Goal: Check status: Check status

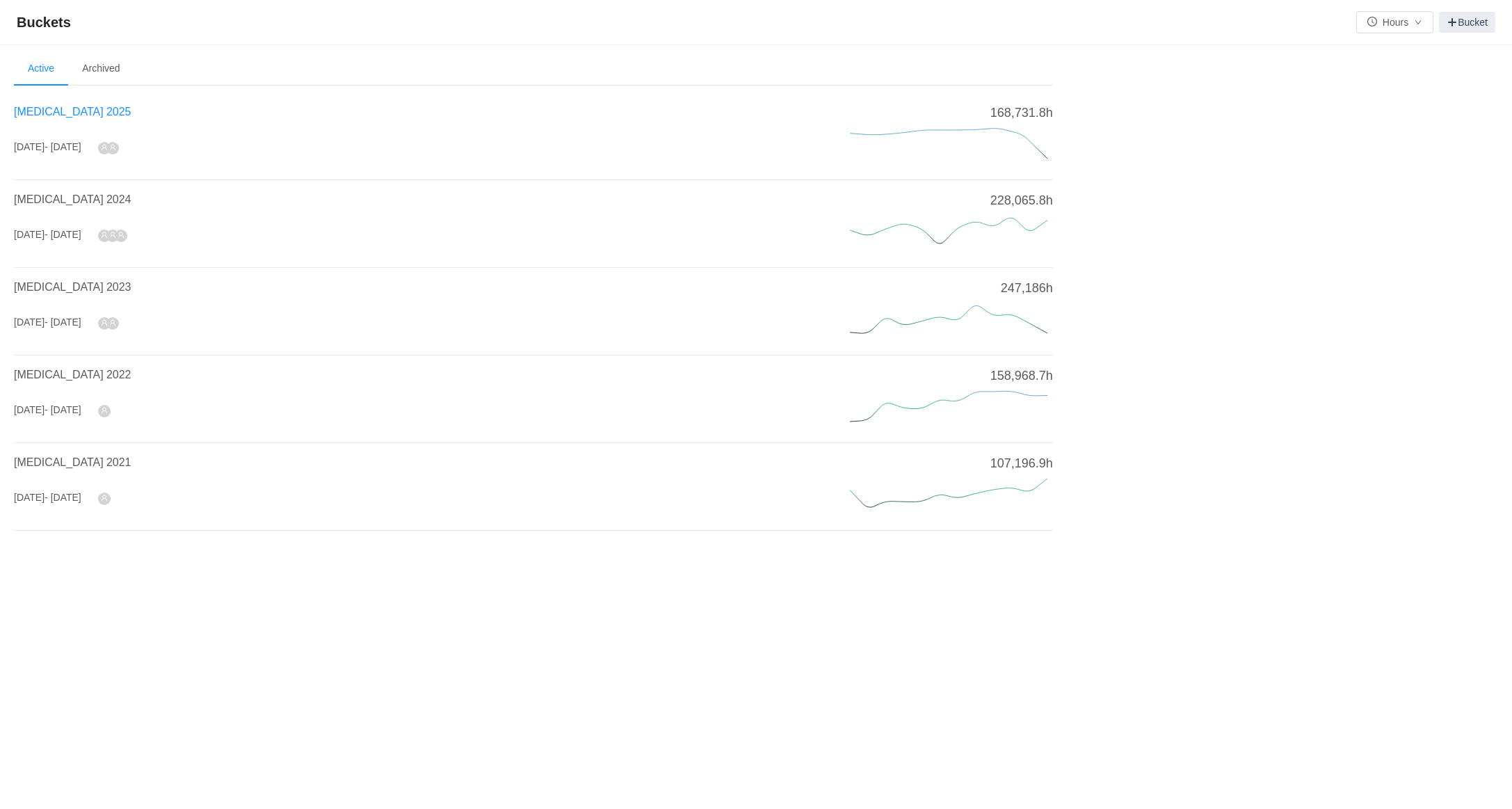
click at [41, 112] on span "[MEDICAL_DATA] 2025" at bounding box center [72, 111] width 117 height 12
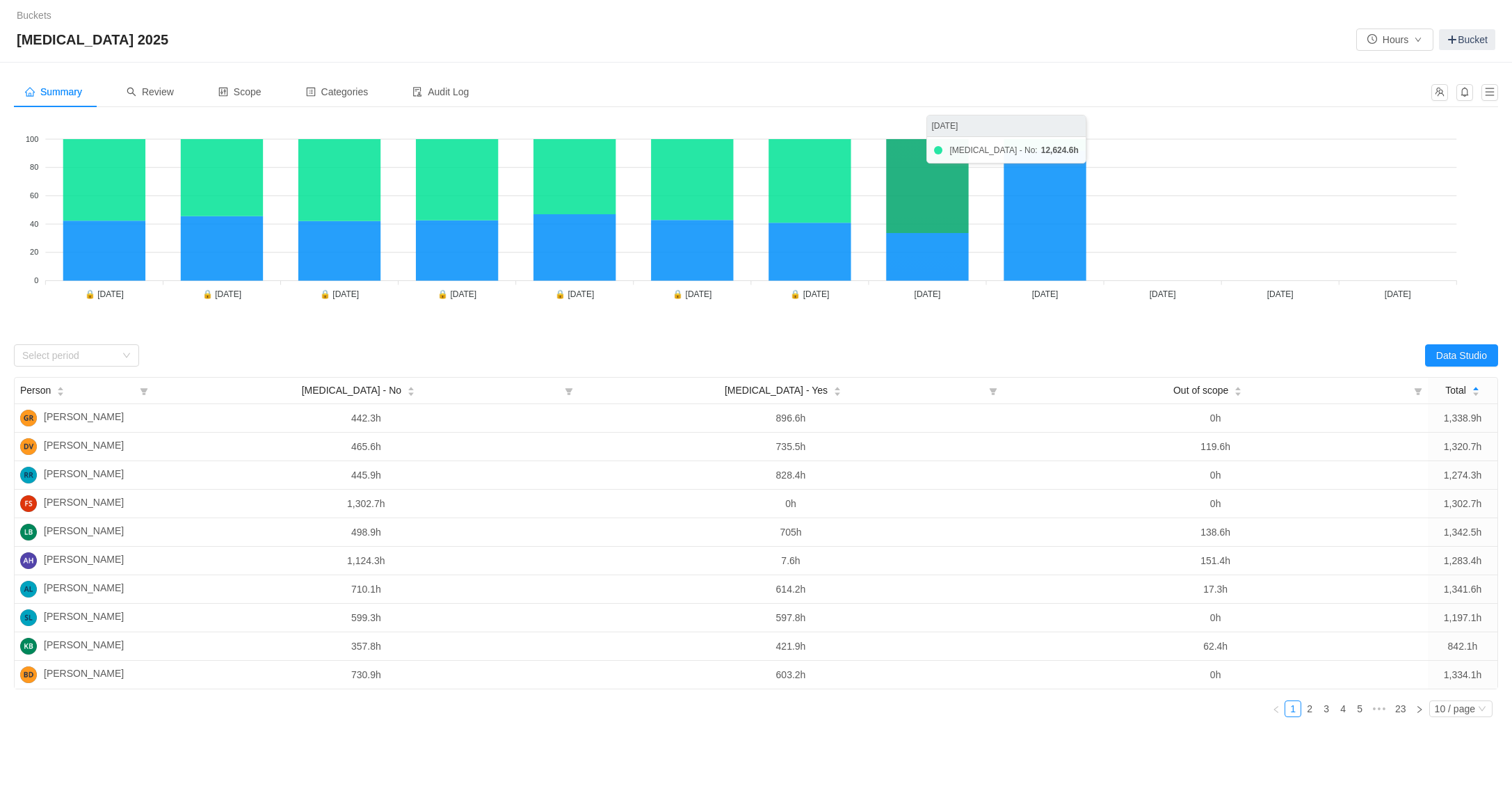
click at [933, 213] on icon at bounding box center [927, 186] width 82 height 94
click at [162, 94] on span "Review" at bounding box center [150, 92] width 48 height 11
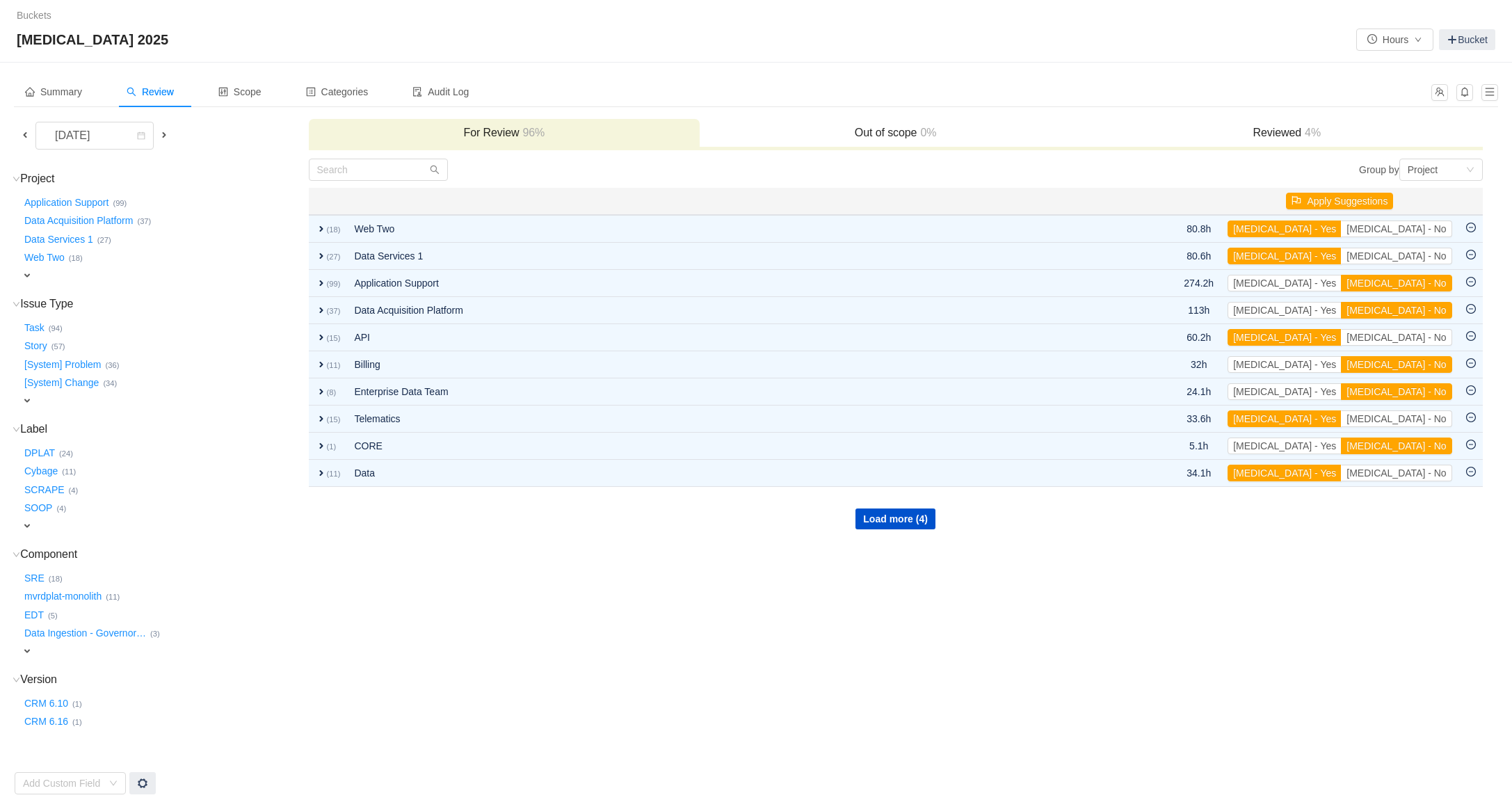
click at [23, 133] on span at bounding box center [25, 135] width 11 height 11
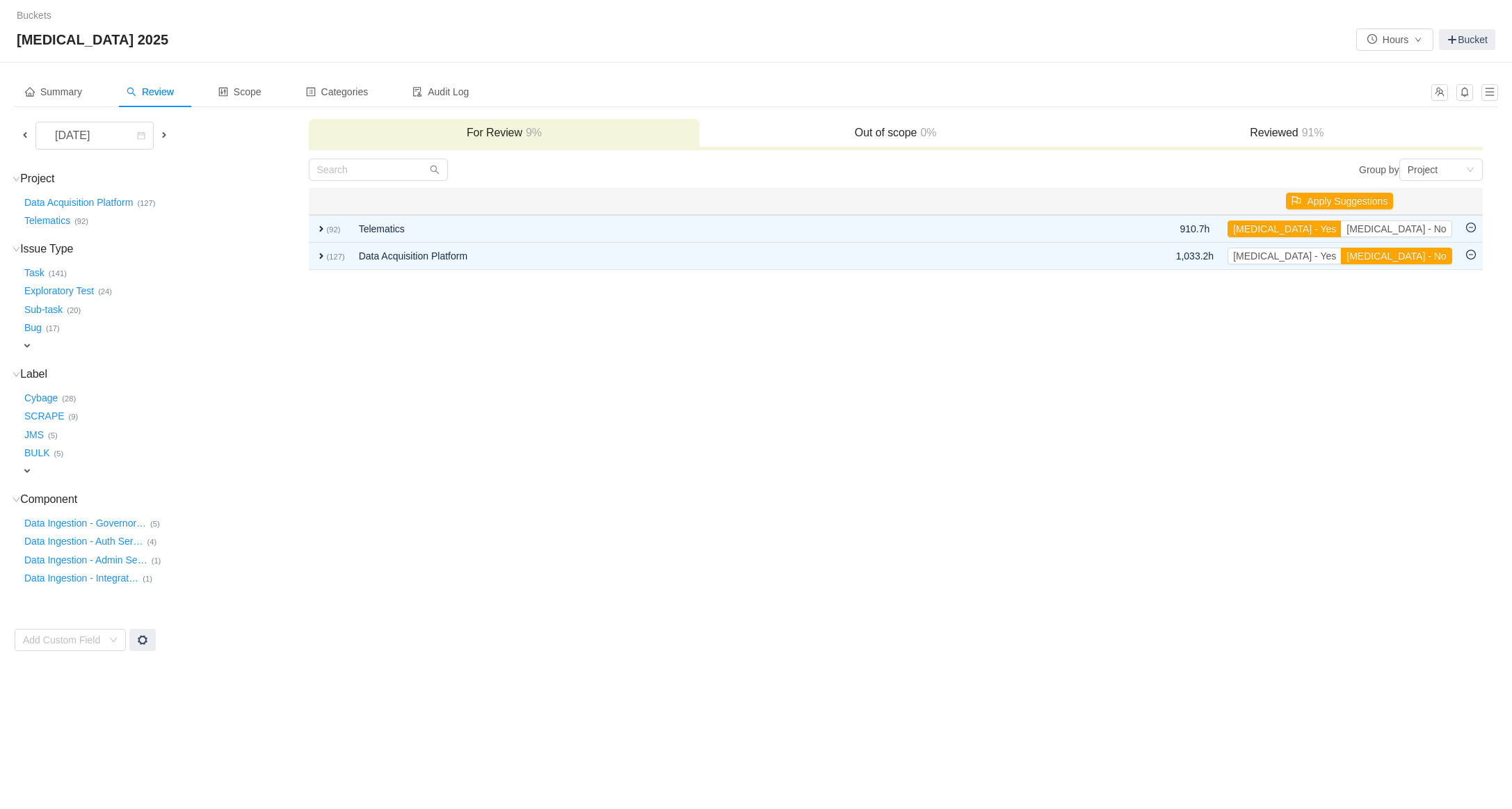
drag, startPoint x: 1314, startPoint y: 131, endPoint x: 1243, endPoint y: 141, distance: 71.7
click at [1314, 131] on span "91%" at bounding box center [1311, 132] width 26 height 12
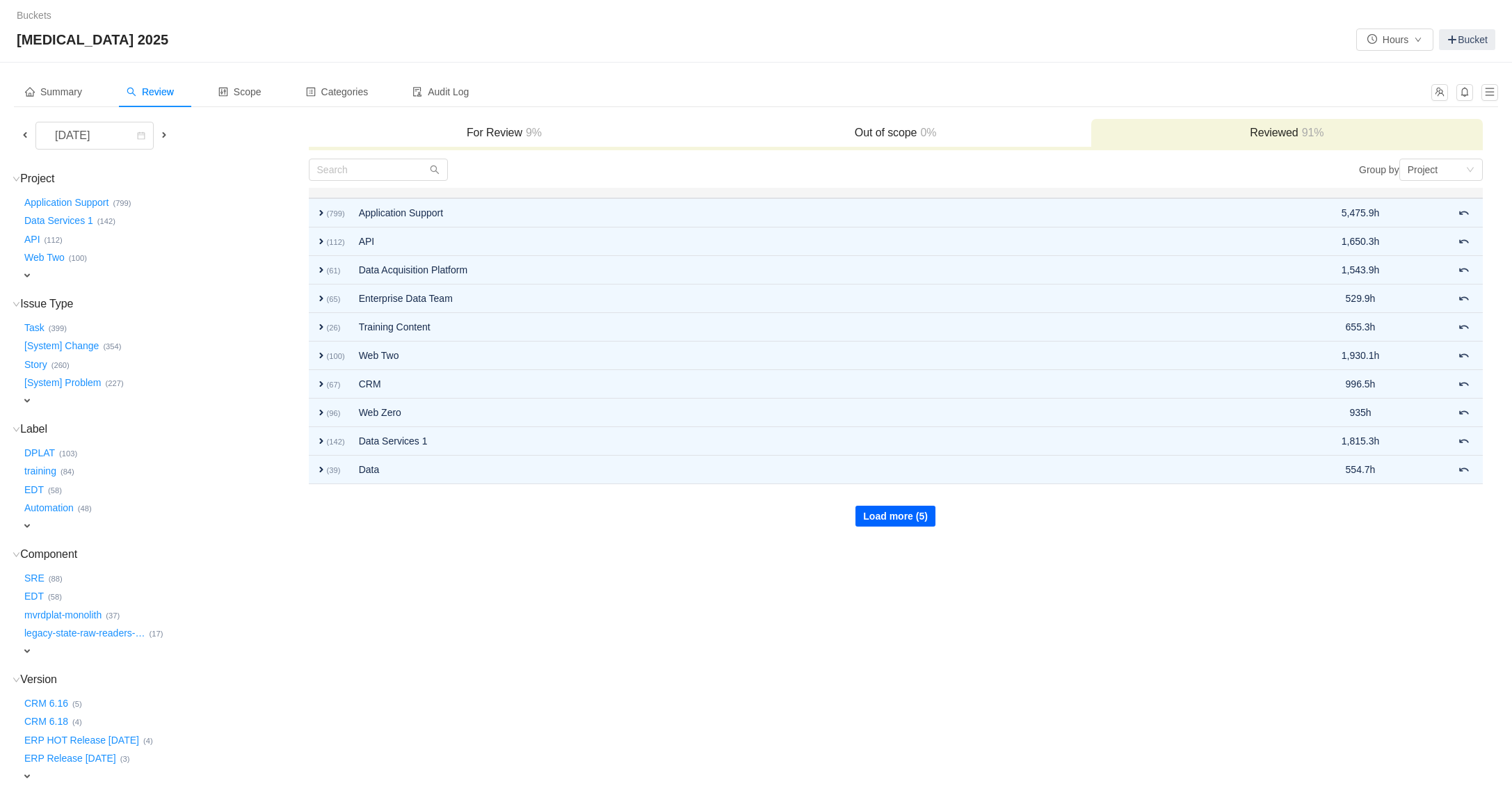
click at [922, 521] on button "Load more (5)" at bounding box center [895, 516] width 80 height 21
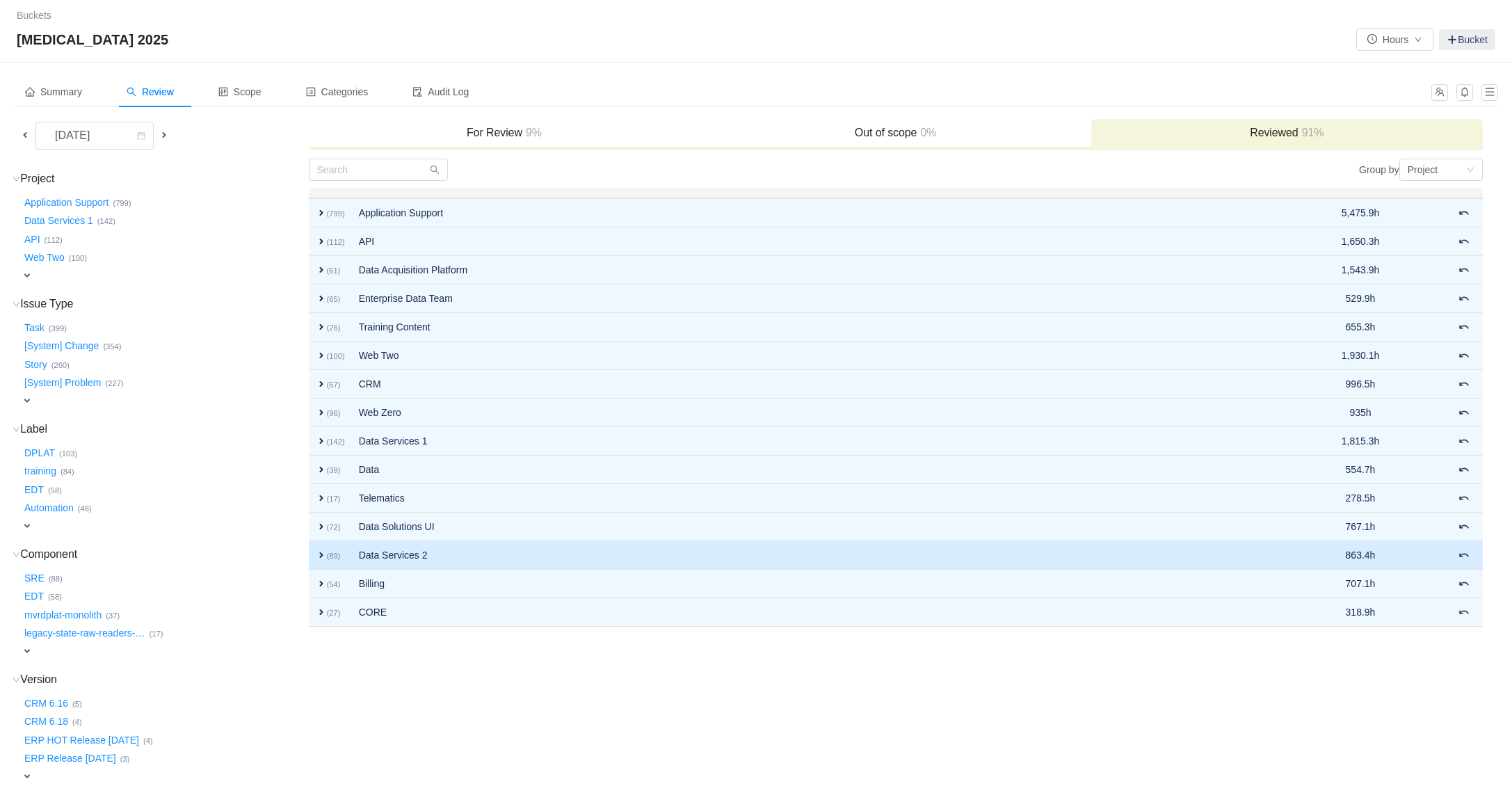
click at [322, 552] on span "expand" at bounding box center [321, 555] width 11 height 11
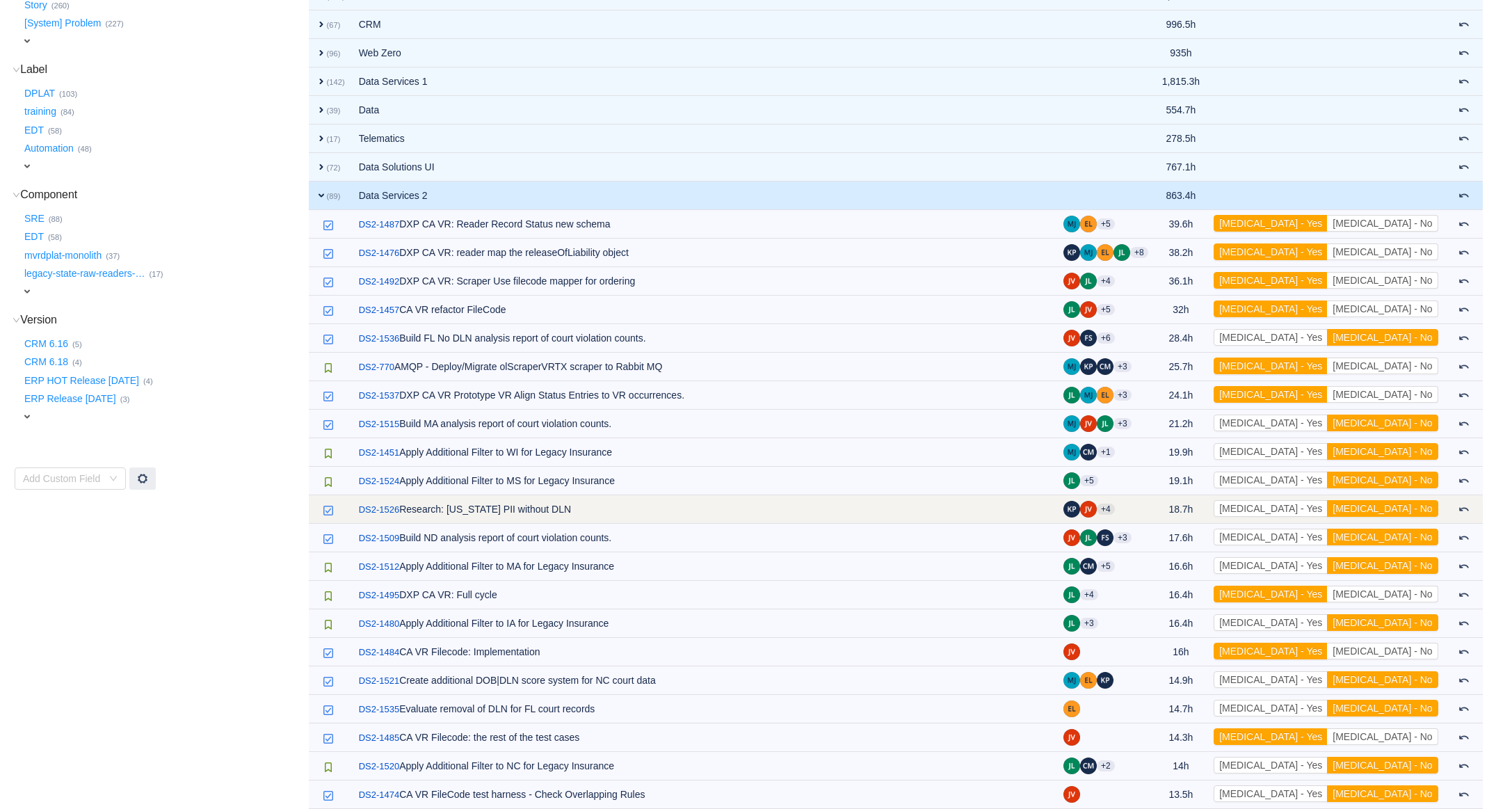
scroll to position [361, 0]
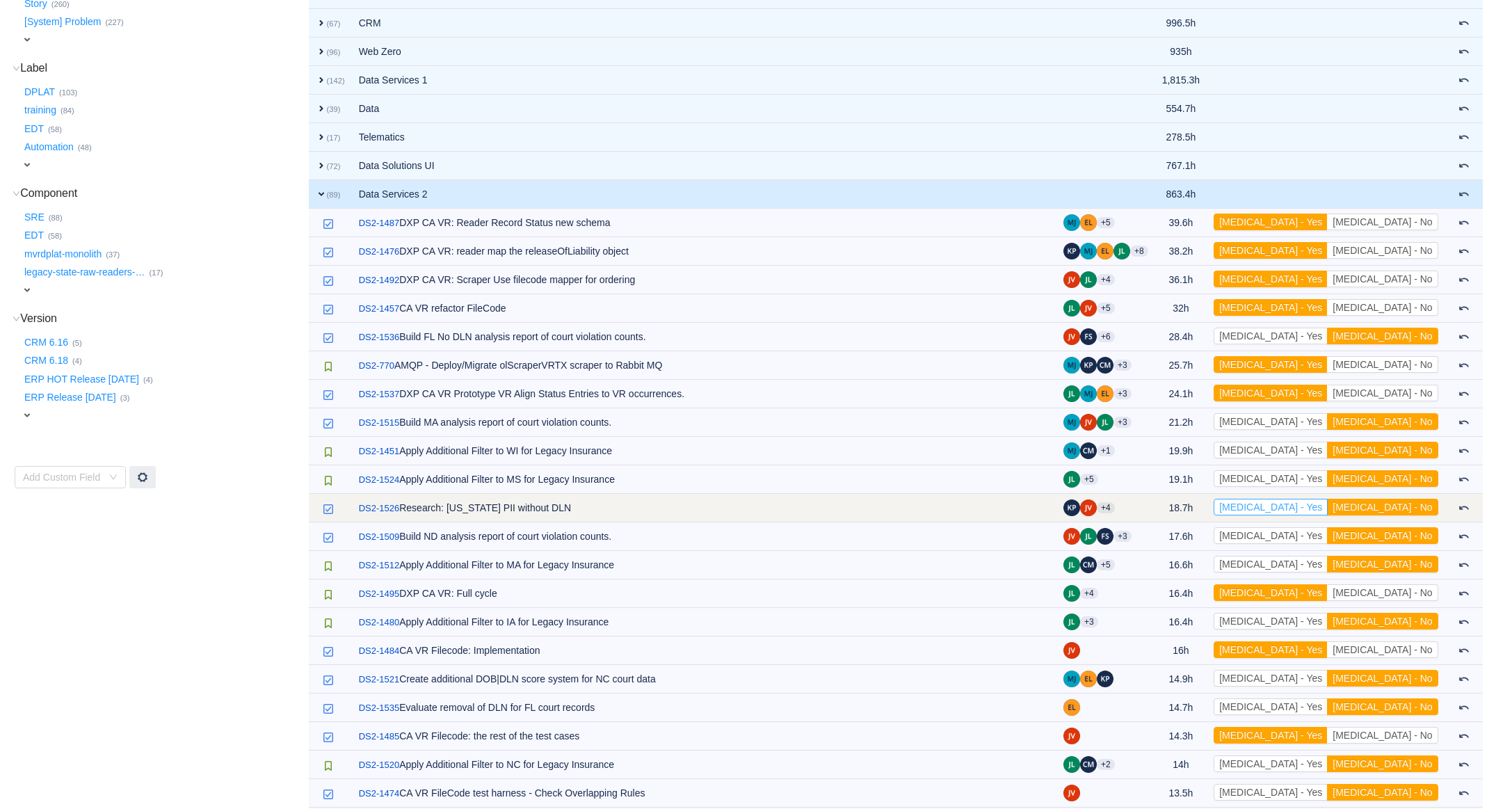
click at [1327, 503] on button "[MEDICAL_DATA] - Yes" at bounding box center [1271, 507] width 114 height 16
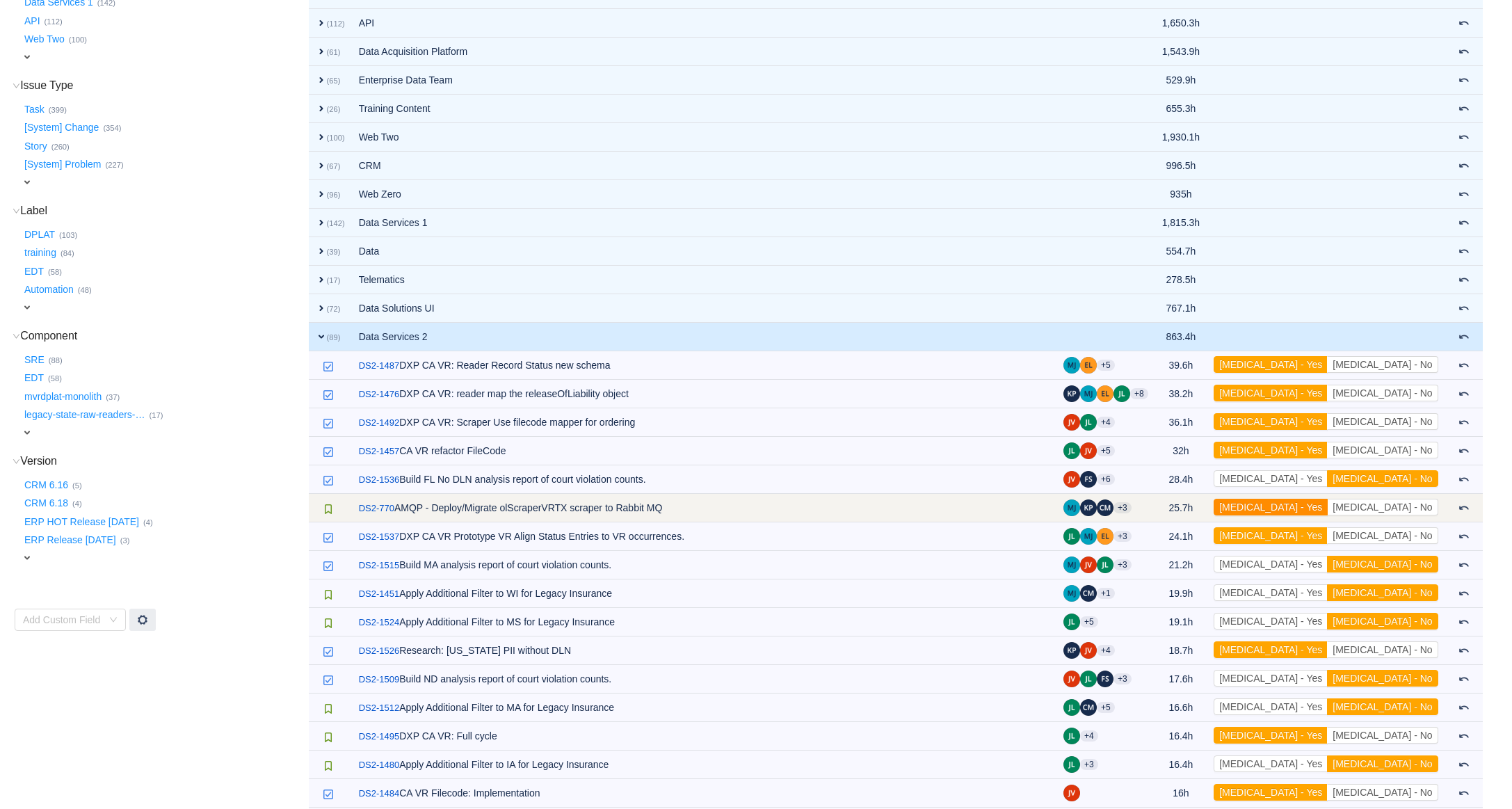
scroll to position [216, 0]
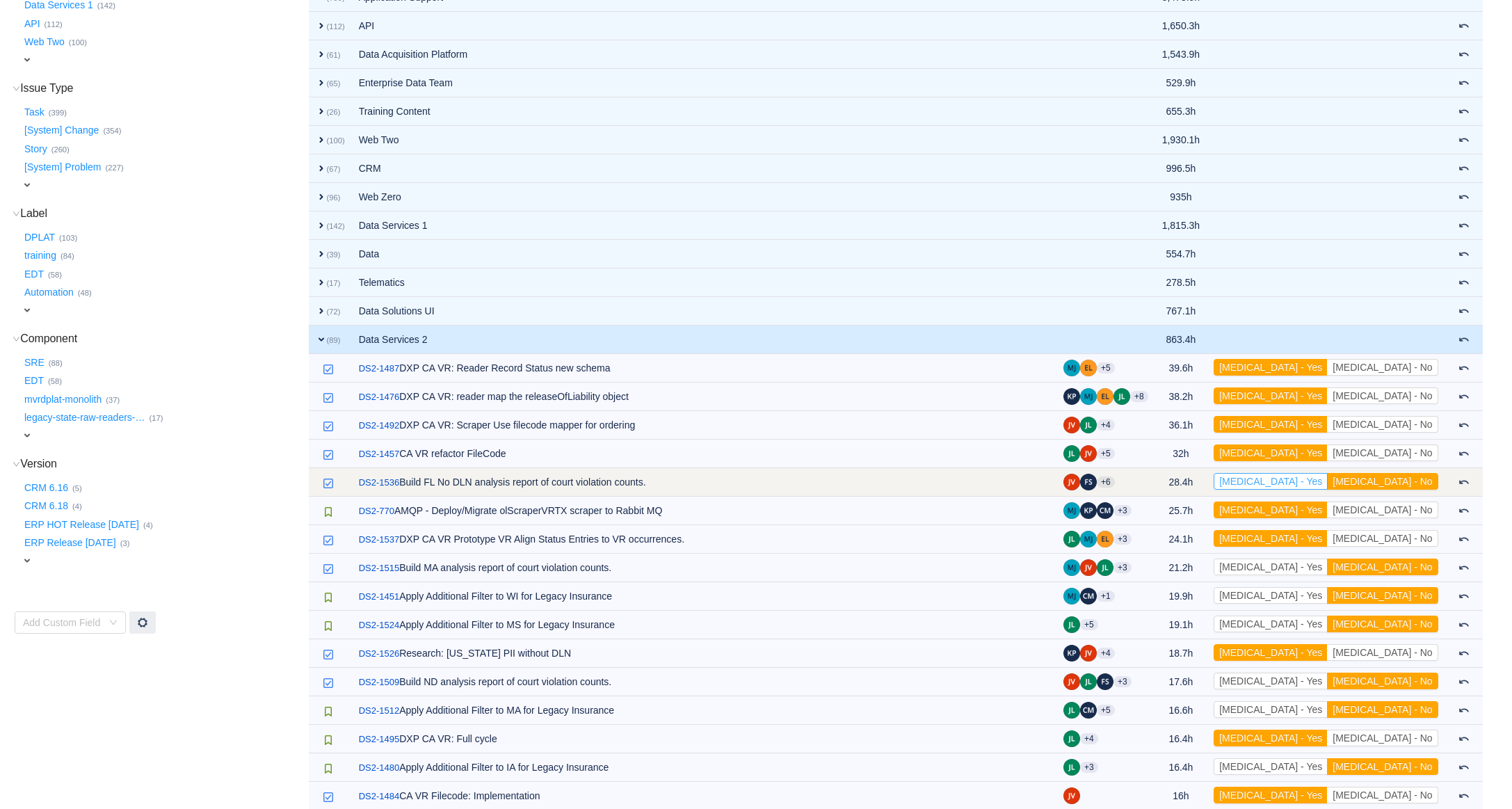
click at [1327, 487] on button "[MEDICAL_DATA] - Yes" at bounding box center [1271, 481] width 114 height 16
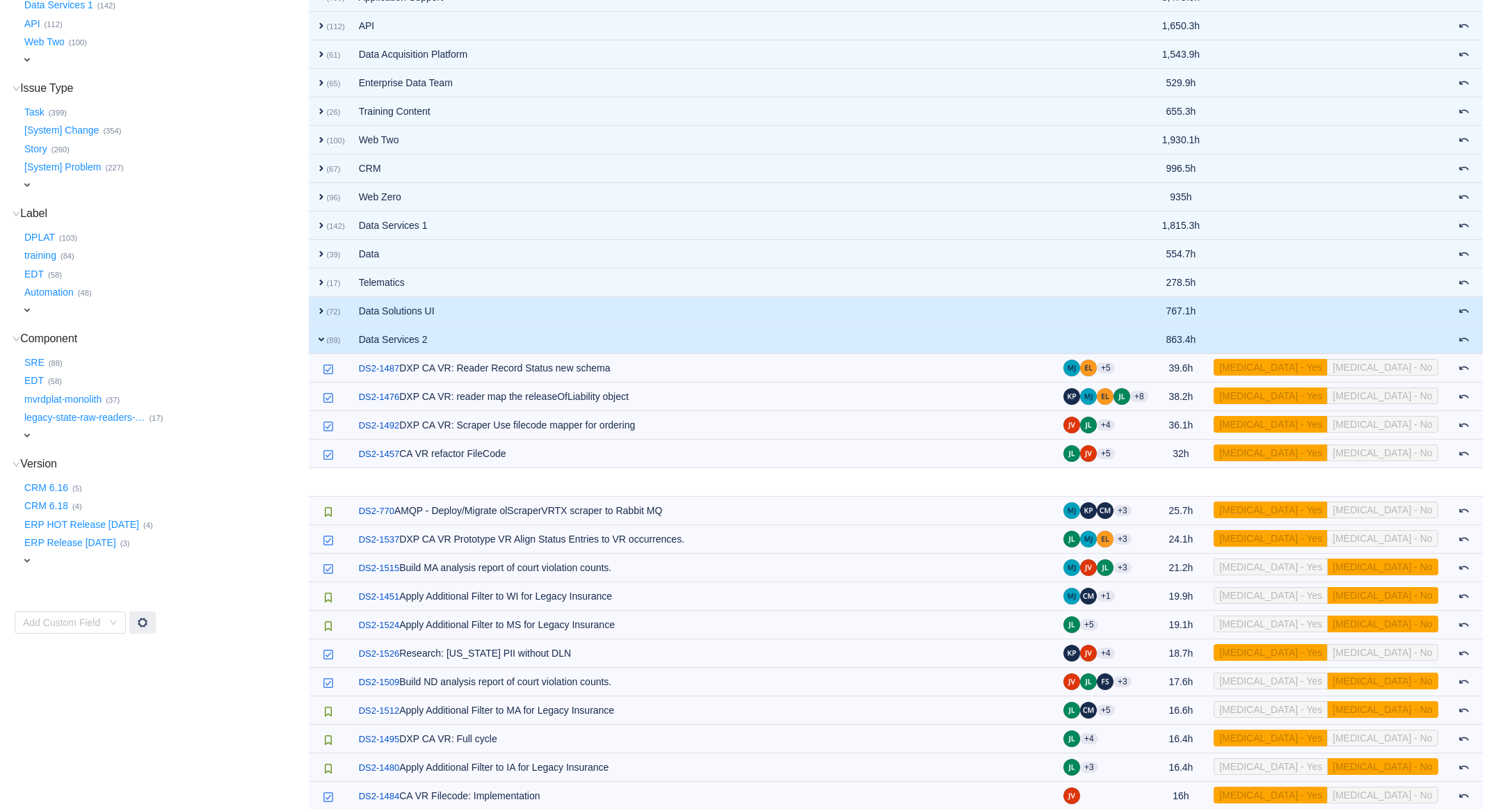
scroll to position [215, 0]
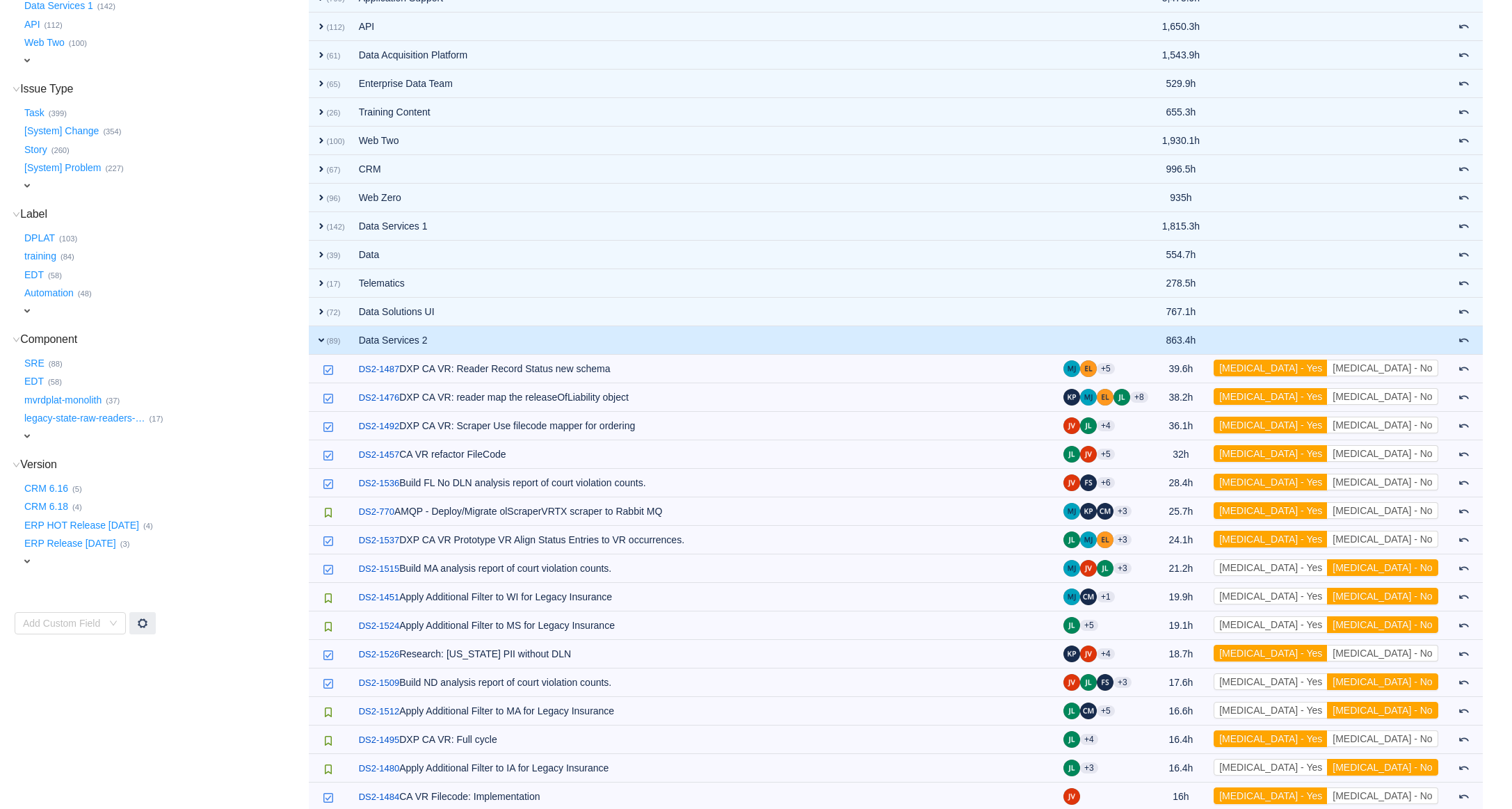
click at [320, 342] on span "expand" at bounding box center [321, 340] width 11 height 11
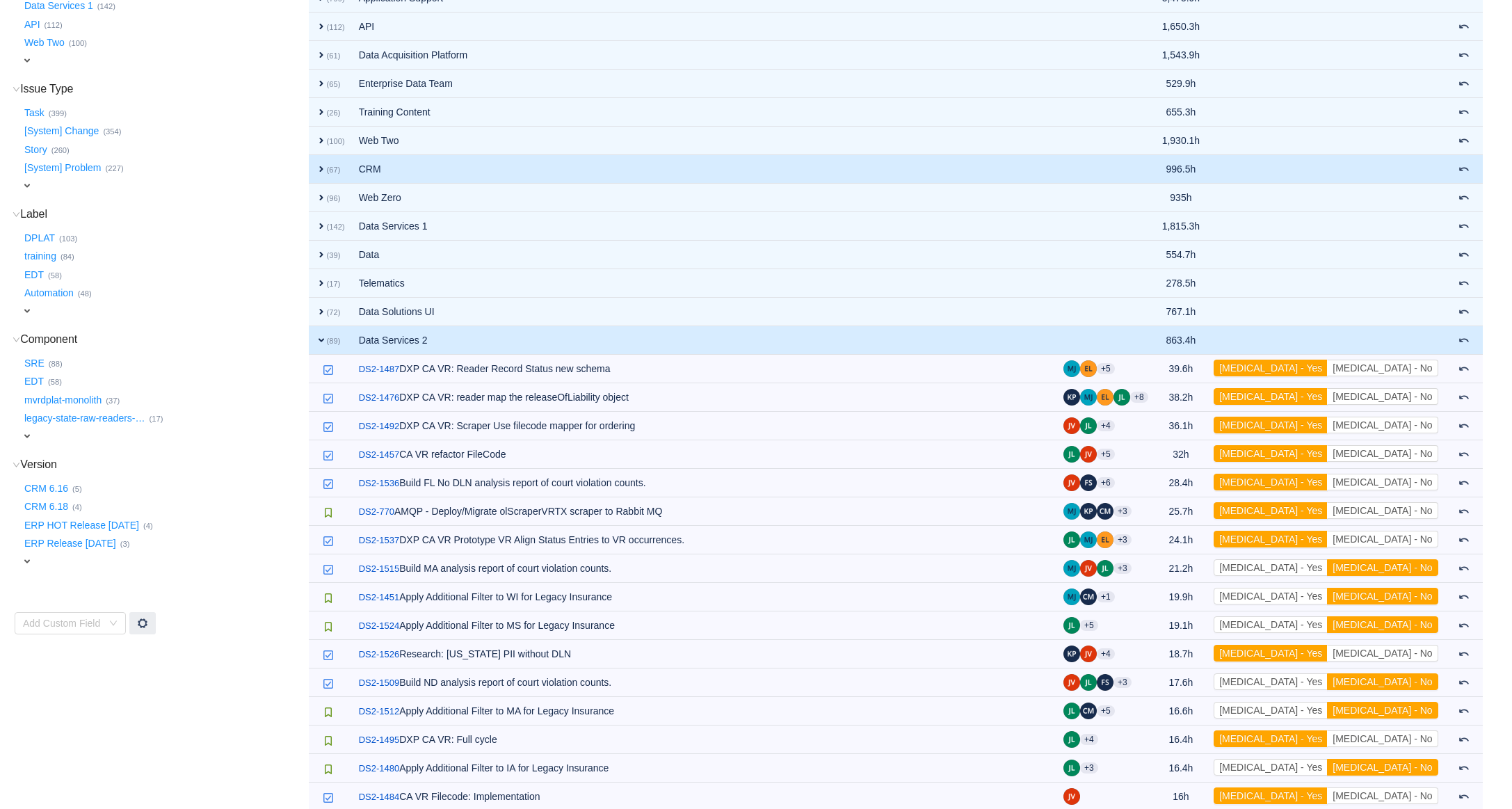
scroll to position [41, 0]
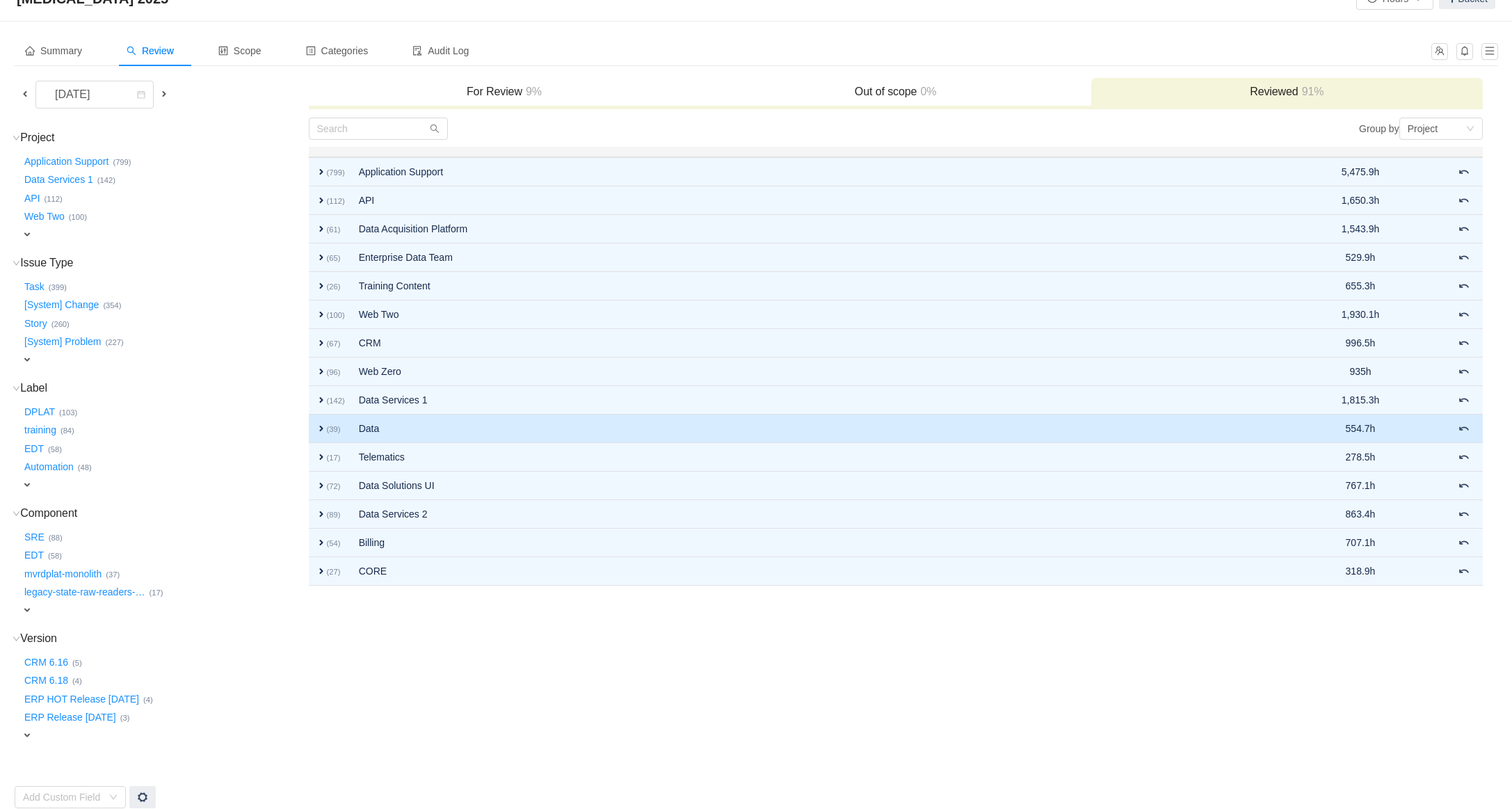
click at [322, 429] on span "expand" at bounding box center [321, 429] width 11 height 11
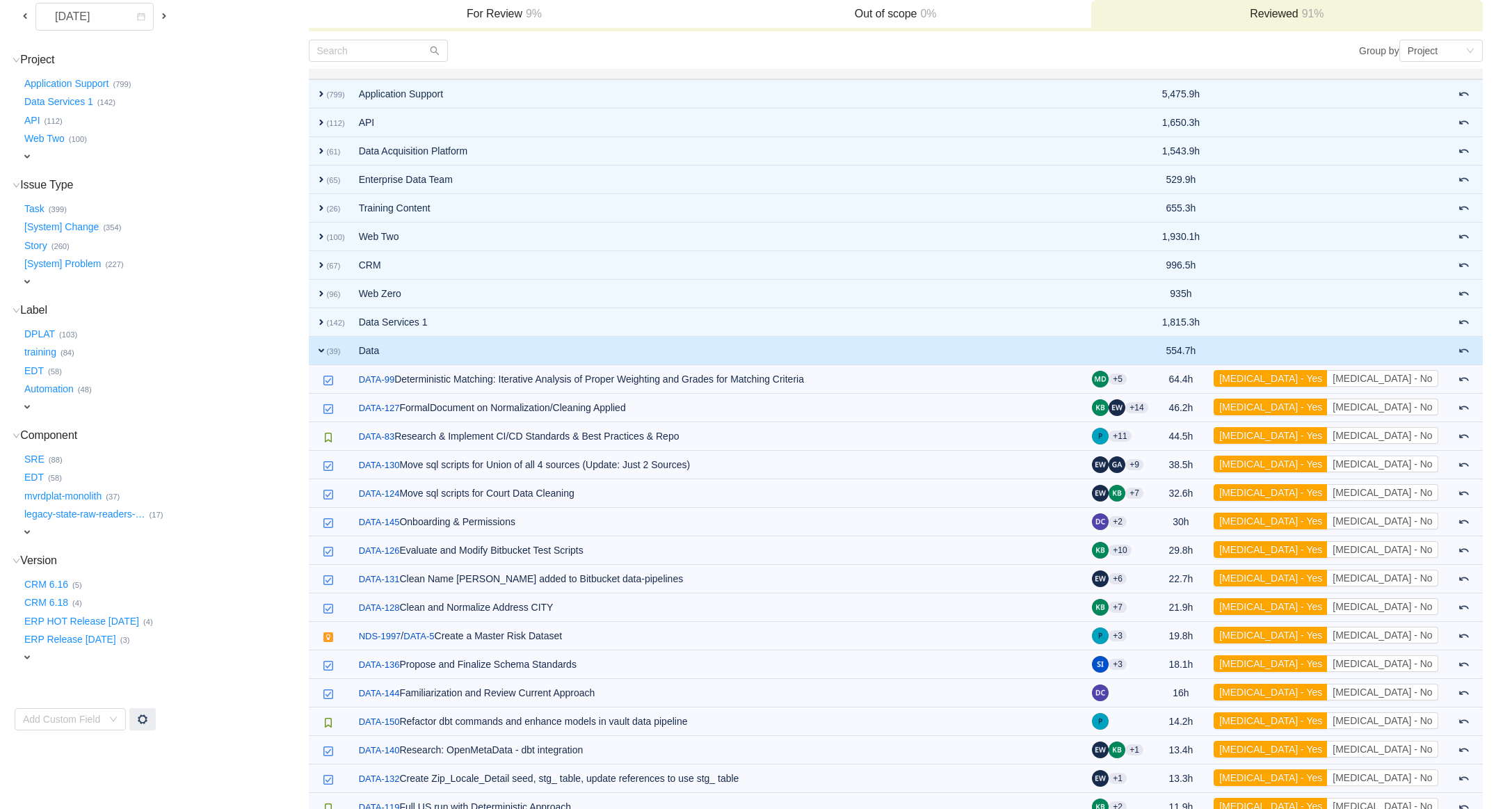
click at [326, 348] on span "expand" at bounding box center [321, 351] width 11 height 11
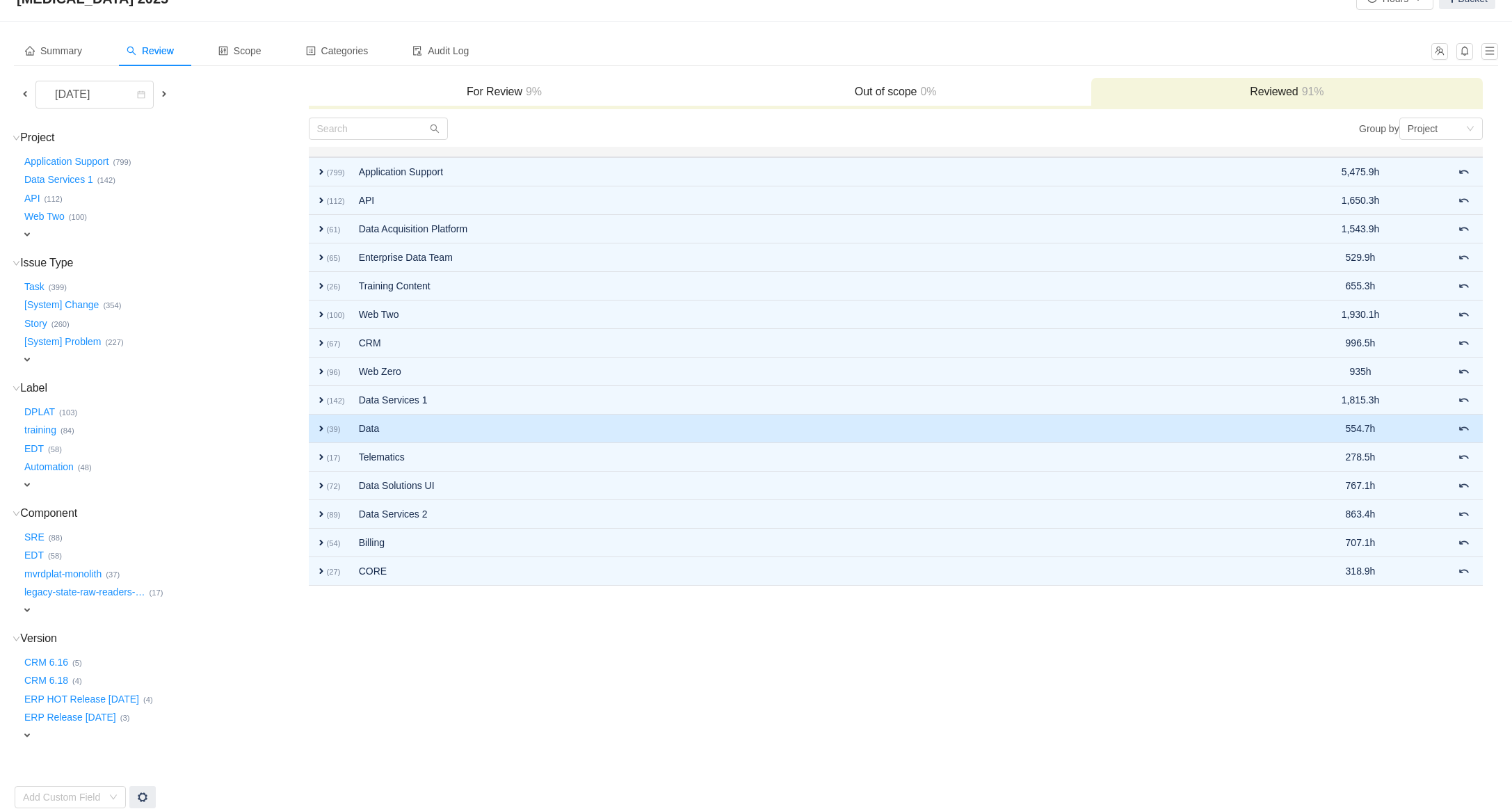
scroll to position [37, 0]
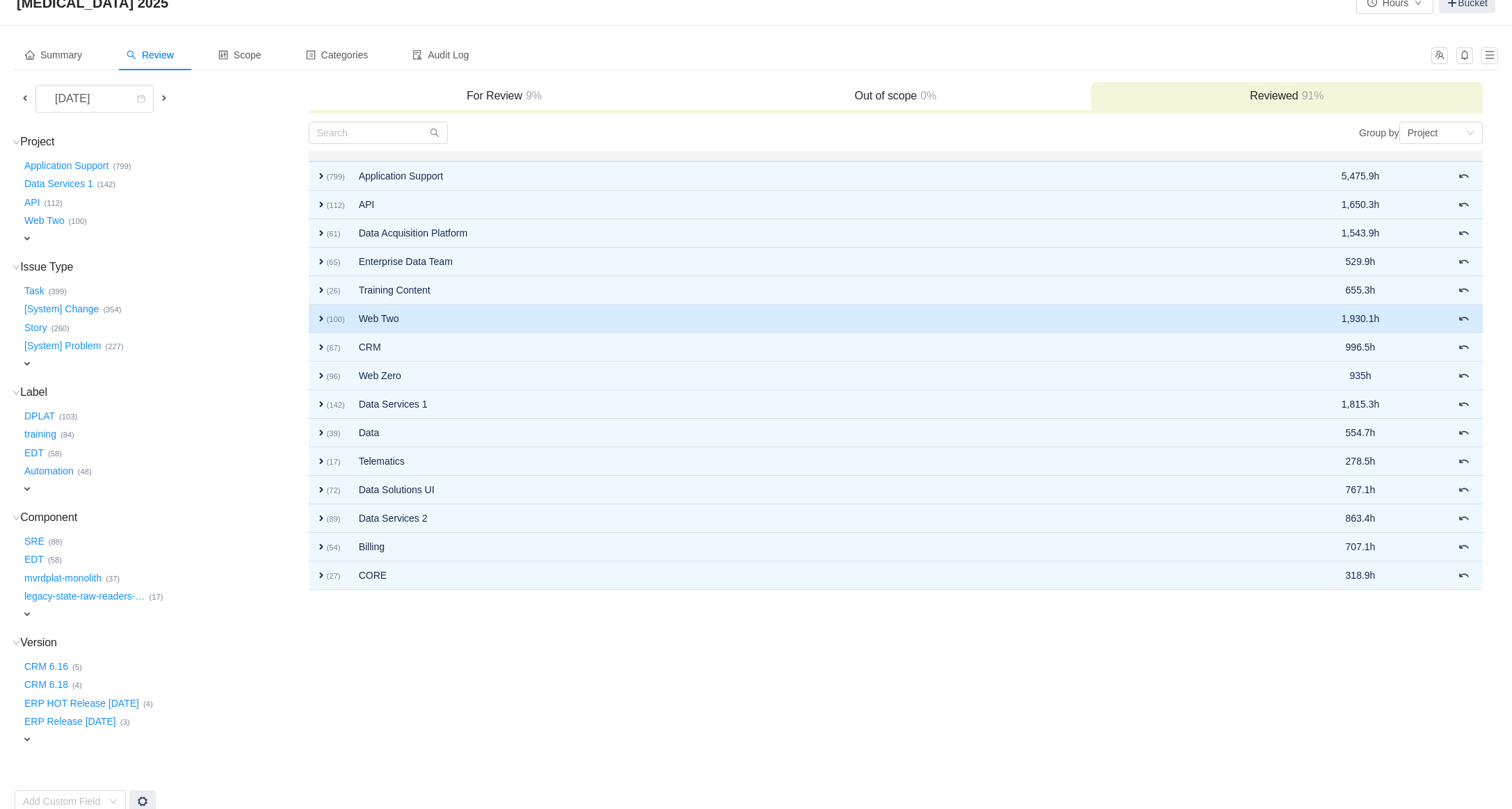
click at [323, 318] on span "expand" at bounding box center [321, 319] width 11 height 11
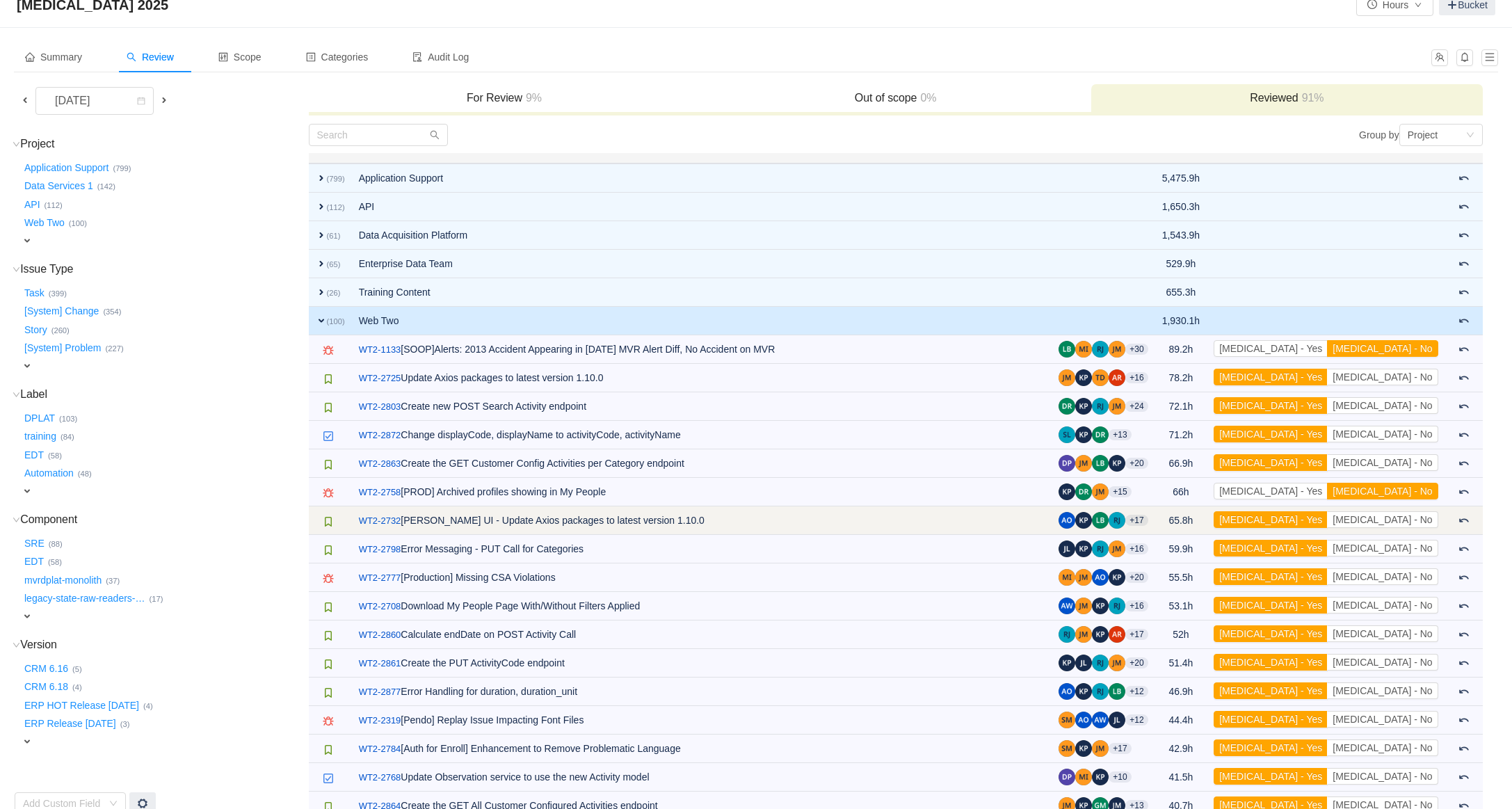
scroll to position [0, 0]
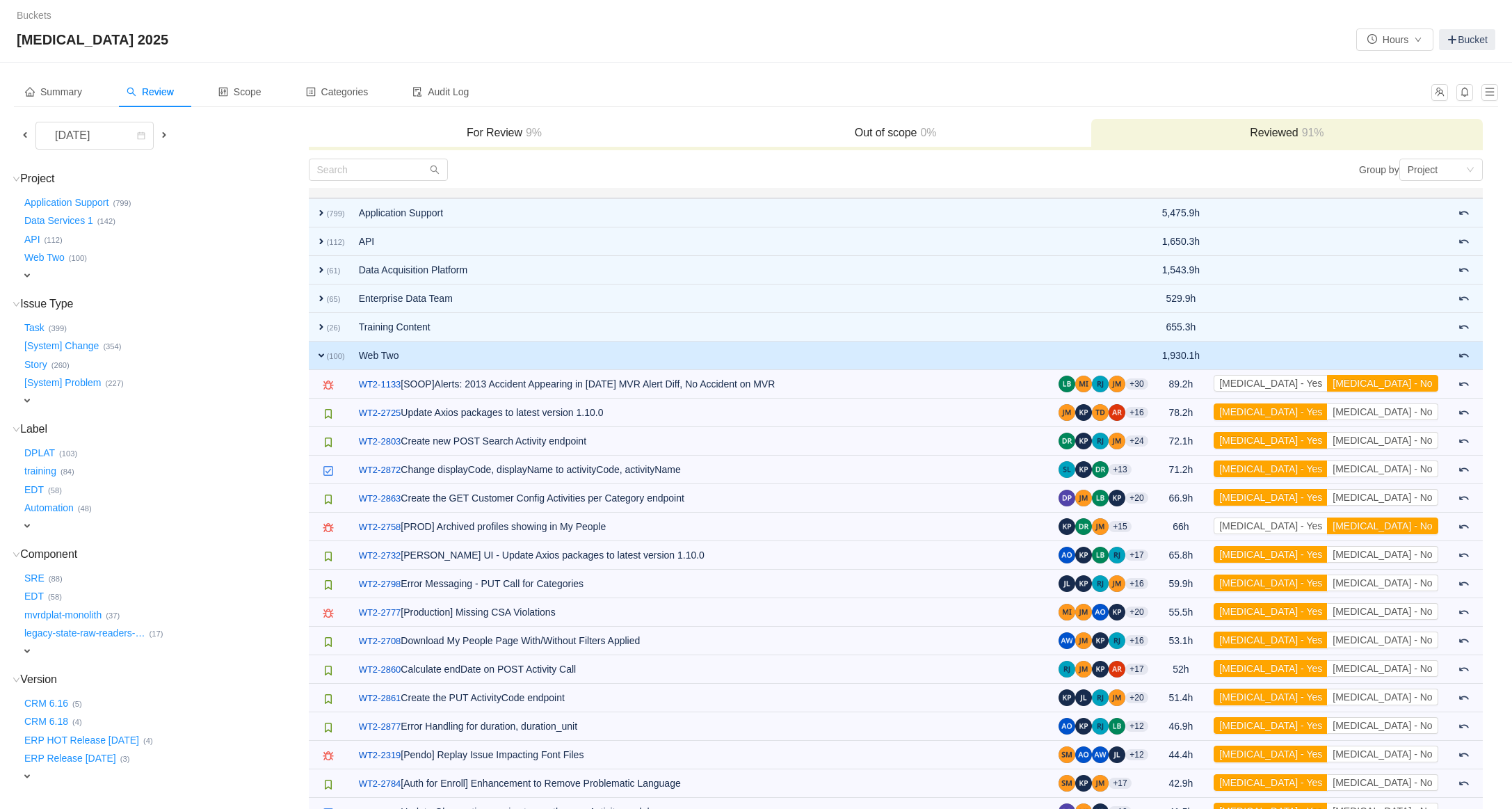
click at [324, 355] on span "expand" at bounding box center [321, 355] width 11 height 11
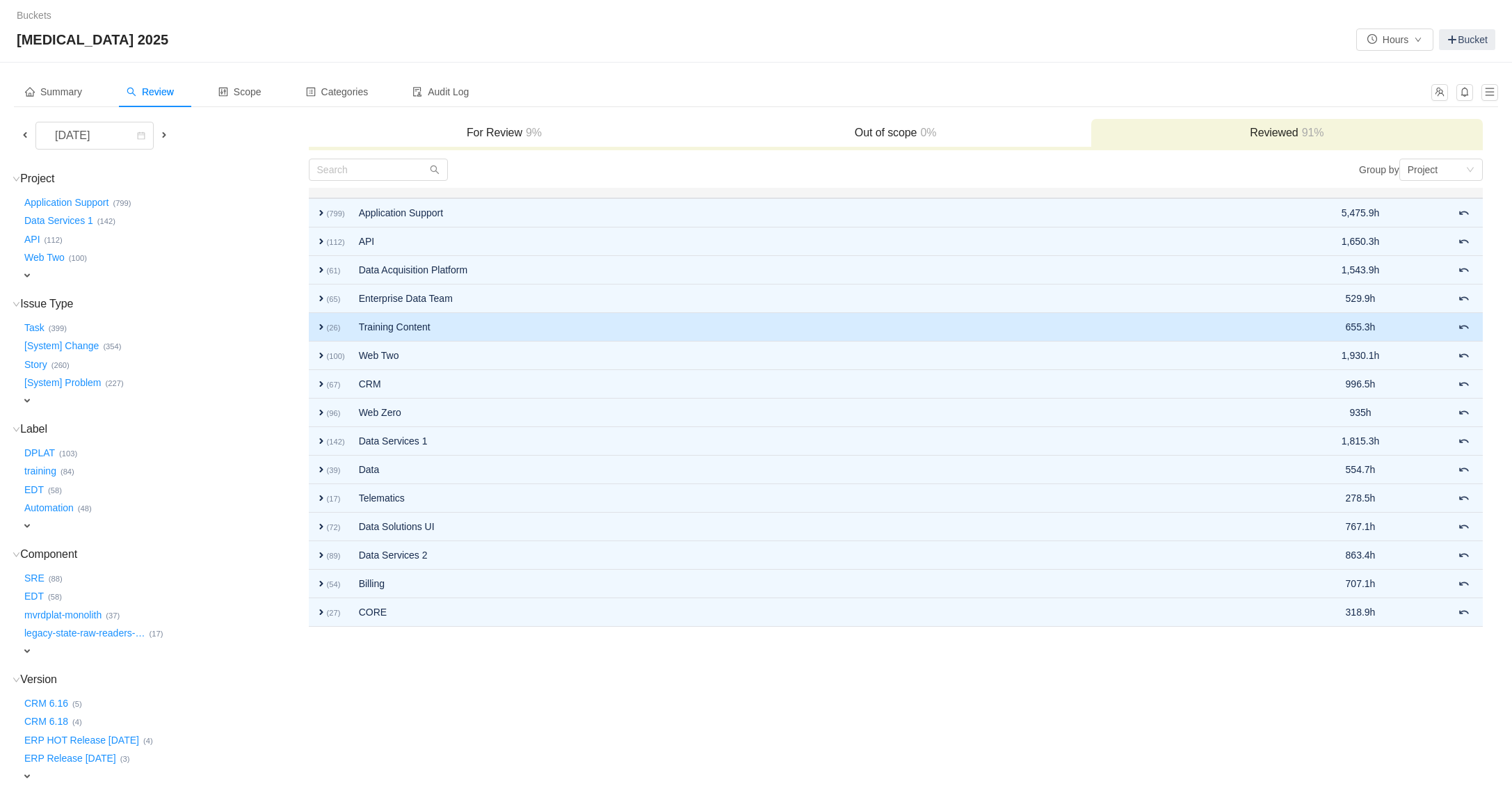
click at [322, 327] on span "expand" at bounding box center [321, 327] width 11 height 11
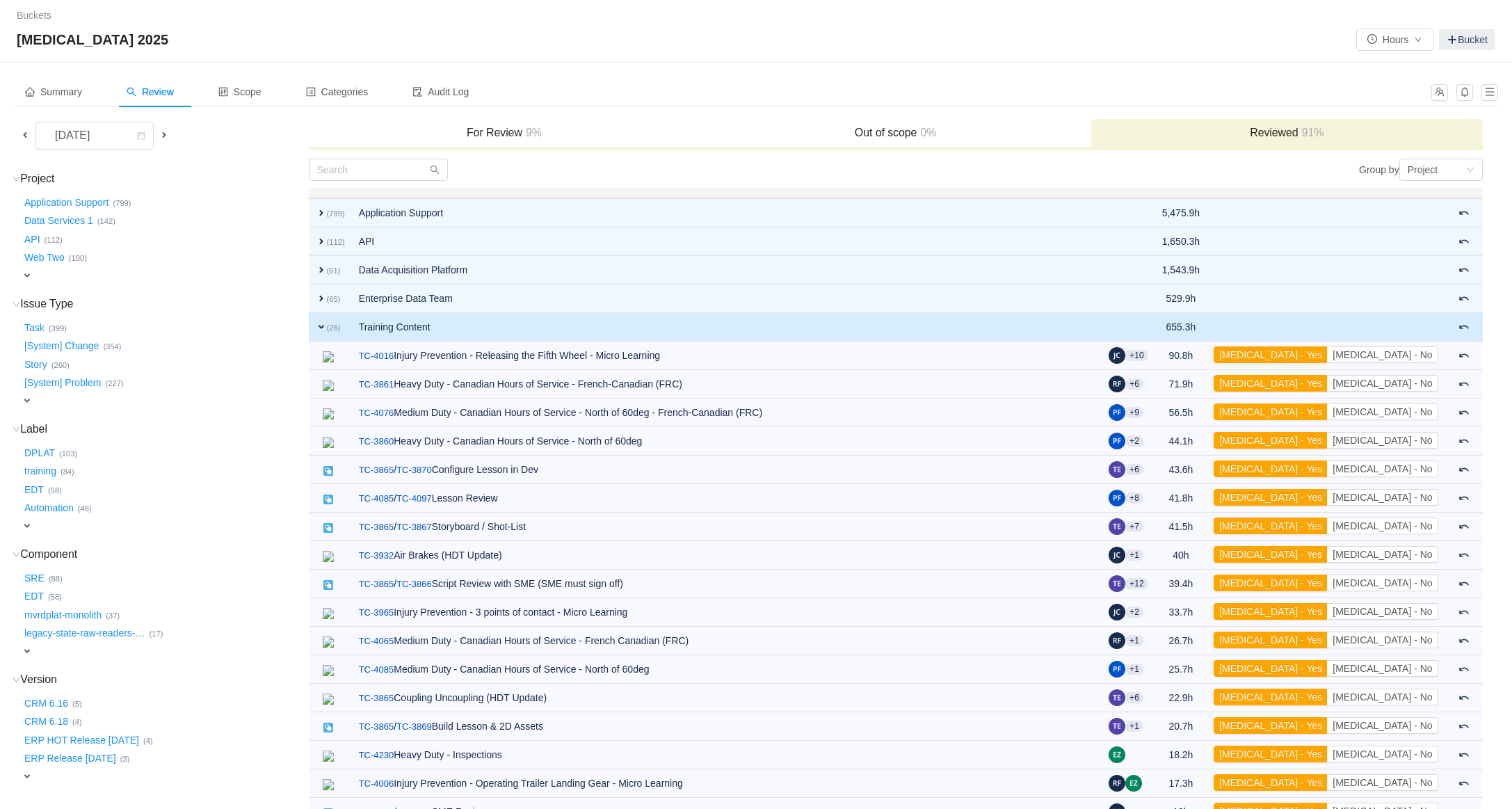
click at [322, 327] on span "expand" at bounding box center [321, 327] width 11 height 11
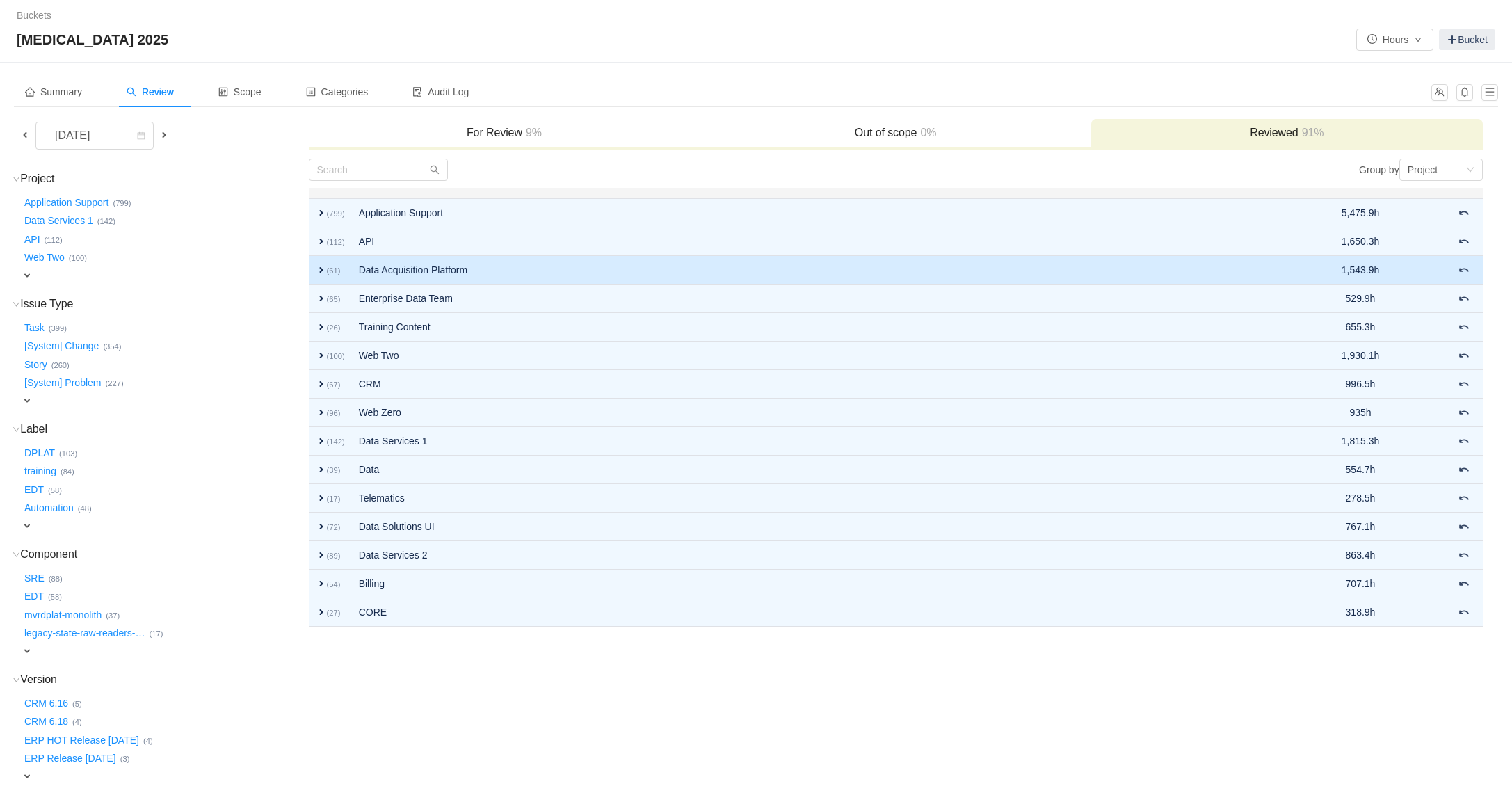
click at [316, 264] on span "expand" at bounding box center [321, 270] width 11 height 11
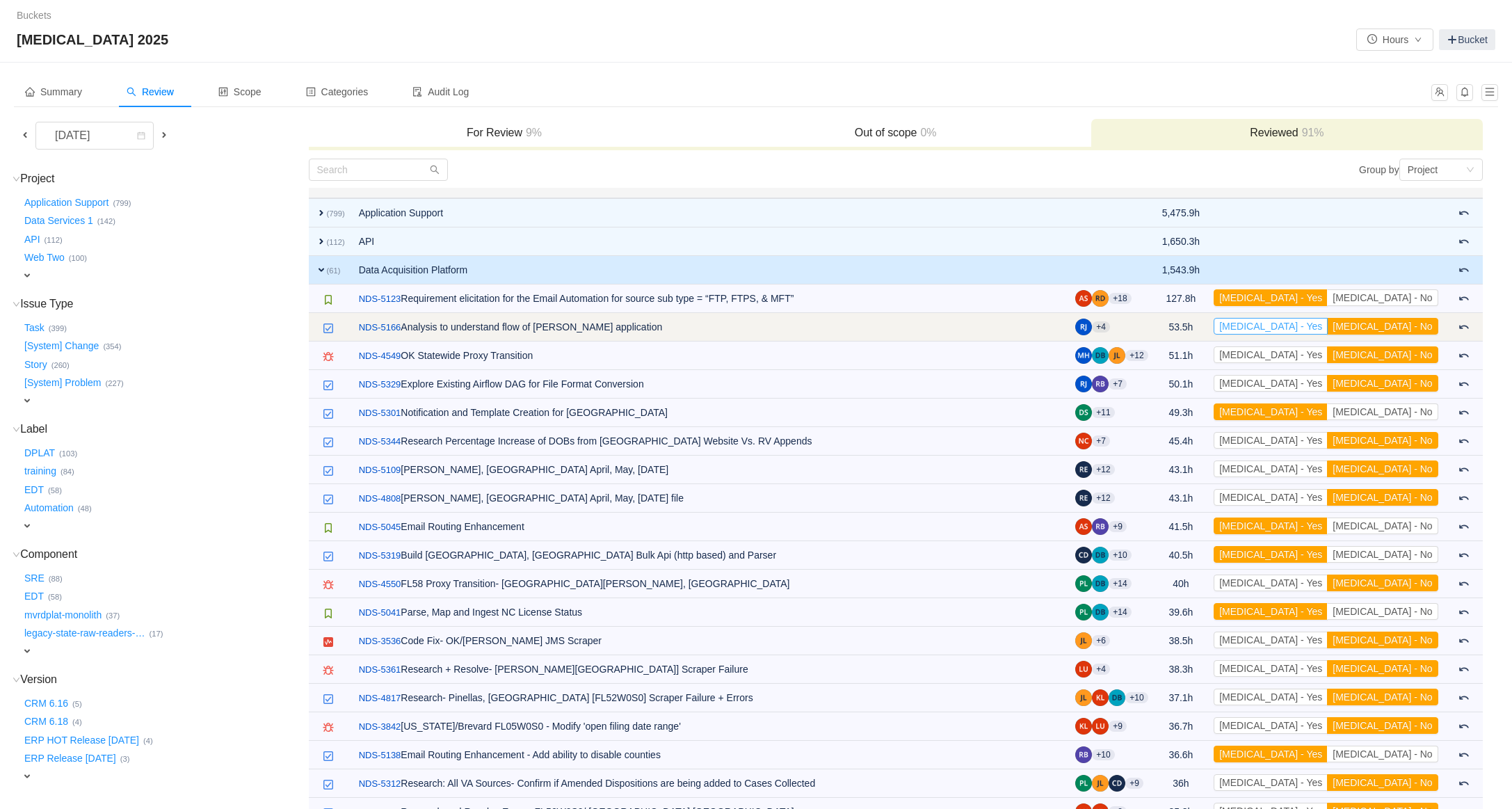
click at [1327, 328] on button "[MEDICAL_DATA] - Yes" at bounding box center [1271, 326] width 114 height 16
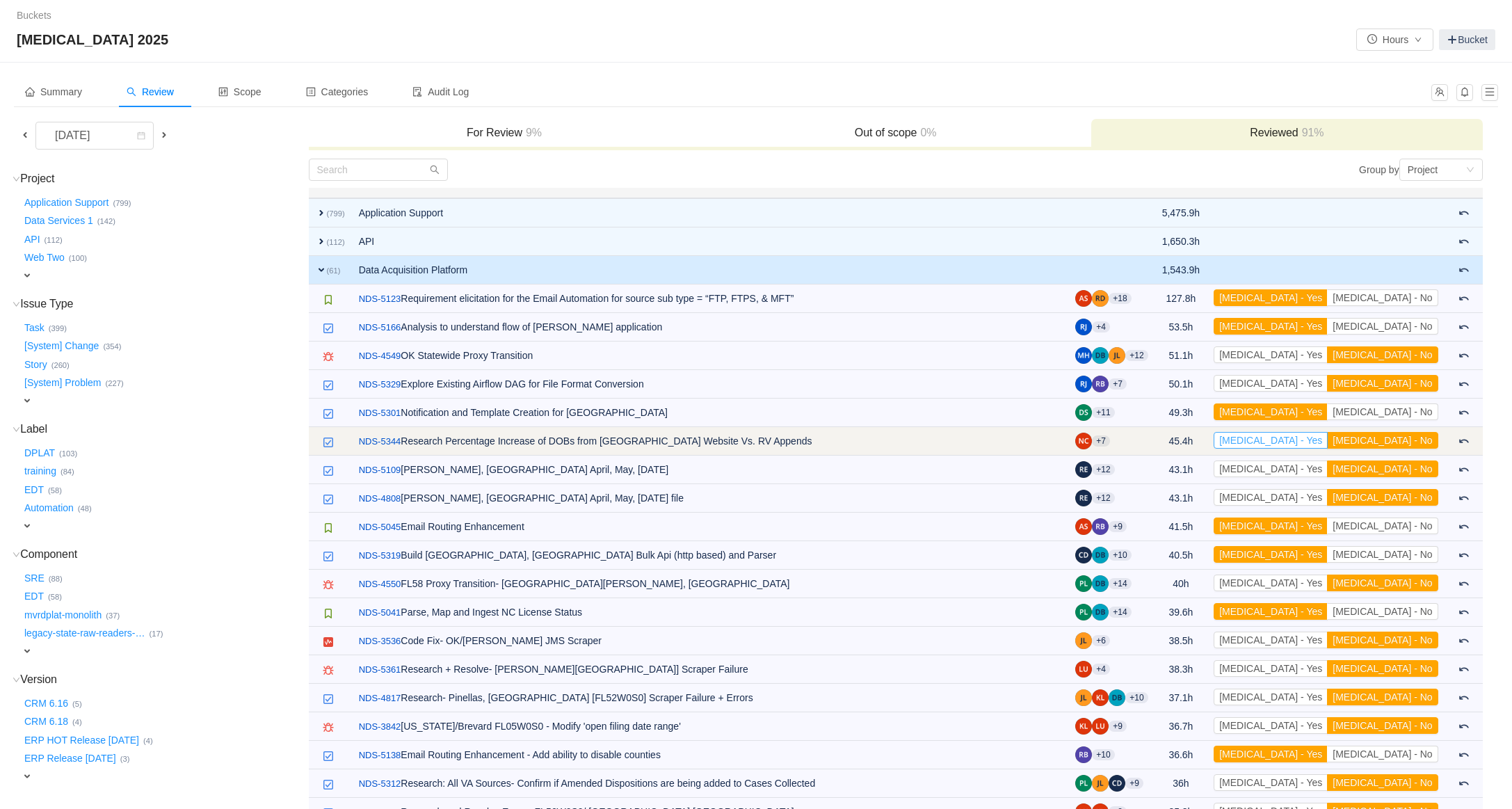
click at [1320, 445] on button "[MEDICAL_DATA] - Yes" at bounding box center [1271, 440] width 114 height 16
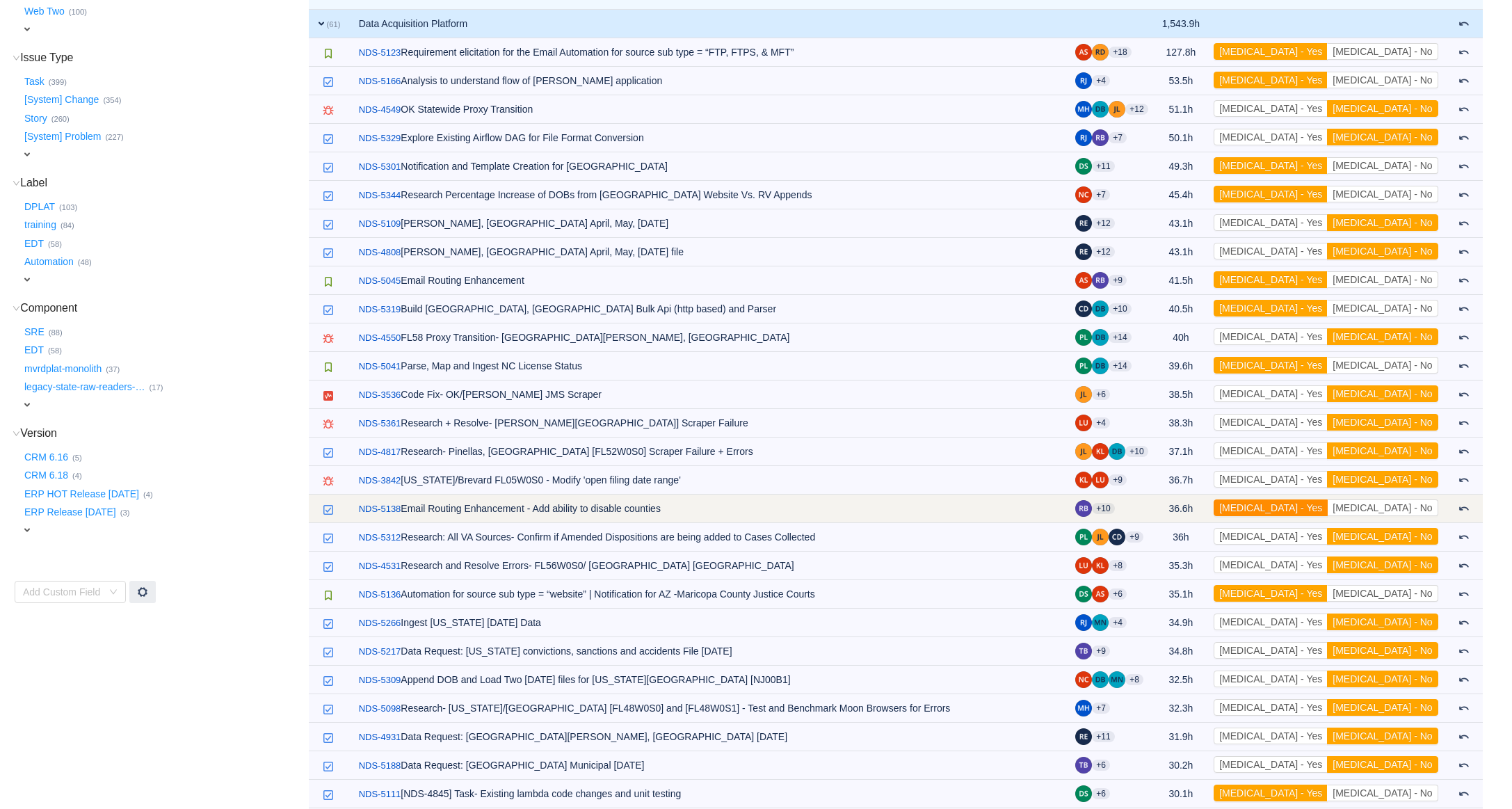
scroll to position [248, 0]
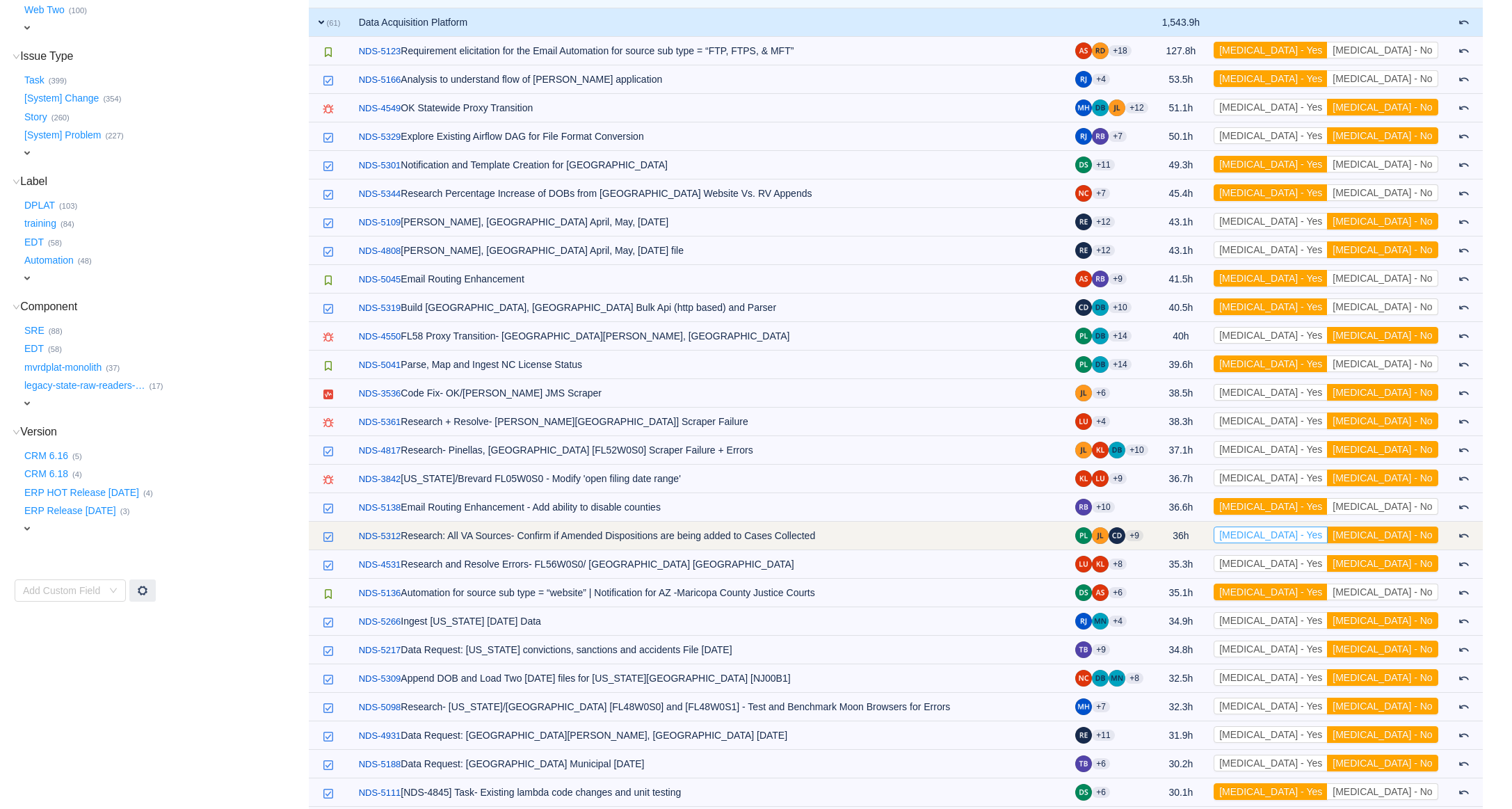
click at [1327, 542] on button "[MEDICAL_DATA] - Yes" at bounding box center [1271, 535] width 114 height 16
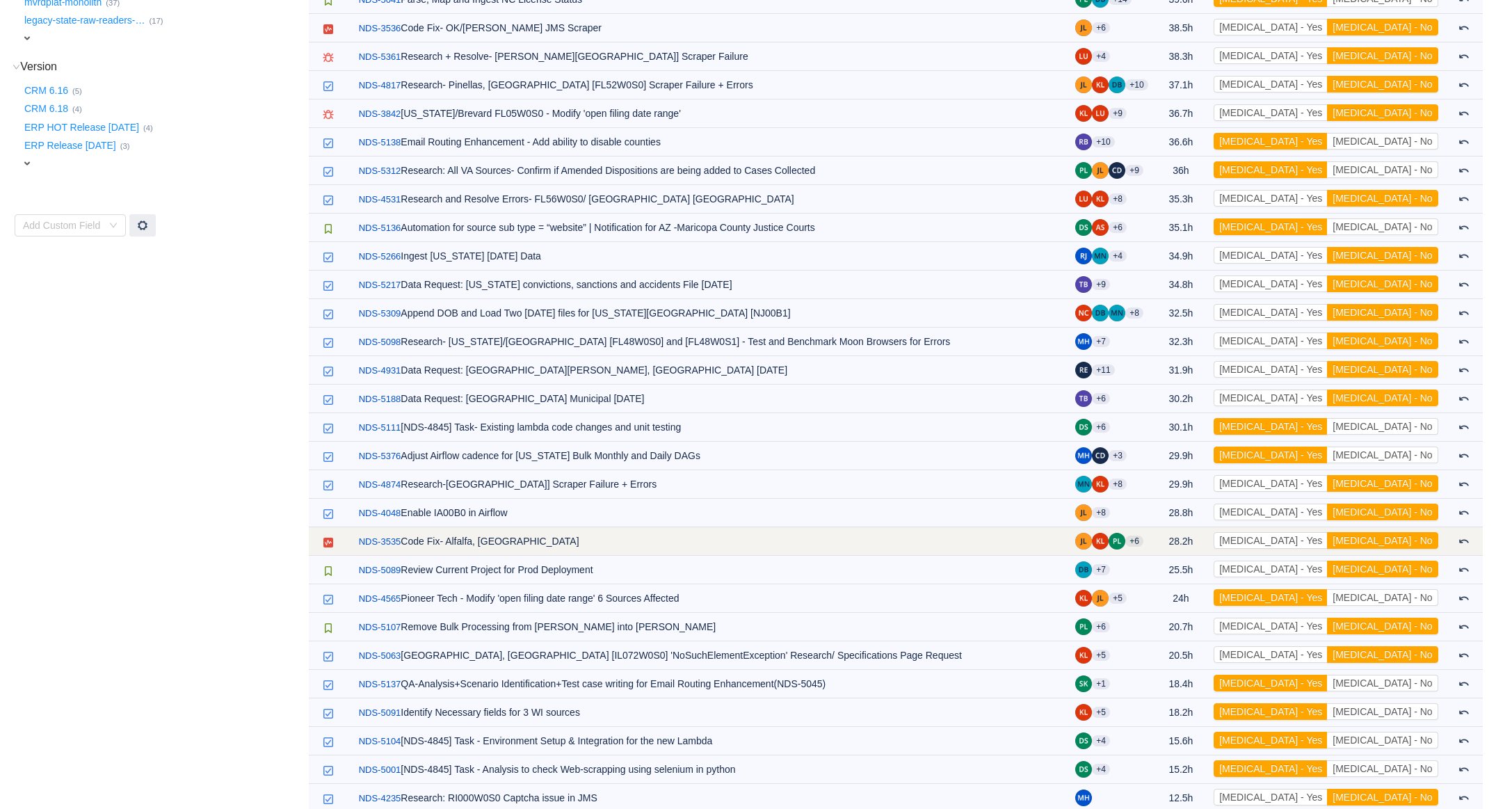
scroll to position [614, 0]
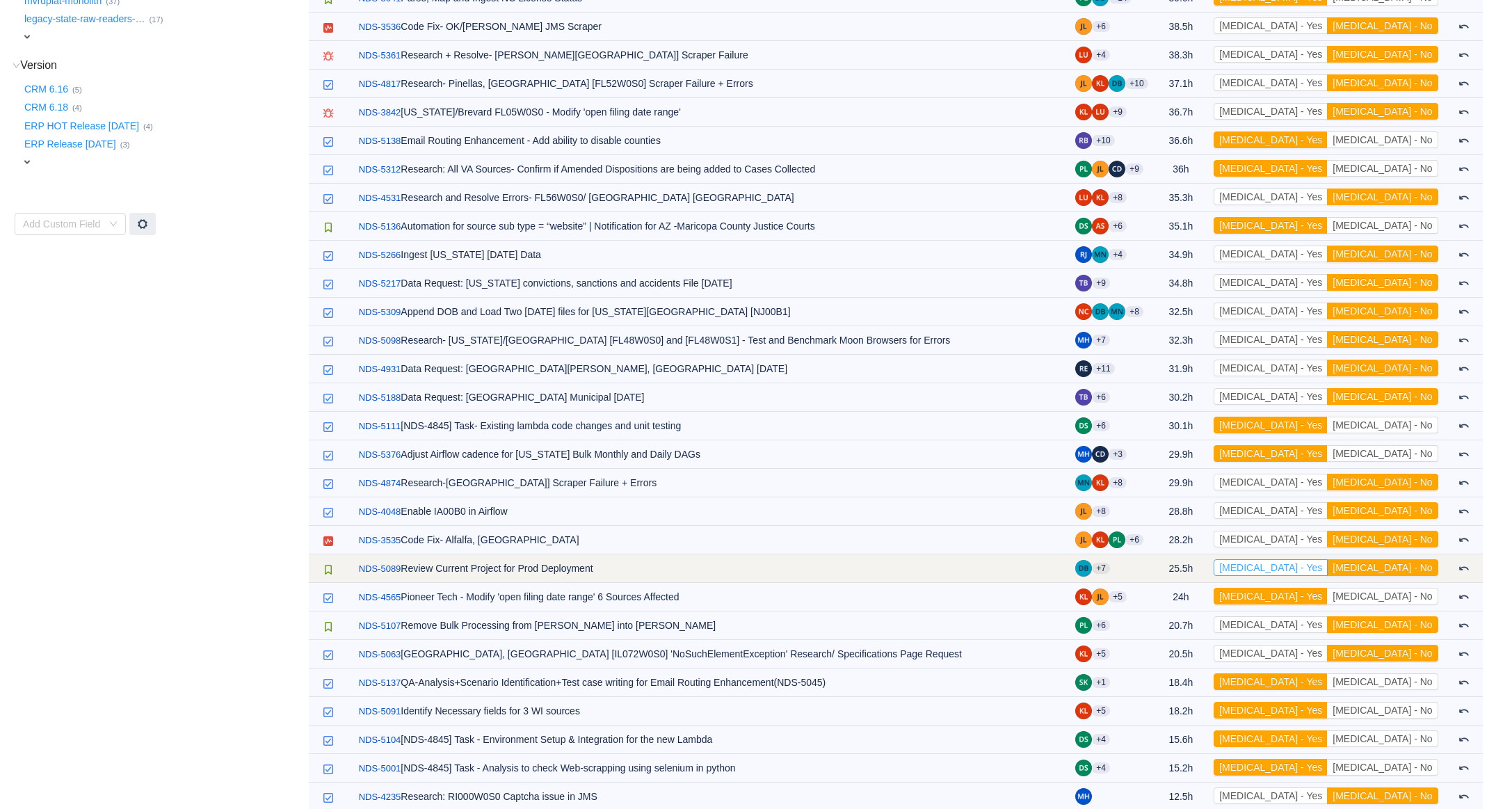
click at [1323, 568] on button "[MEDICAL_DATA] - Yes" at bounding box center [1271, 567] width 114 height 16
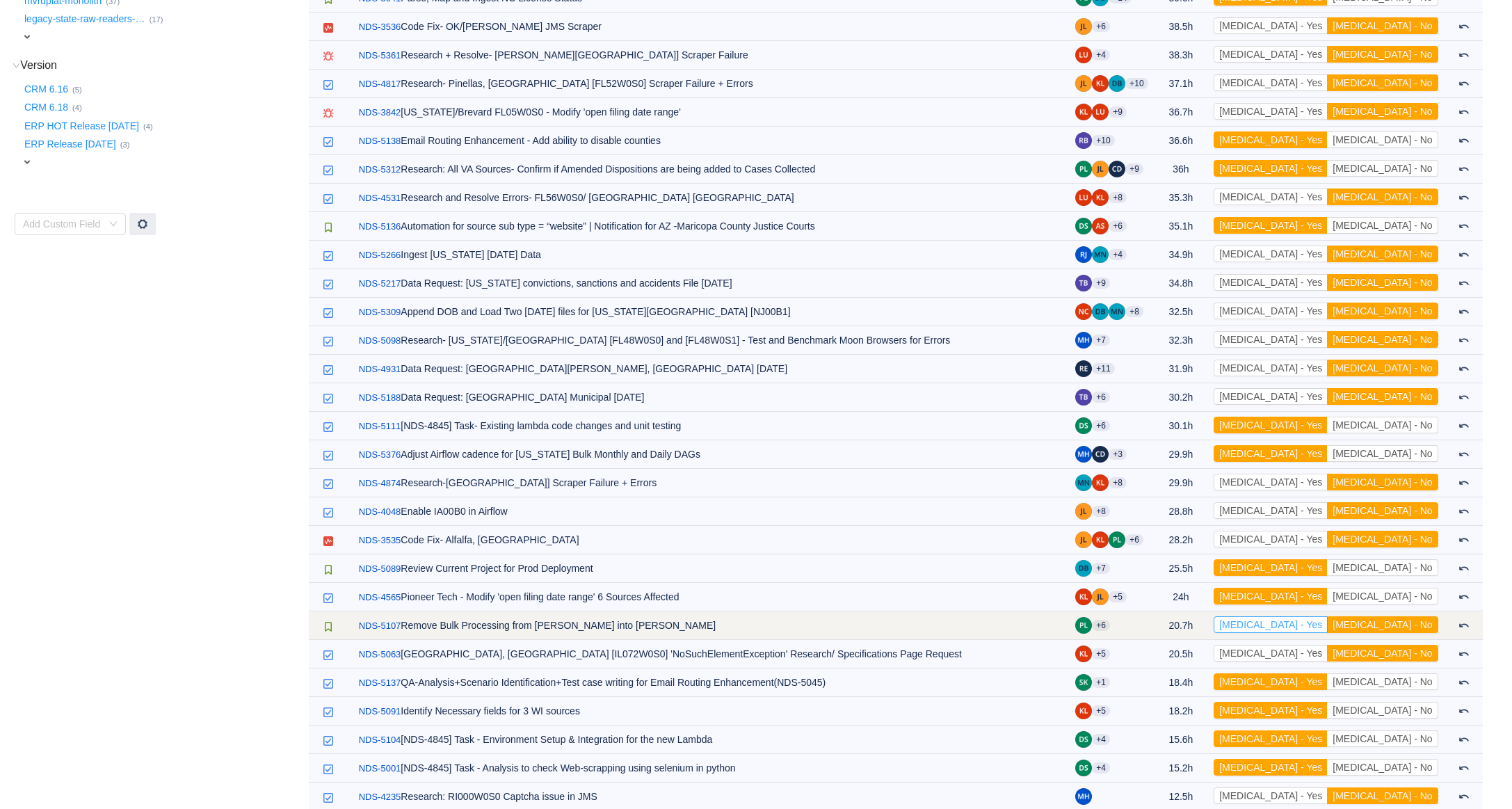
click at [1327, 631] on button "[MEDICAL_DATA] - Yes" at bounding box center [1271, 624] width 114 height 16
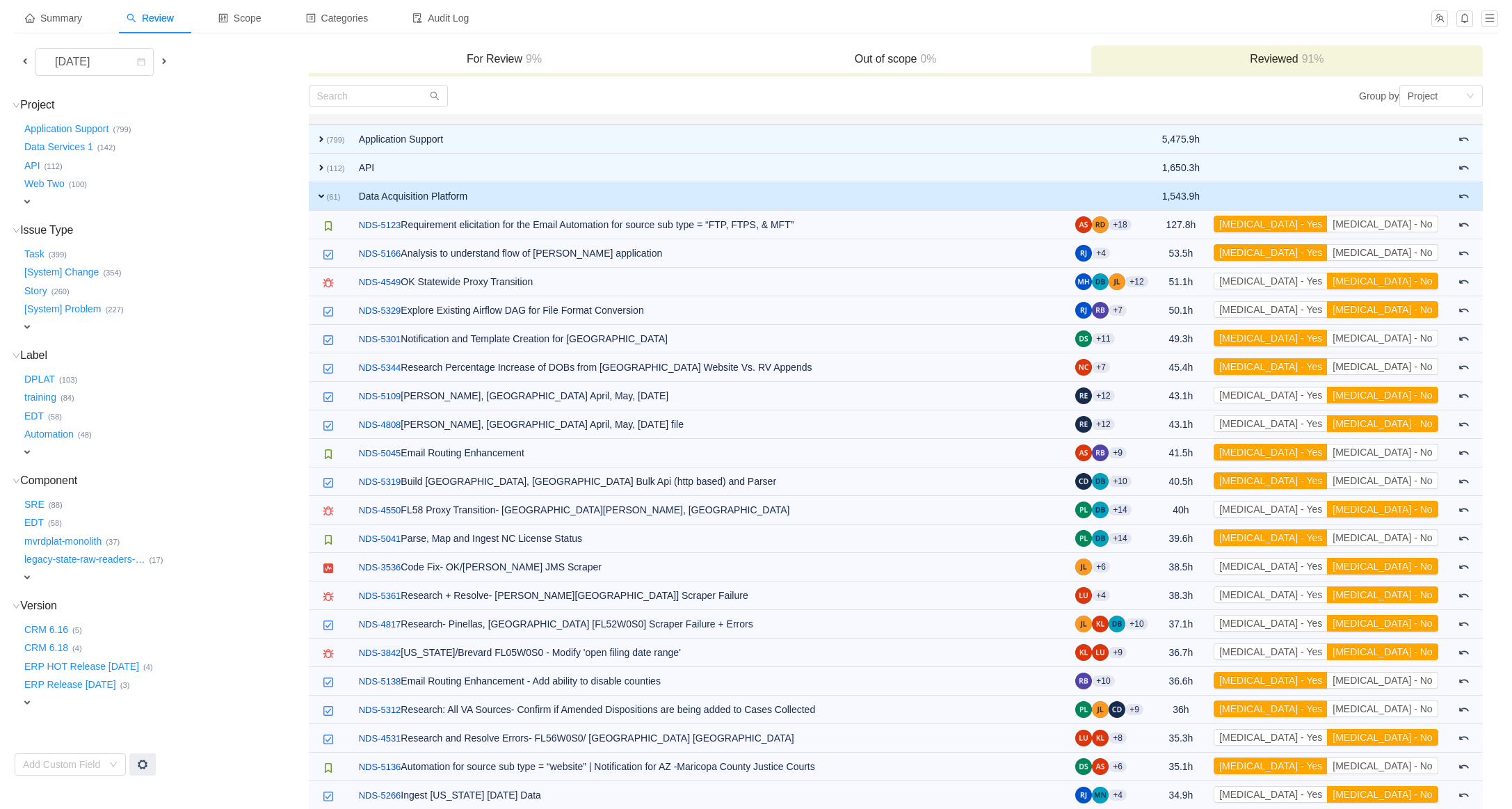
scroll to position [0, 0]
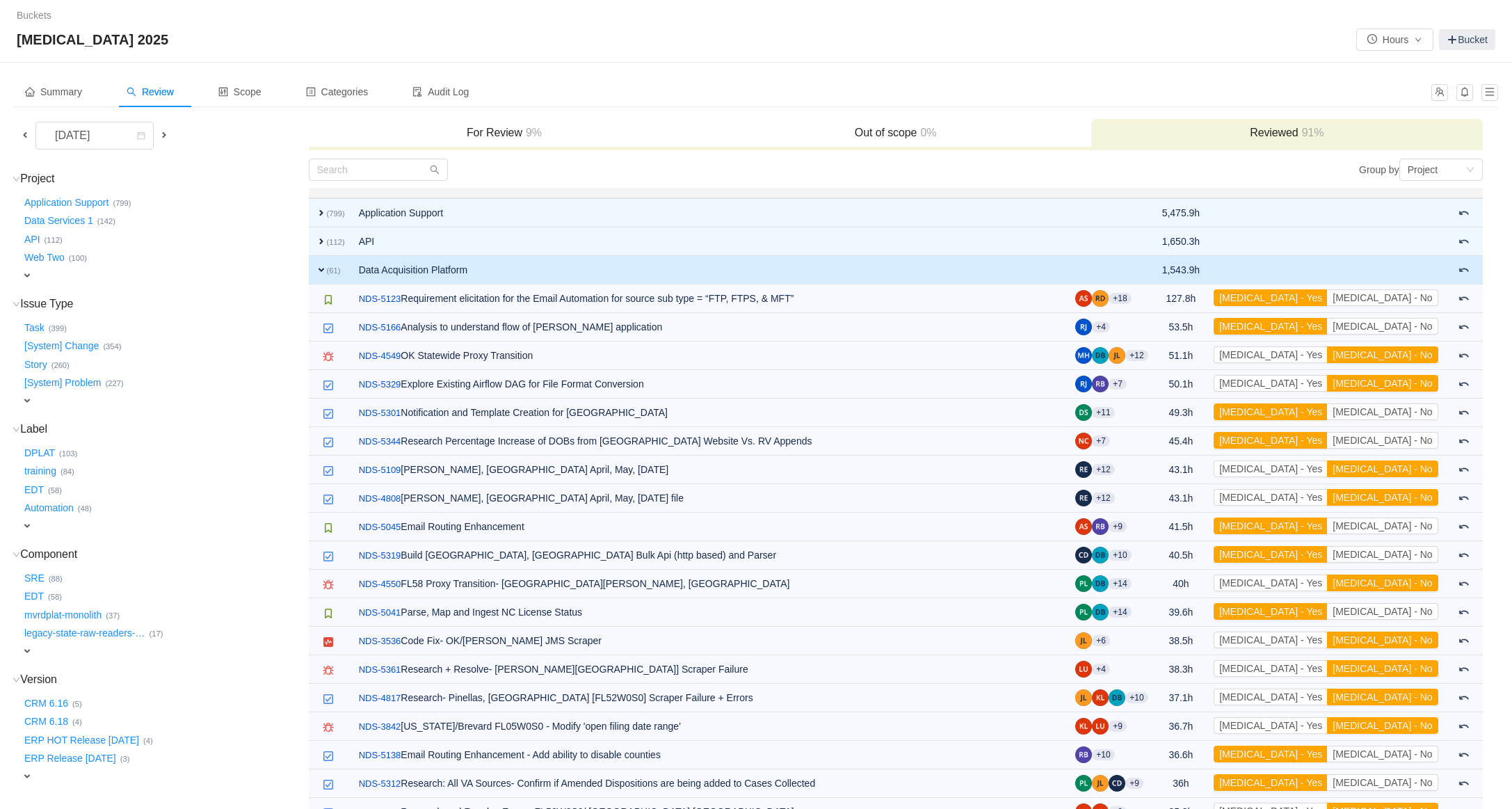
click at [322, 266] on span "expand" at bounding box center [321, 270] width 11 height 11
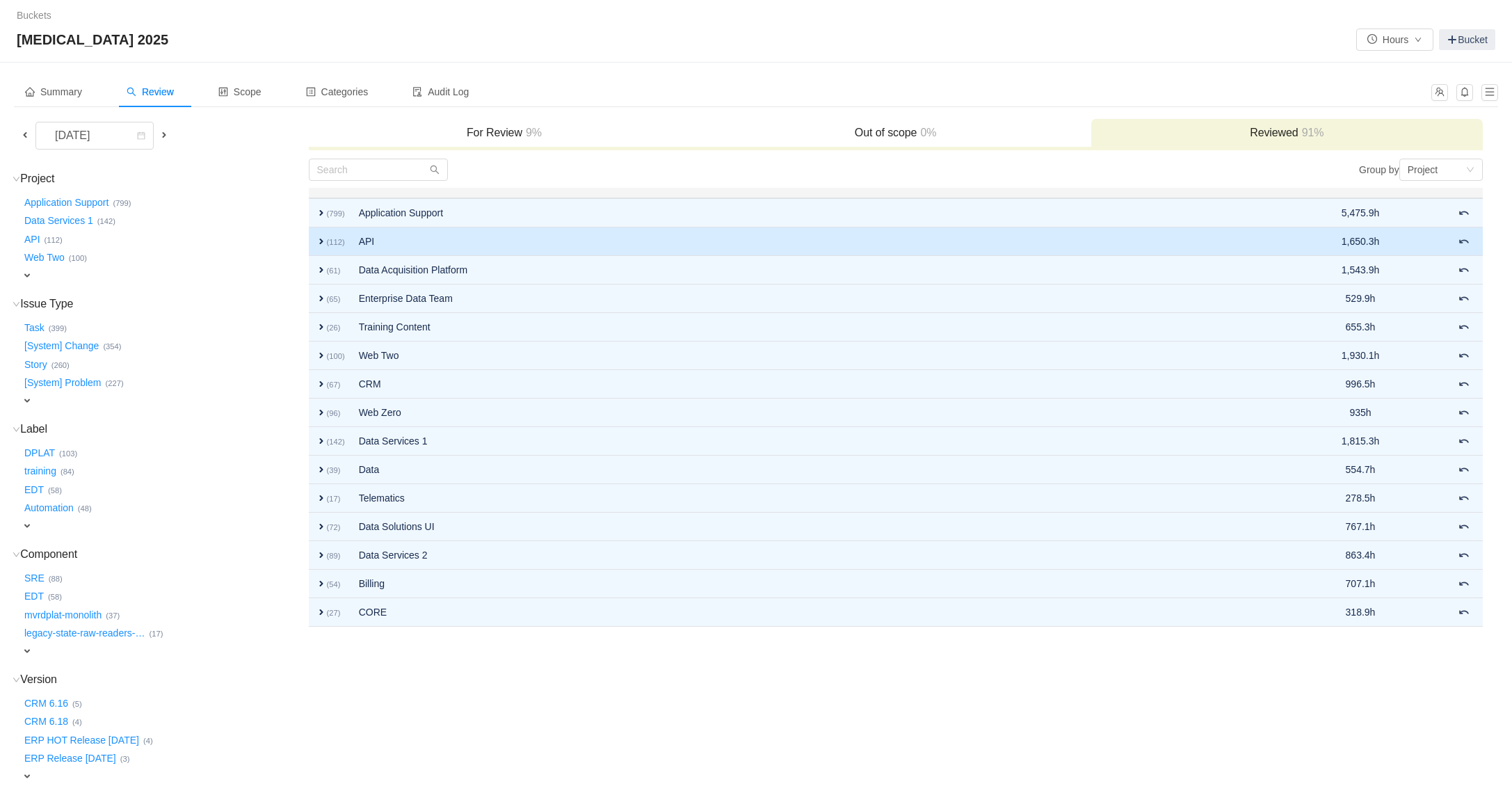
click at [325, 247] on td "expand (112)" at bounding box center [330, 242] width 43 height 29
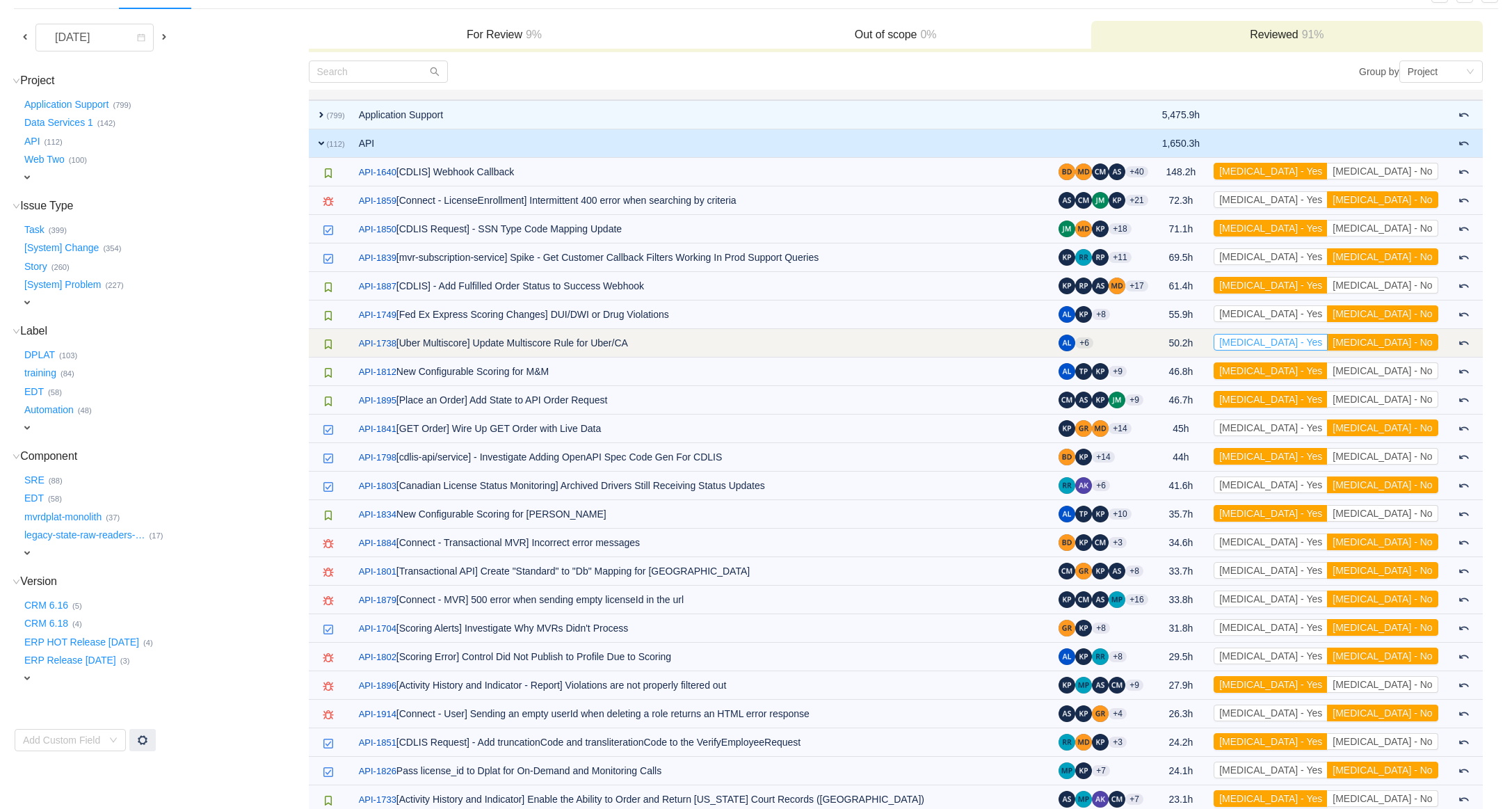
scroll to position [99, 0]
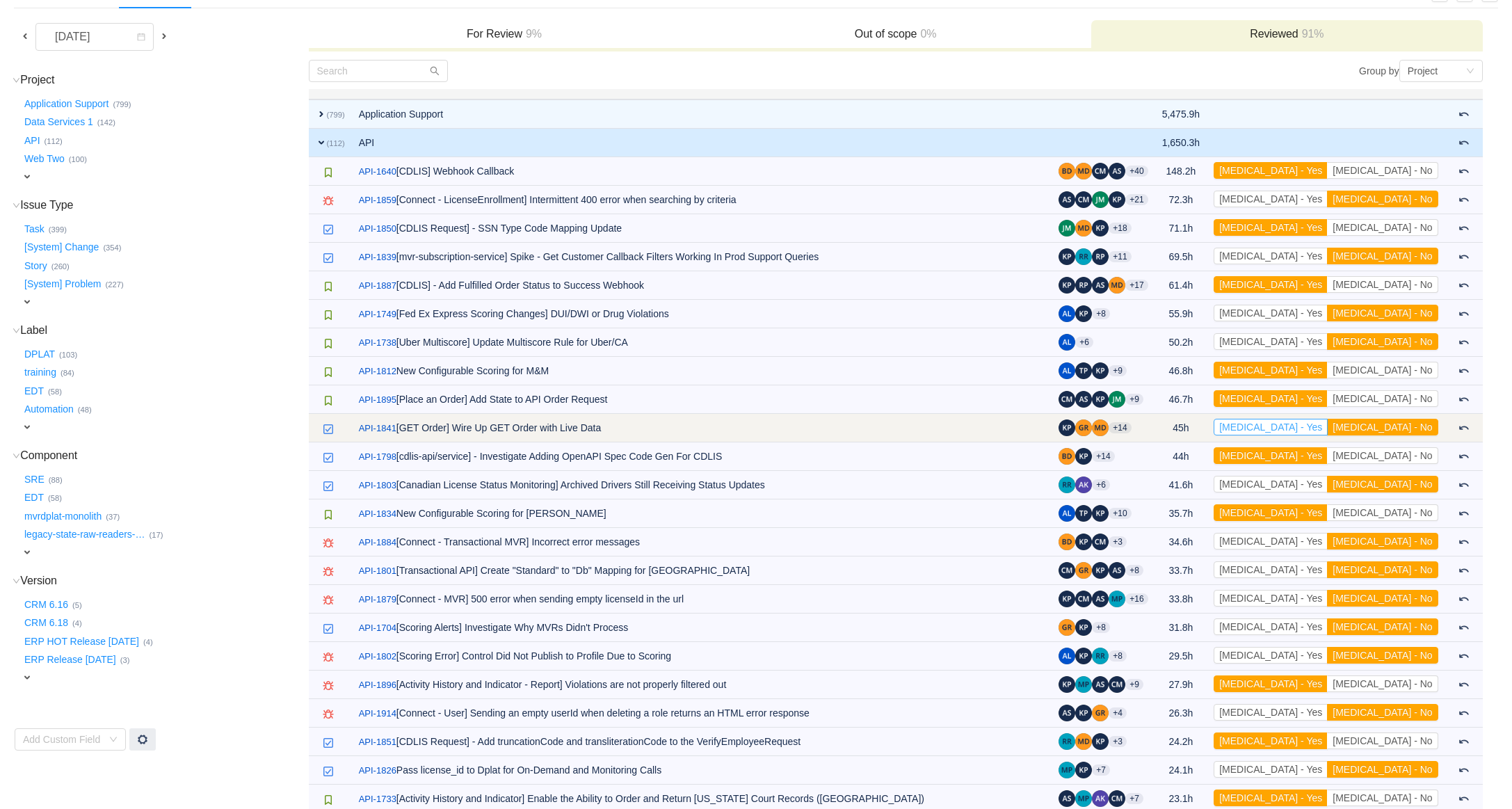
click at [1327, 429] on button "[MEDICAL_DATA] - Yes" at bounding box center [1271, 427] width 114 height 16
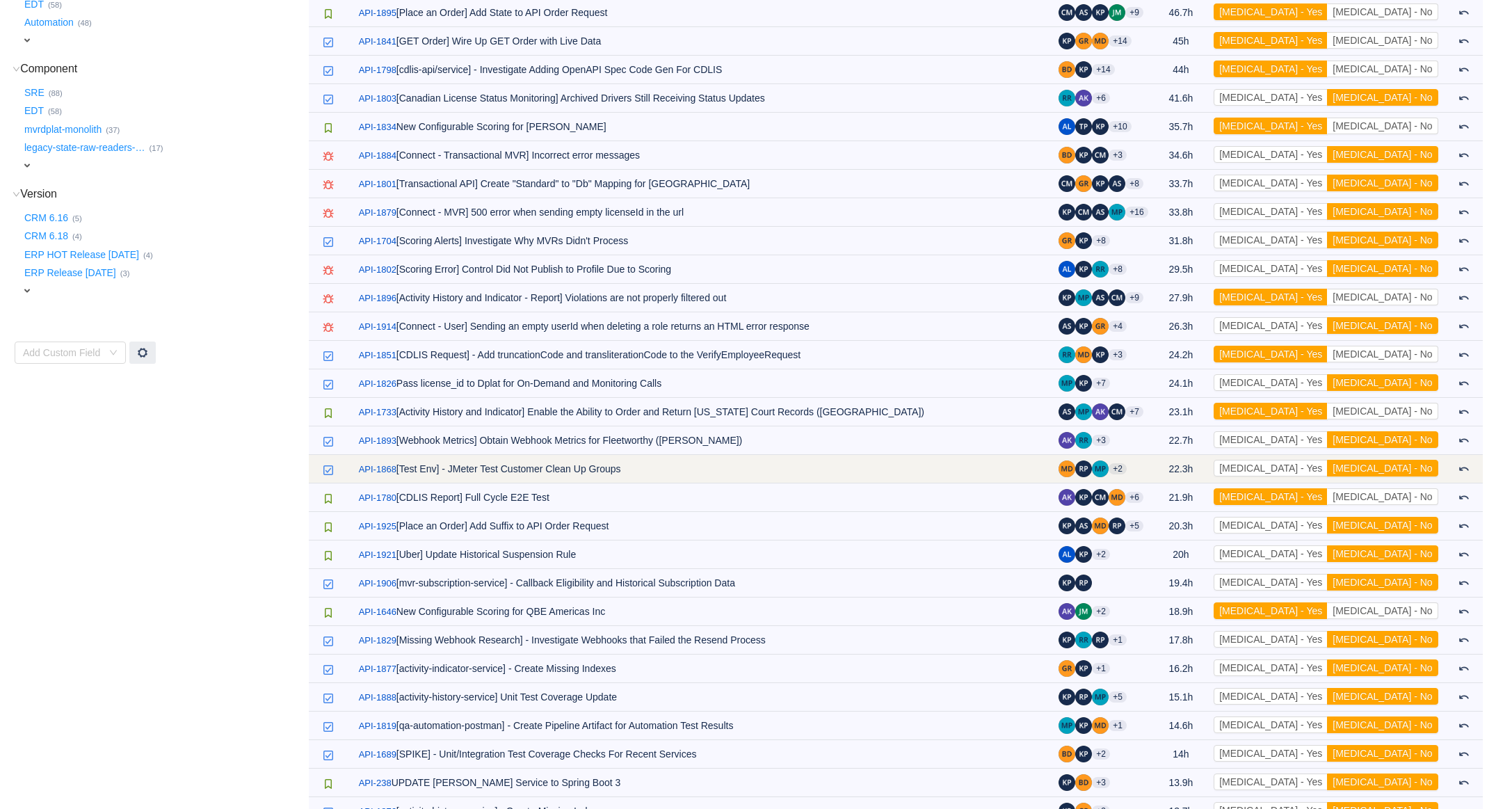
scroll to position [502, 0]
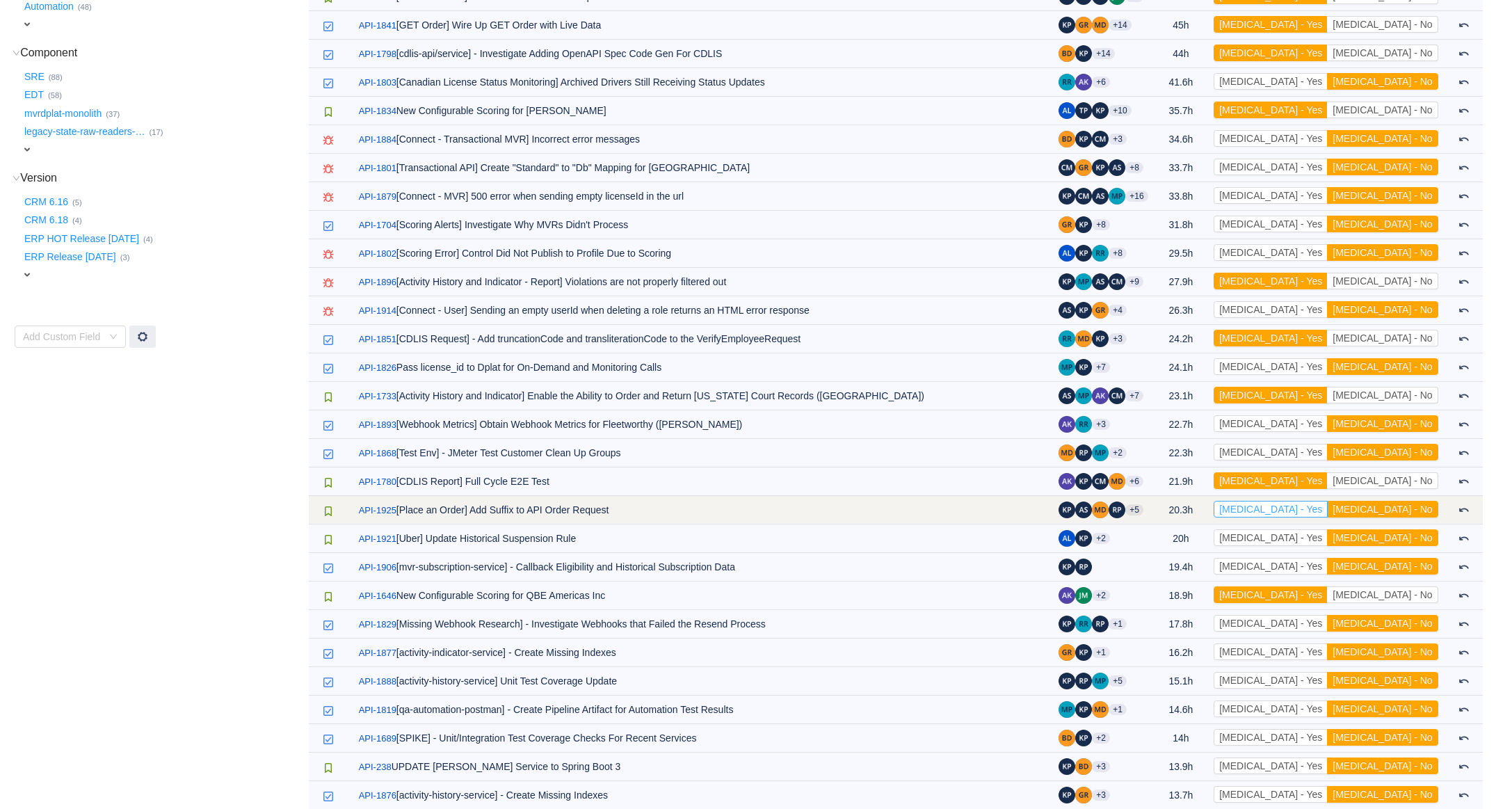
click at [1327, 511] on button "[MEDICAL_DATA] - Yes" at bounding box center [1271, 509] width 114 height 16
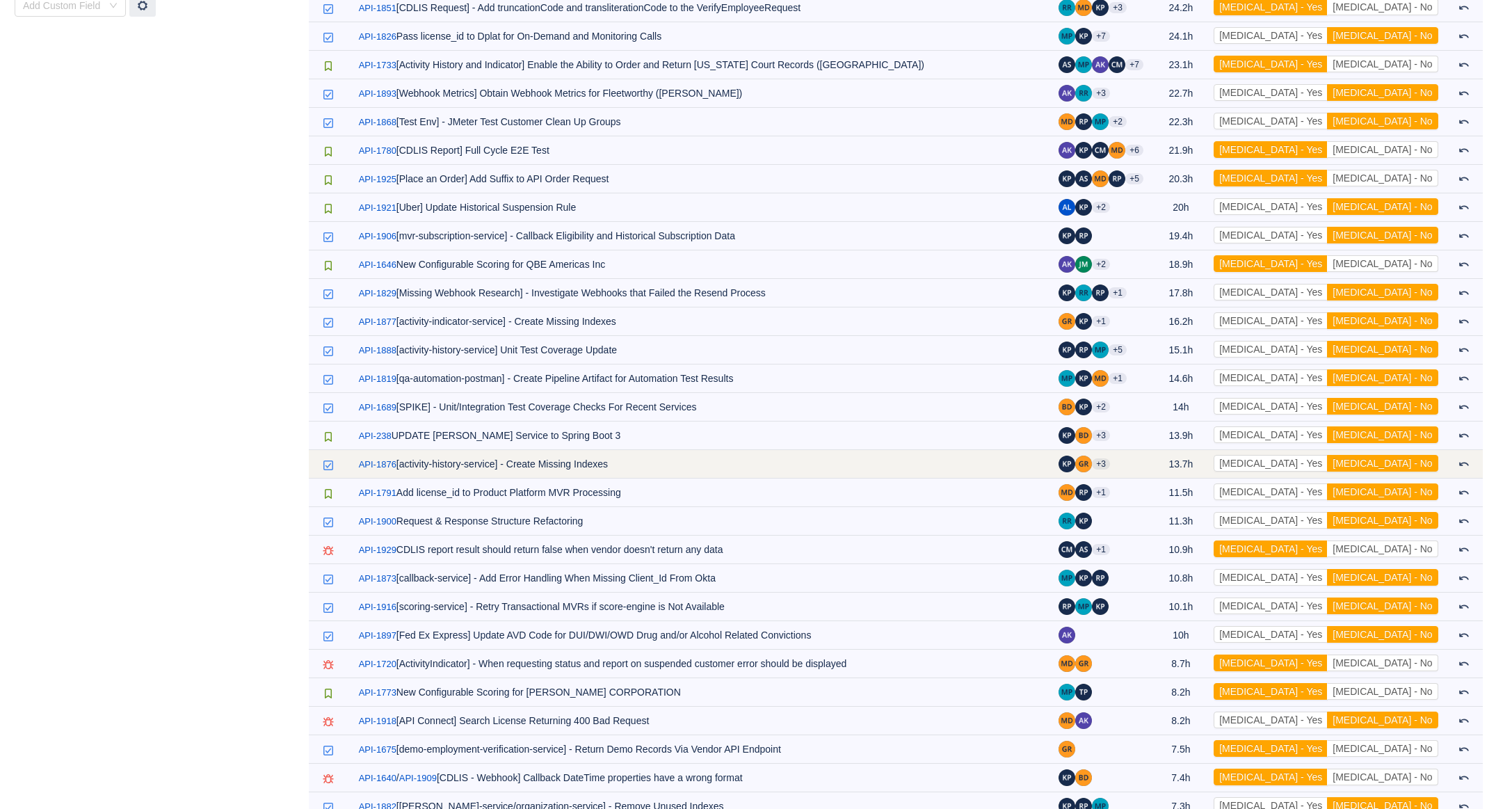
scroll to position [844, 0]
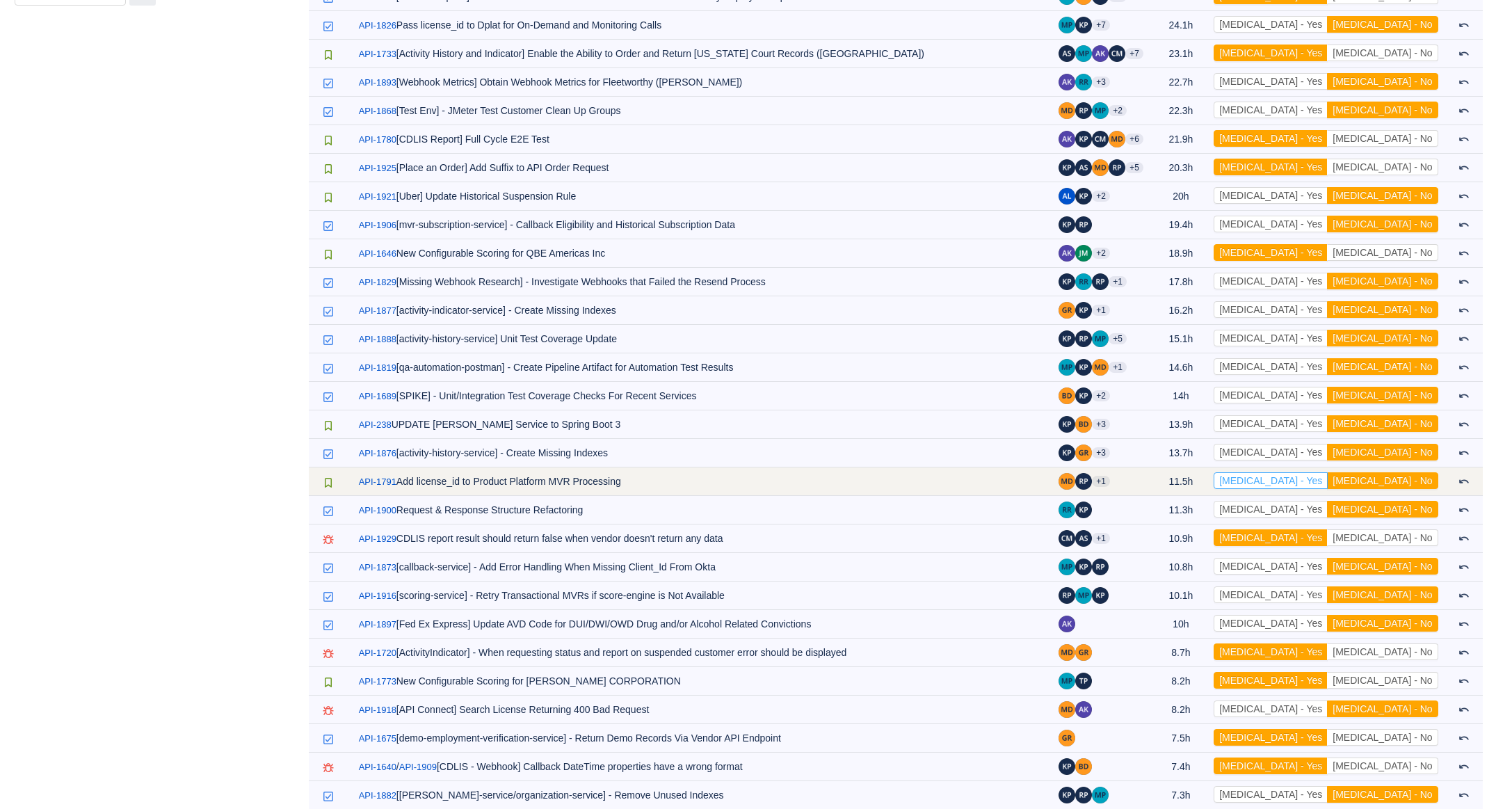
click at [1327, 479] on button "[MEDICAL_DATA] - Yes" at bounding box center [1271, 480] width 114 height 16
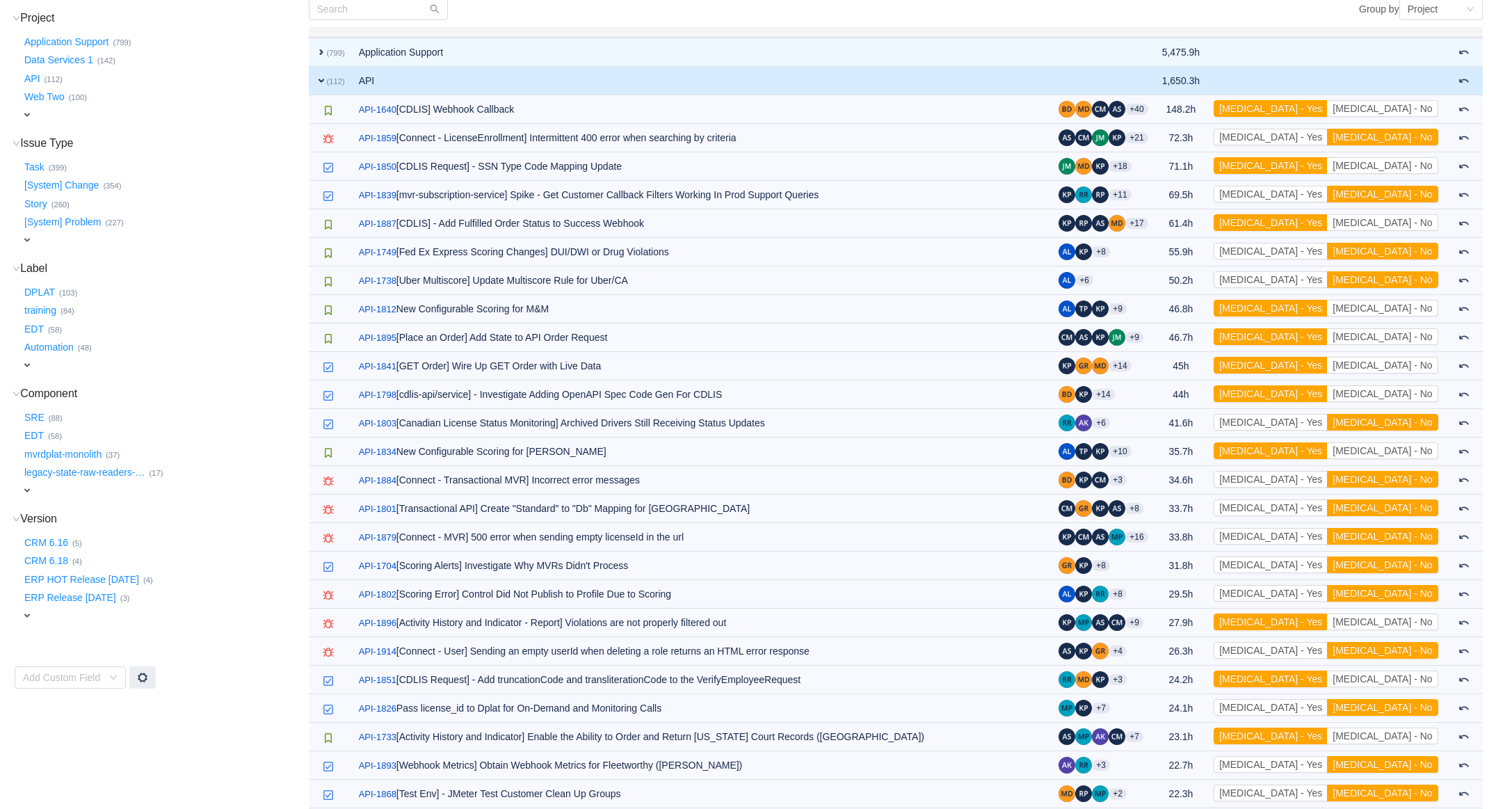
scroll to position [0, 0]
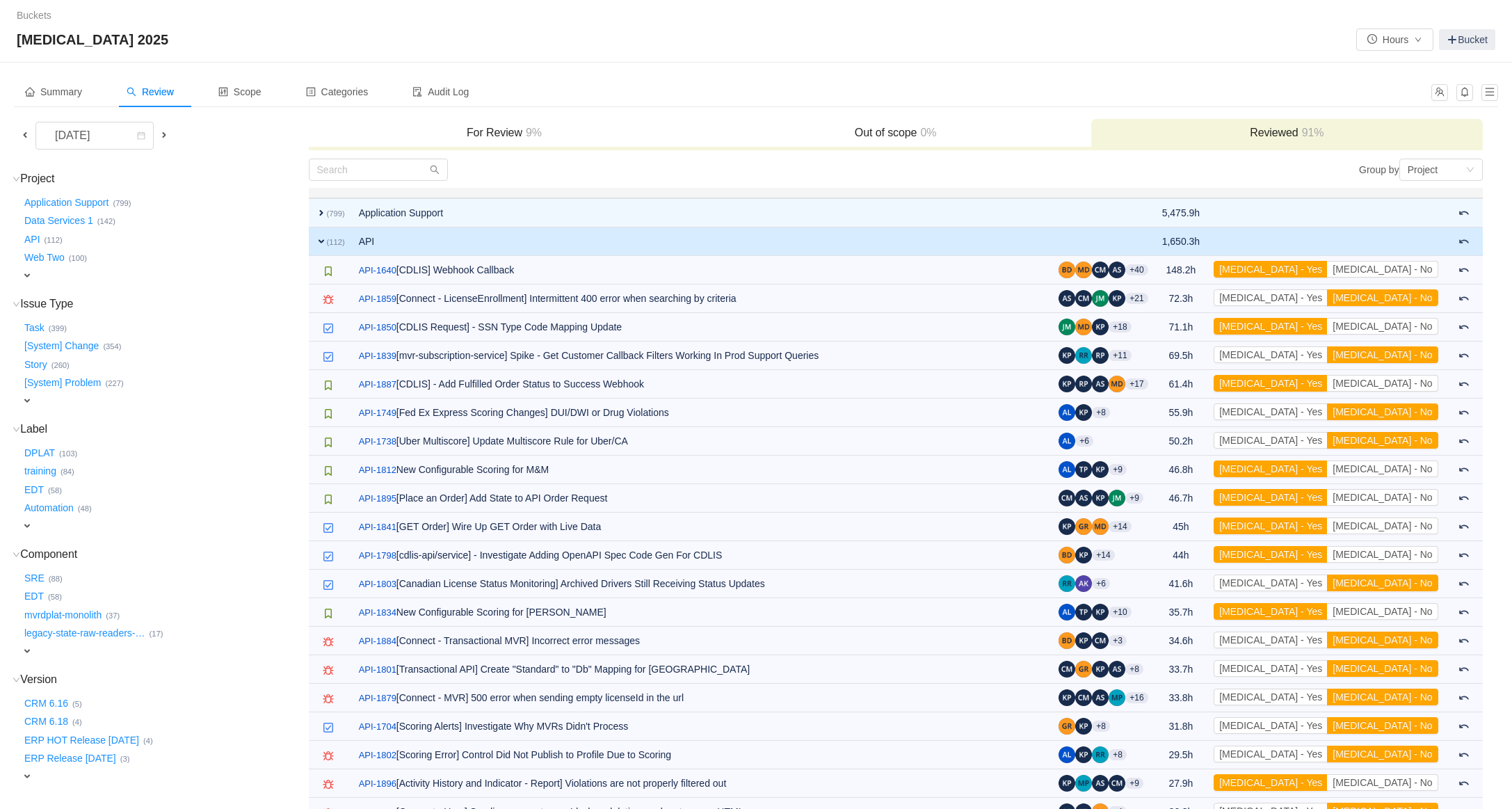
click at [314, 242] on td "expand (112)" at bounding box center [330, 242] width 43 height 29
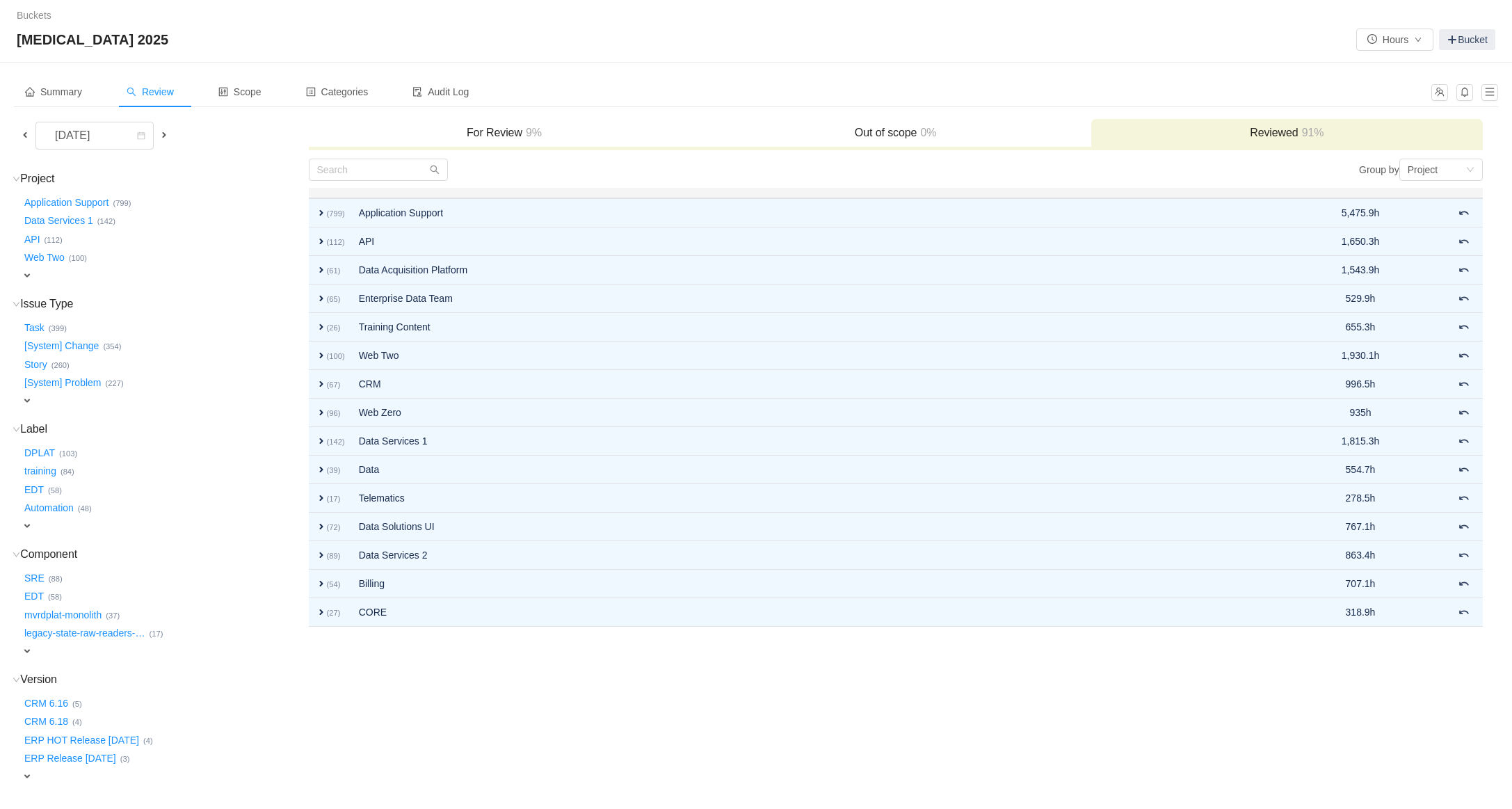
click at [146, 88] on span "Review" at bounding box center [150, 92] width 48 height 11
click at [61, 89] on span "Summary" at bounding box center [53, 92] width 57 height 11
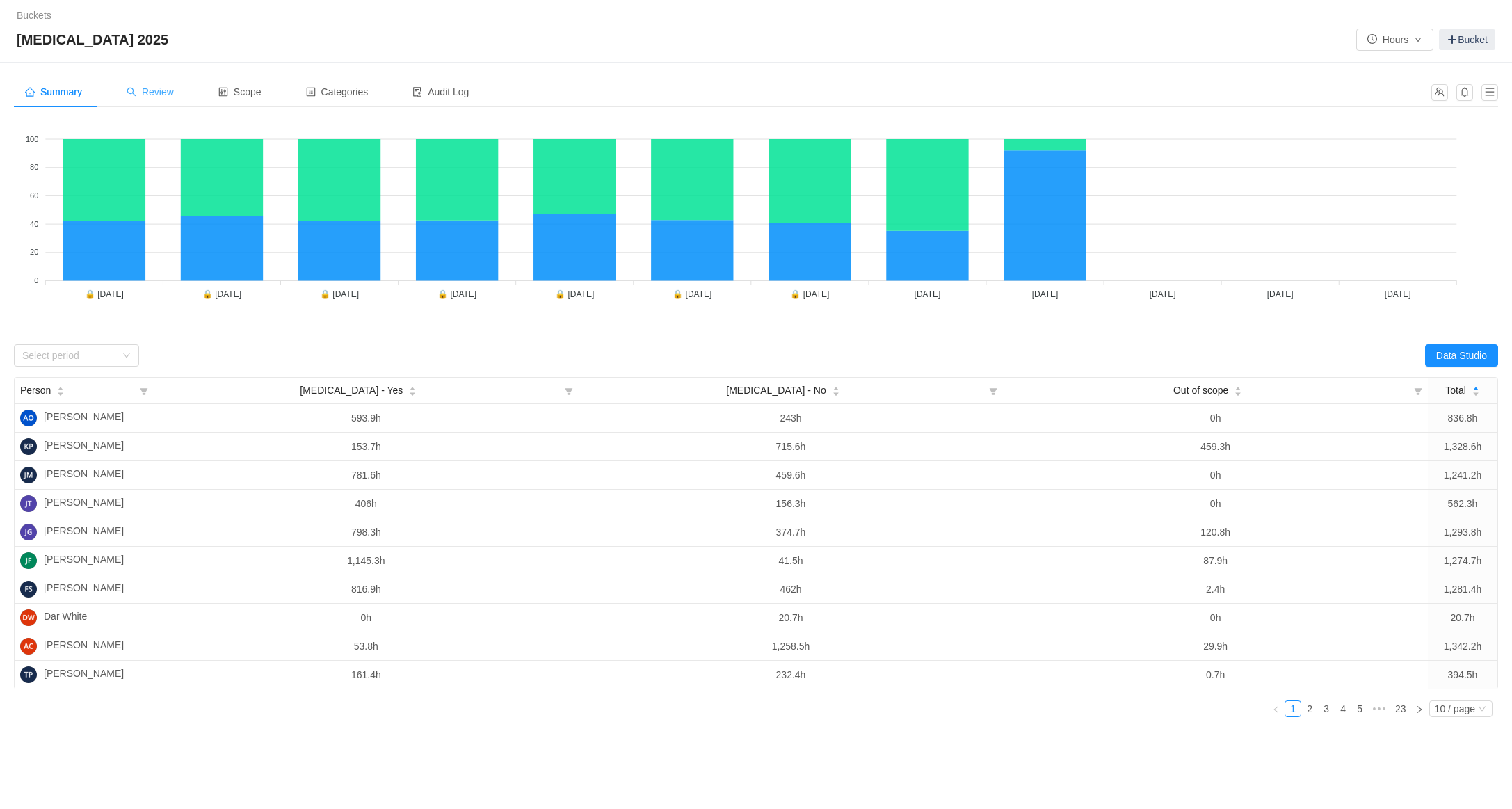
click at [152, 96] on span "Review" at bounding box center [150, 92] width 48 height 11
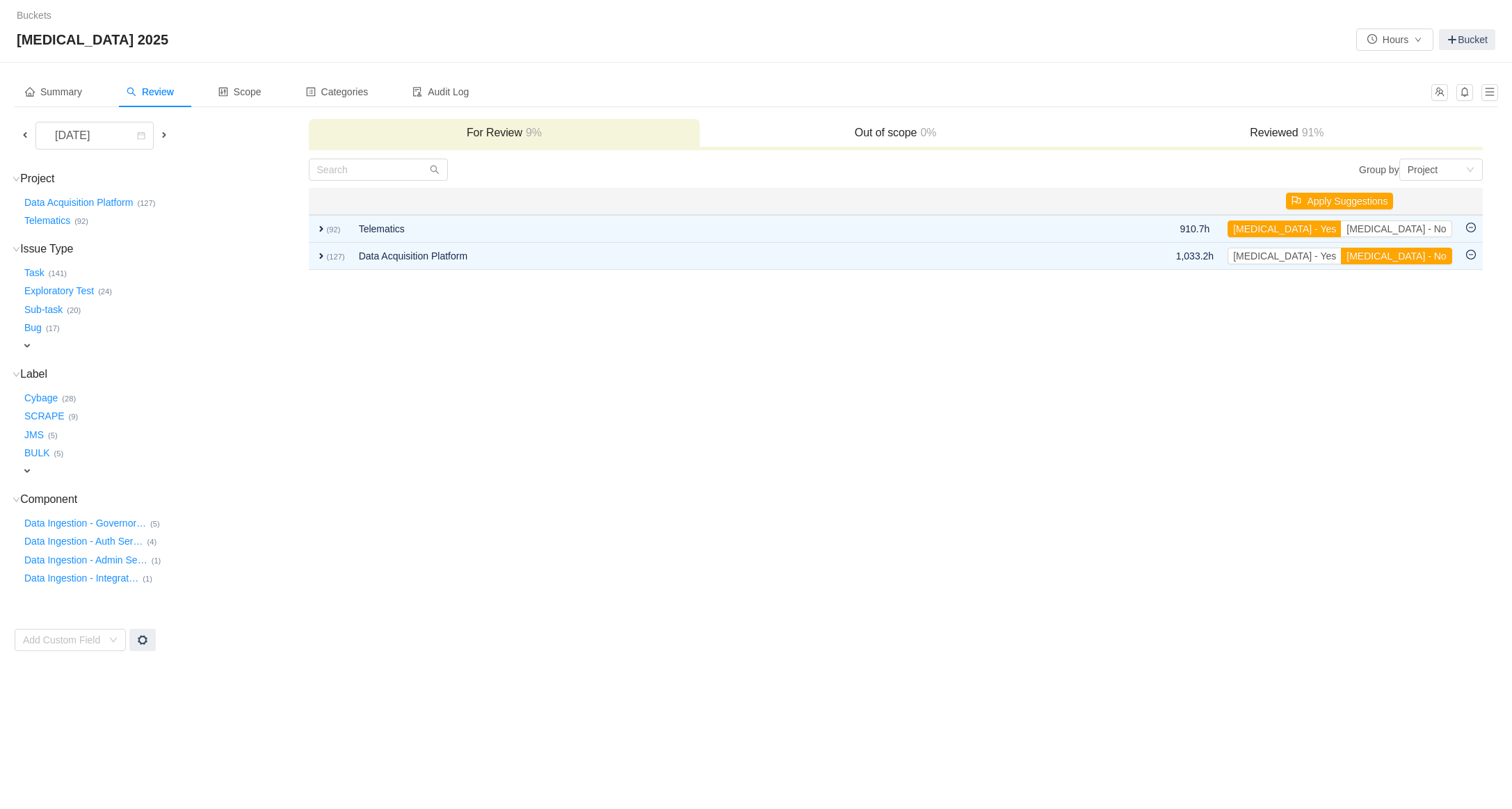
drag, startPoint x: 1263, startPoint y: 137, endPoint x: 1059, endPoint y: 258, distance: 237.2
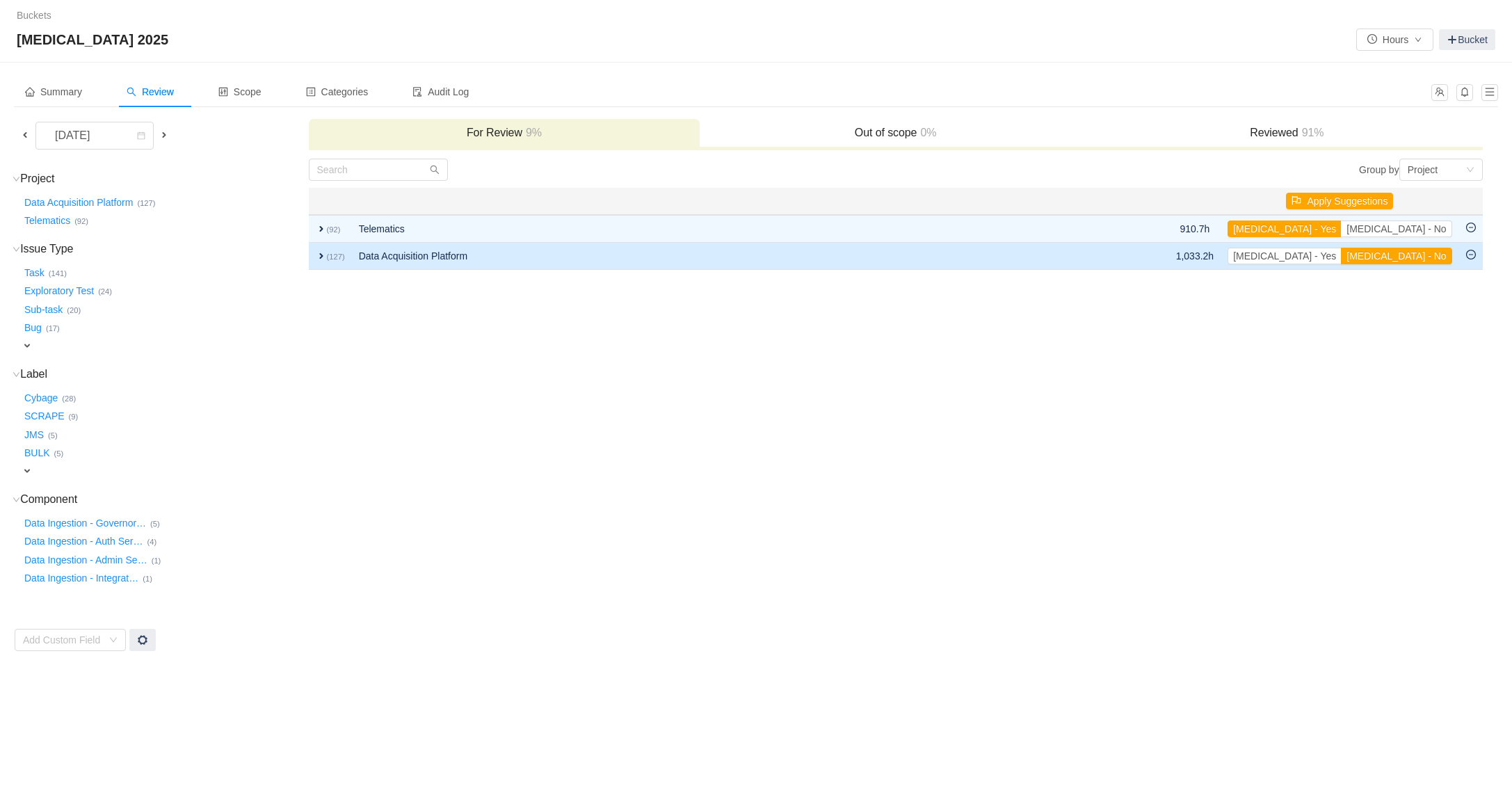
click at [1263, 137] on h3 "Reviewed 91%" at bounding box center [1287, 133] width 378 height 14
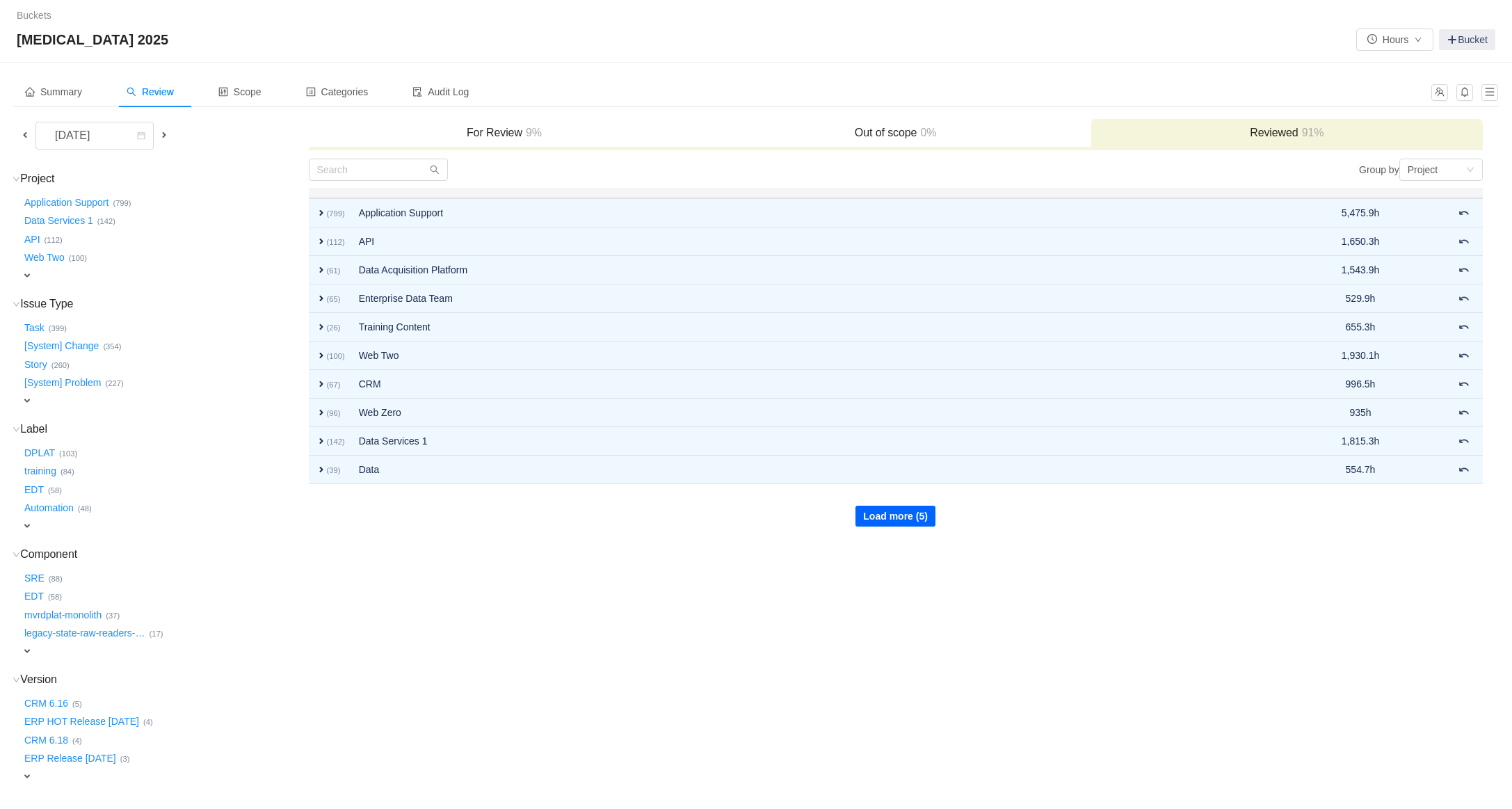
click at [891, 521] on button "Load more (5)" at bounding box center [895, 516] width 80 height 21
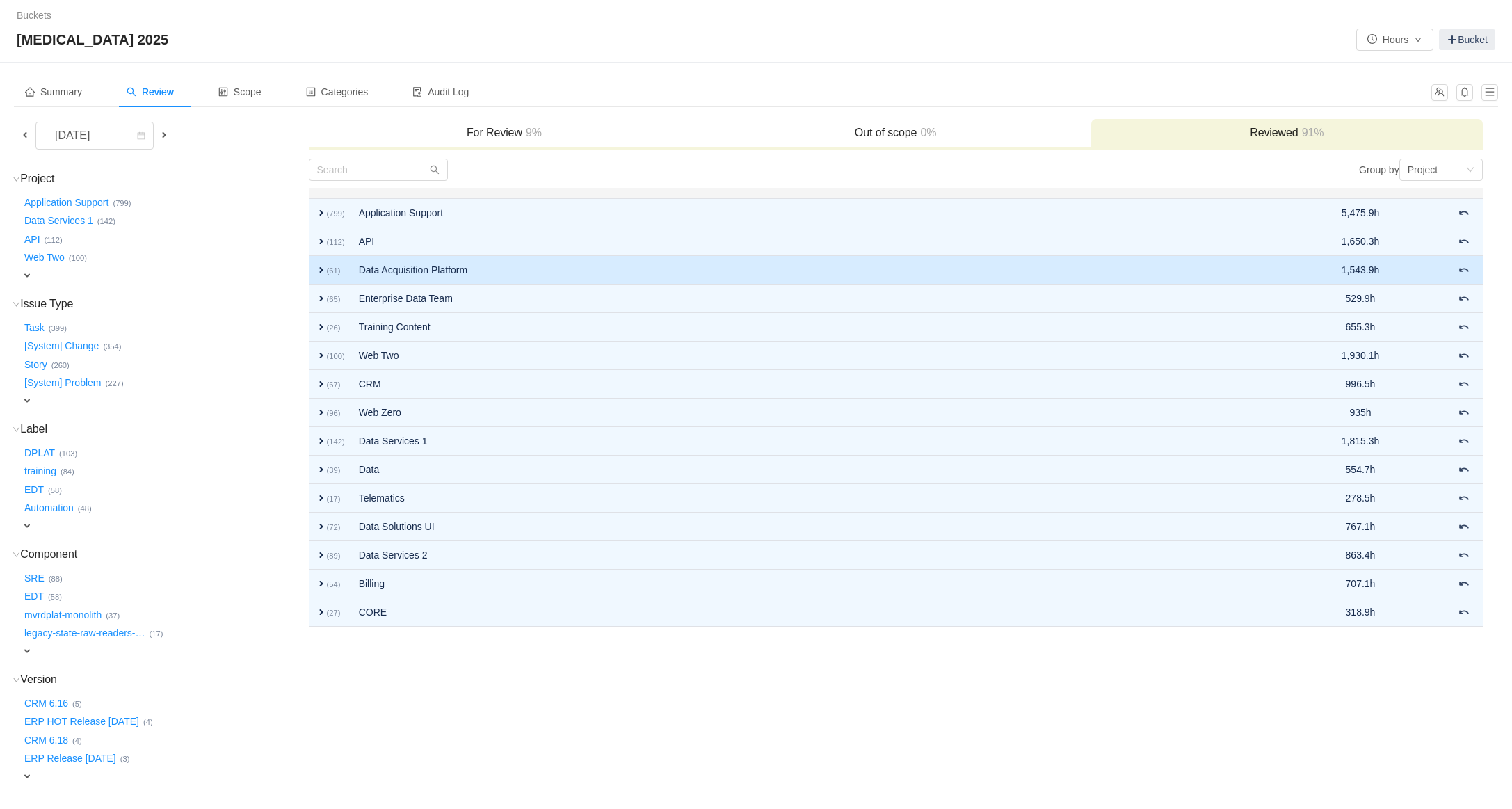
click at [321, 271] on span "expand" at bounding box center [321, 270] width 11 height 11
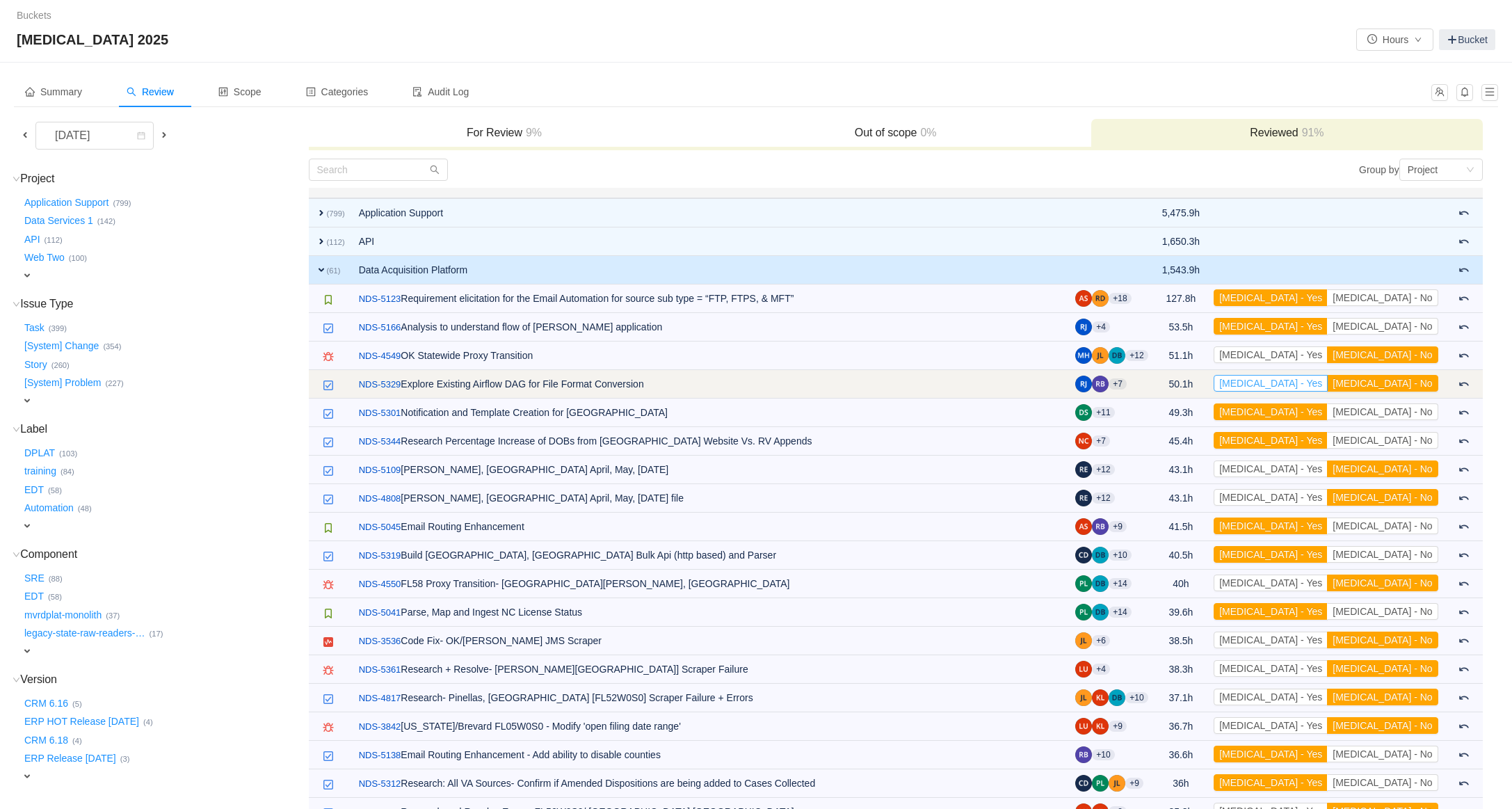
click at [1327, 385] on button "[MEDICAL_DATA] - Yes" at bounding box center [1271, 383] width 114 height 16
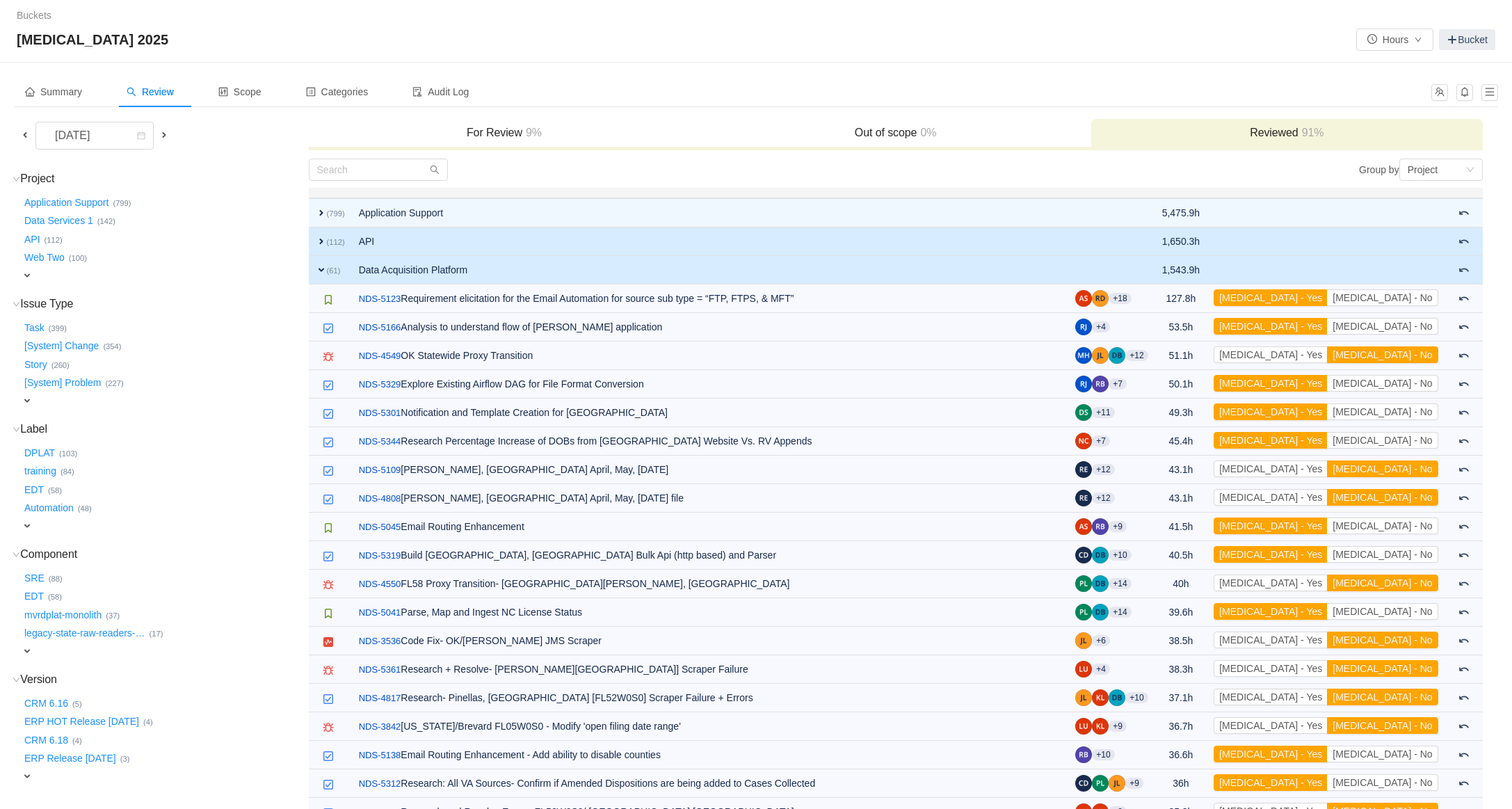
drag, startPoint x: 315, startPoint y: 241, endPoint x: 333, endPoint y: 249, distance: 19.7
click at [315, 241] on span "expand" at bounding box center [321, 242] width 11 height 11
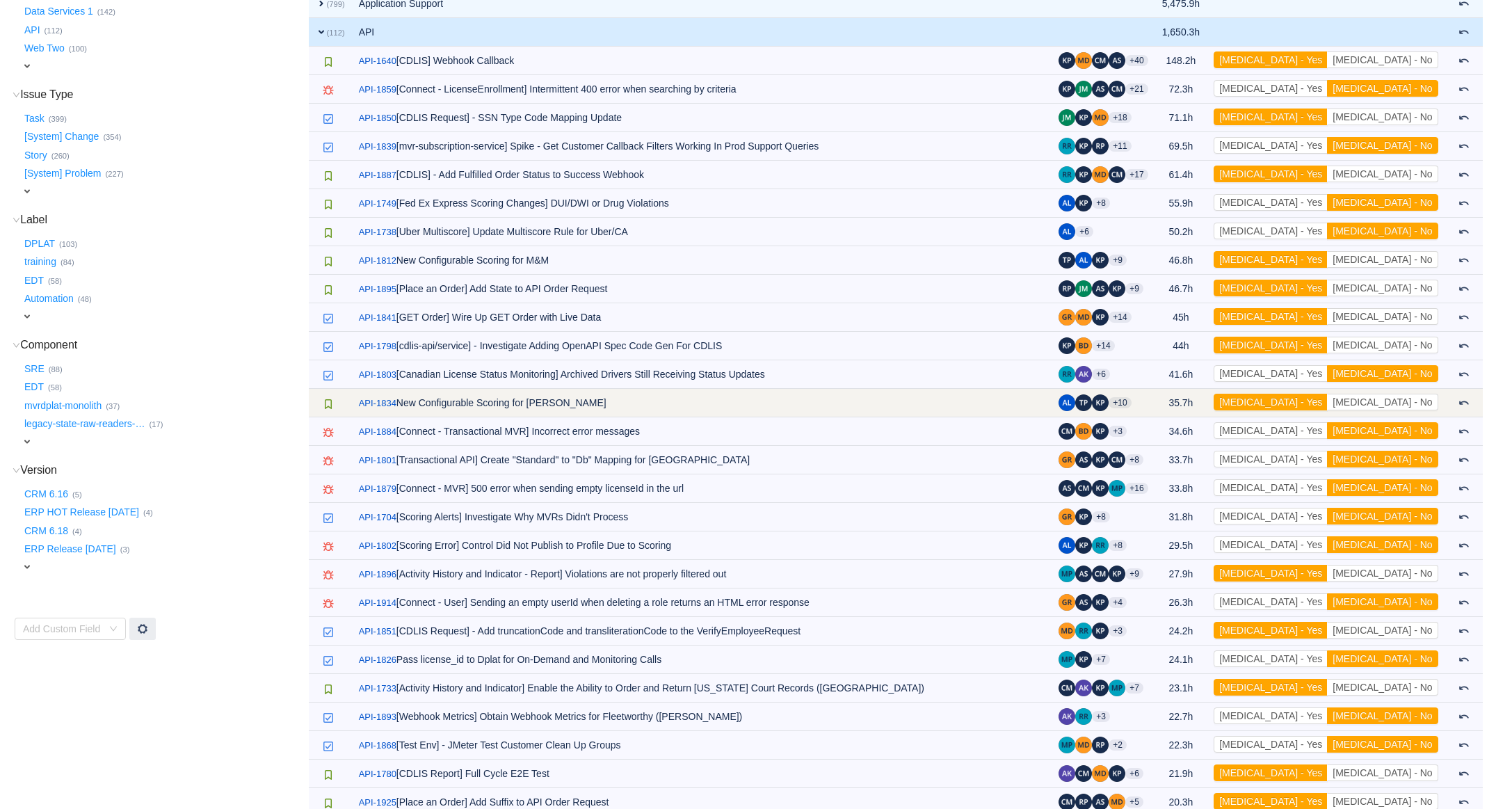
scroll to position [217, 0]
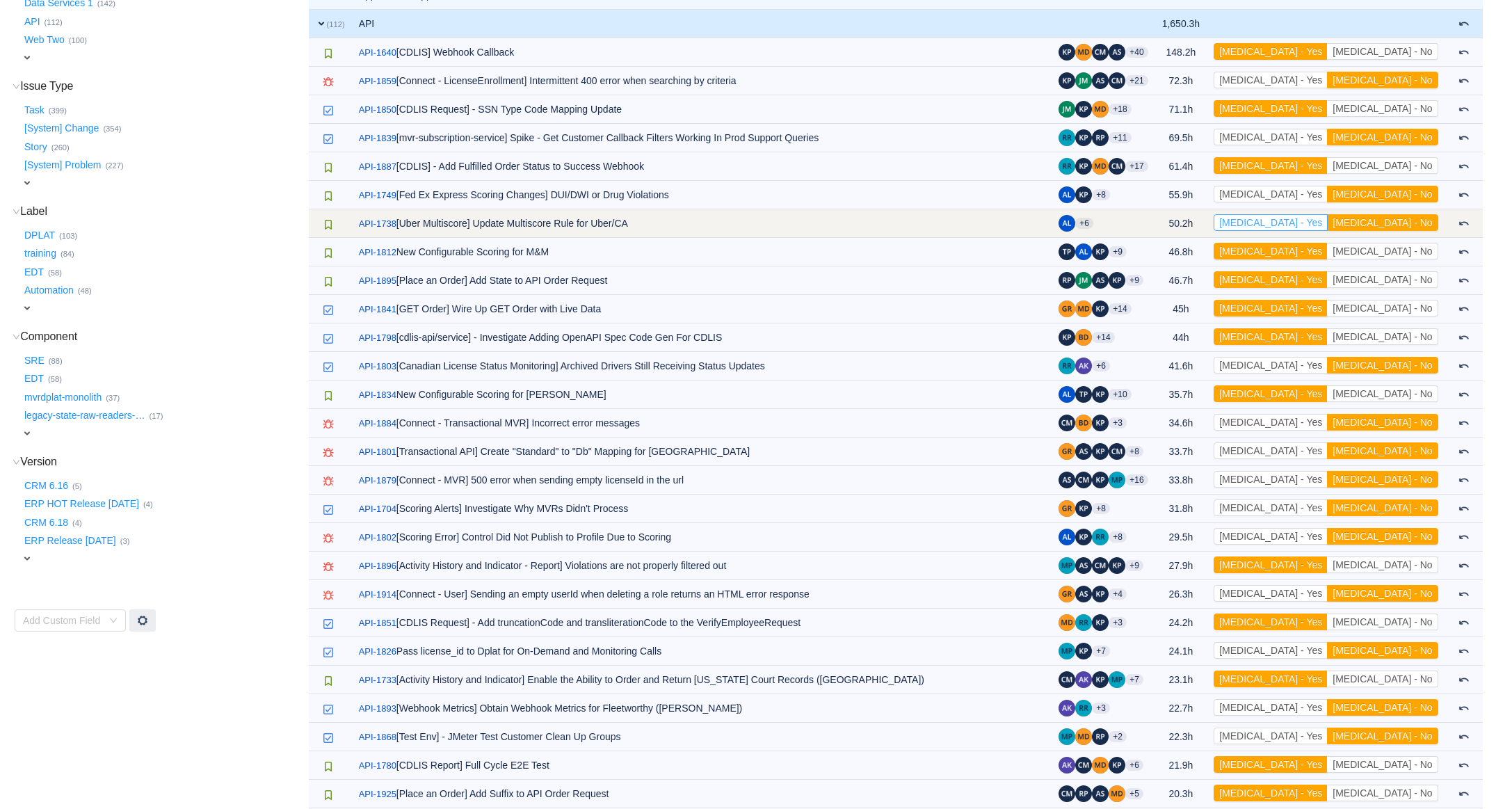
click at [1327, 222] on button "[MEDICAL_DATA] - Yes" at bounding box center [1271, 222] width 114 height 16
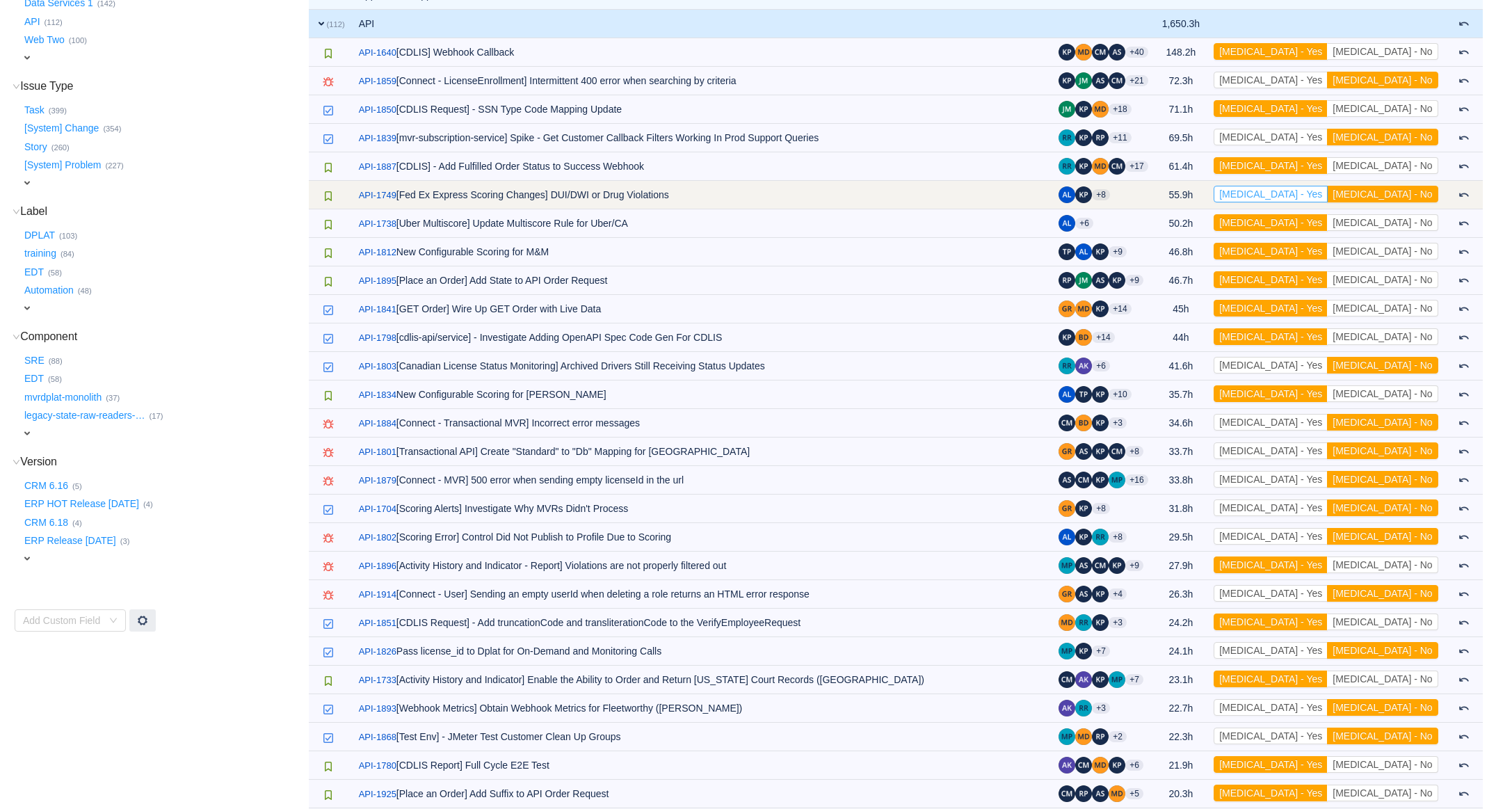
click at [1327, 196] on button "[MEDICAL_DATA] - Yes" at bounding box center [1271, 193] width 114 height 16
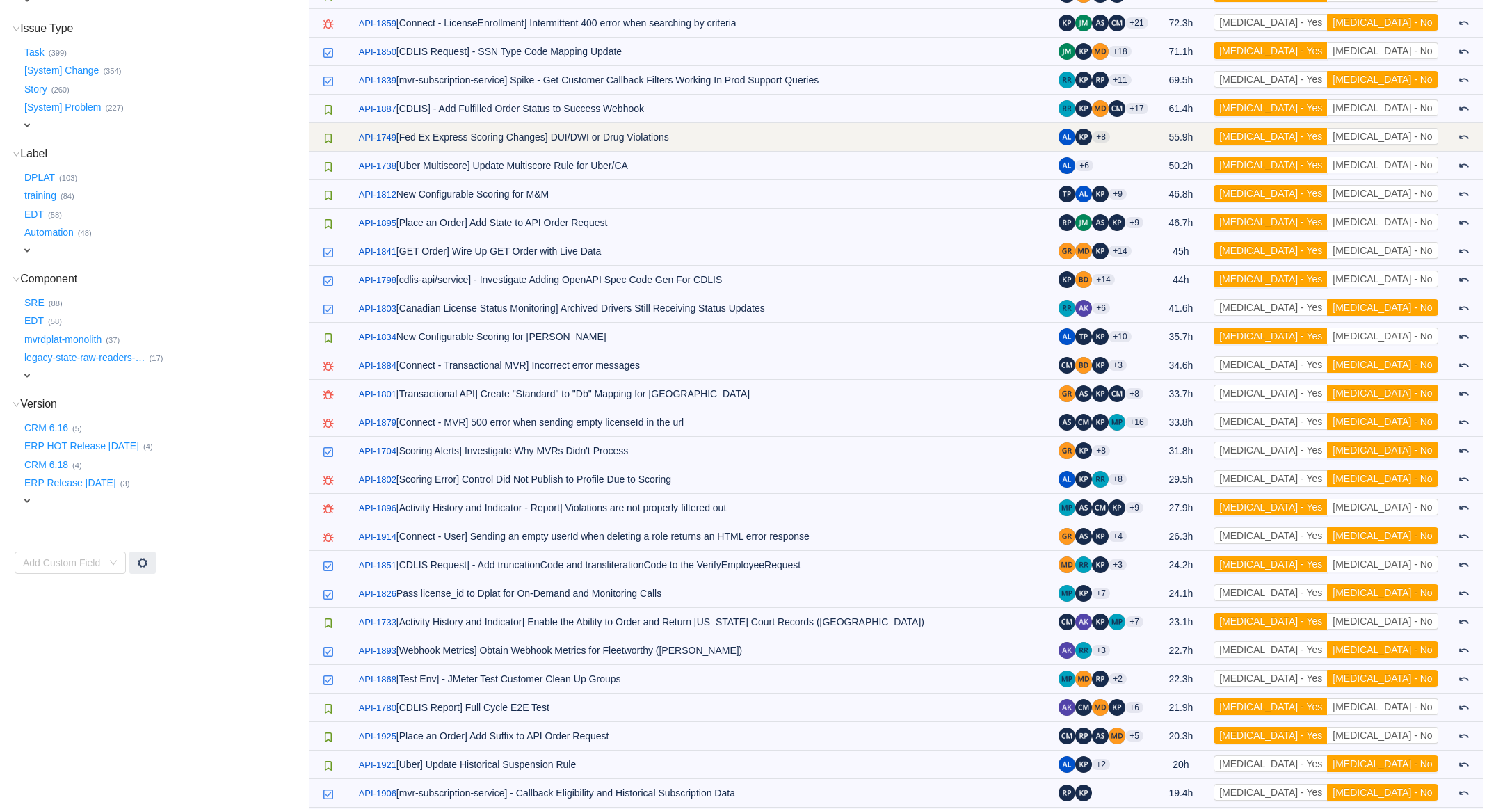
scroll to position [0, 0]
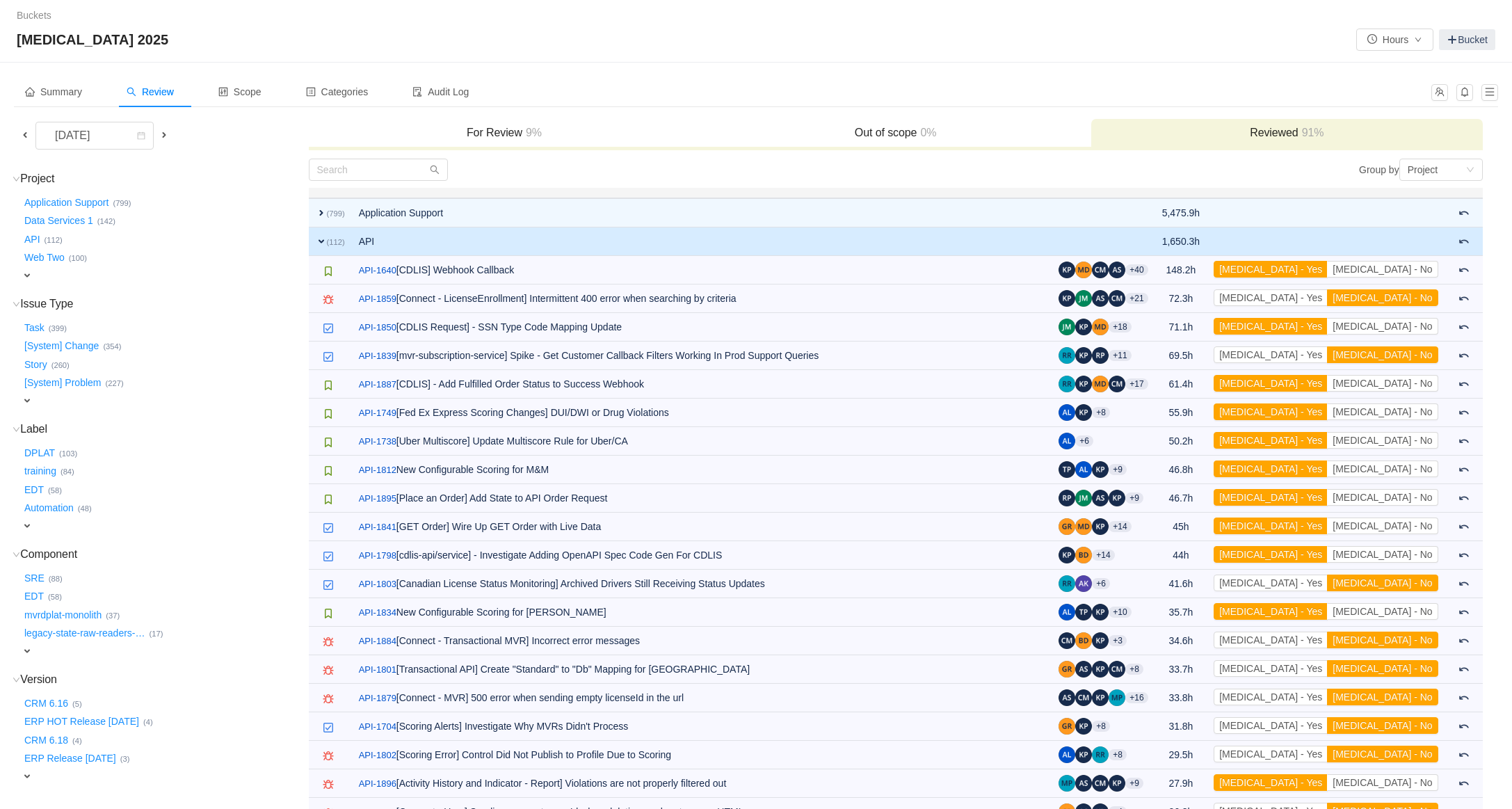
click at [322, 237] on span "expand" at bounding box center [321, 242] width 11 height 11
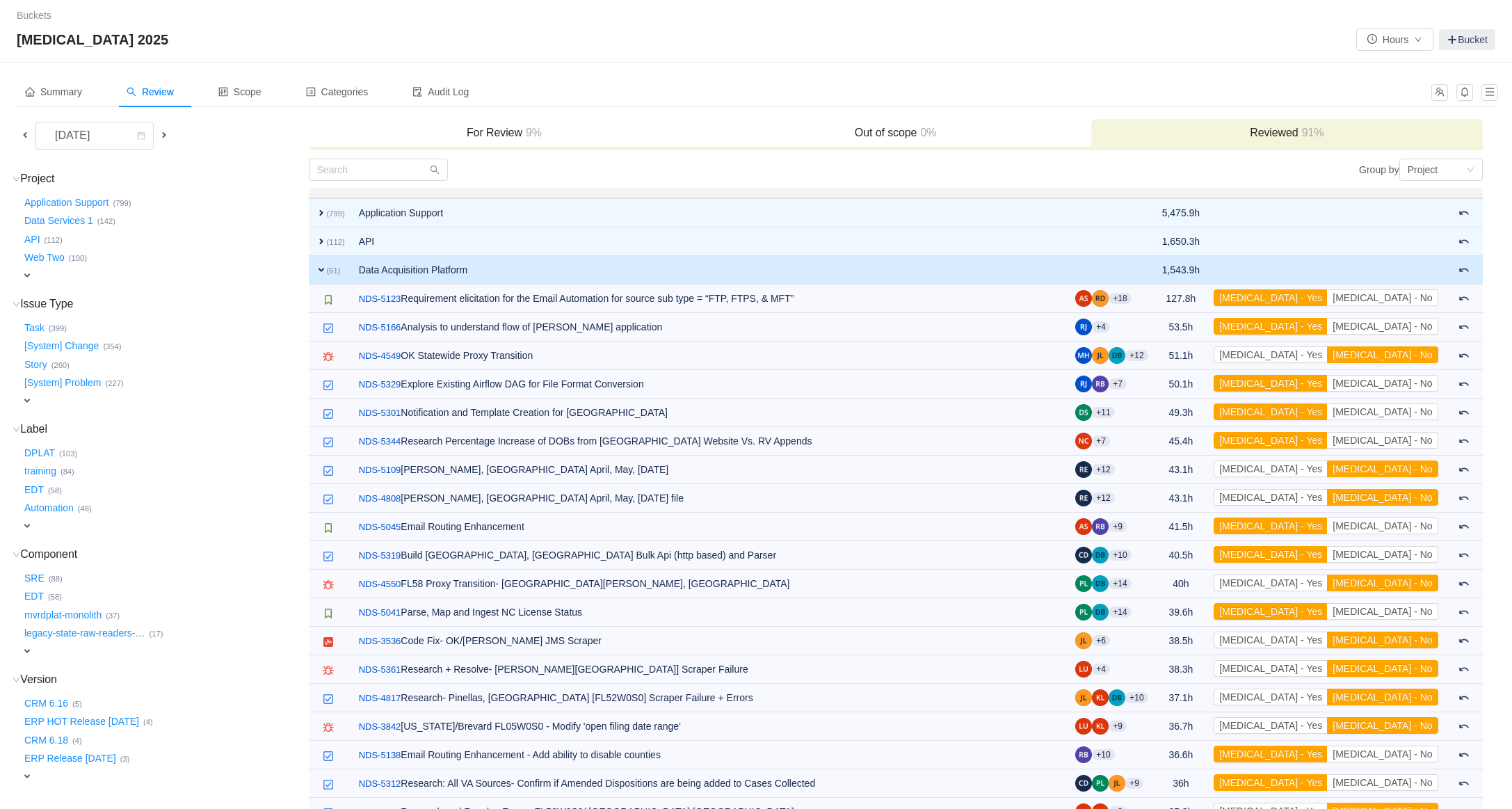
click at [326, 267] on span "expand" at bounding box center [321, 270] width 11 height 11
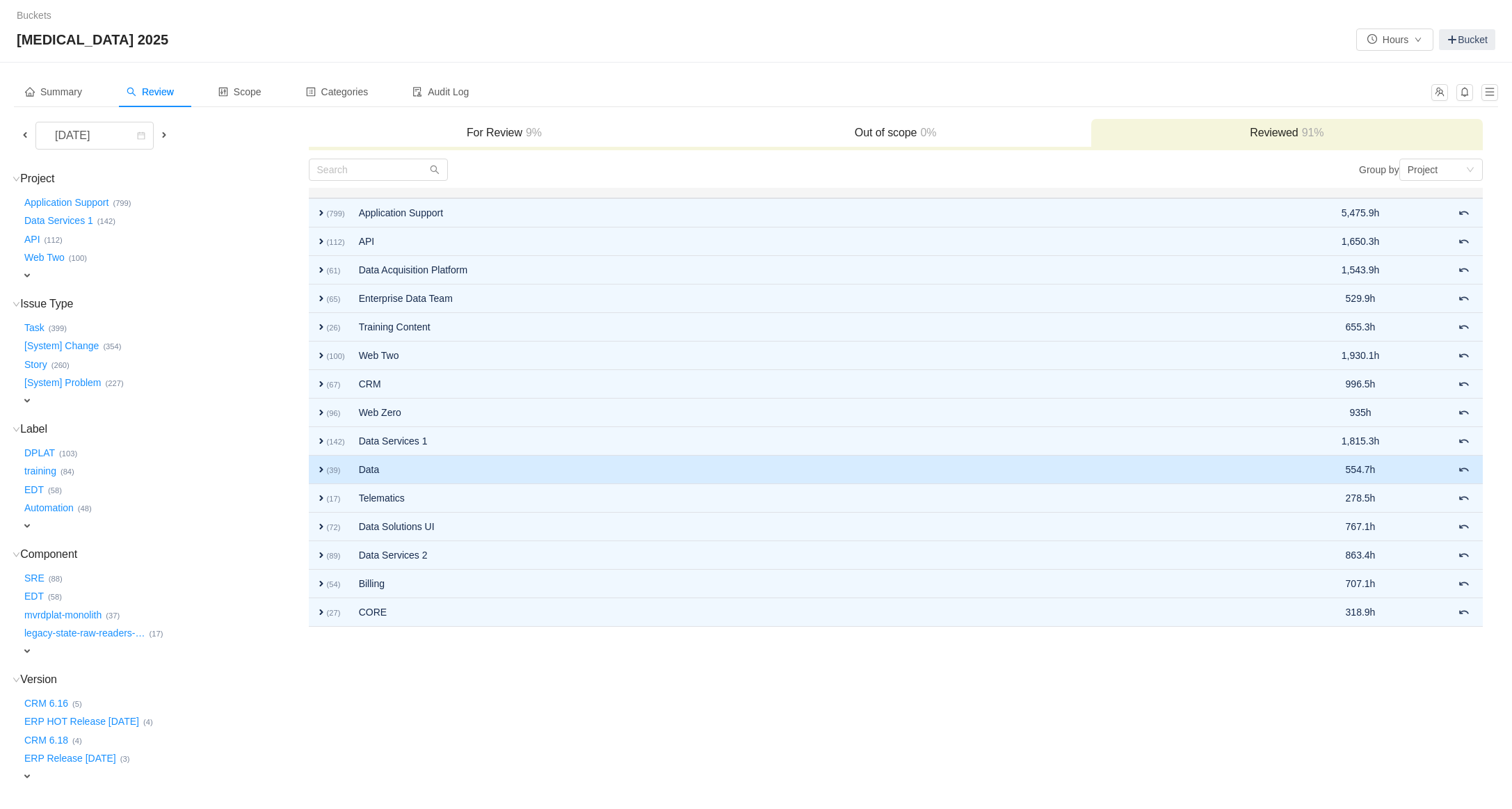
click at [322, 466] on span "expand" at bounding box center [321, 470] width 11 height 11
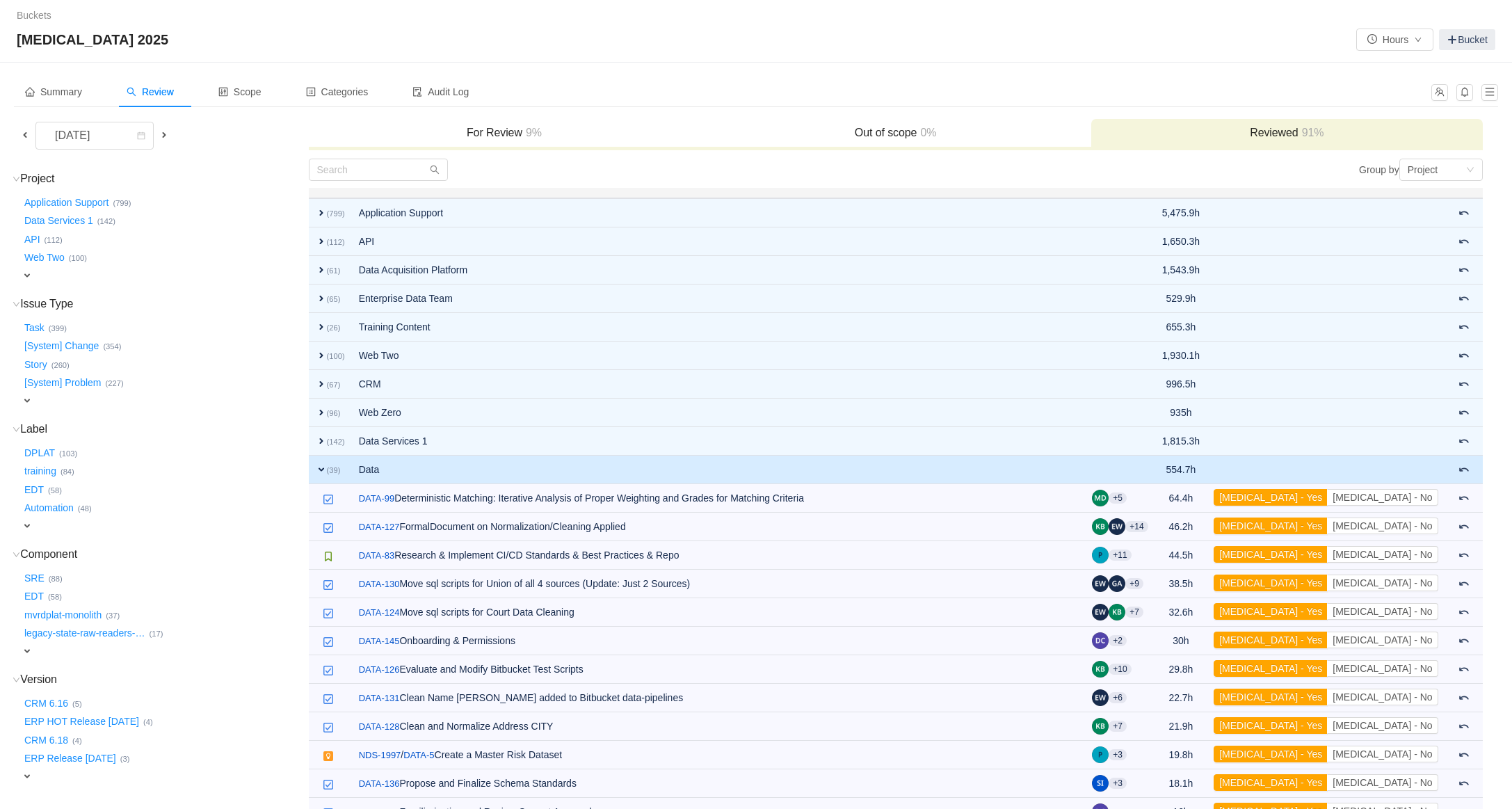
click at [315, 465] on span "expand" at bounding box center [321, 470] width 11 height 11
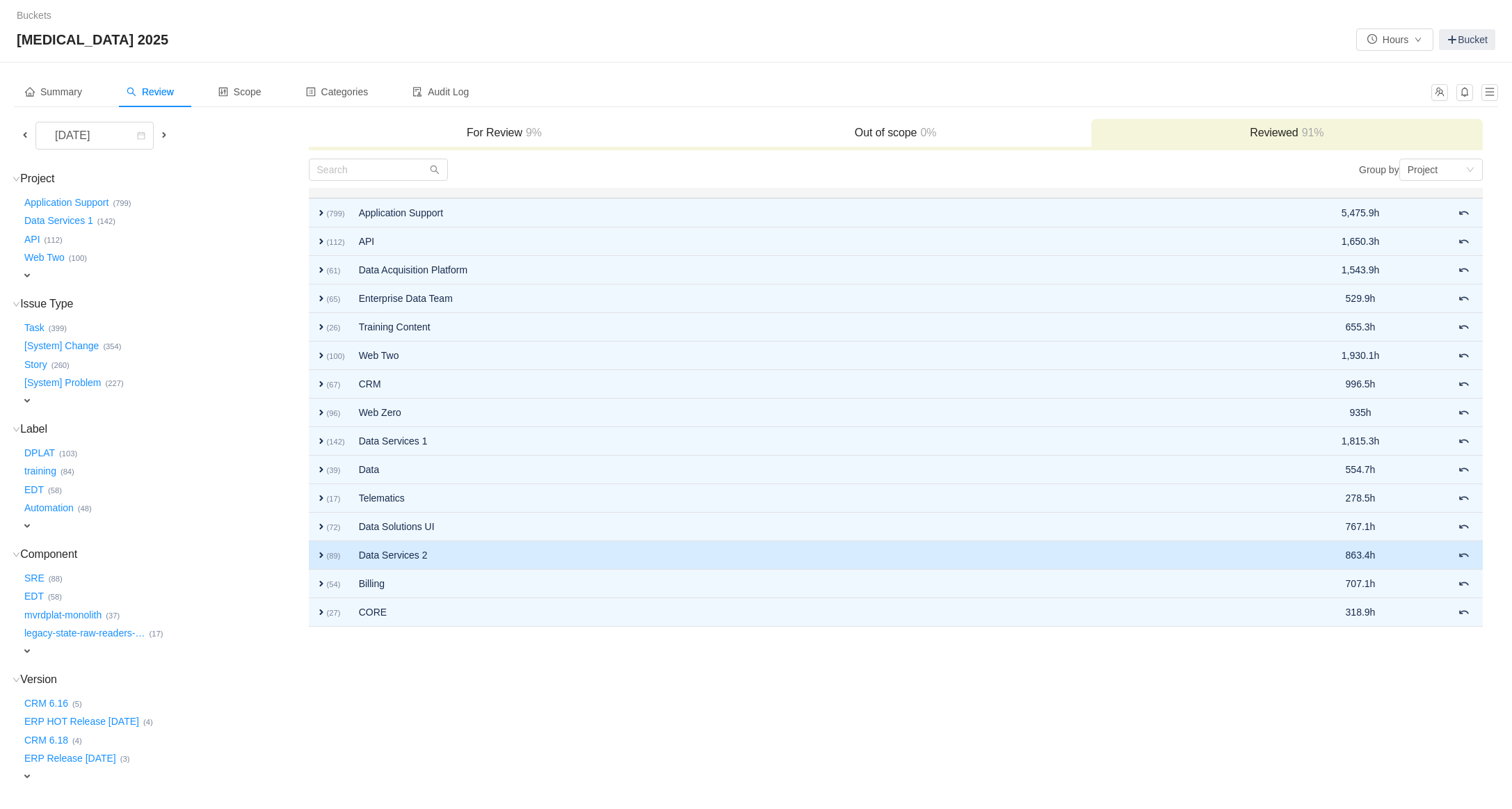
click at [324, 559] on span "expand" at bounding box center [321, 555] width 11 height 11
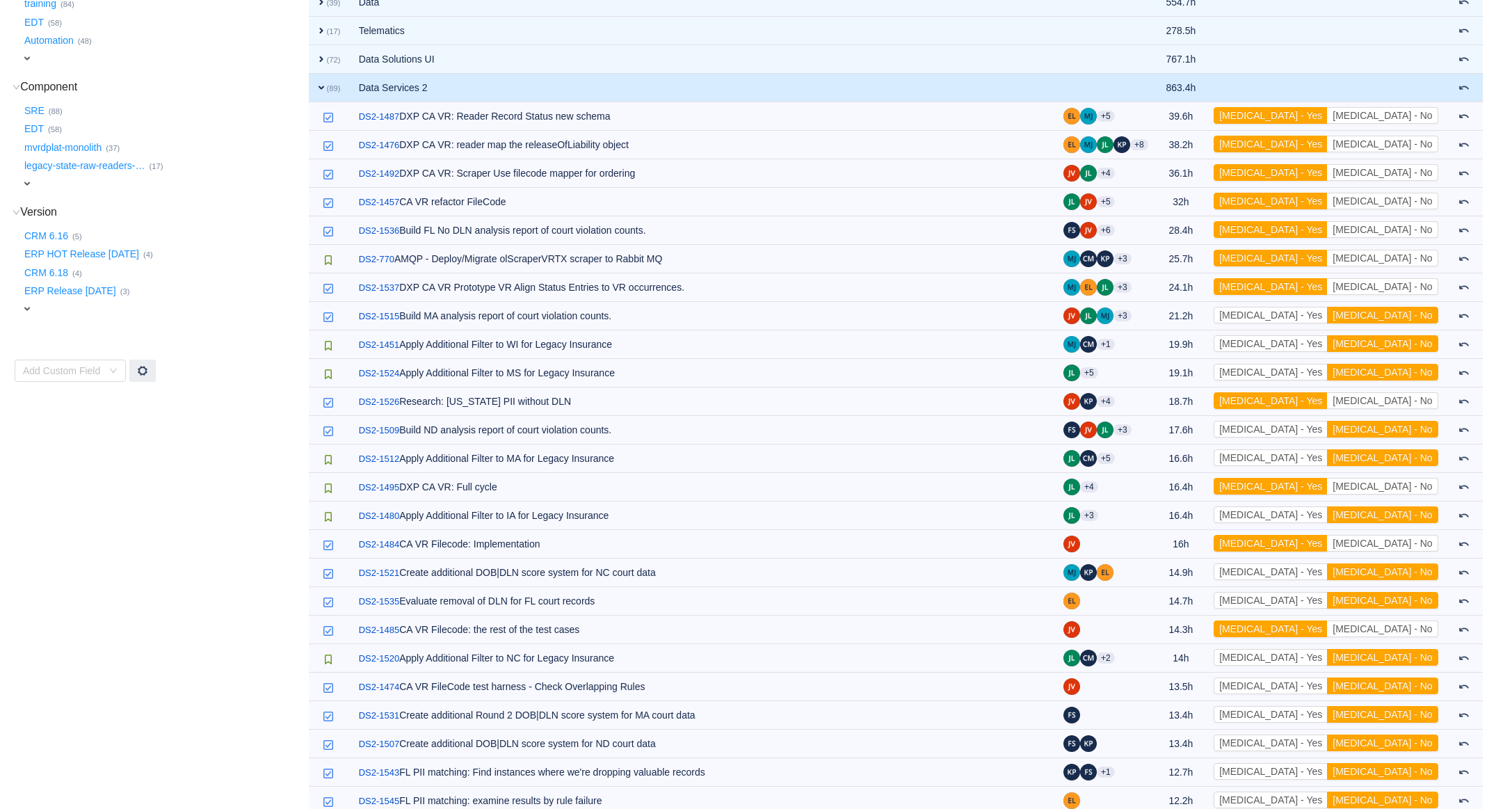
scroll to position [470, 0]
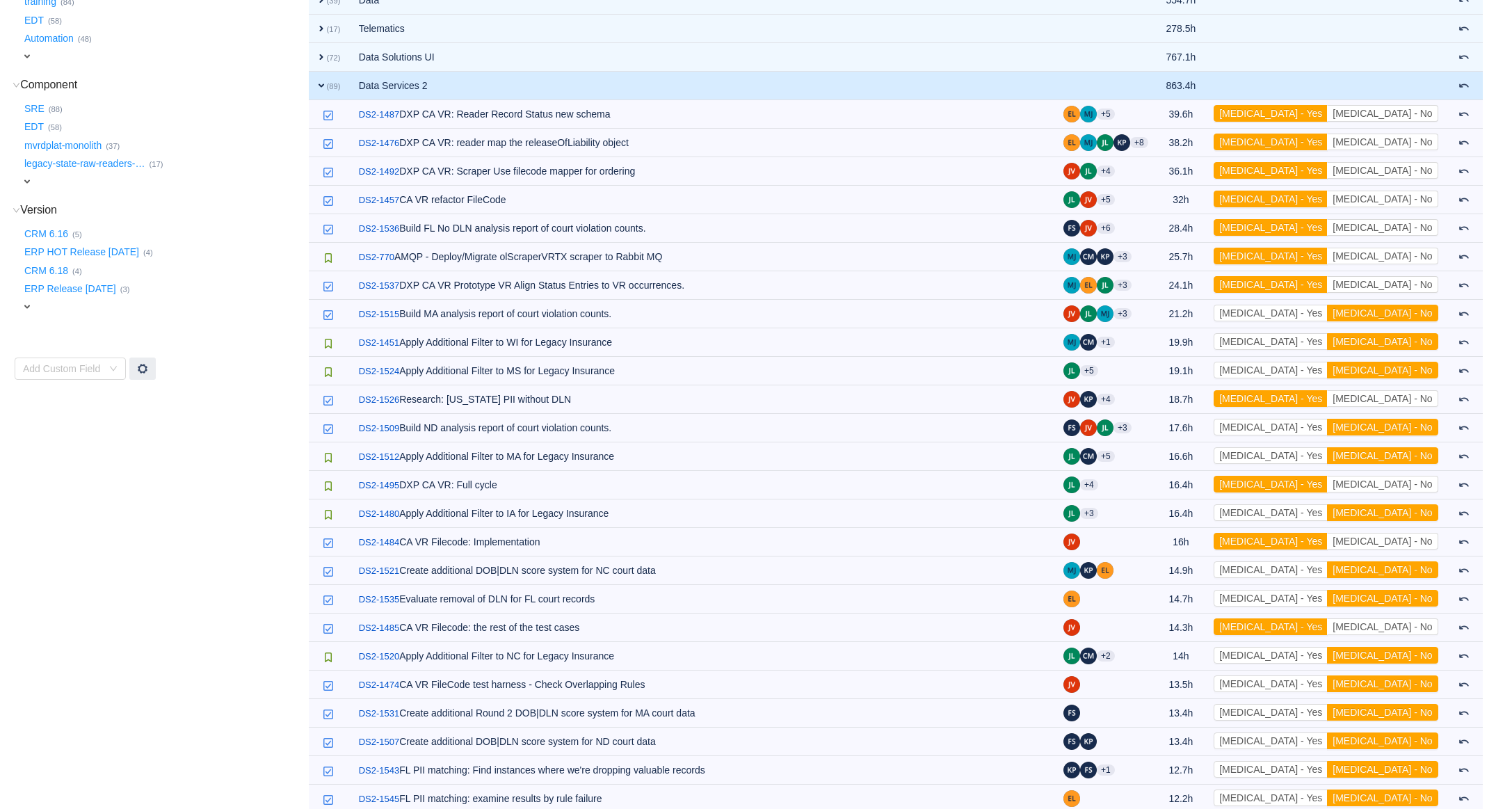
click at [330, 88] on small "(89)" at bounding box center [334, 86] width 14 height 9
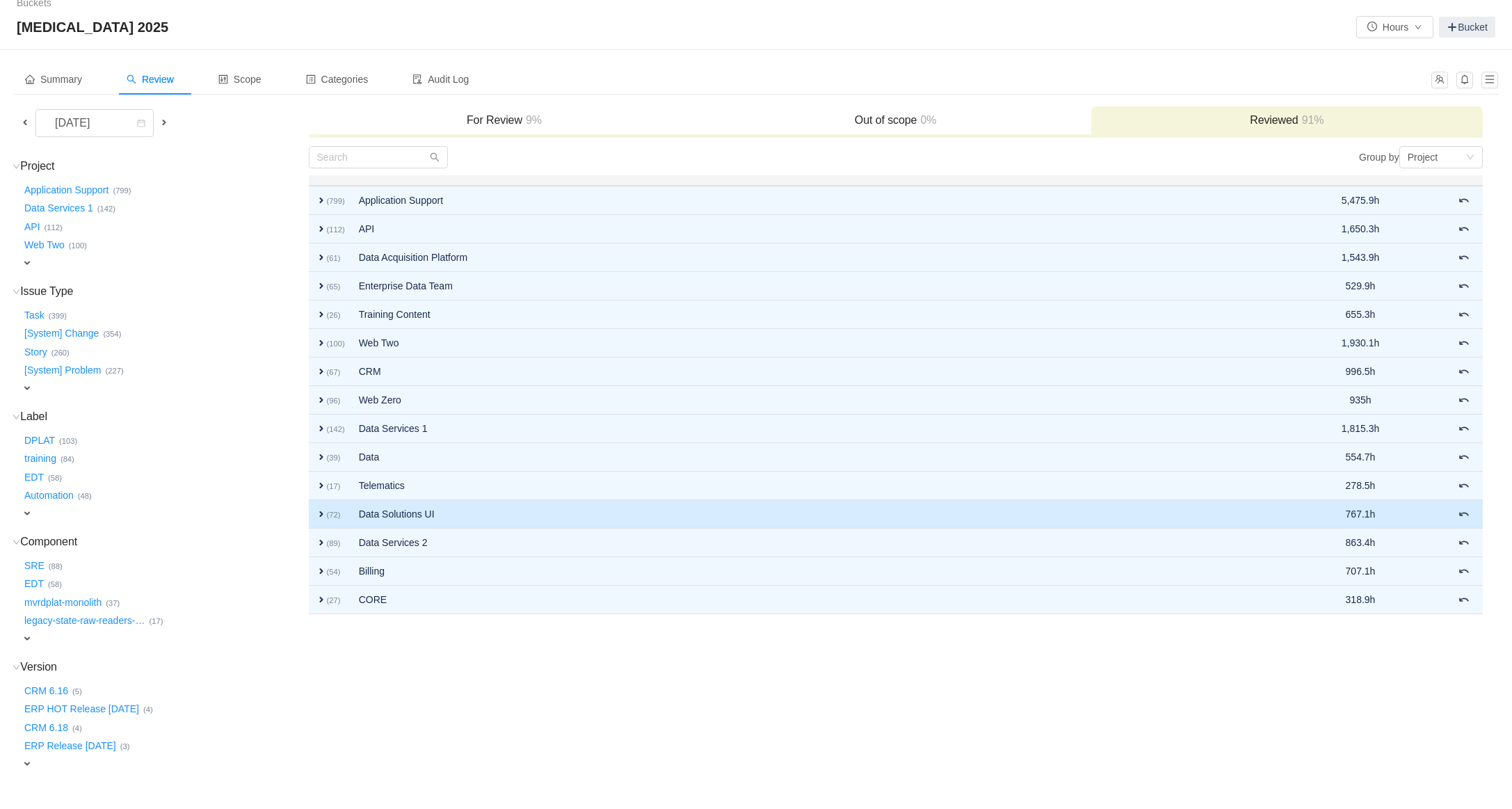
scroll to position [0, 0]
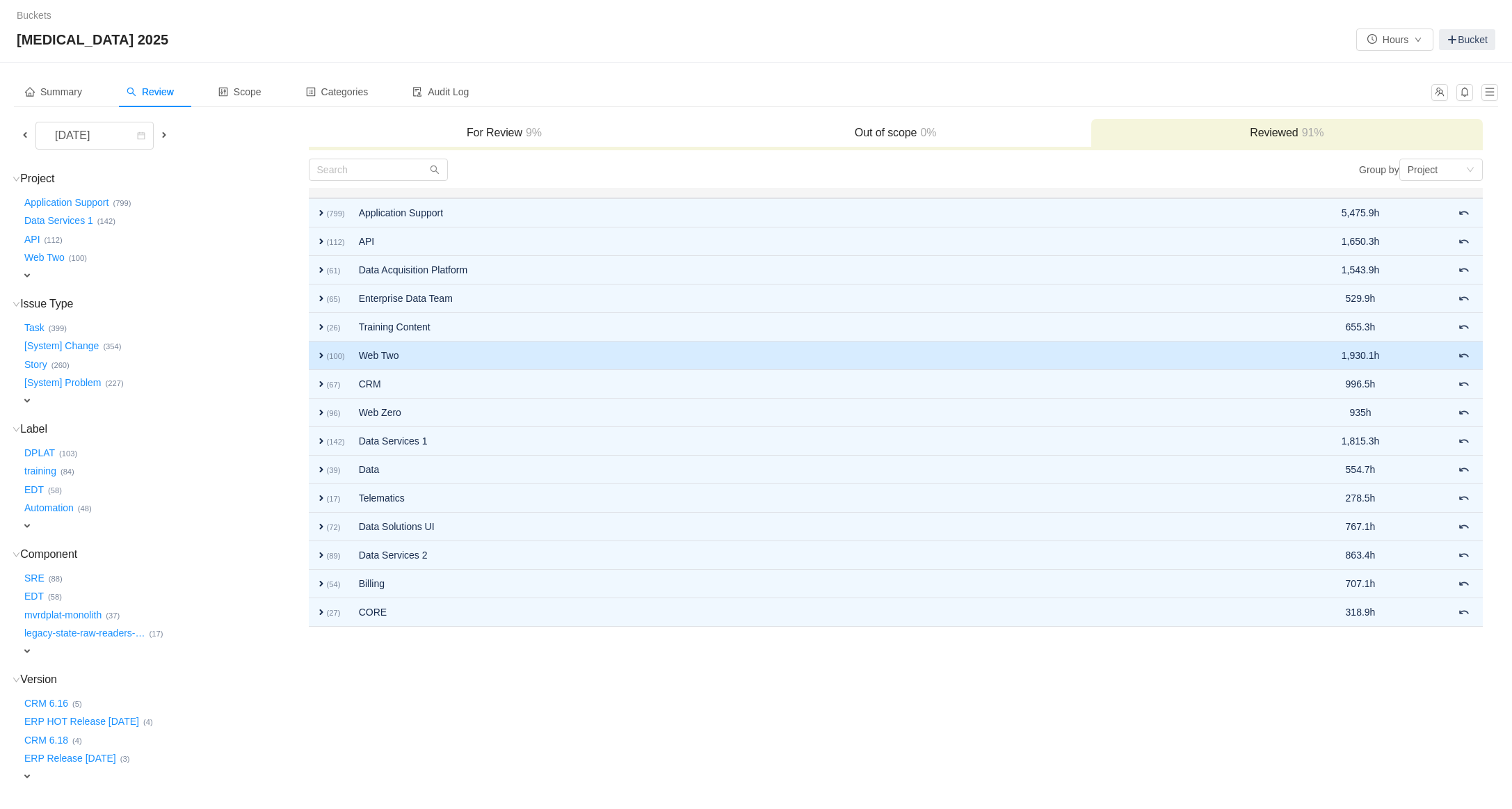
click at [327, 352] on small "(100)" at bounding box center [336, 356] width 18 height 9
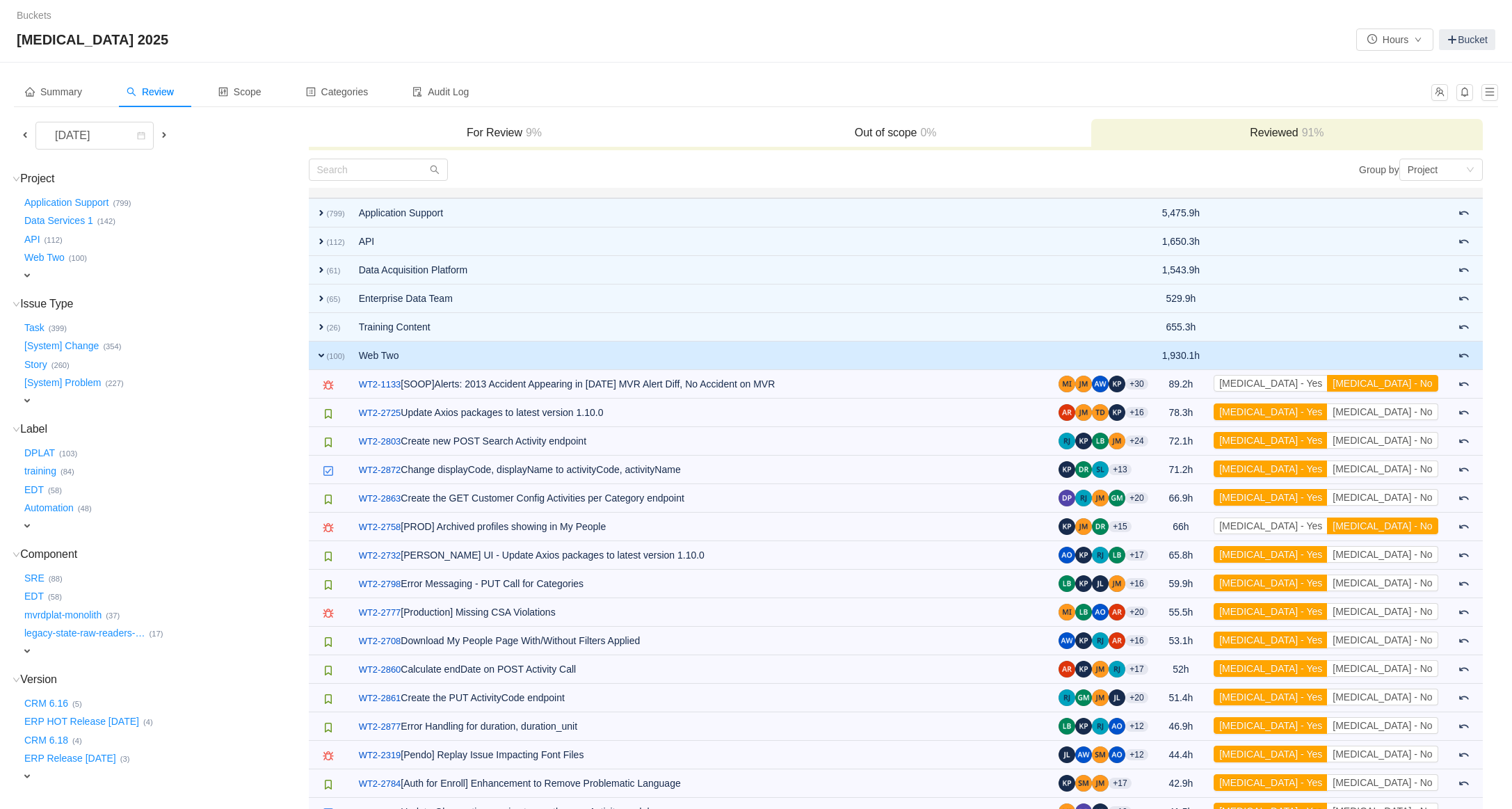
click at [323, 359] on span "expand" at bounding box center [321, 355] width 11 height 11
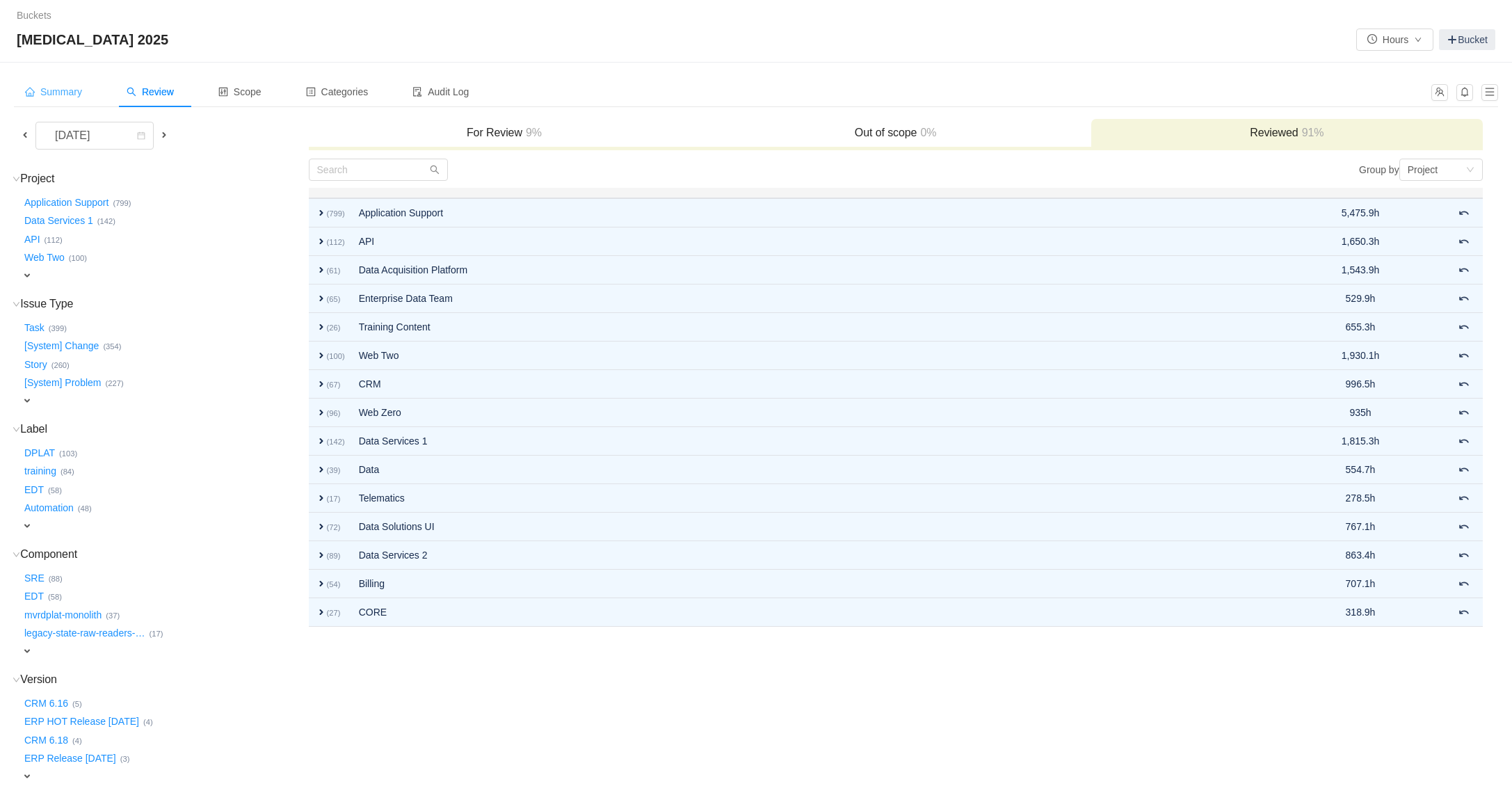
click at [62, 92] on span "Summary" at bounding box center [53, 92] width 57 height 11
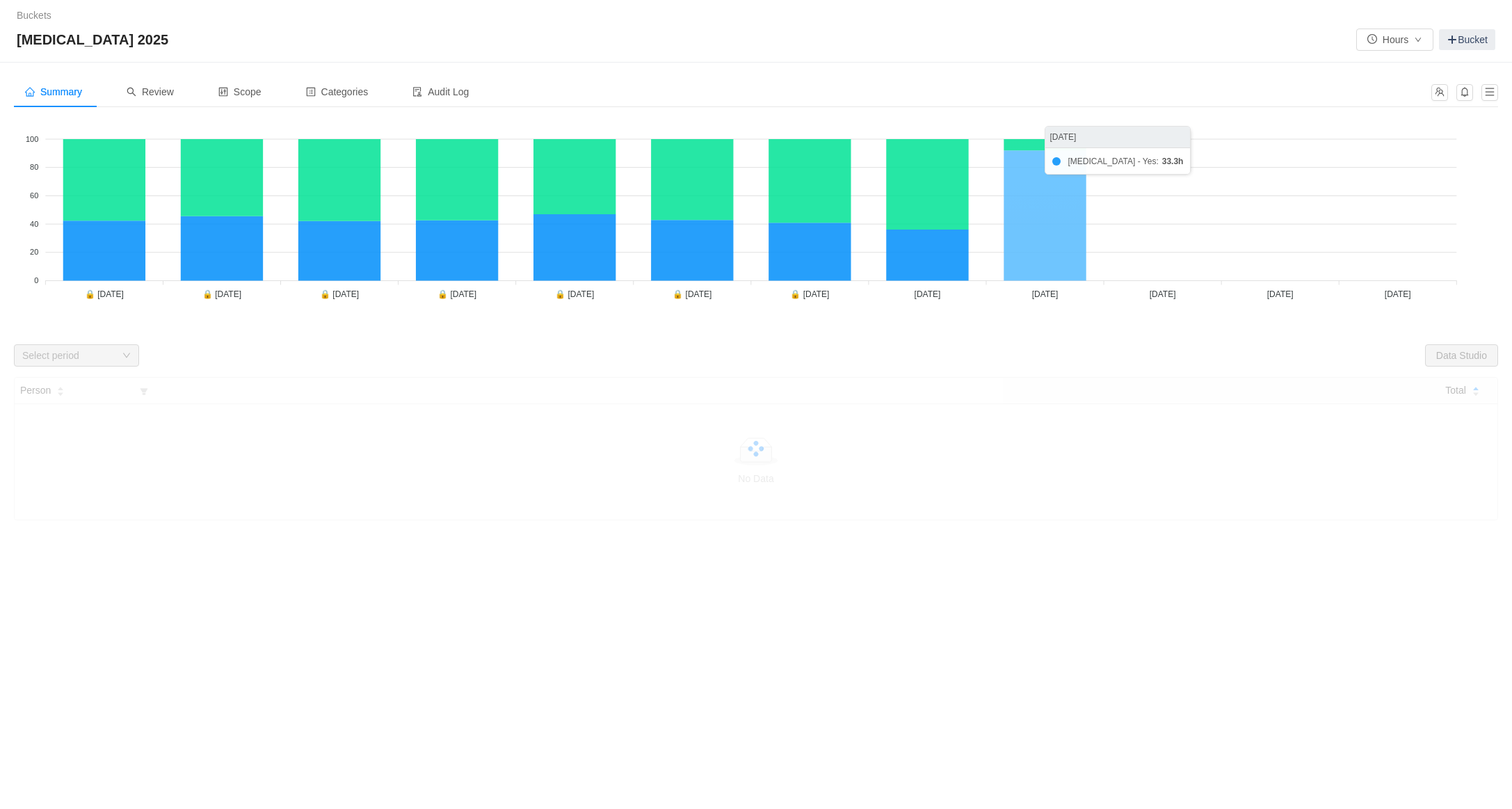
click at [1038, 205] on icon at bounding box center [1044, 215] width 82 height 130
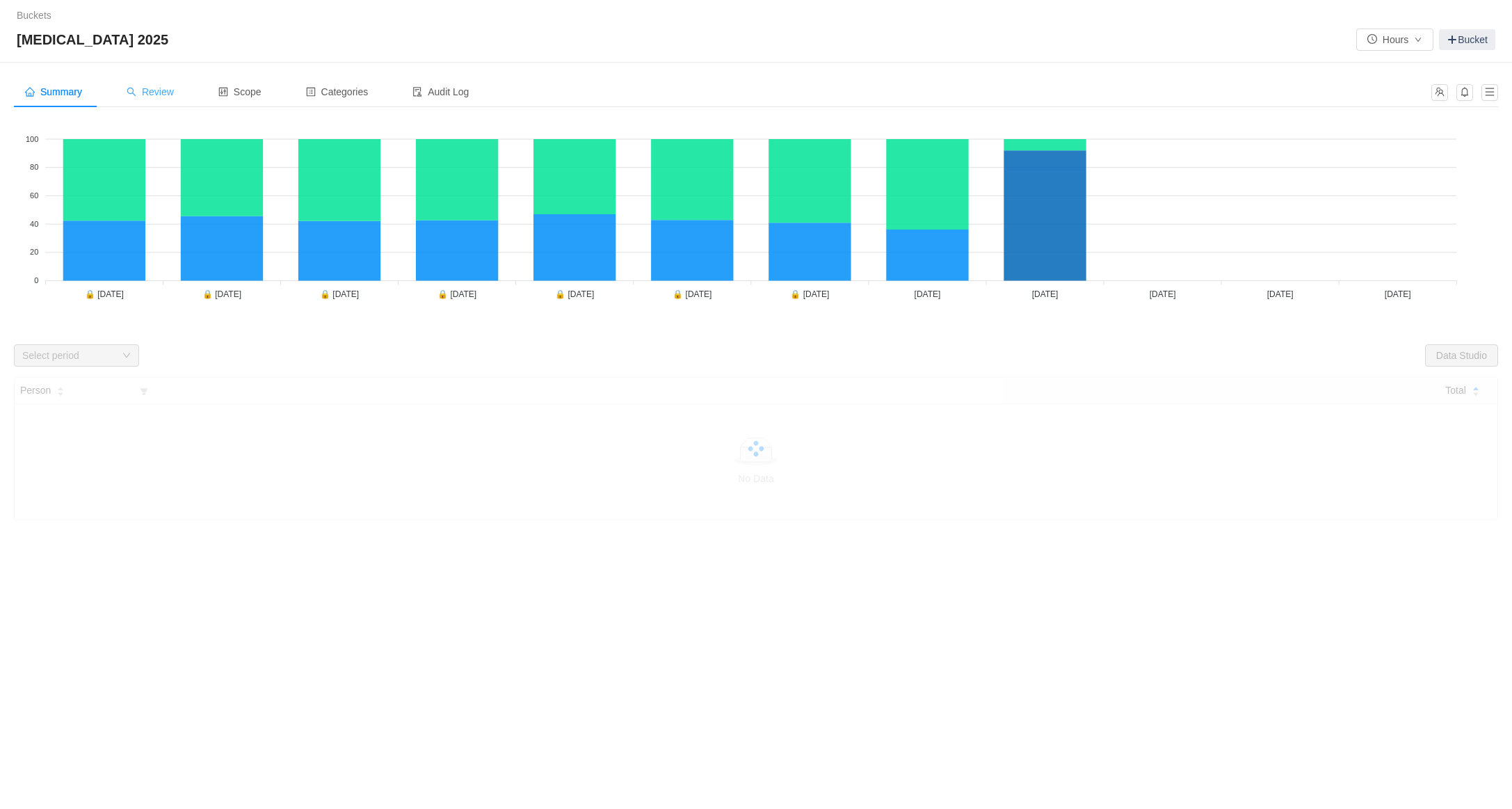
click at [171, 84] on div "Review" at bounding box center [150, 92] width 69 height 31
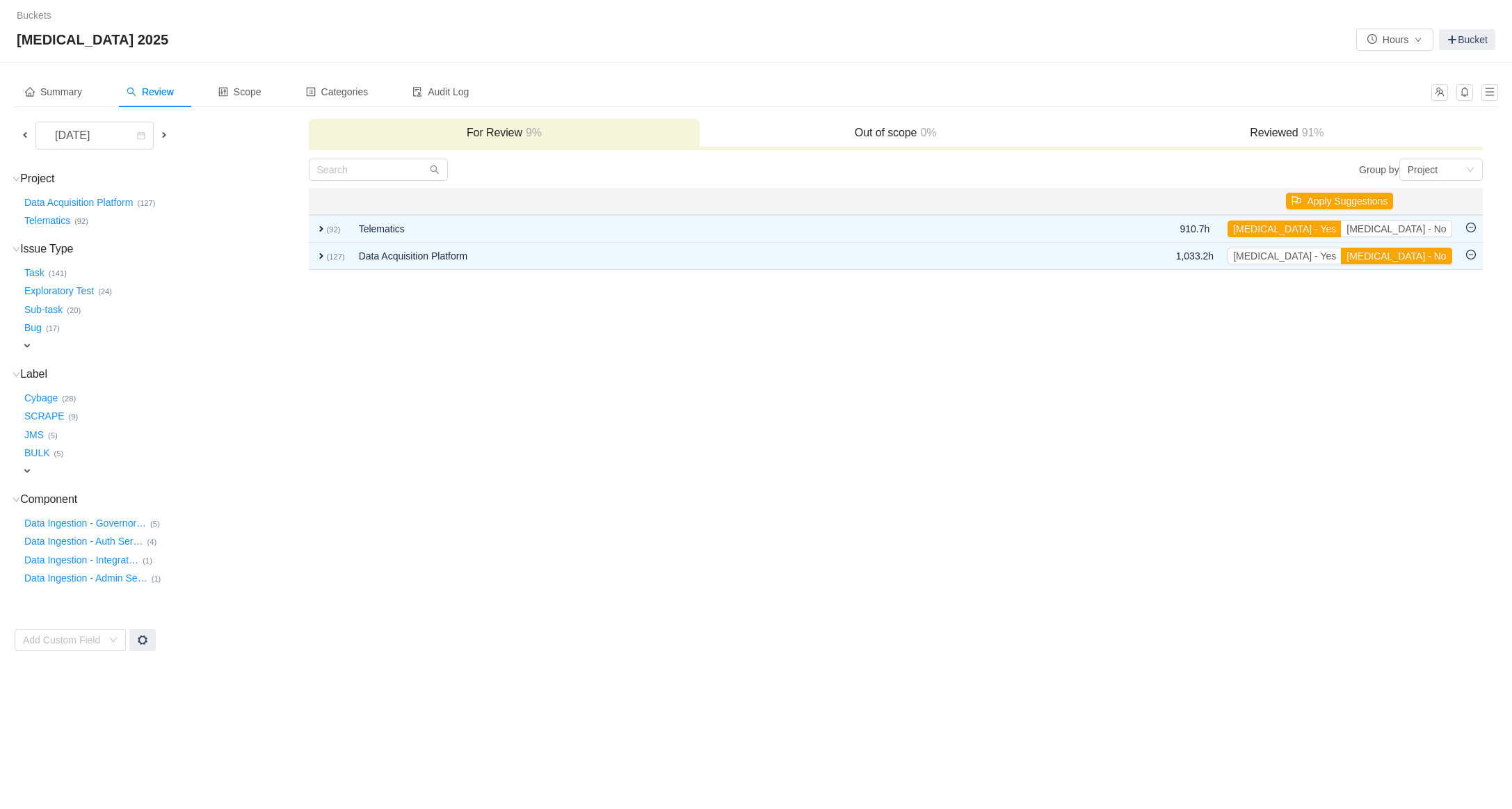
click at [164, 134] on span at bounding box center [164, 135] width 11 height 11
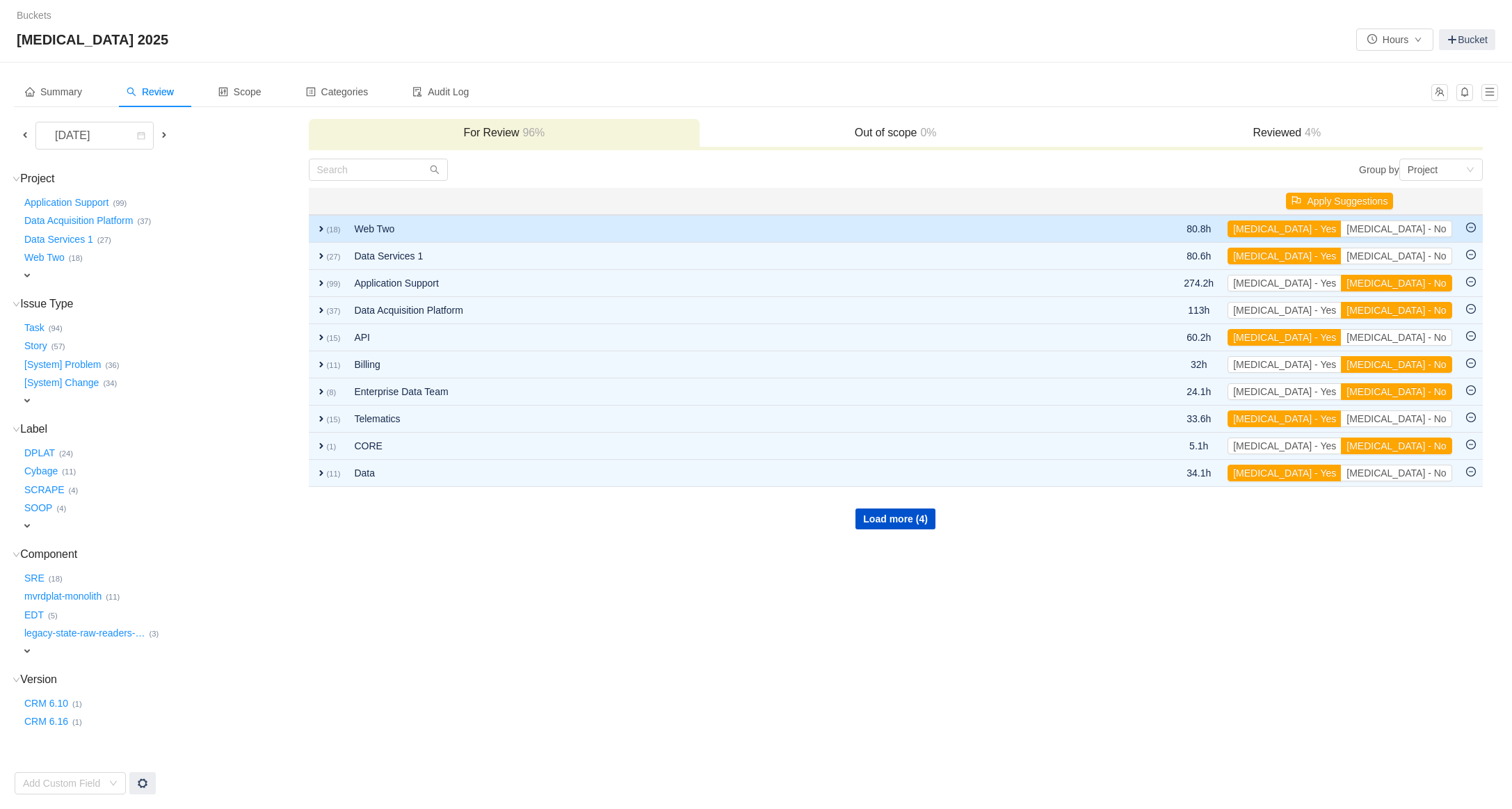
click at [423, 231] on td "Web Two" at bounding box center [720, 229] width 745 height 28
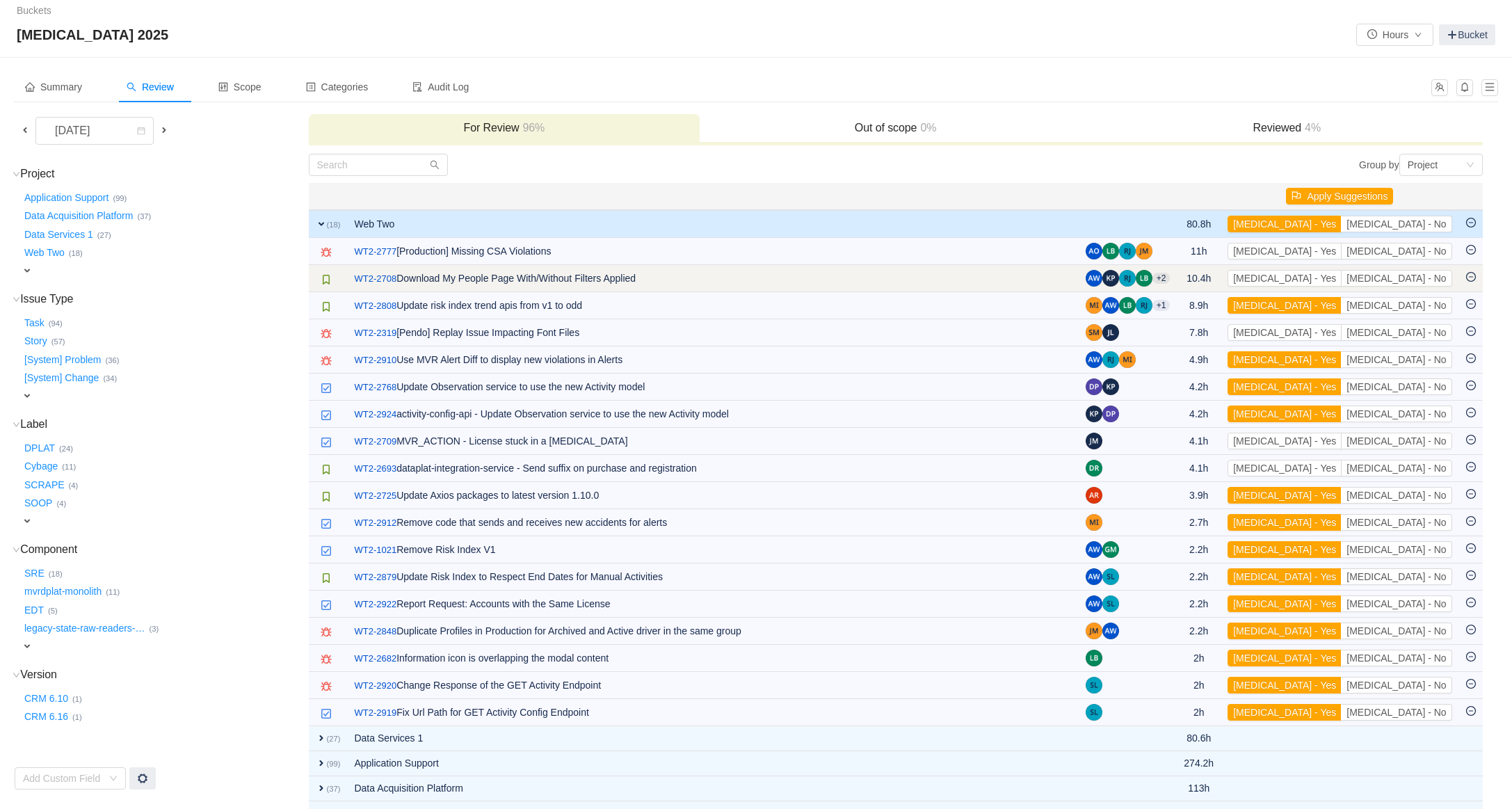
scroll to position [10, 0]
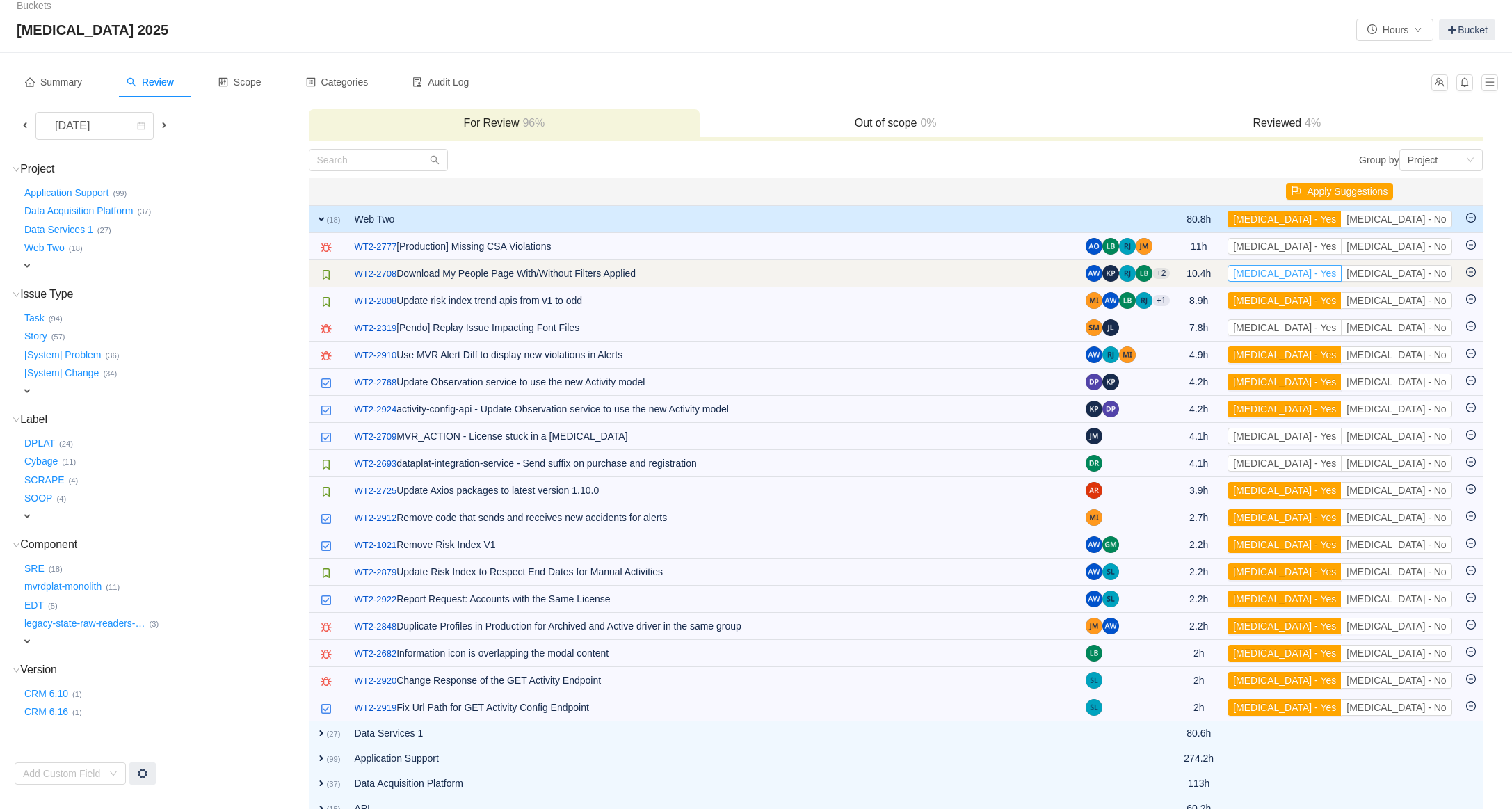
click at [1333, 272] on button "[MEDICAL_DATA] - Yes" at bounding box center [1285, 273] width 114 height 16
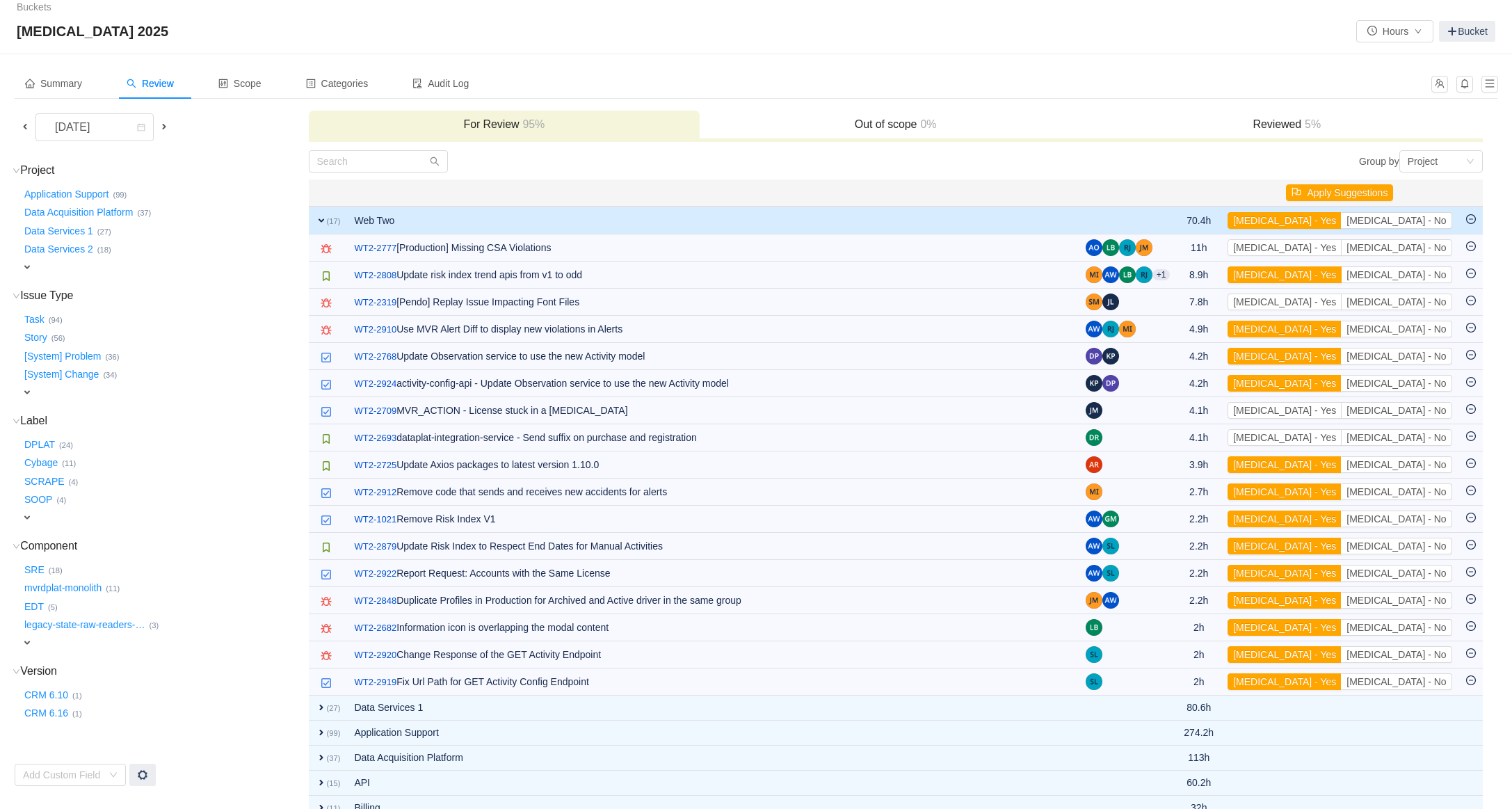
click at [1333, 272] on button "[MEDICAL_DATA] - Yes" at bounding box center [1285, 274] width 114 height 16
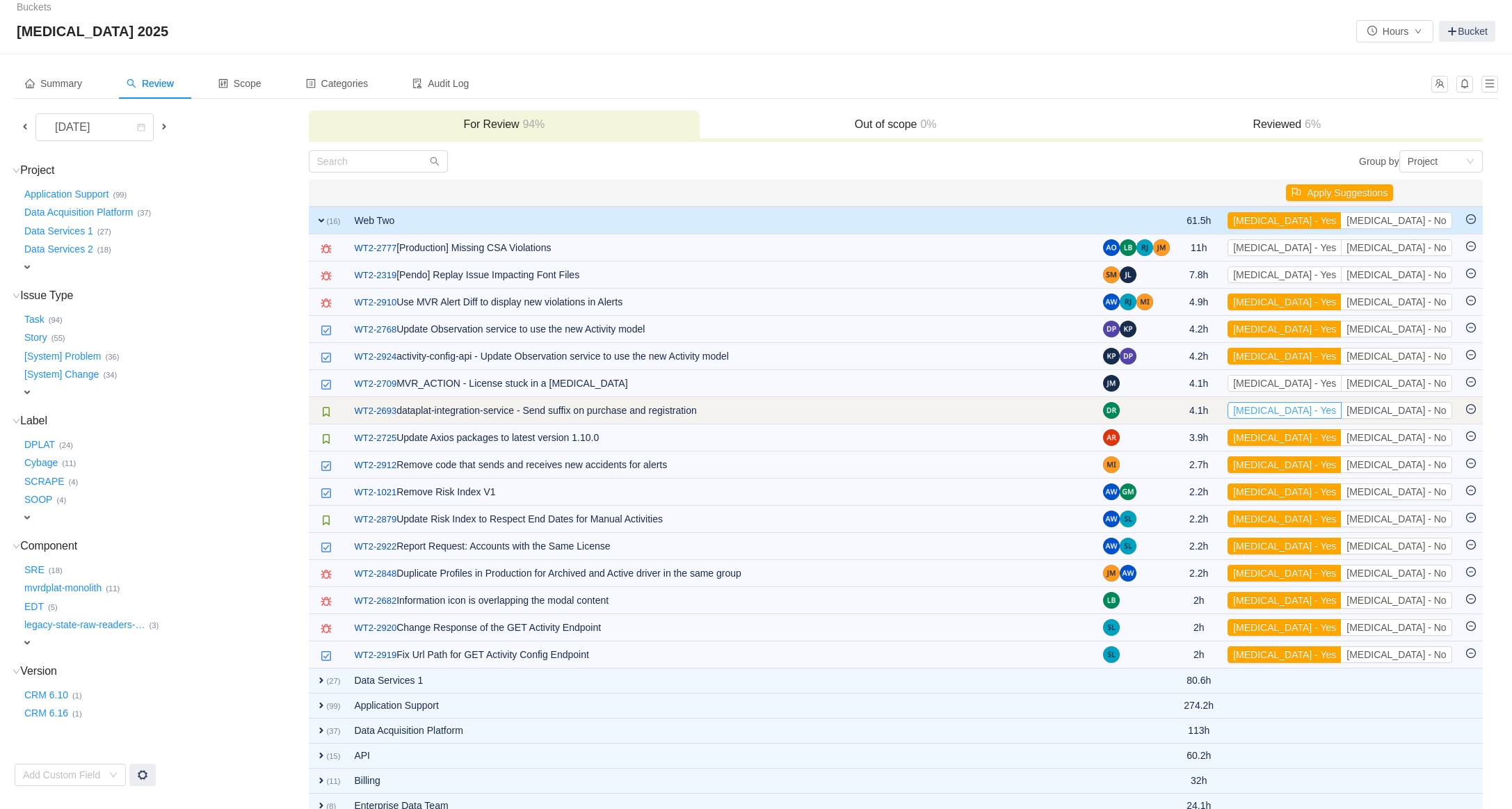
click at [1334, 415] on button "[MEDICAL_DATA] - Yes" at bounding box center [1285, 410] width 114 height 16
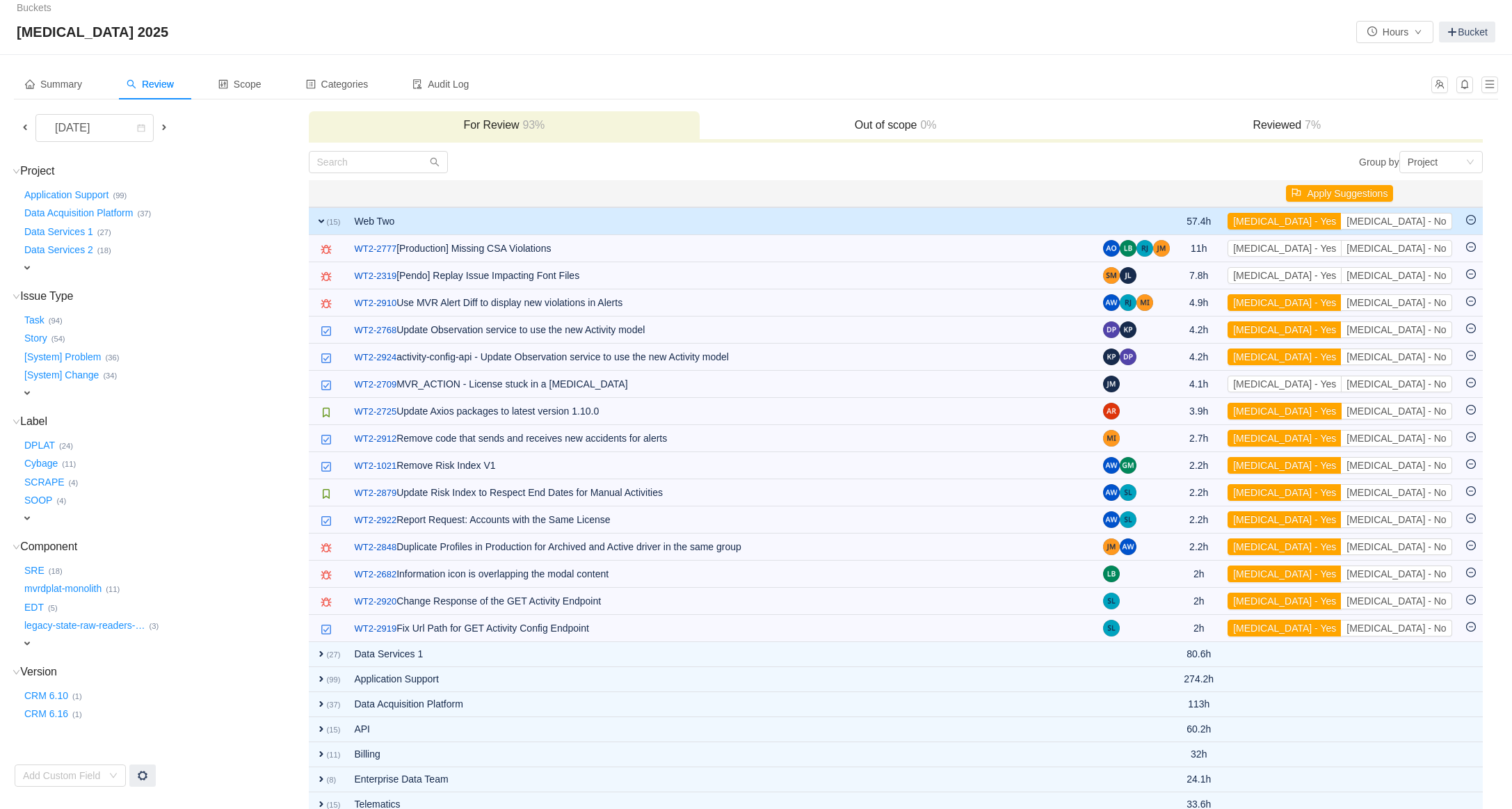
click at [1334, 415] on button "[MEDICAL_DATA] - Yes" at bounding box center [1285, 411] width 114 height 16
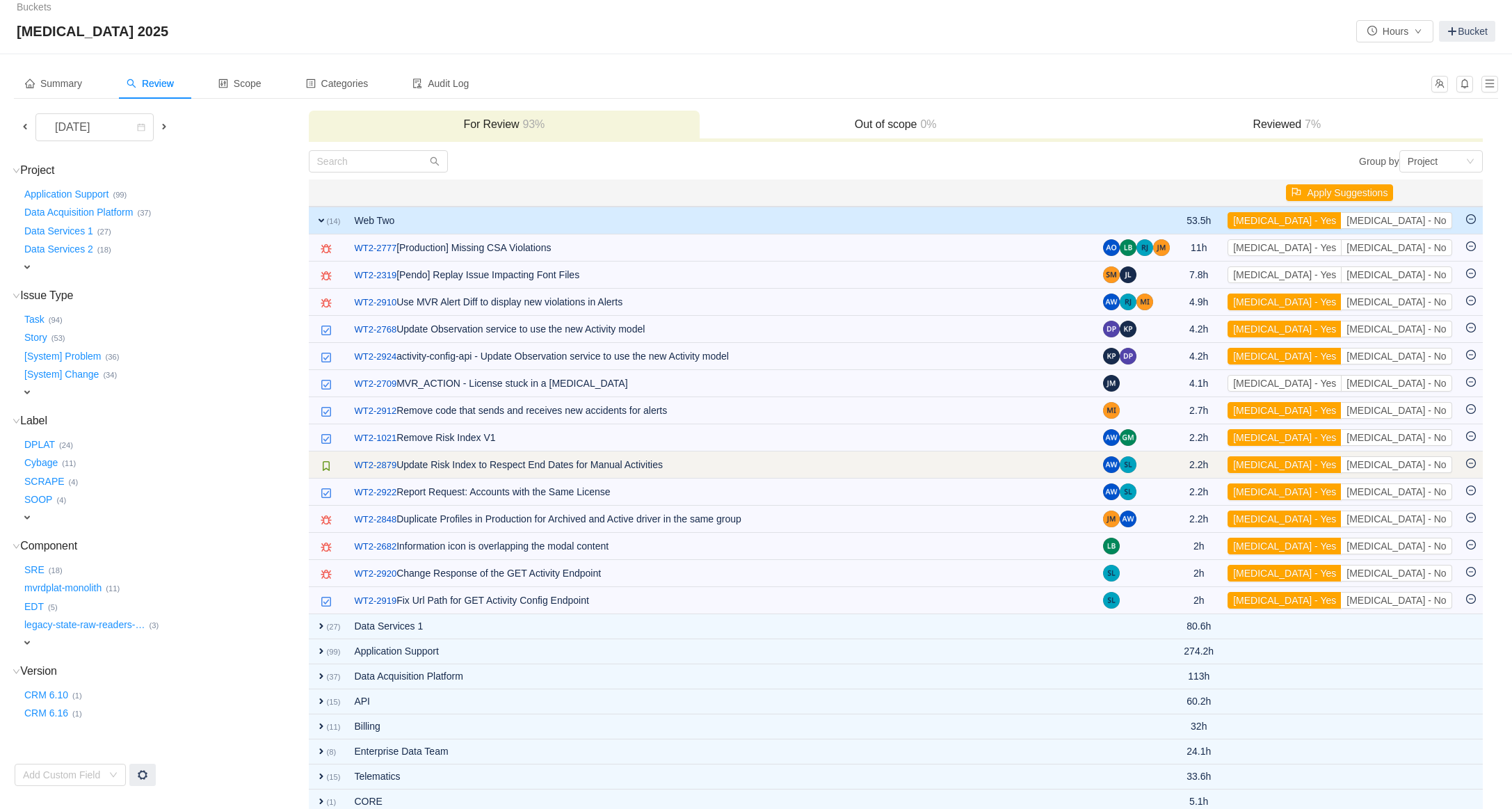
scroll to position [10, 0]
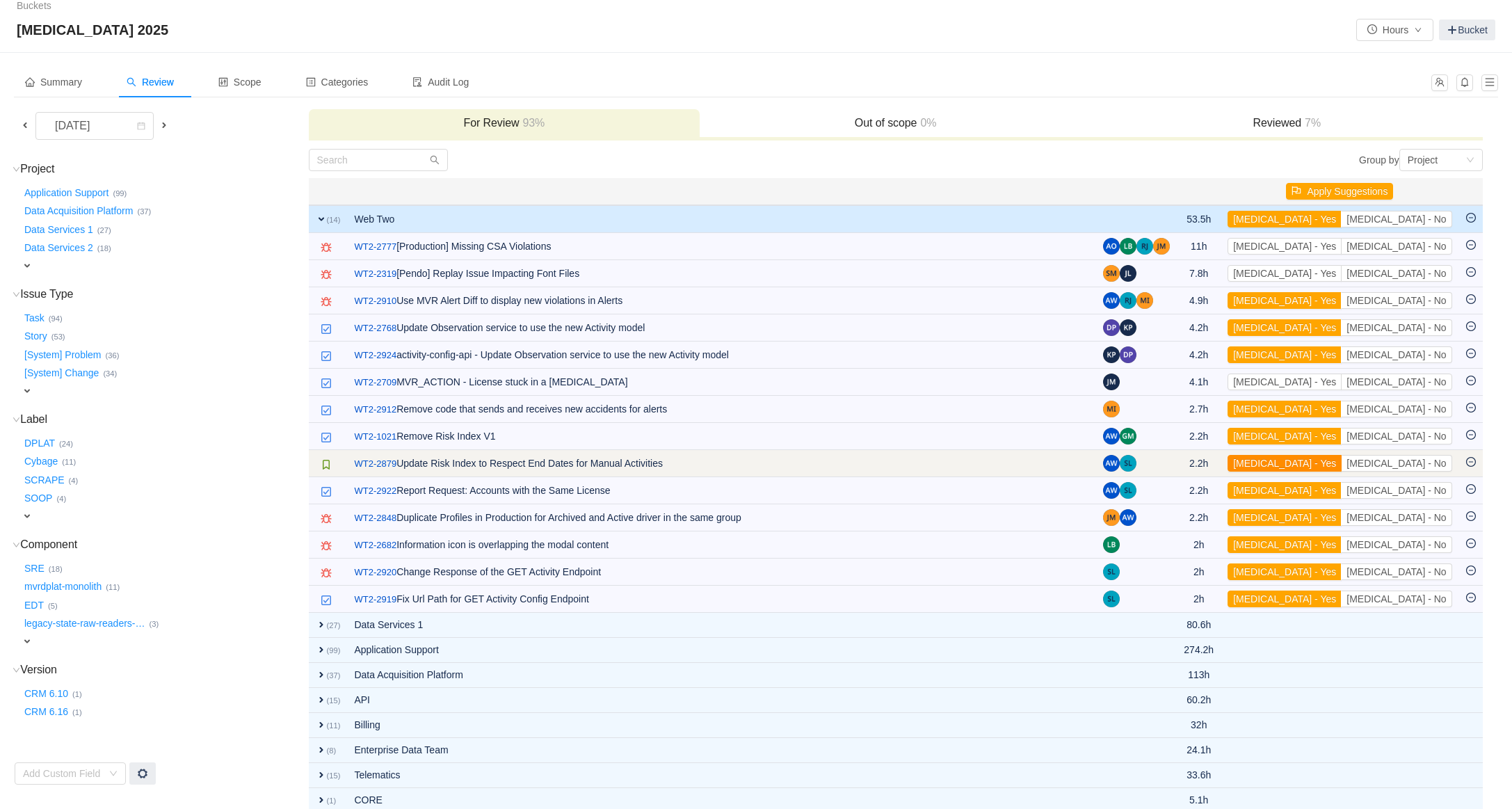
click at [1330, 469] on button "[MEDICAL_DATA] - Yes" at bounding box center [1285, 463] width 114 height 16
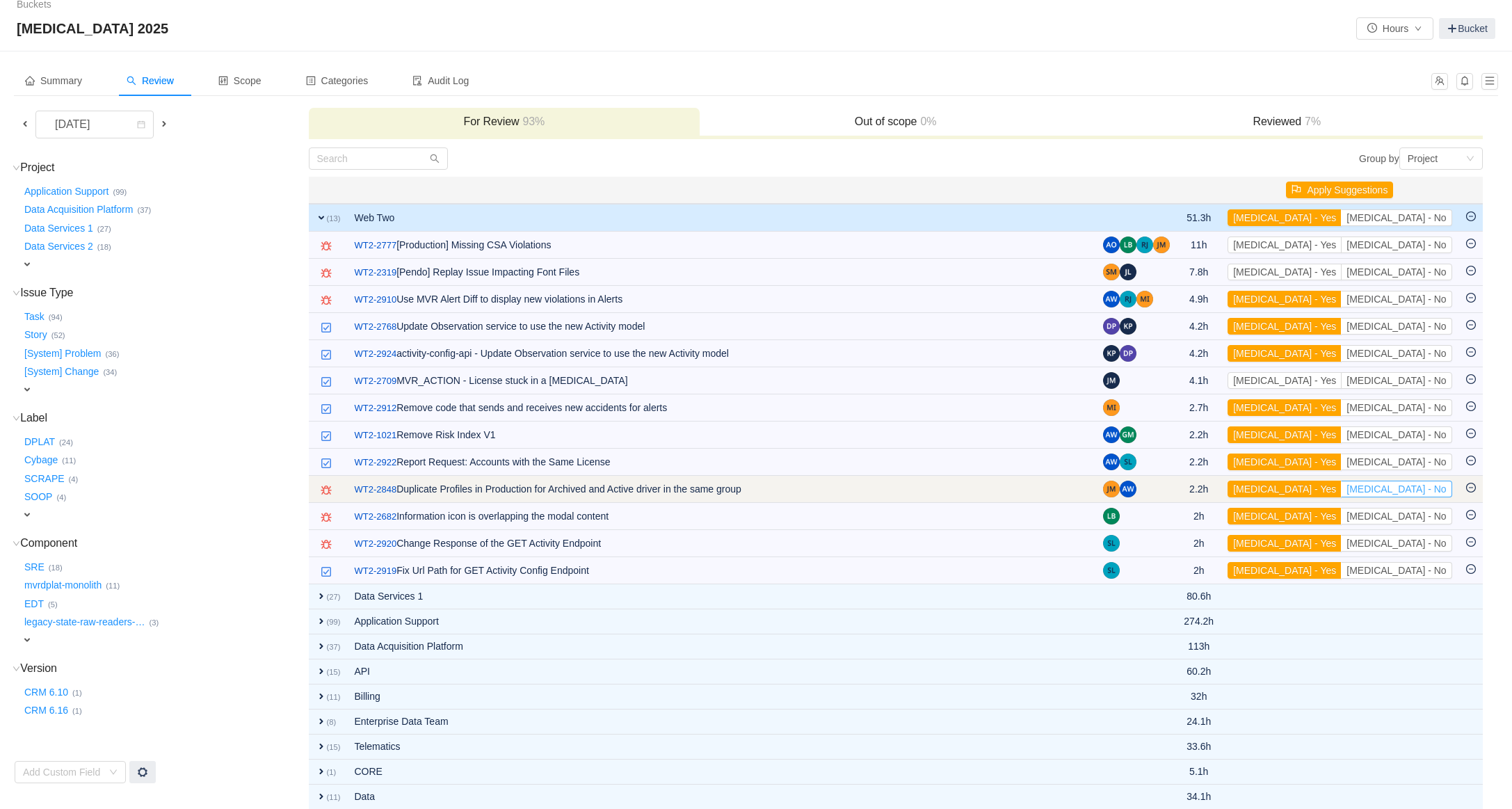
click at [1444, 489] on button "[MEDICAL_DATA] - No" at bounding box center [1396, 489] width 111 height 16
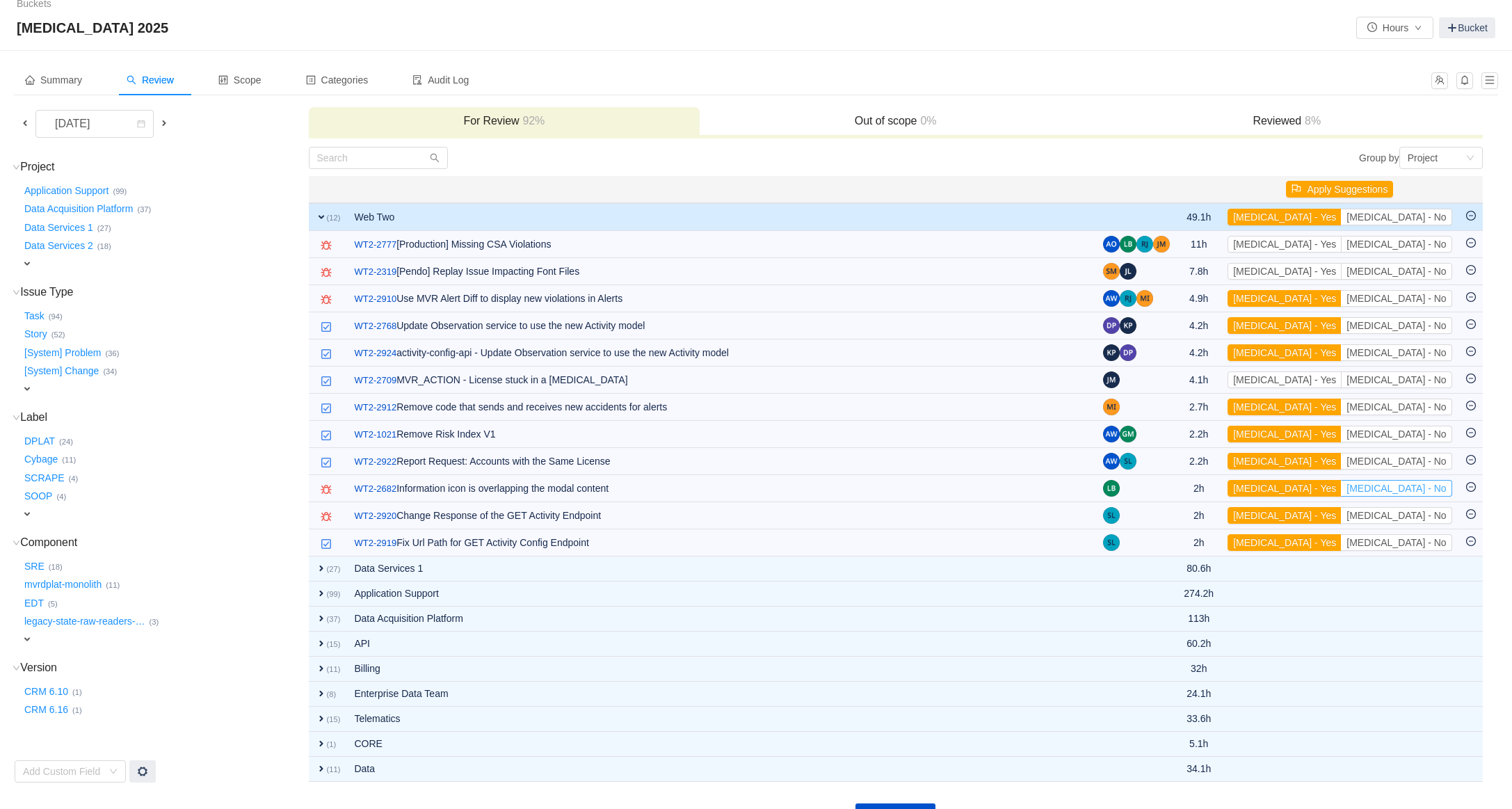
click at [1444, 489] on button "[MEDICAL_DATA] - No" at bounding box center [1396, 488] width 111 height 16
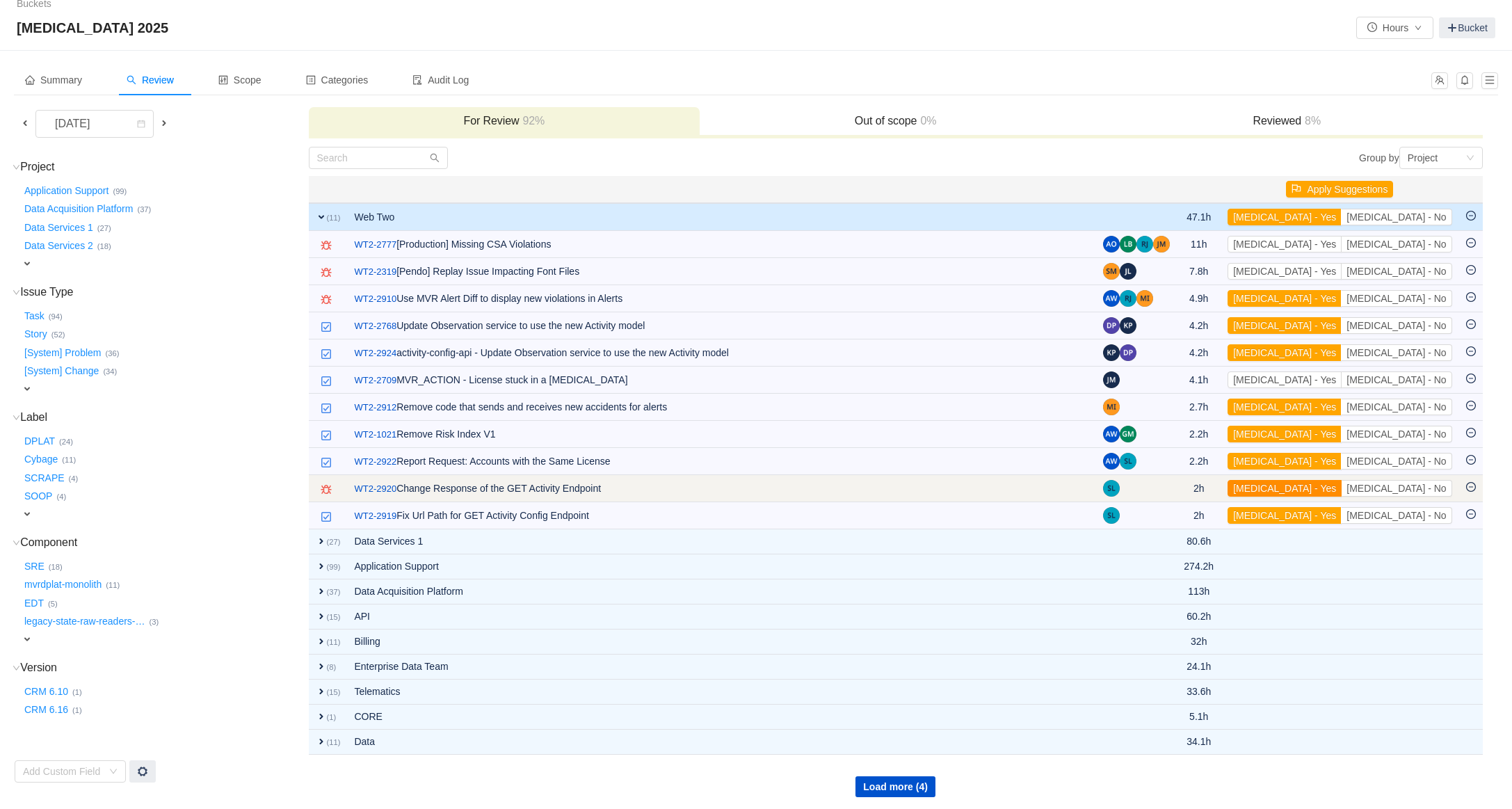
click at [1341, 490] on button "[MEDICAL_DATA] - Yes" at bounding box center [1285, 488] width 114 height 16
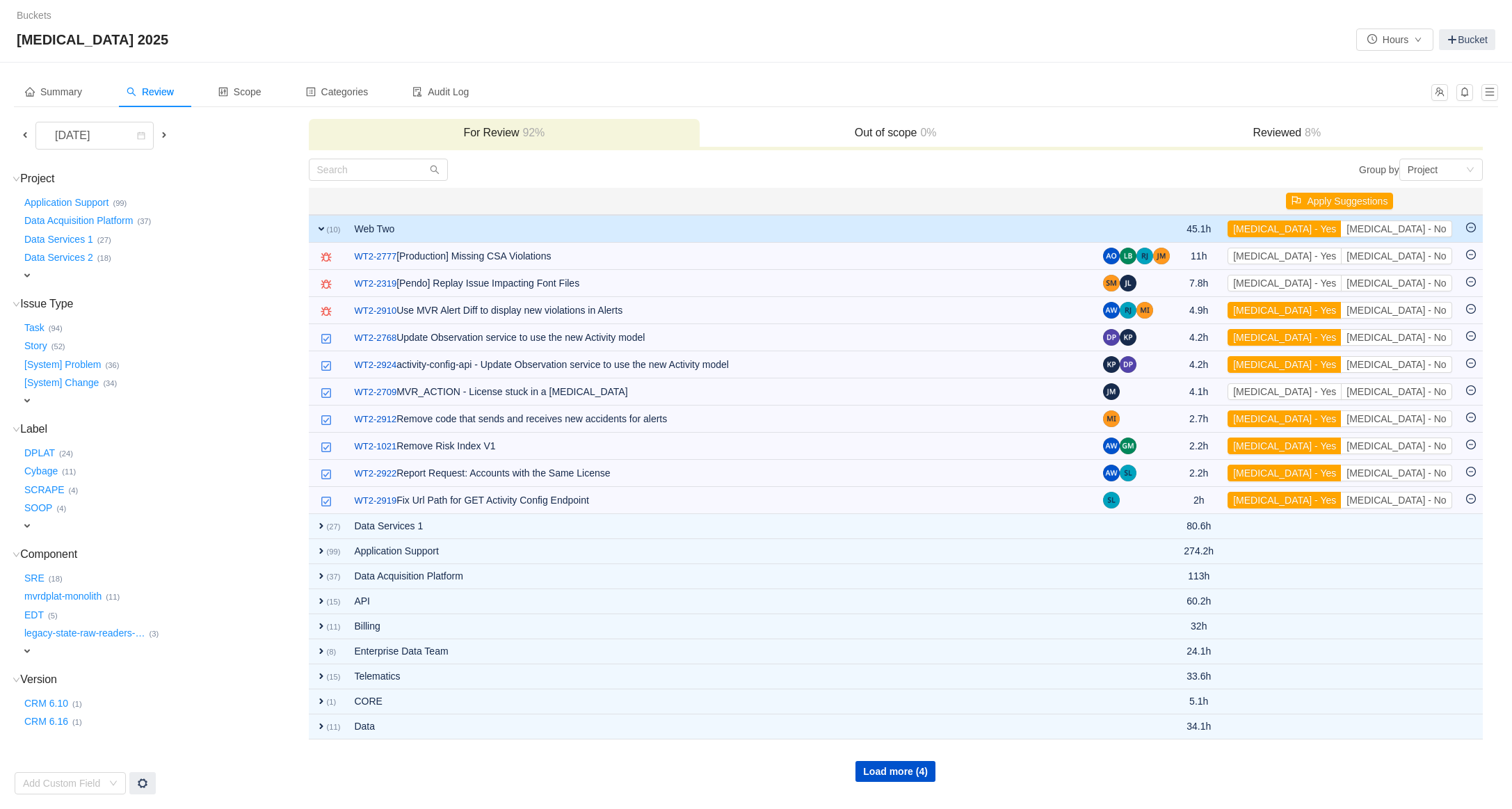
scroll to position [0, 0]
click at [1341, 498] on button "[MEDICAL_DATA] - Yes" at bounding box center [1285, 500] width 114 height 16
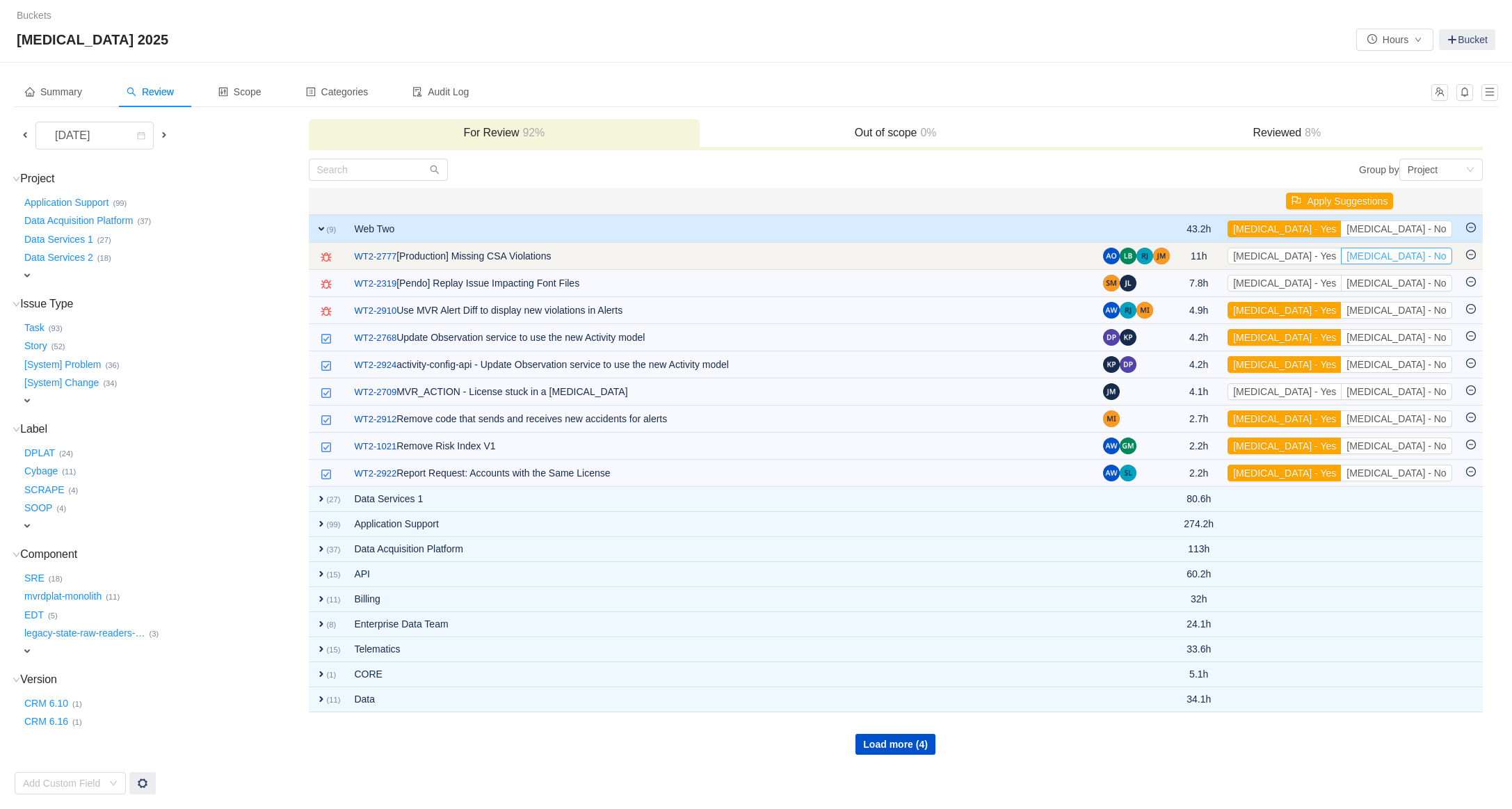
click at [1426, 260] on button "[MEDICAL_DATA] - No" at bounding box center [1396, 256] width 111 height 16
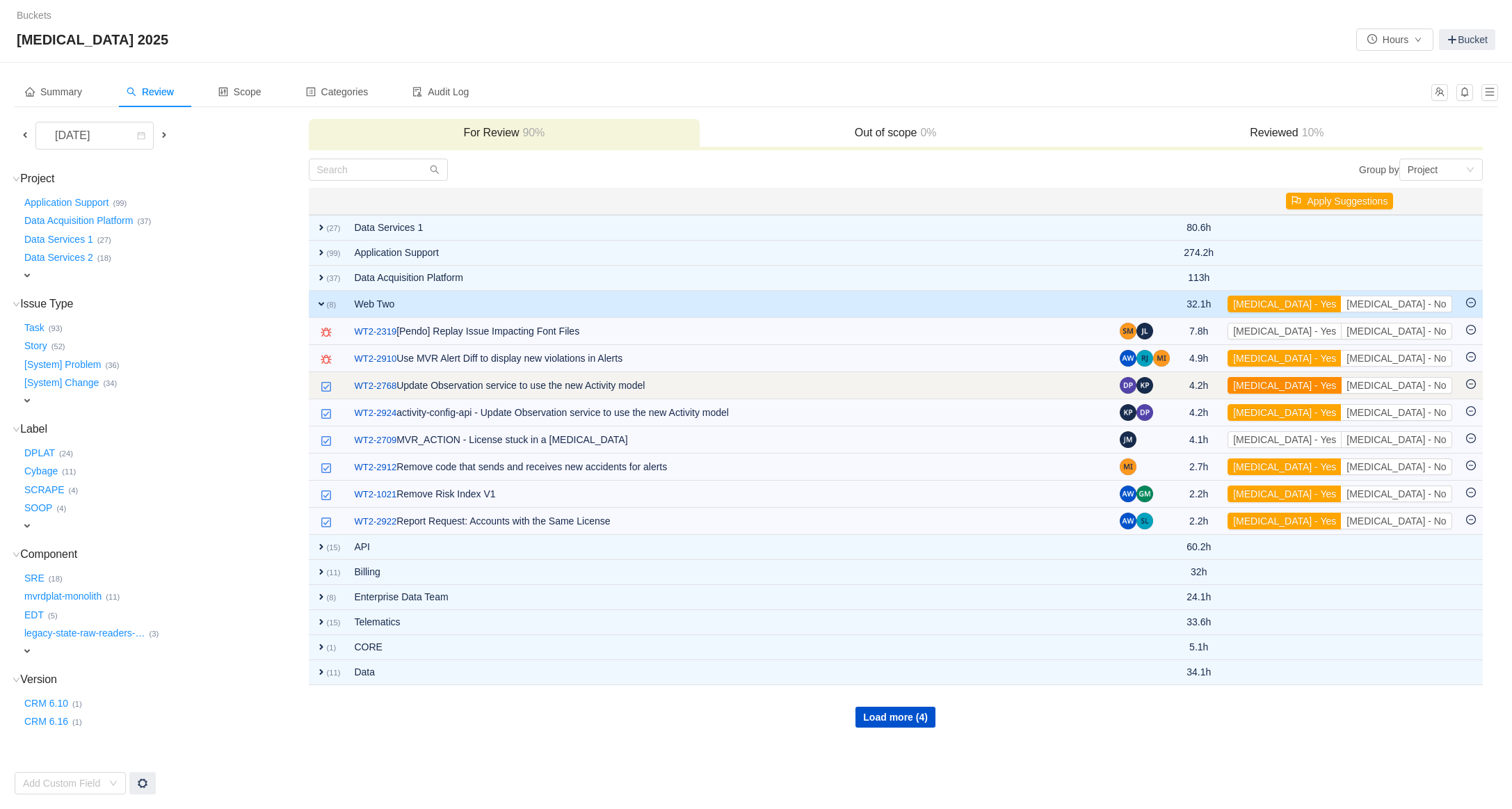
click at [1341, 391] on button "[MEDICAL_DATA] - Yes" at bounding box center [1285, 385] width 114 height 16
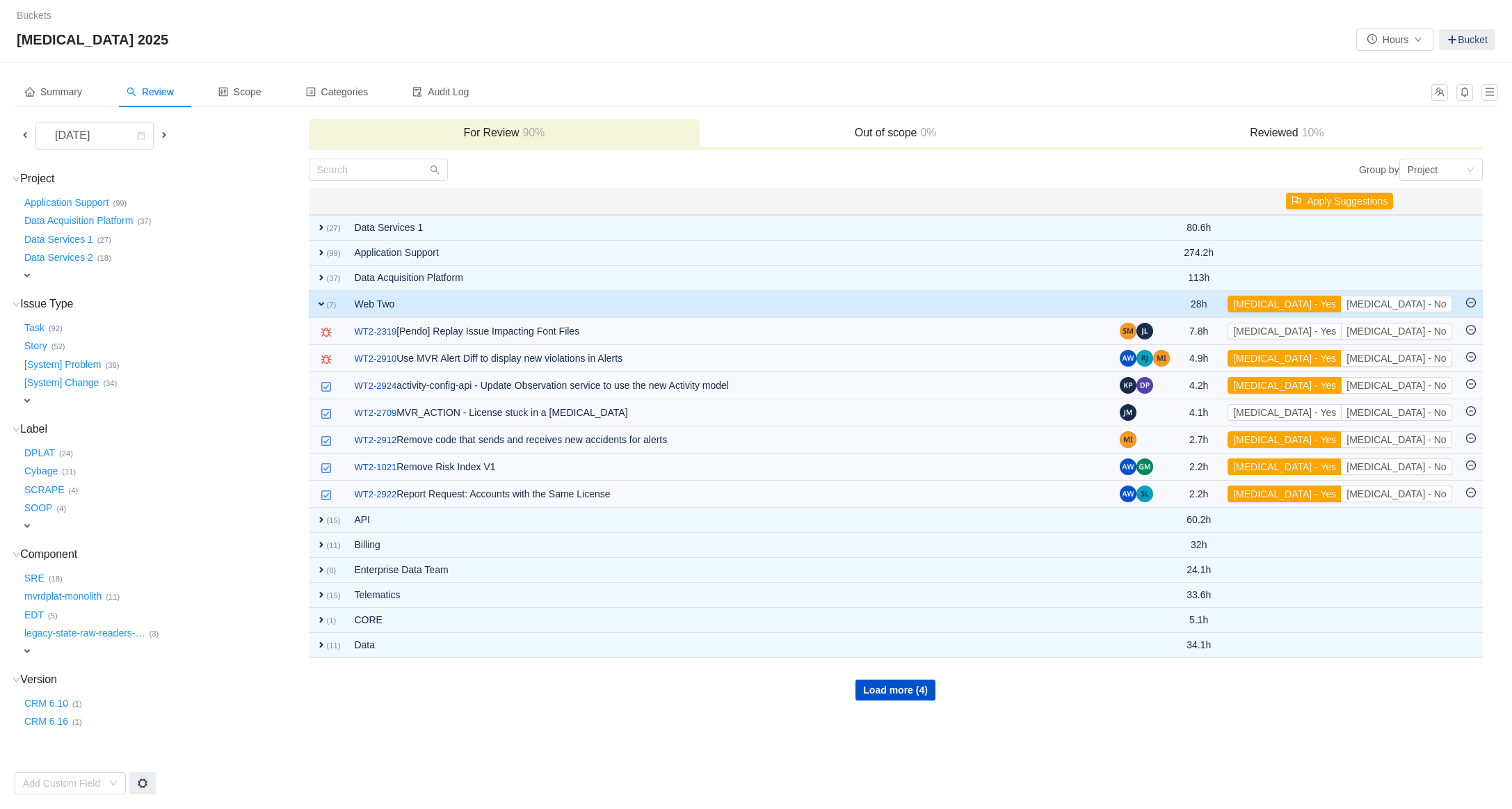
click at [1341, 391] on button "[MEDICAL_DATA] - Yes" at bounding box center [1285, 385] width 114 height 16
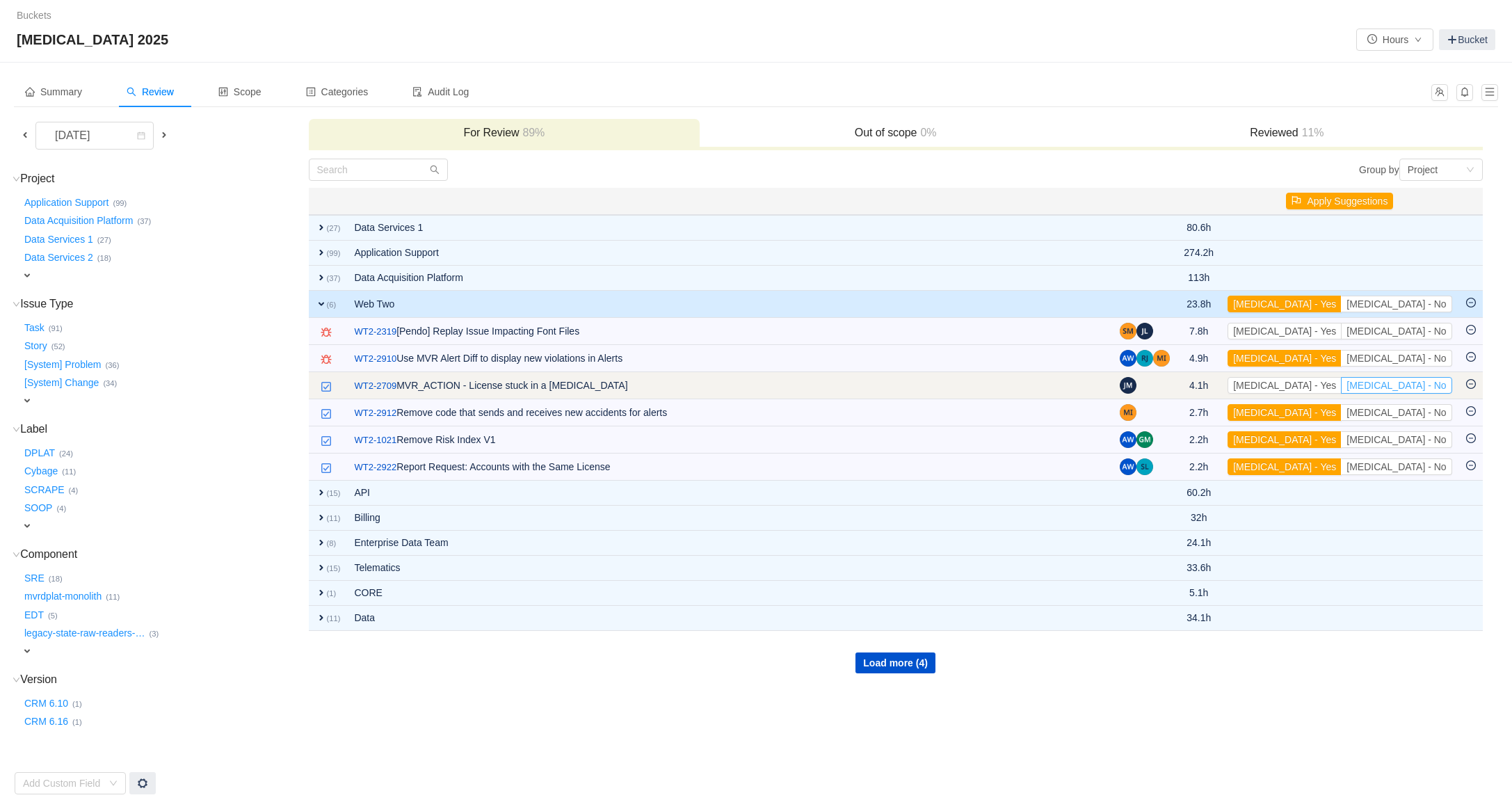
click at [1408, 389] on button "[MEDICAL_DATA] - No" at bounding box center [1396, 385] width 111 height 16
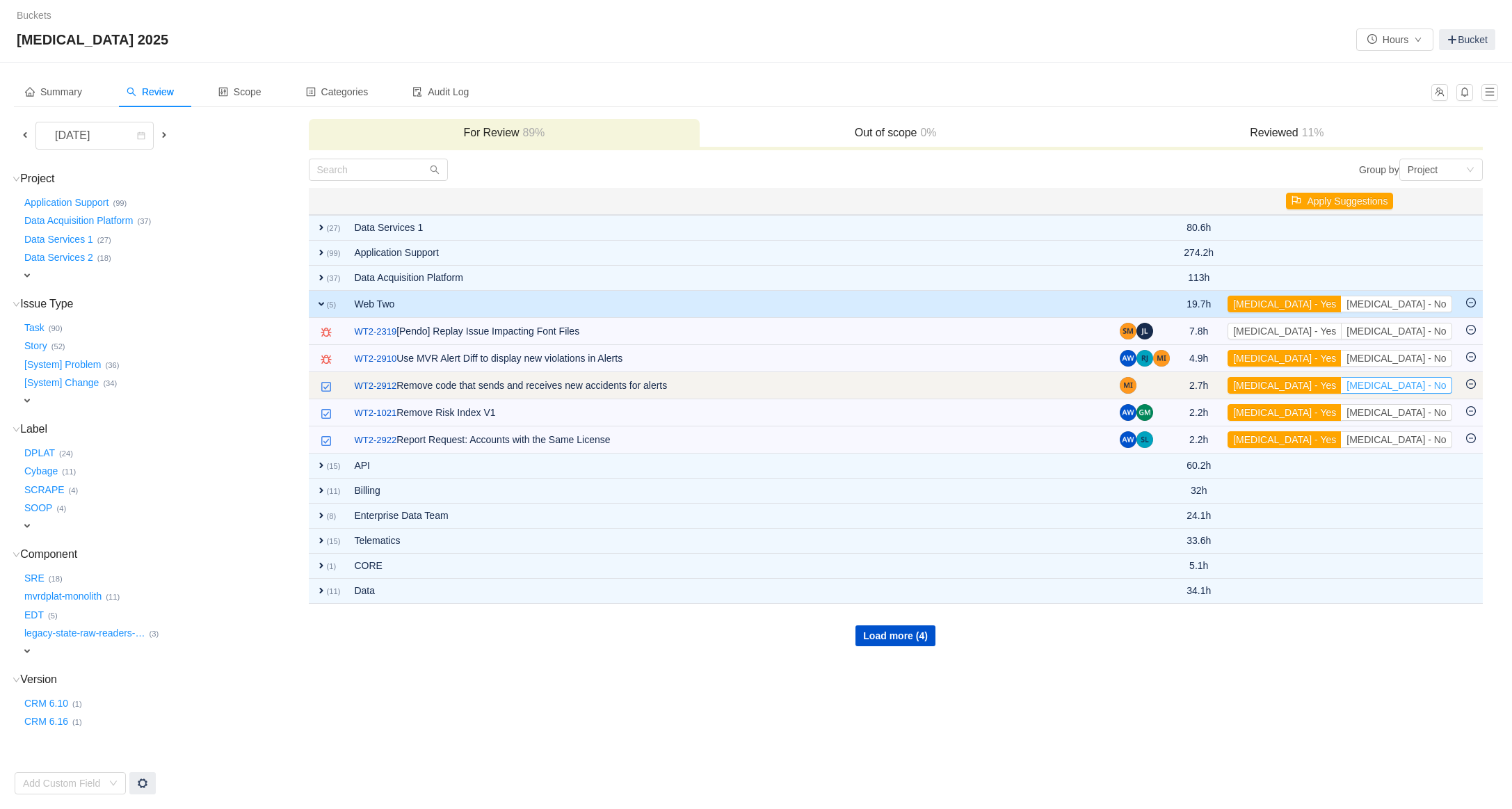
click at [1401, 389] on button "[MEDICAL_DATA] - No" at bounding box center [1396, 385] width 111 height 16
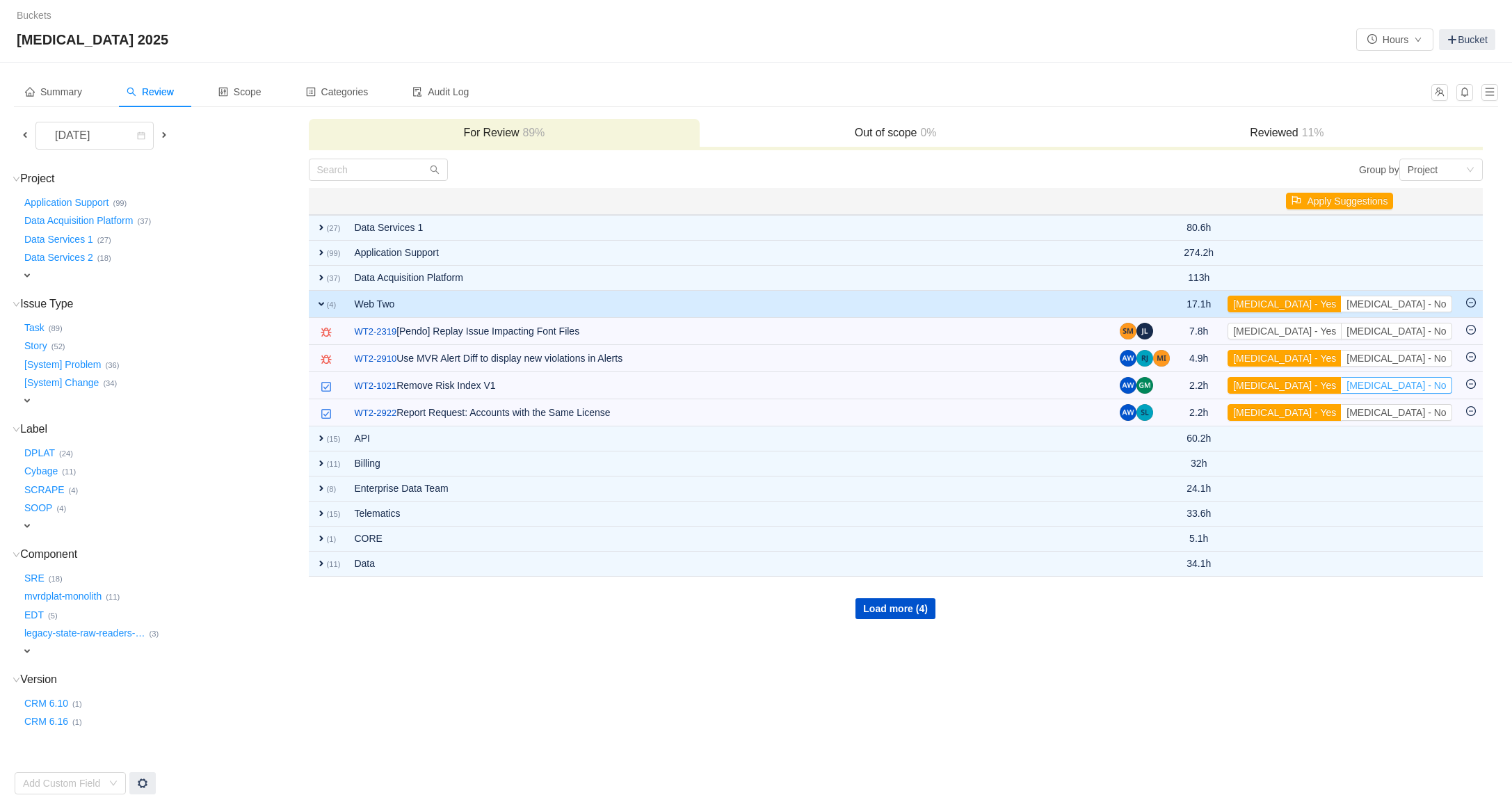
click at [1401, 389] on button "[MEDICAL_DATA] - No" at bounding box center [1396, 385] width 111 height 16
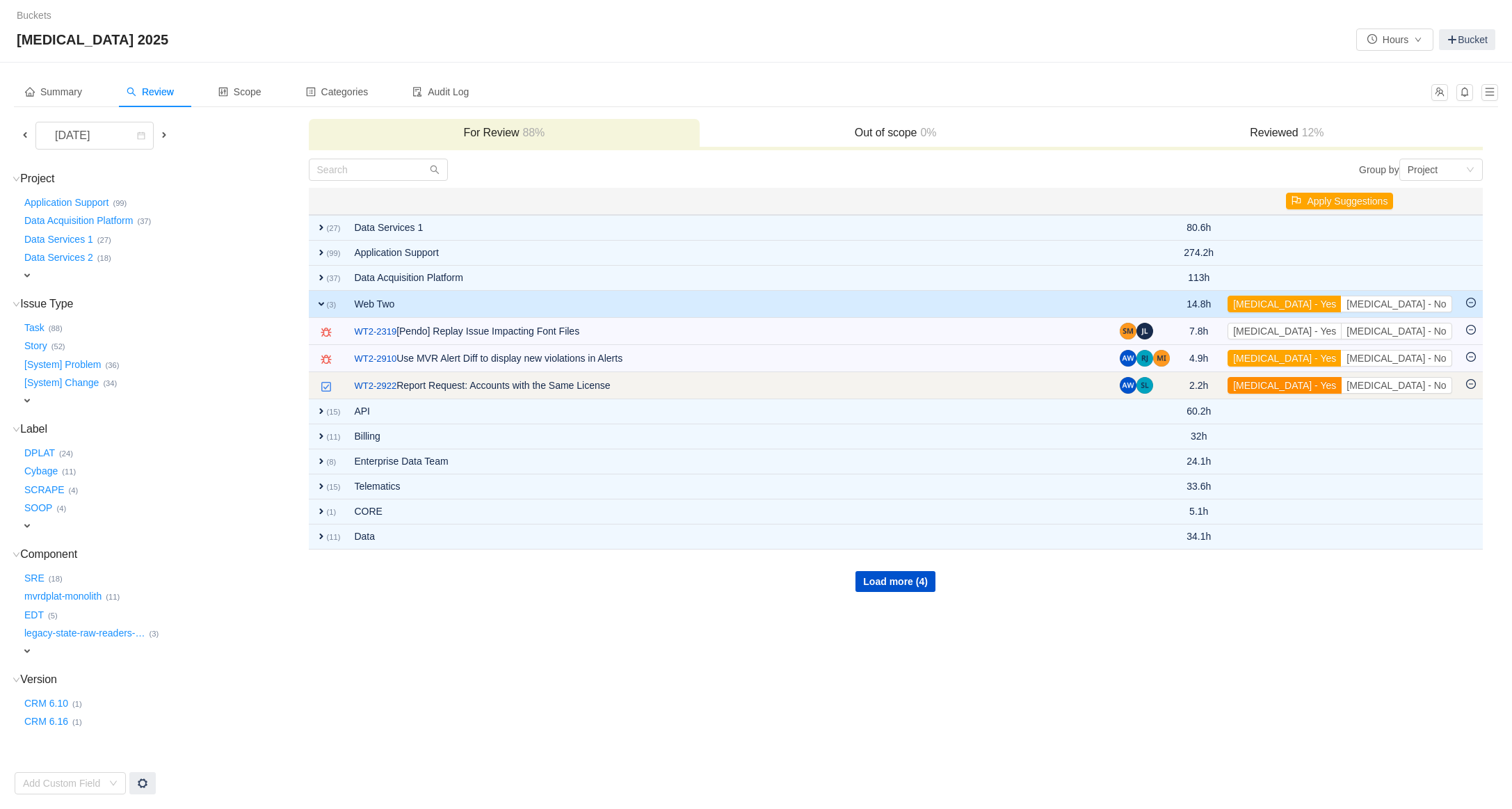
click at [1341, 388] on button "[MEDICAL_DATA] - Yes" at bounding box center [1285, 385] width 114 height 16
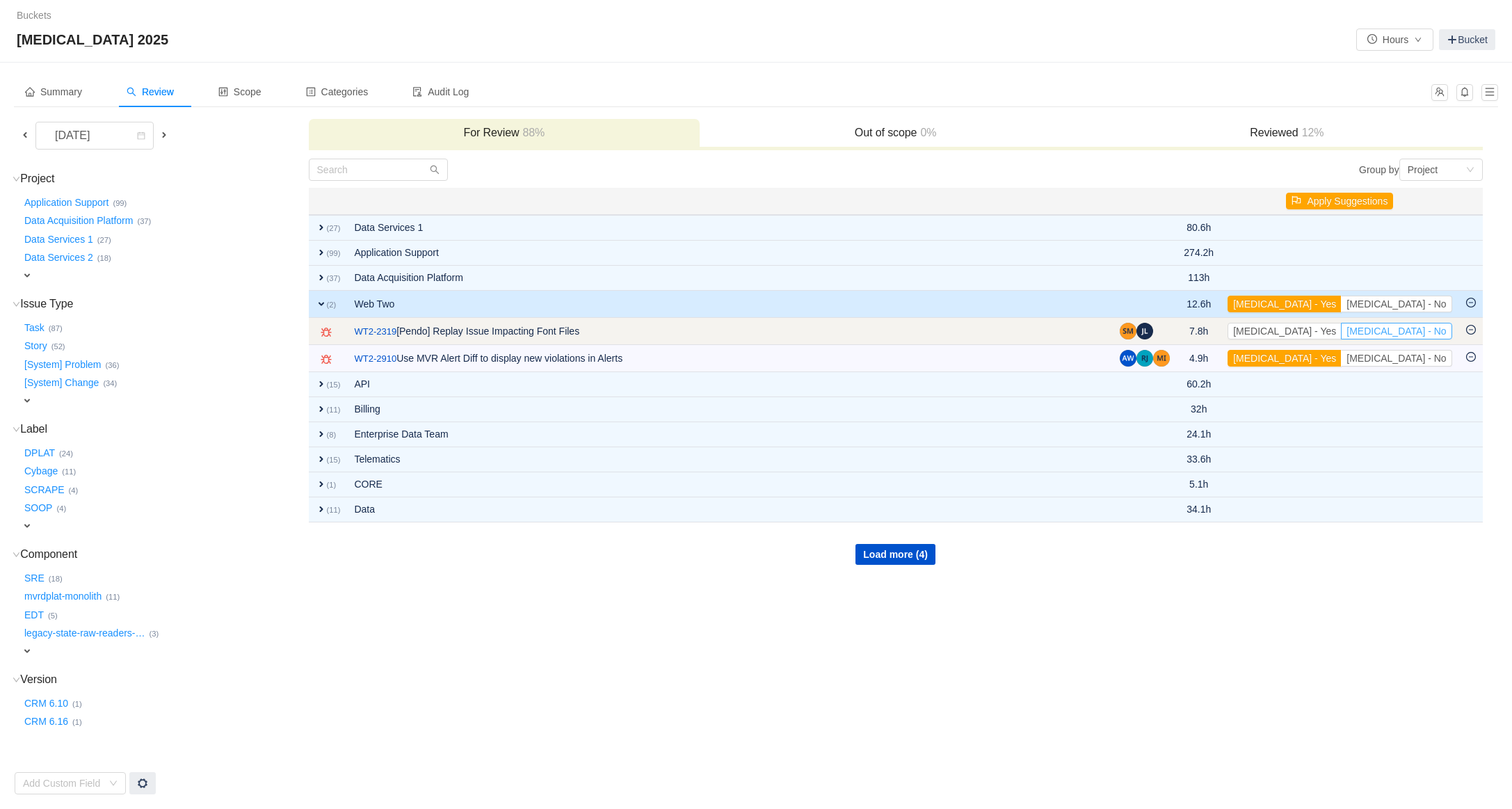
click at [1433, 329] on button "[MEDICAL_DATA] - No" at bounding box center [1396, 330] width 111 height 16
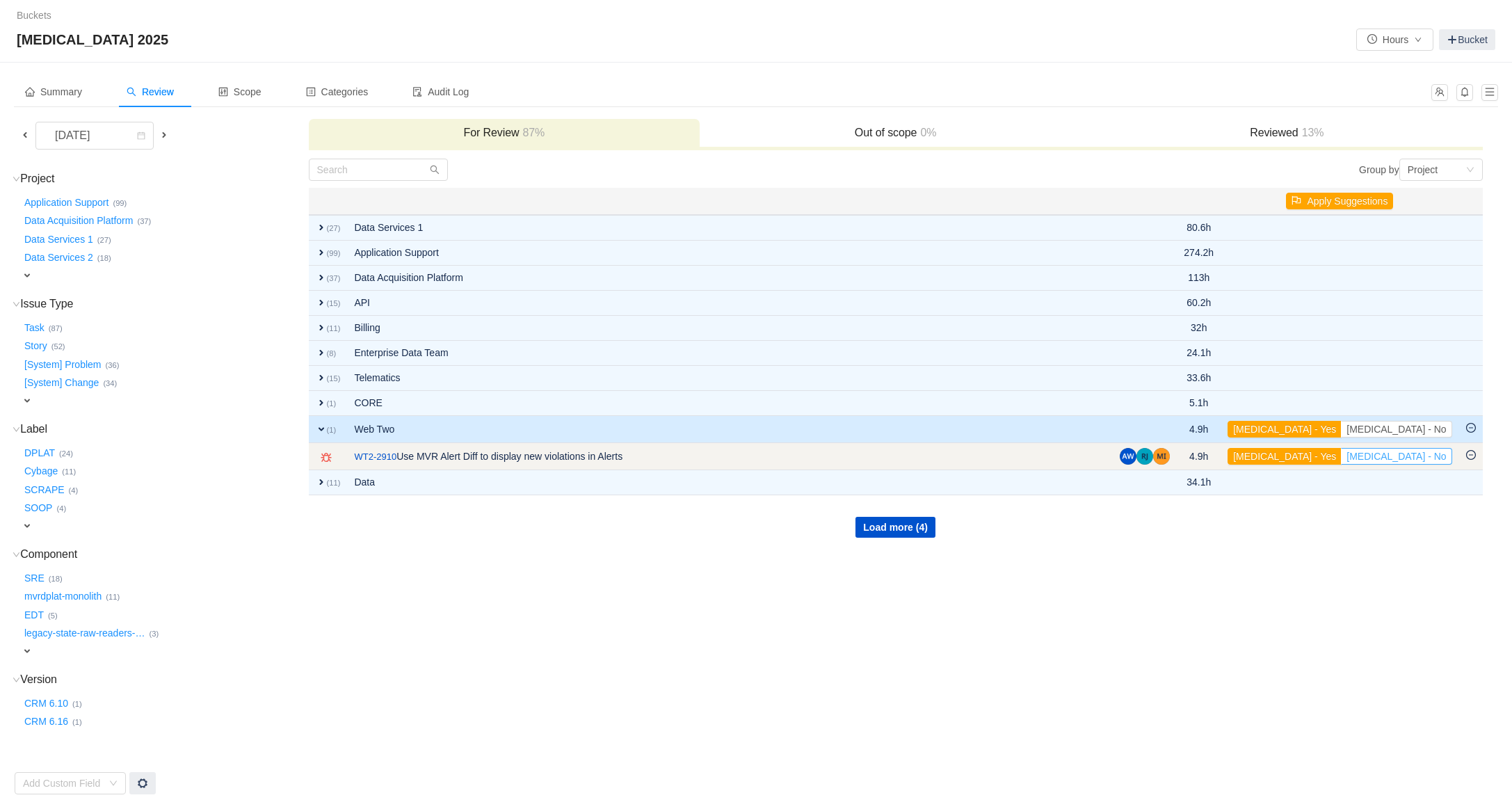
click at [1412, 457] on button "[MEDICAL_DATA] - No" at bounding box center [1396, 456] width 111 height 16
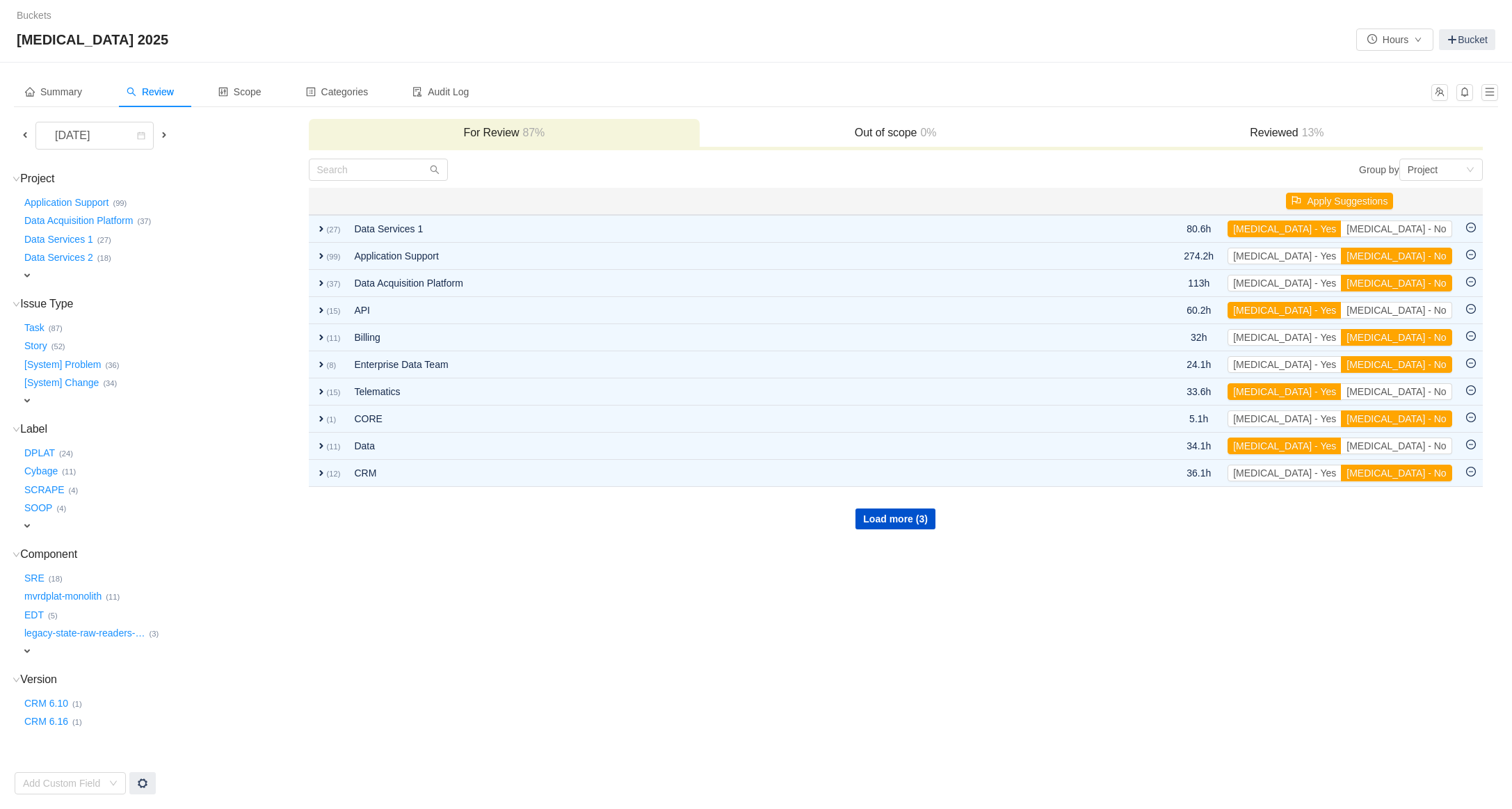
click at [25, 136] on span at bounding box center [25, 135] width 11 height 11
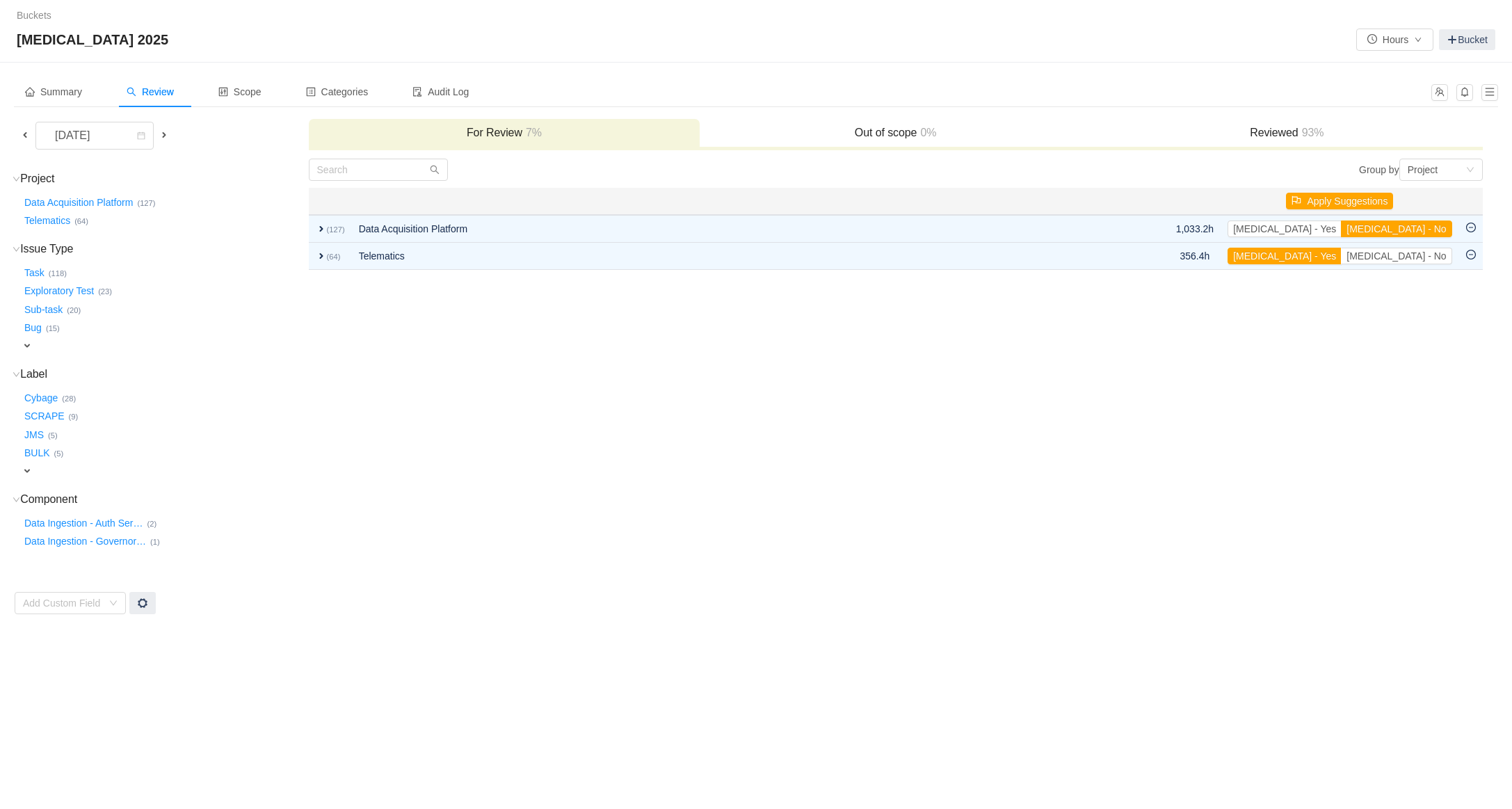
drag, startPoint x: 1249, startPoint y: 140, endPoint x: 1152, endPoint y: 172, distance: 102.1
click at [1249, 140] on h3 "Reviewed 93%" at bounding box center [1287, 133] width 378 height 14
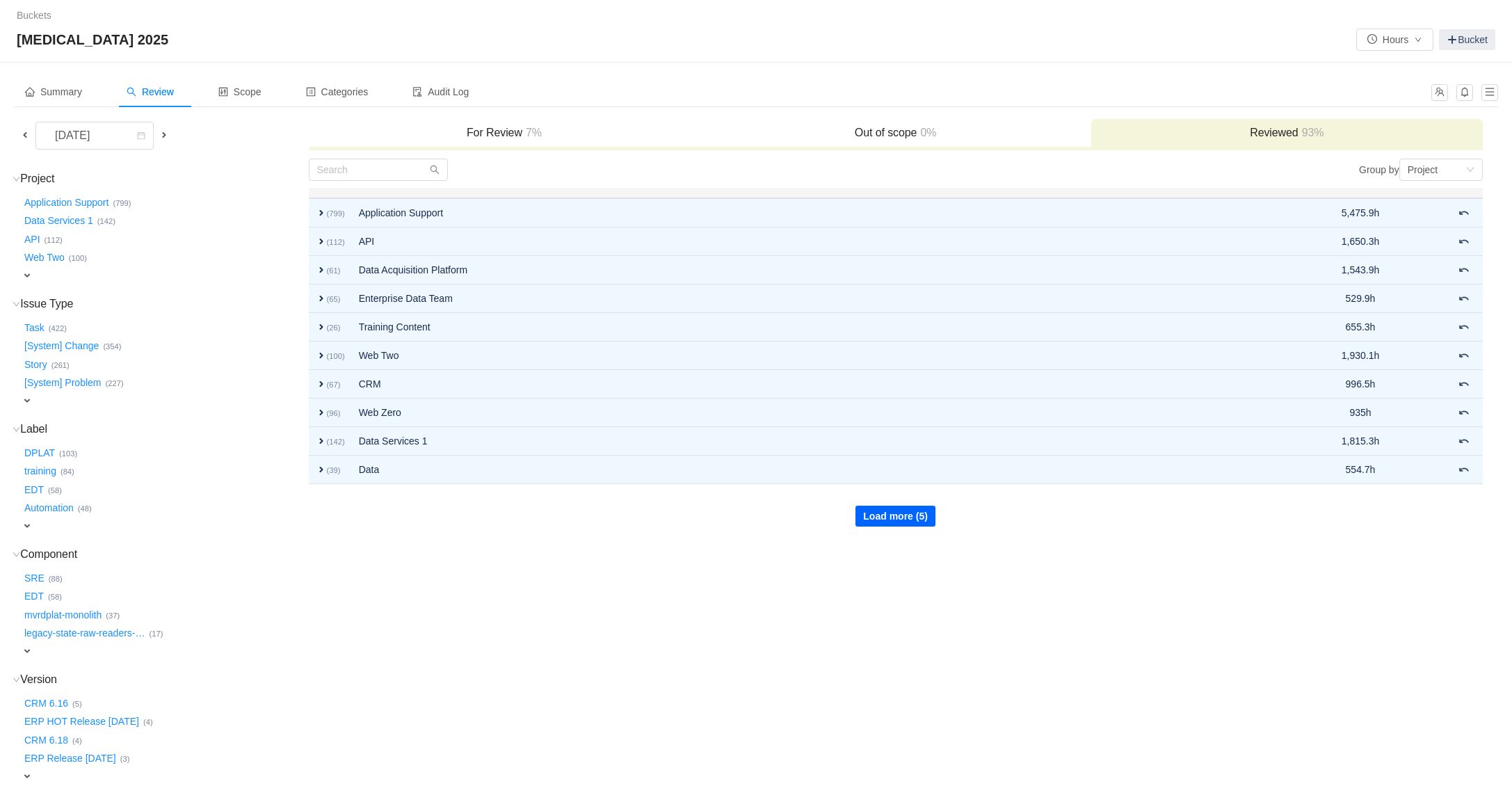
click at [899, 521] on button "Load more (5)" at bounding box center [895, 516] width 80 height 21
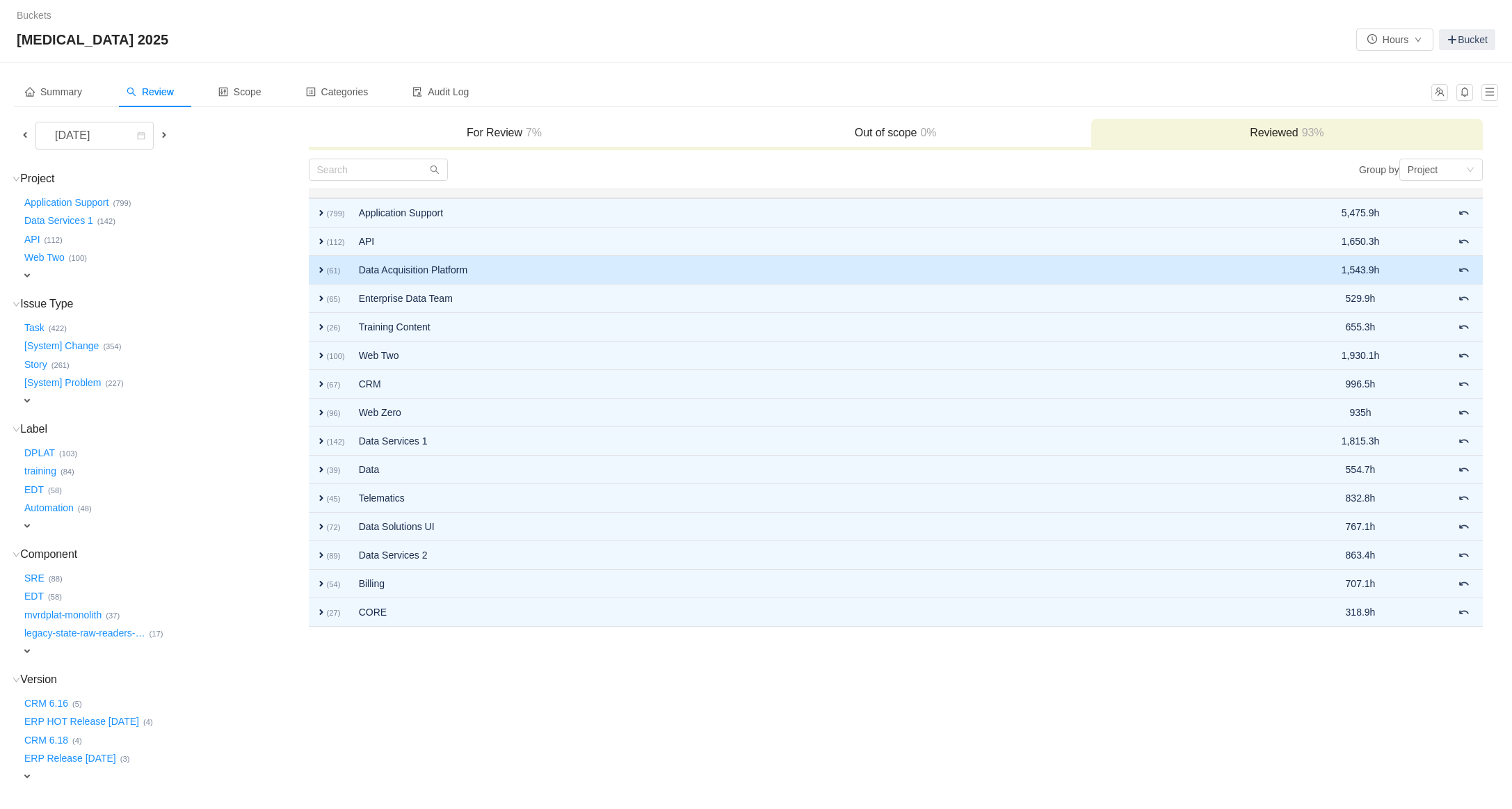
click at [398, 279] on td "Data Acquisition Platform" at bounding box center [793, 270] width 883 height 29
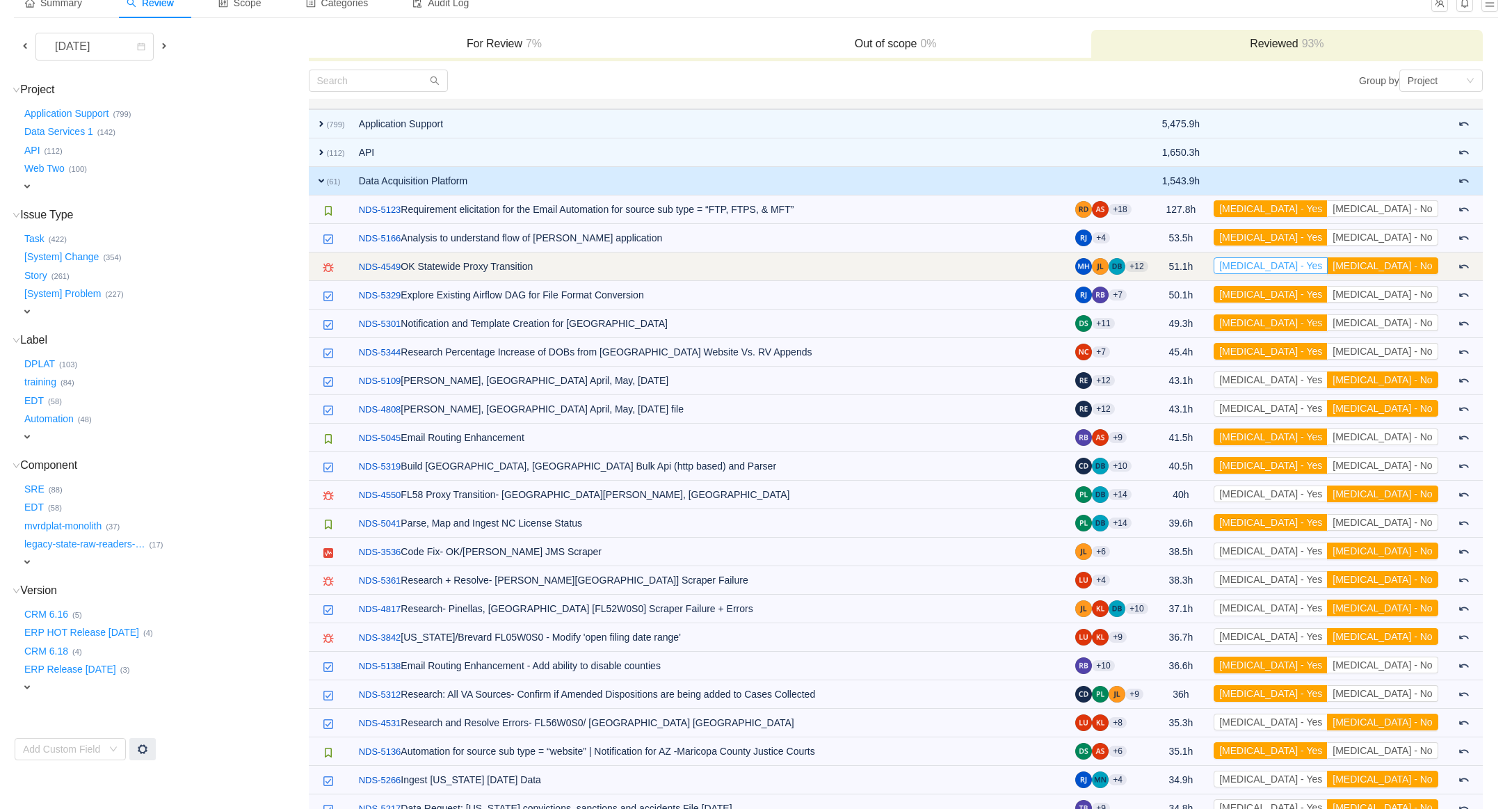
scroll to position [83, 0]
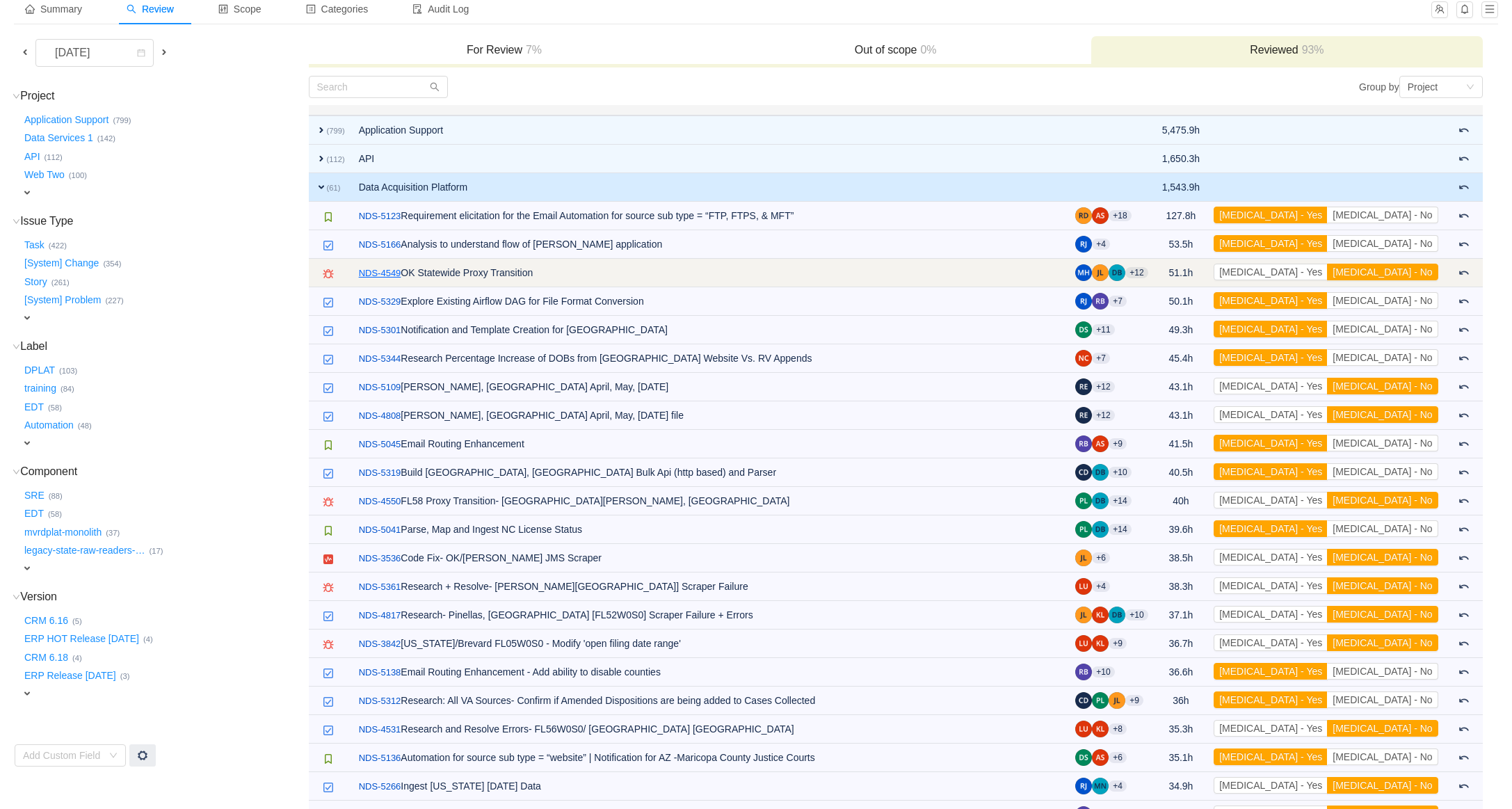
click at [379, 273] on link "NDS-4549" at bounding box center [380, 274] width 42 height 14
click at [1327, 269] on button "[MEDICAL_DATA] - Yes" at bounding box center [1271, 271] width 114 height 16
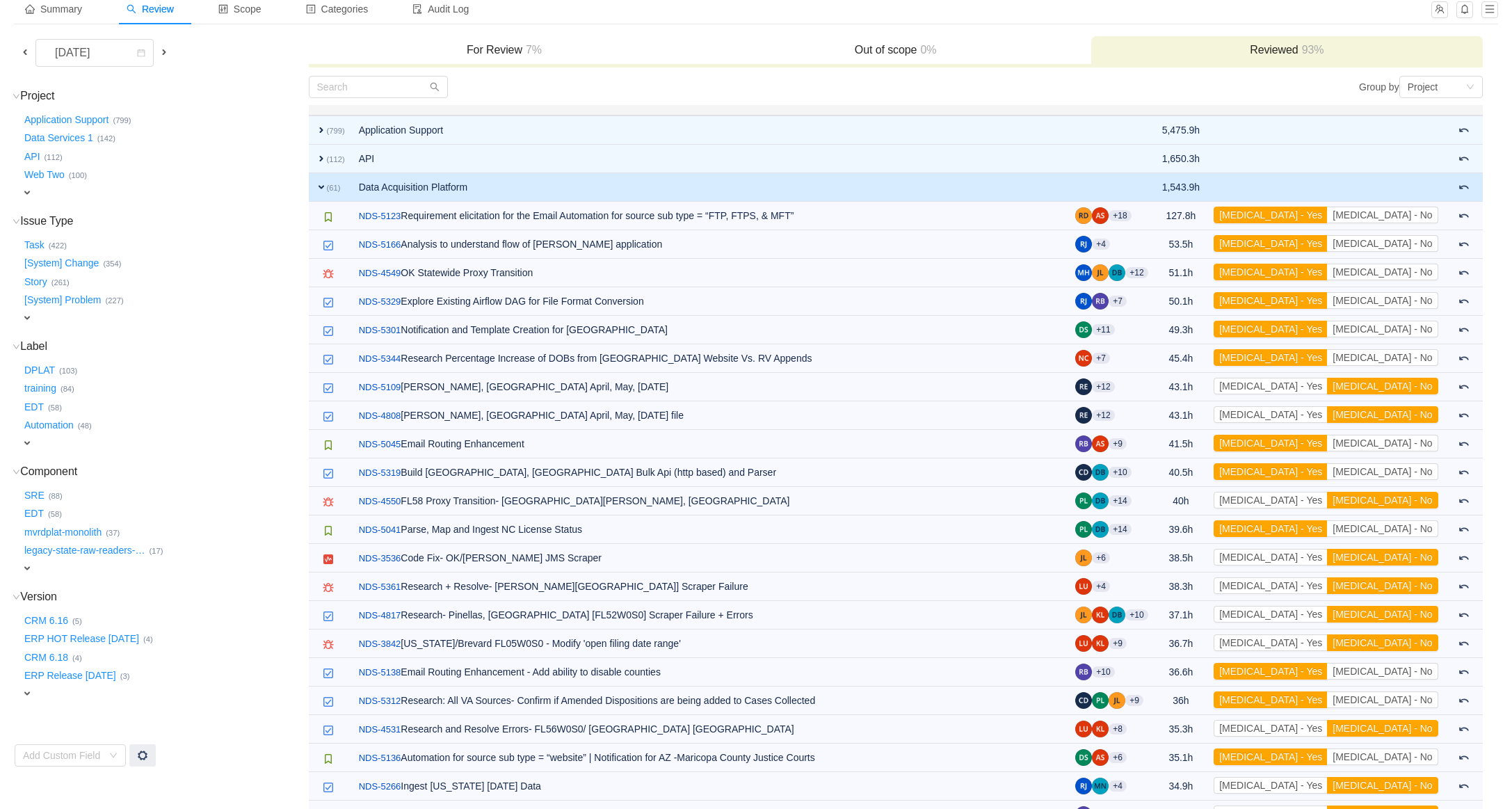
click at [324, 185] on span "expand" at bounding box center [321, 187] width 11 height 11
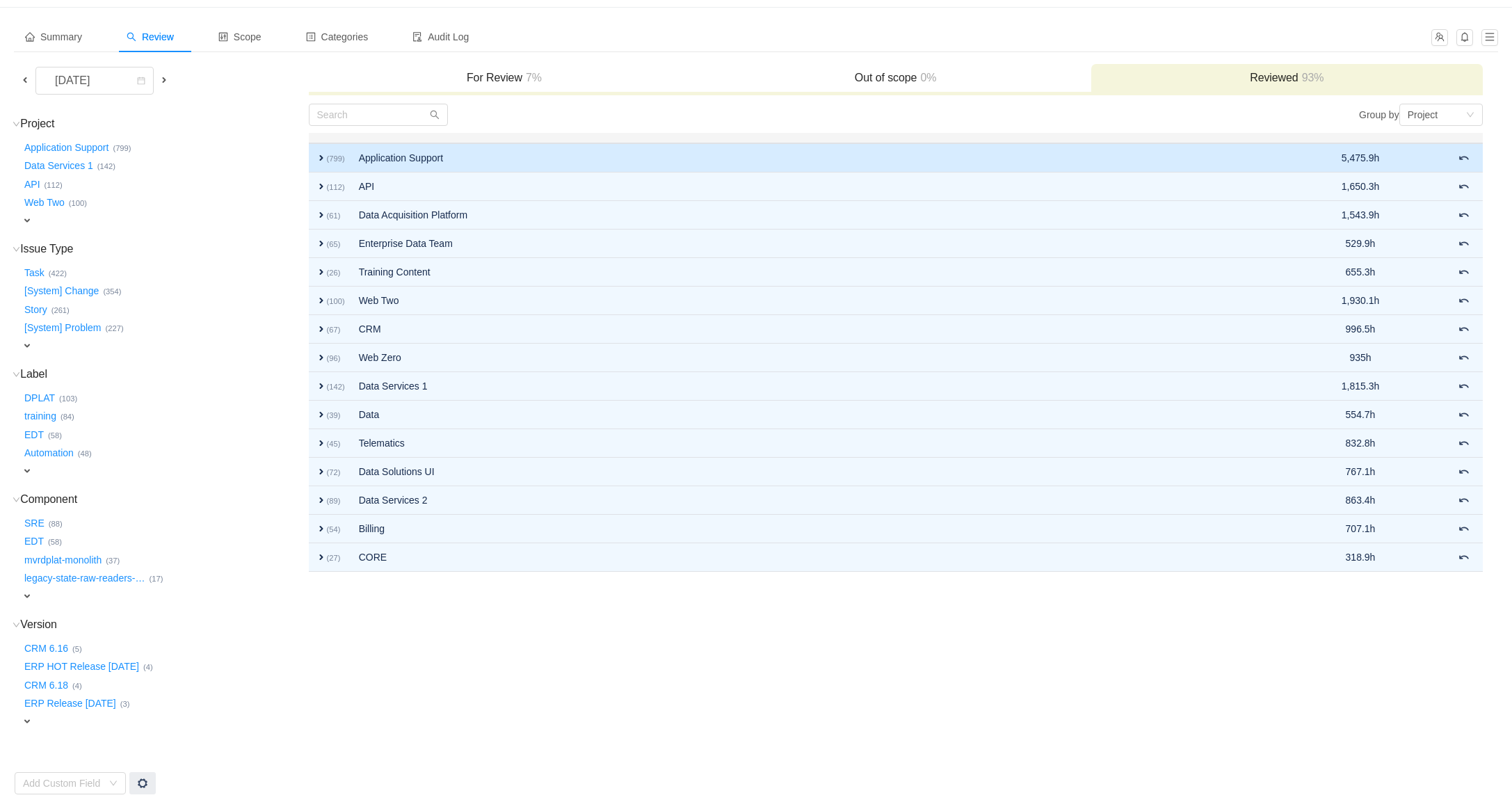
scroll to position [41, 0]
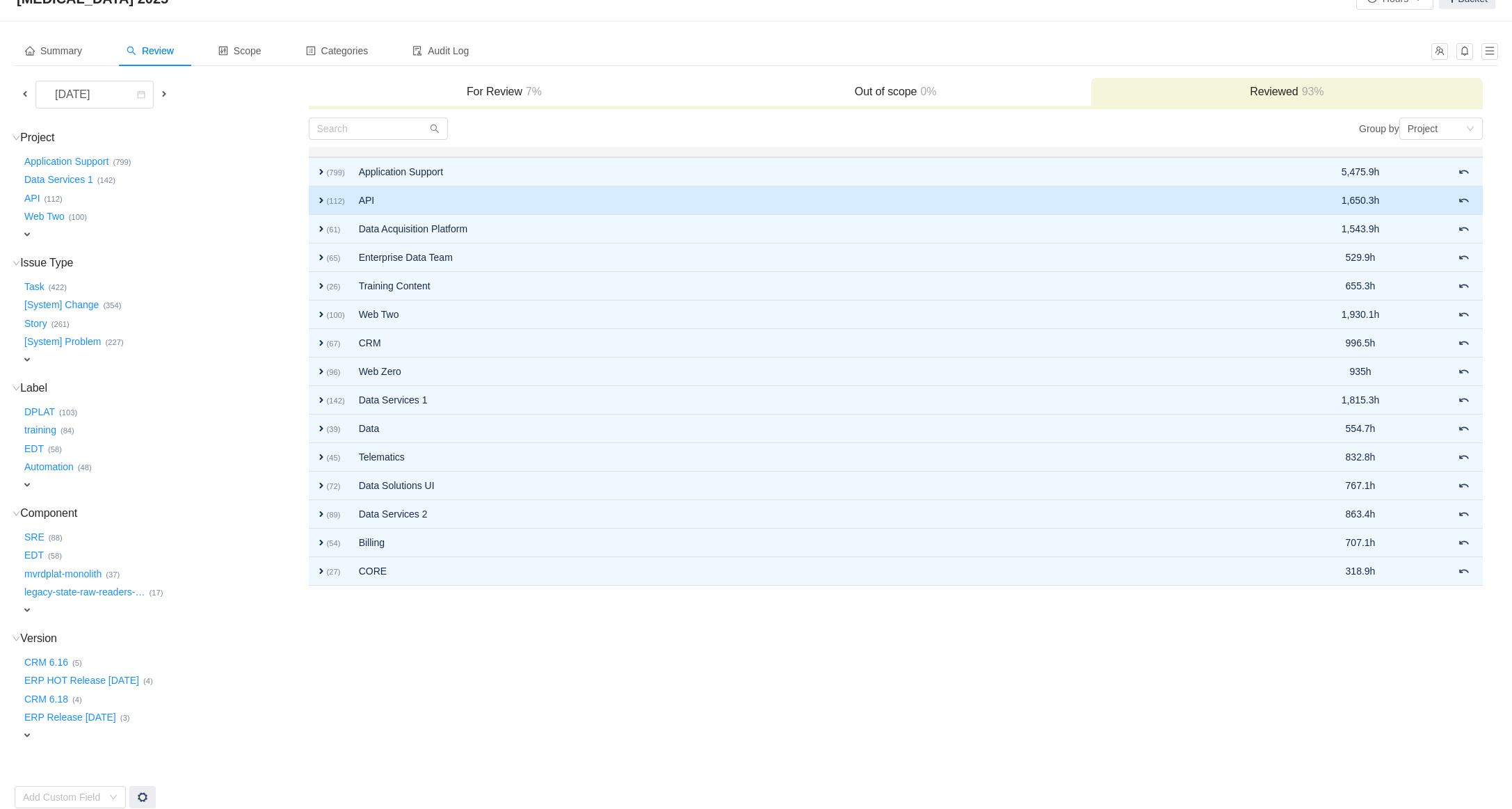
click at [317, 203] on span "expand" at bounding box center [321, 200] width 11 height 11
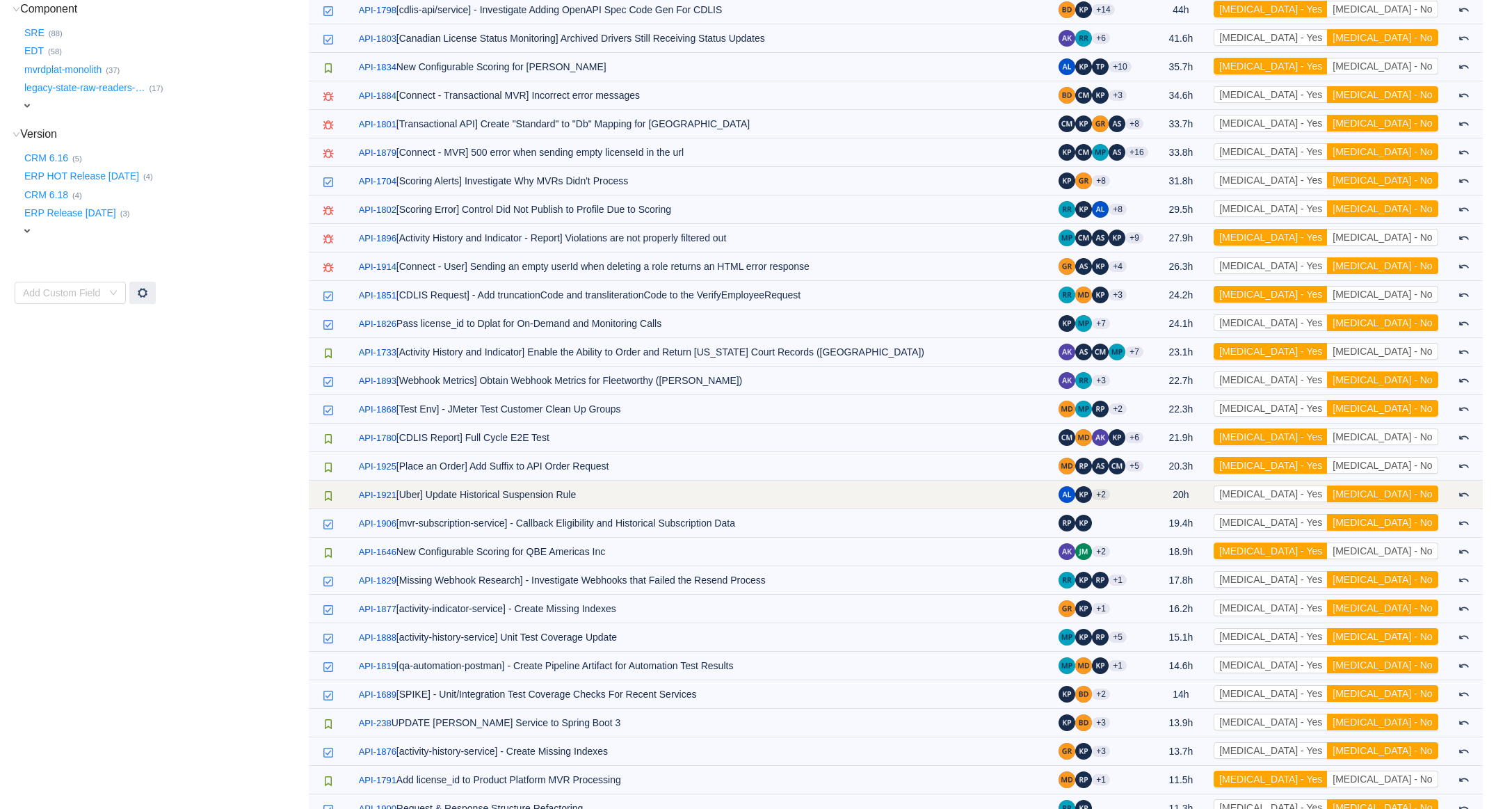
scroll to position [546, 0]
click at [1327, 497] on button "[MEDICAL_DATA] - Yes" at bounding box center [1271, 493] width 114 height 16
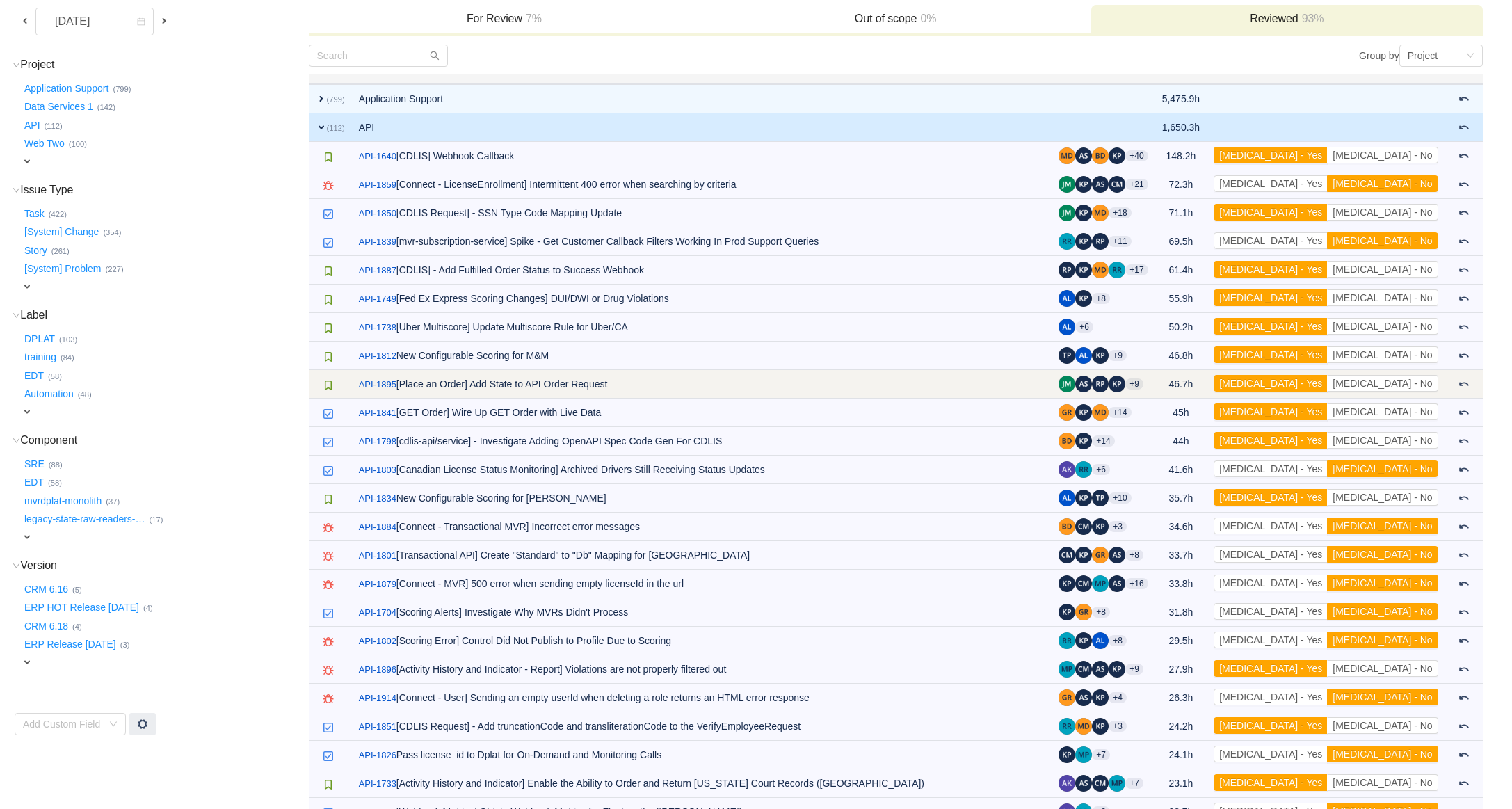
scroll to position [0, 0]
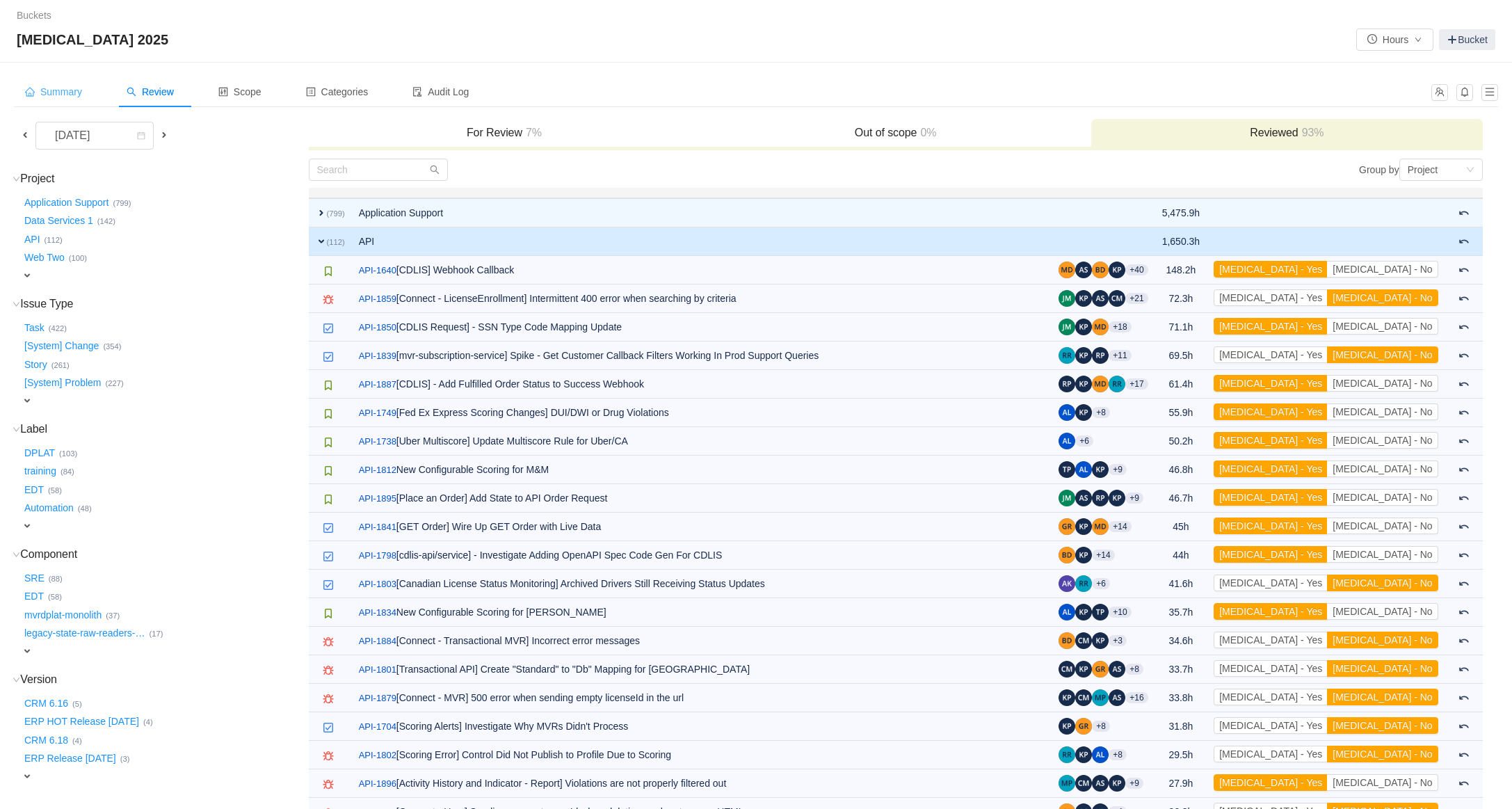
click at [61, 90] on span "Summary" at bounding box center [53, 92] width 57 height 11
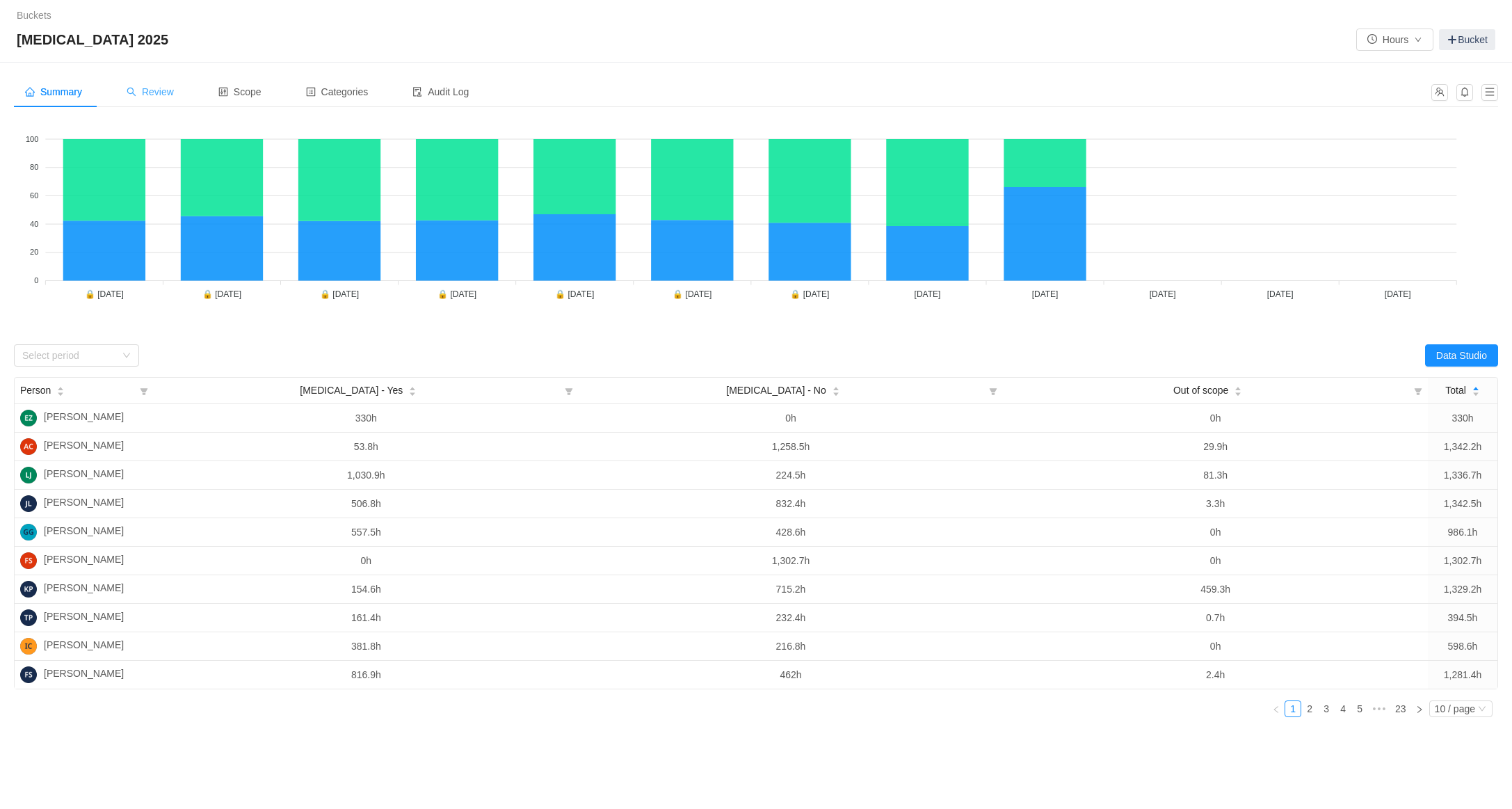
click at [171, 91] on span "Review" at bounding box center [150, 92] width 48 height 11
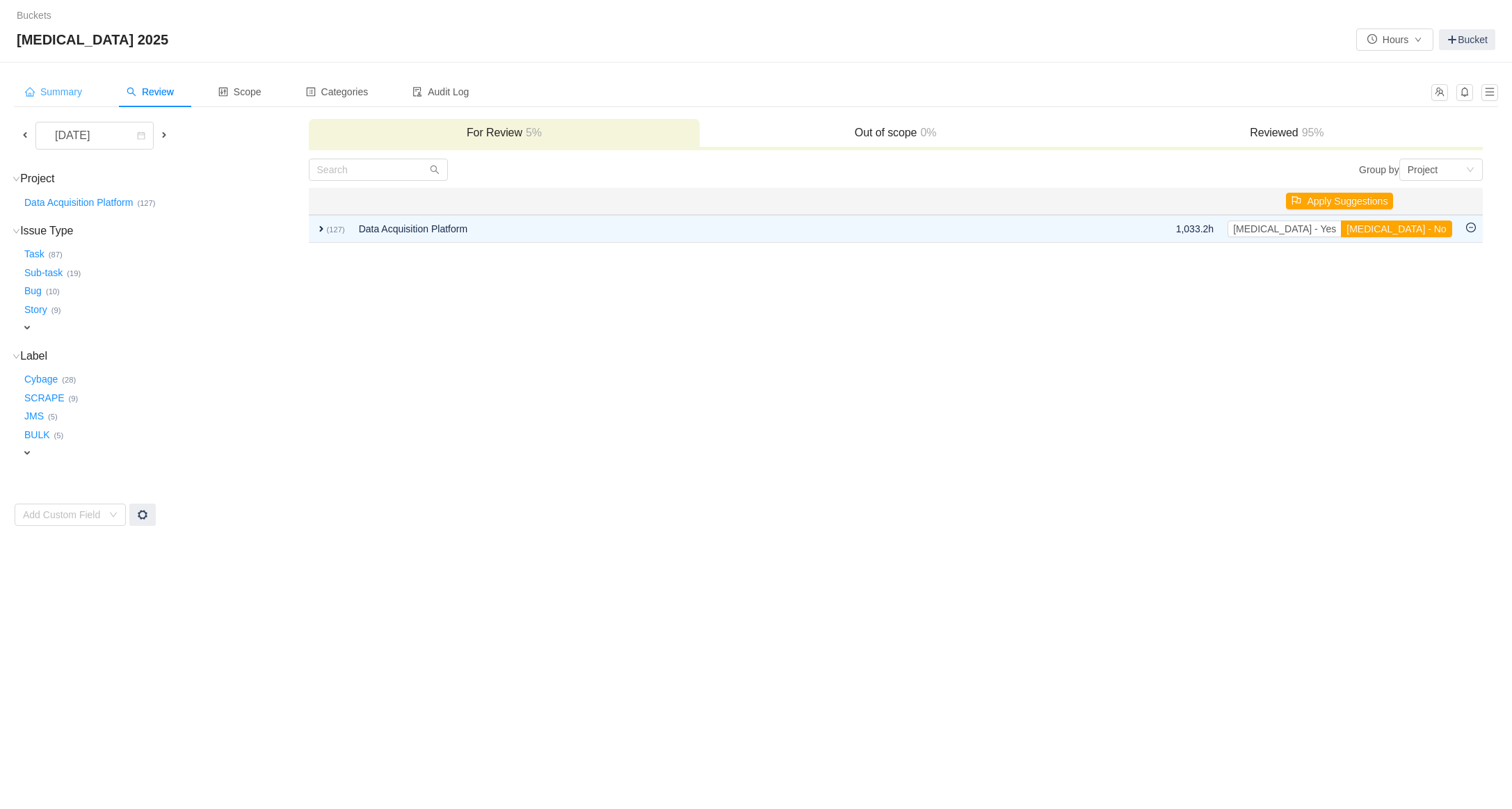
click at [81, 94] on span "Summary" at bounding box center [53, 92] width 57 height 11
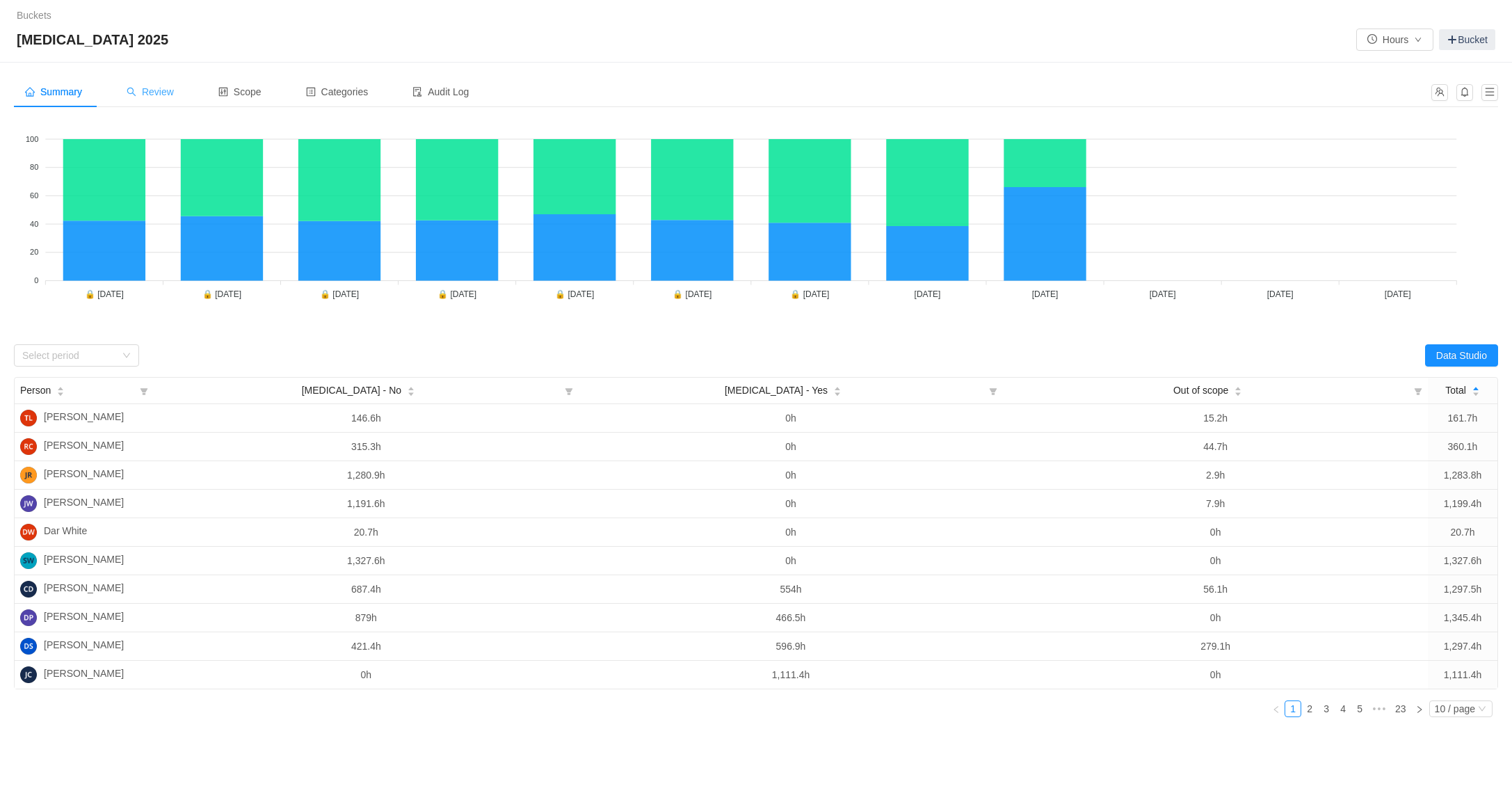
click at [160, 93] on span "Review" at bounding box center [150, 92] width 48 height 11
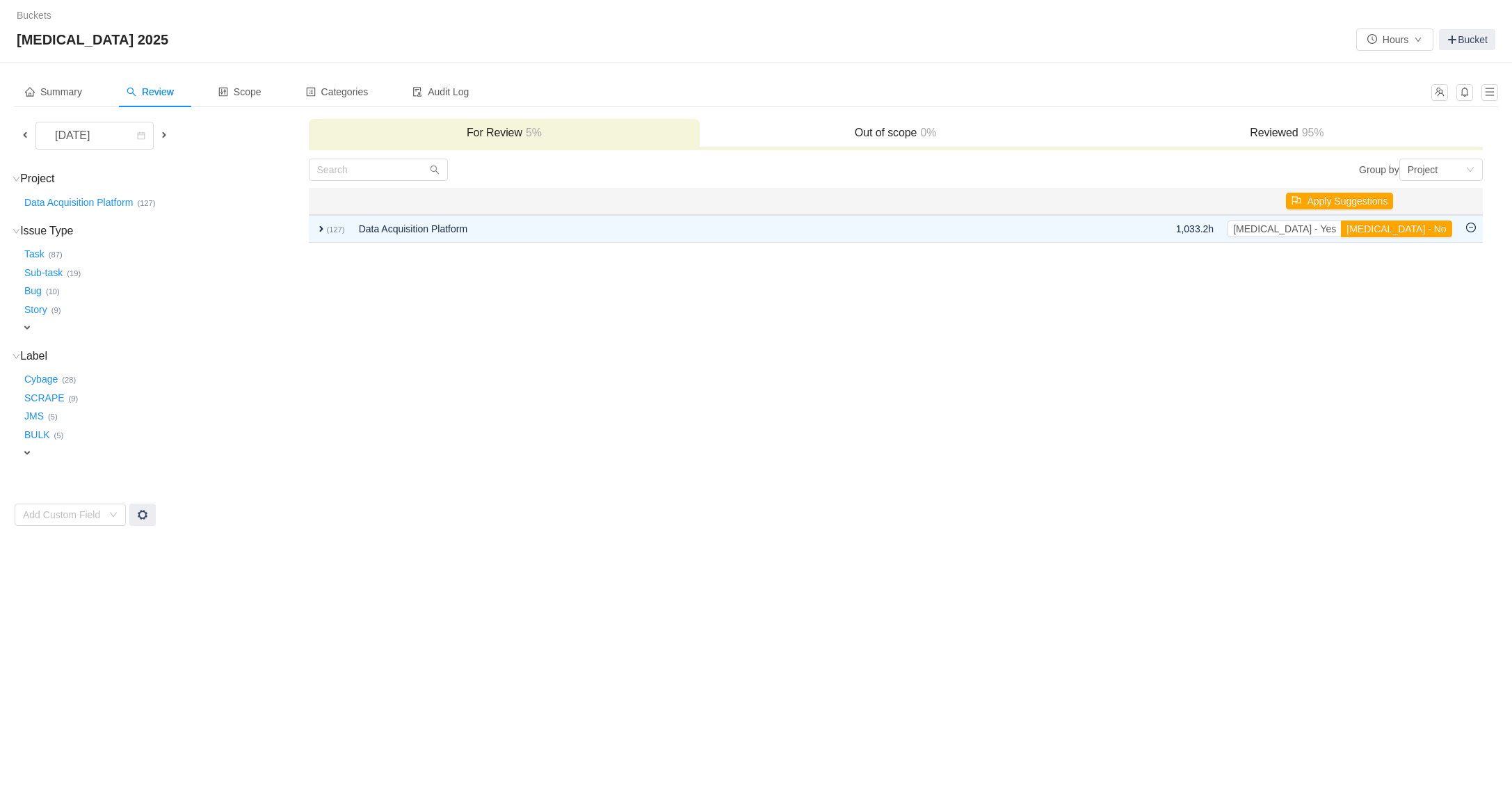
click at [30, 137] on span at bounding box center [25, 135] width 11 height 11
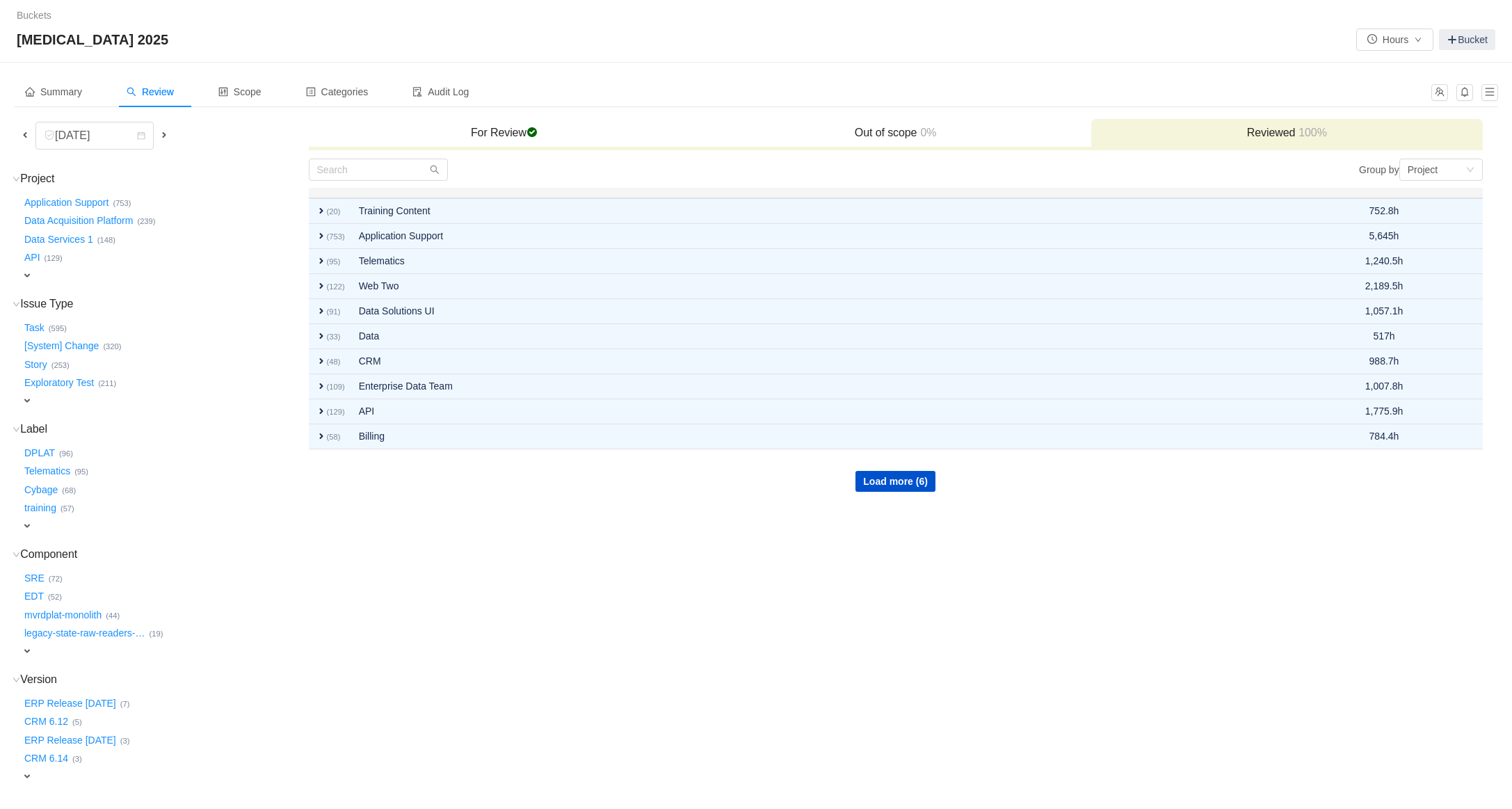
click at [163, 140] on span at bounding box center [164, 135] width 11 height 11
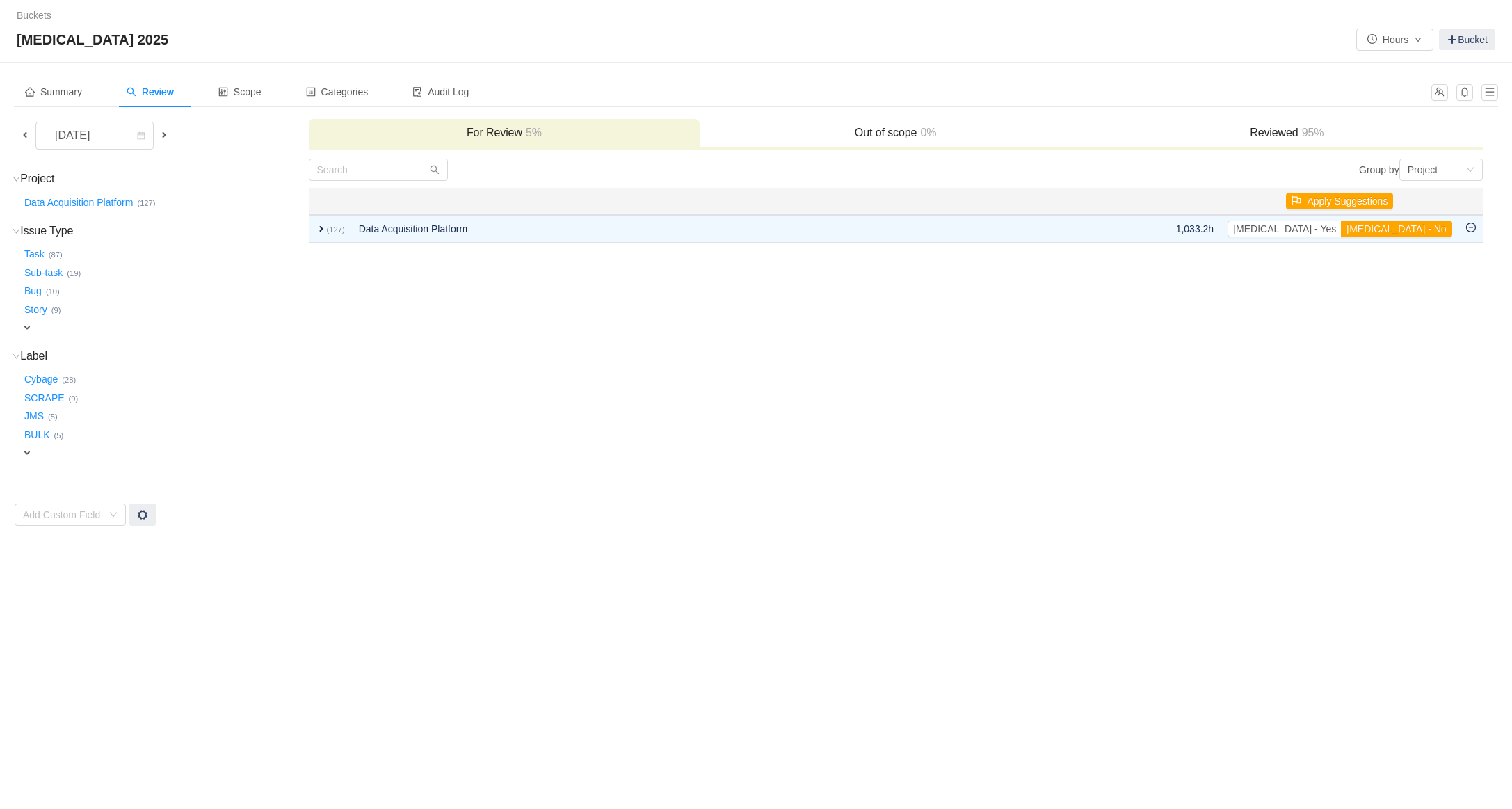
click at [1295, 130] on h3 "Reviewed 95%" at bounding box center [1287, 133] width 378 height 14
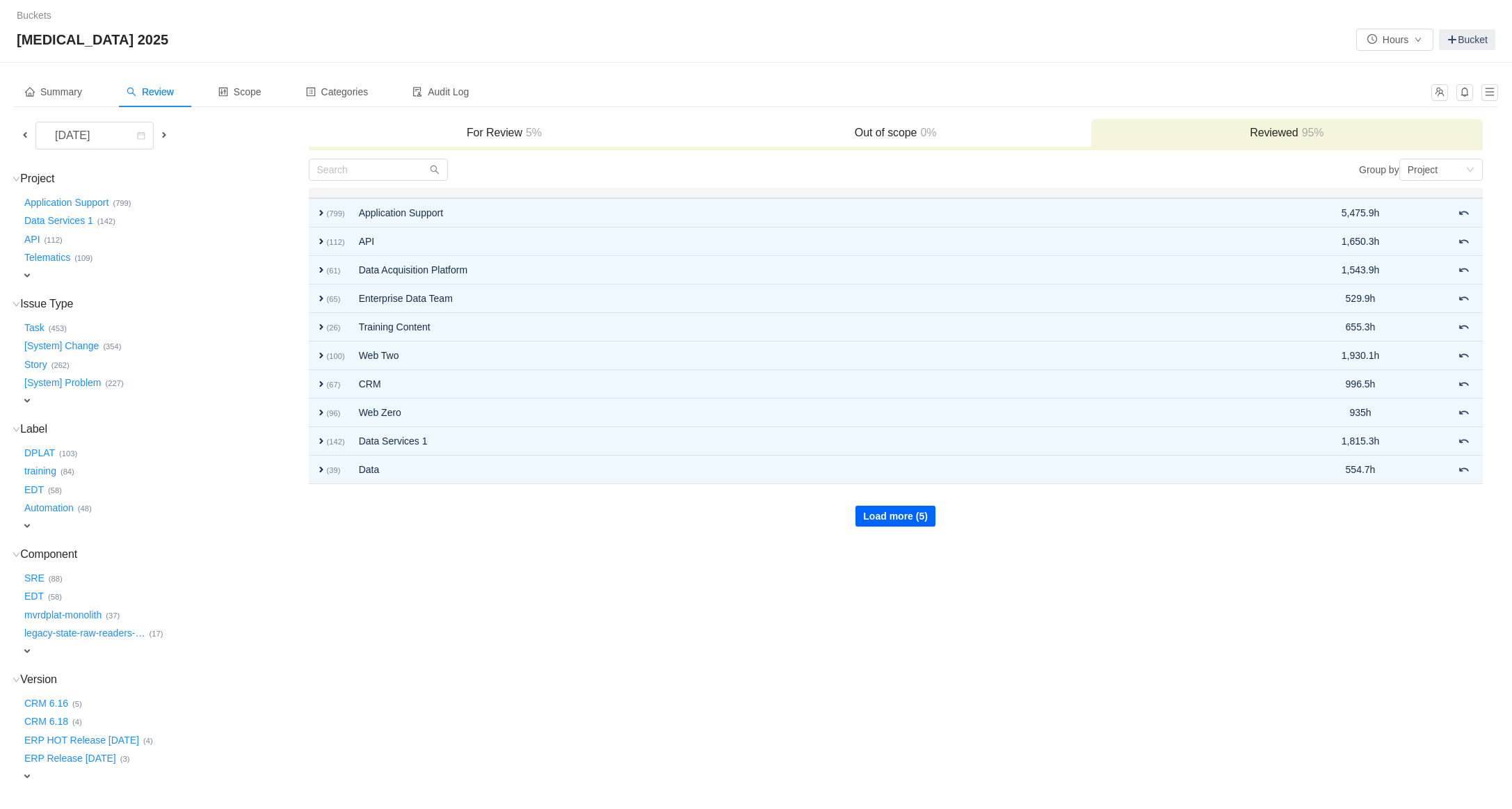
click at [904, 517] on button "Load more (5)" at bounding box center [895, 516] width 80 height 21
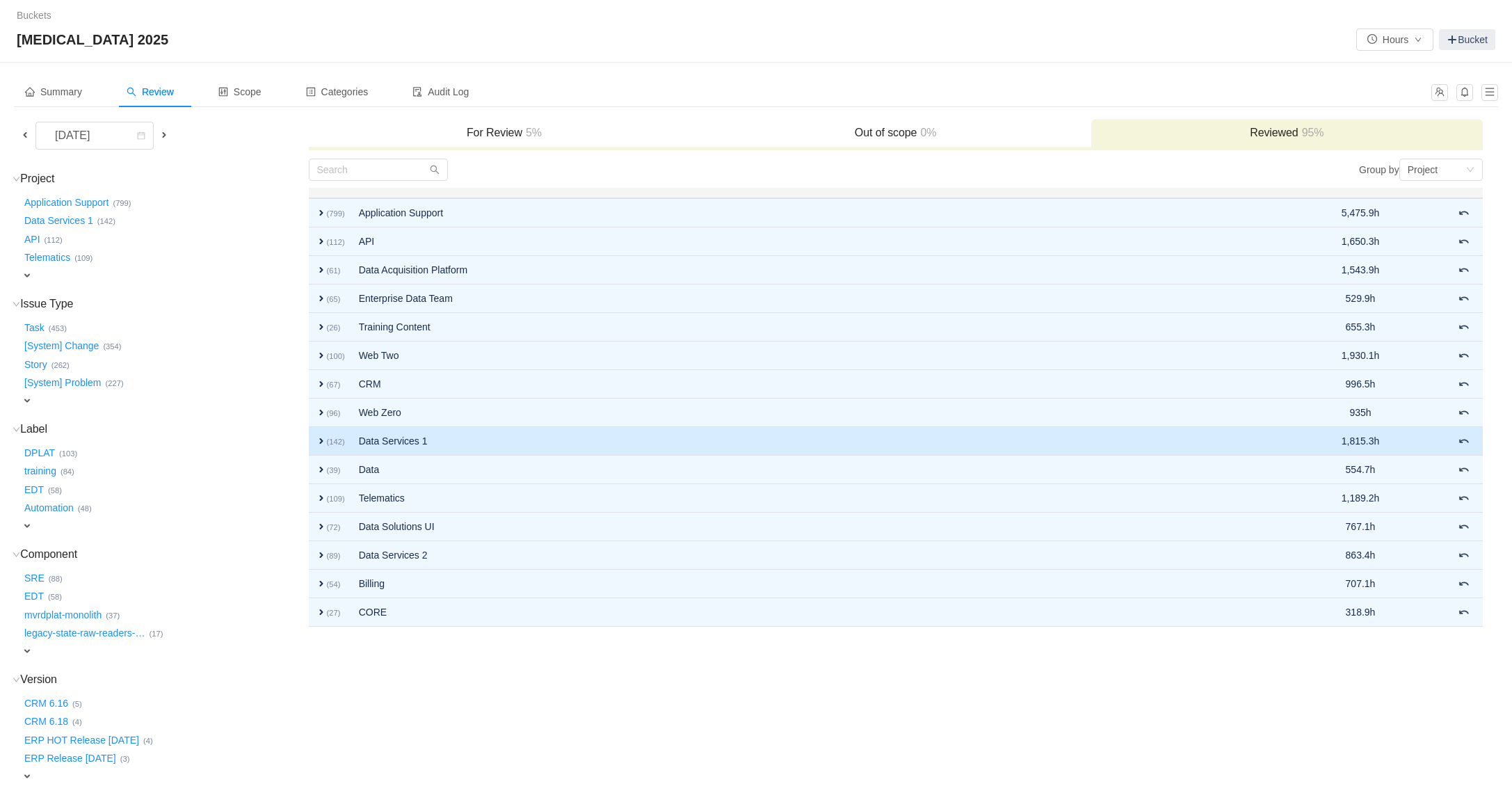
click at [568, 441] on td "Data Services 1" at bounding box center [793, 441] width 883 height 29
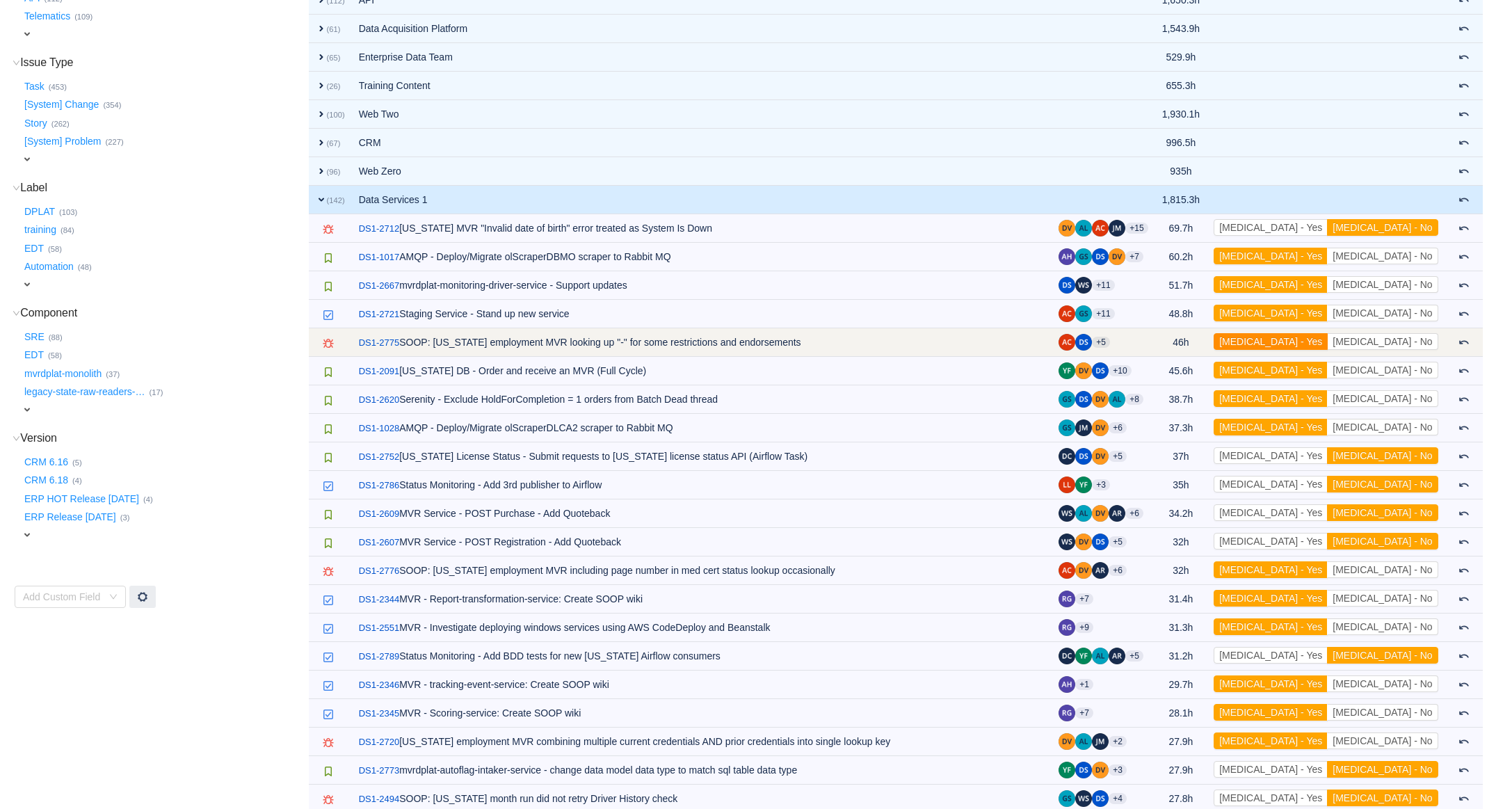
scroll to position [249, 0]
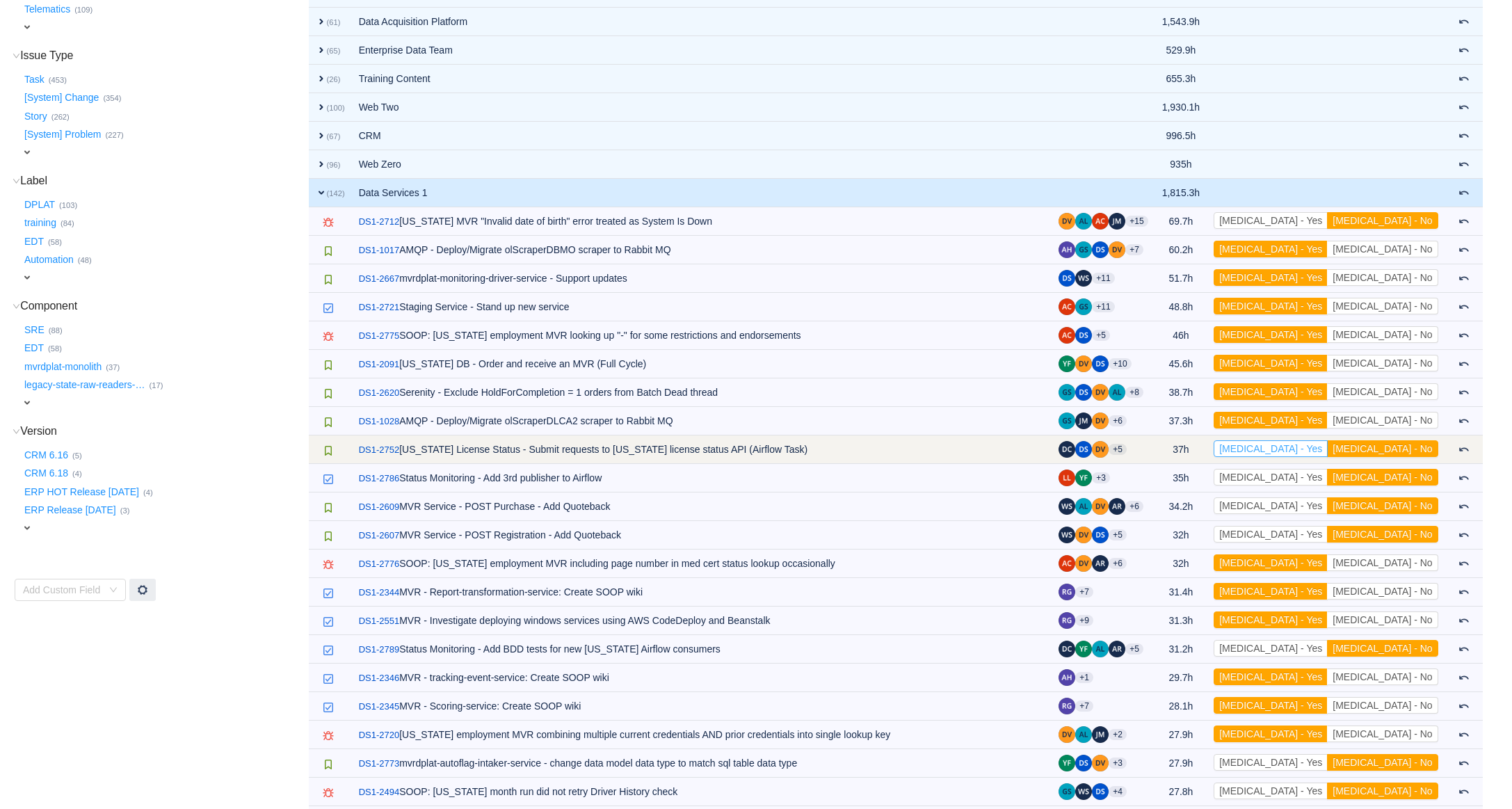
click at [1324, 447] on button "[MEDICAL_DATA] - Yes" at bounding box center [1271, 448] width 114 height 16
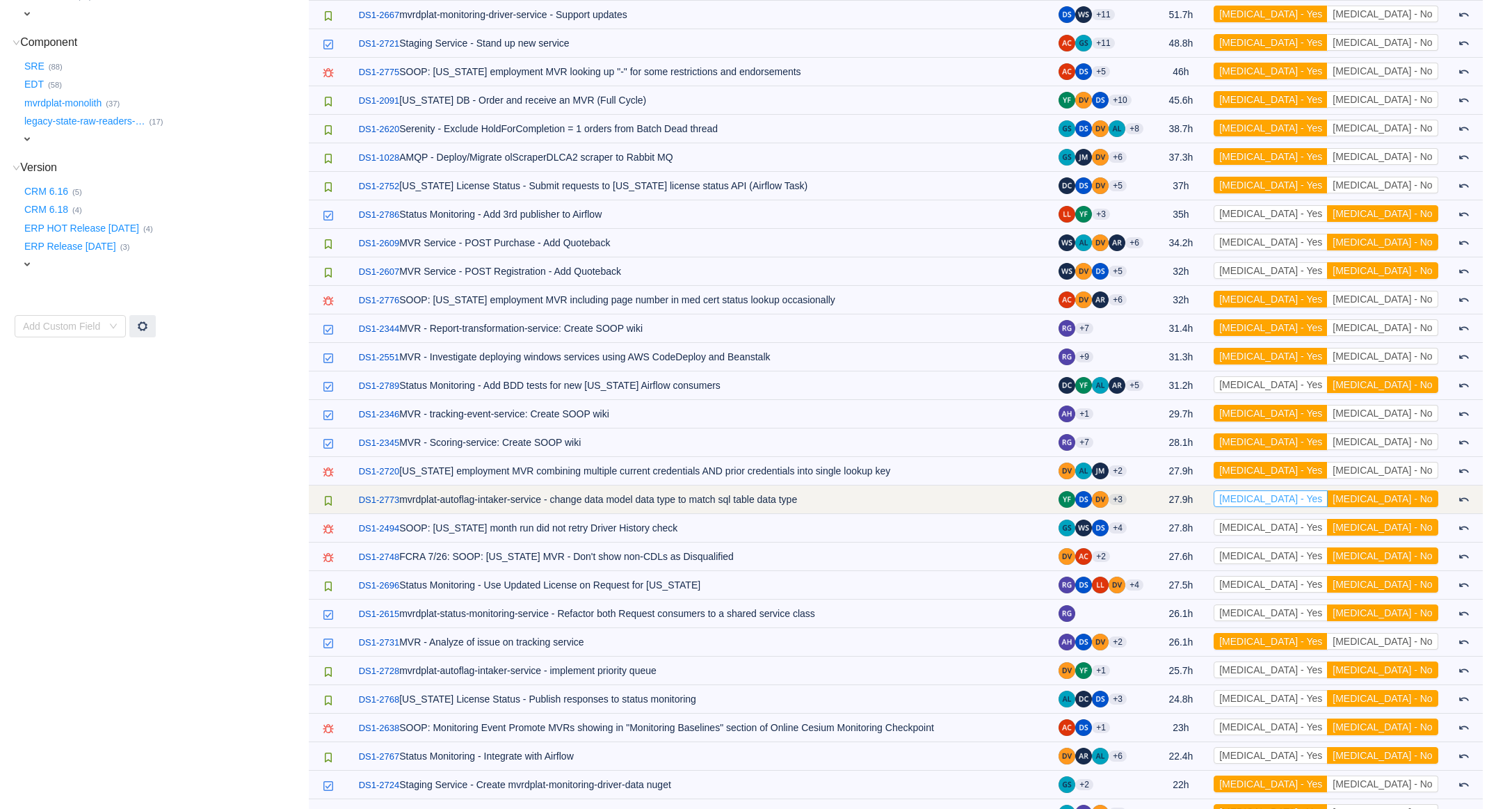
scroll to position [519, 0]
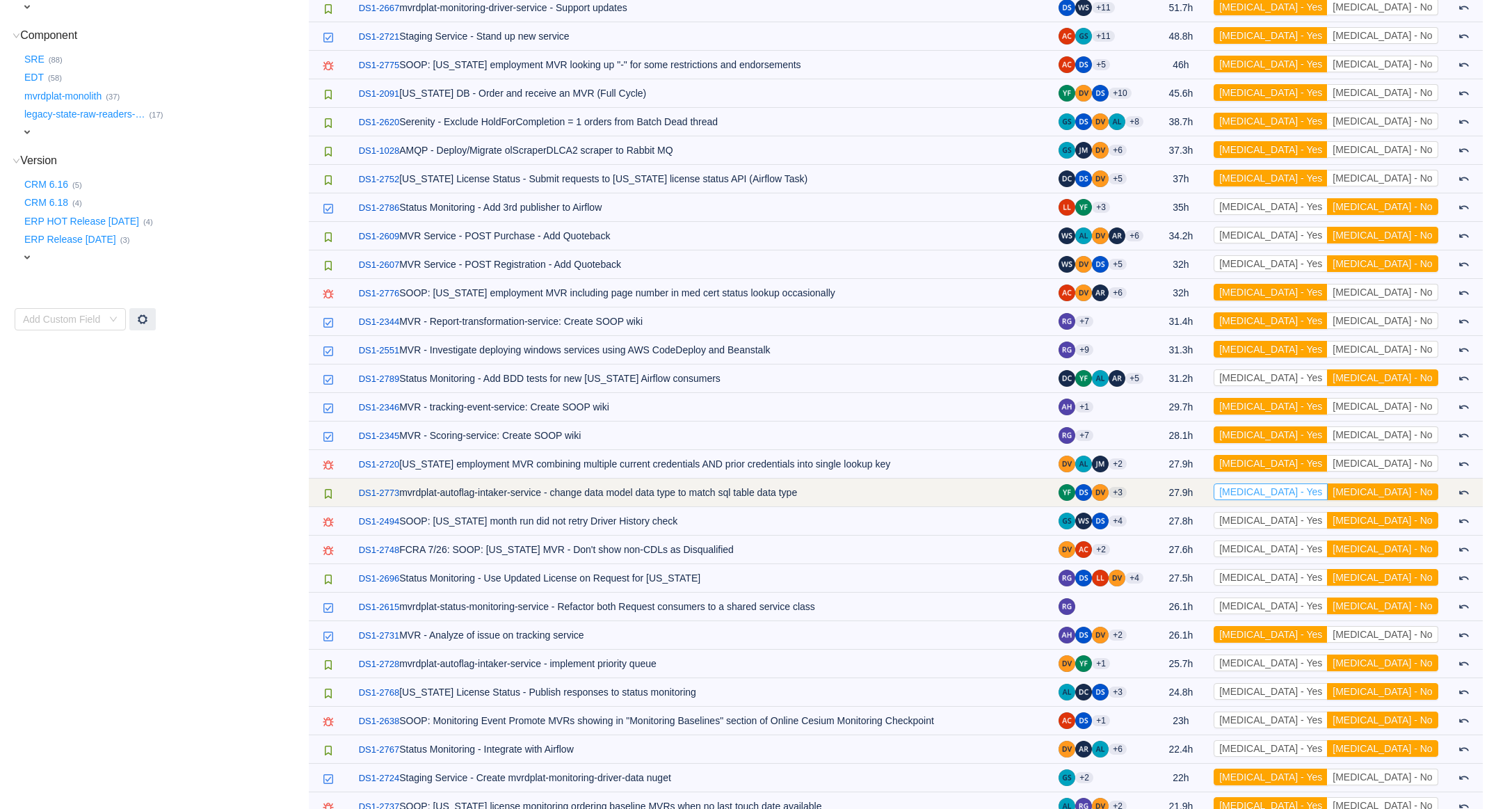
click at [1327, 496] on button "[MEDICAL_DATA] - Yes" at bounding box center [1271, 492] width 114 height 16
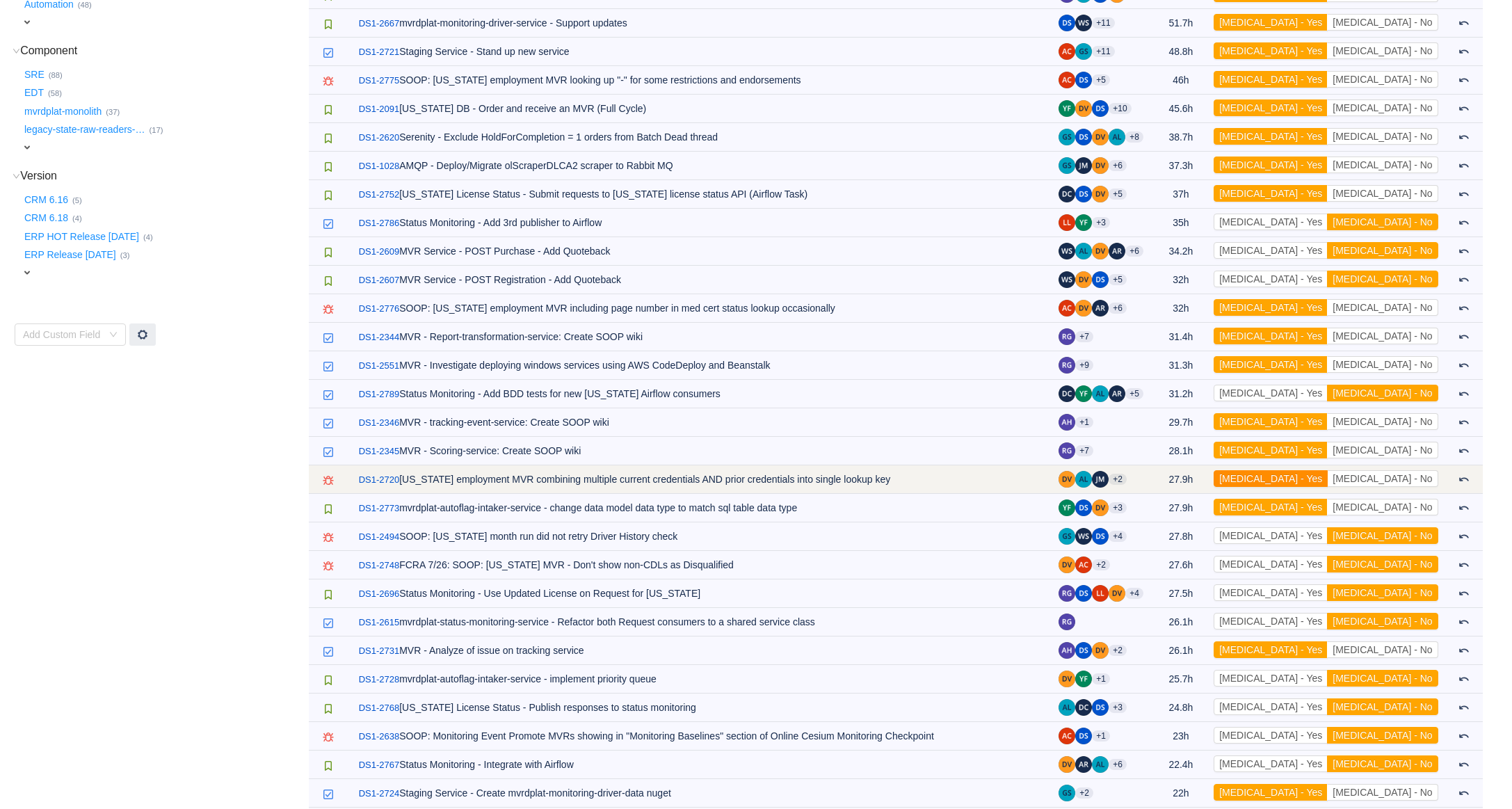
scroll to position [435, 0]
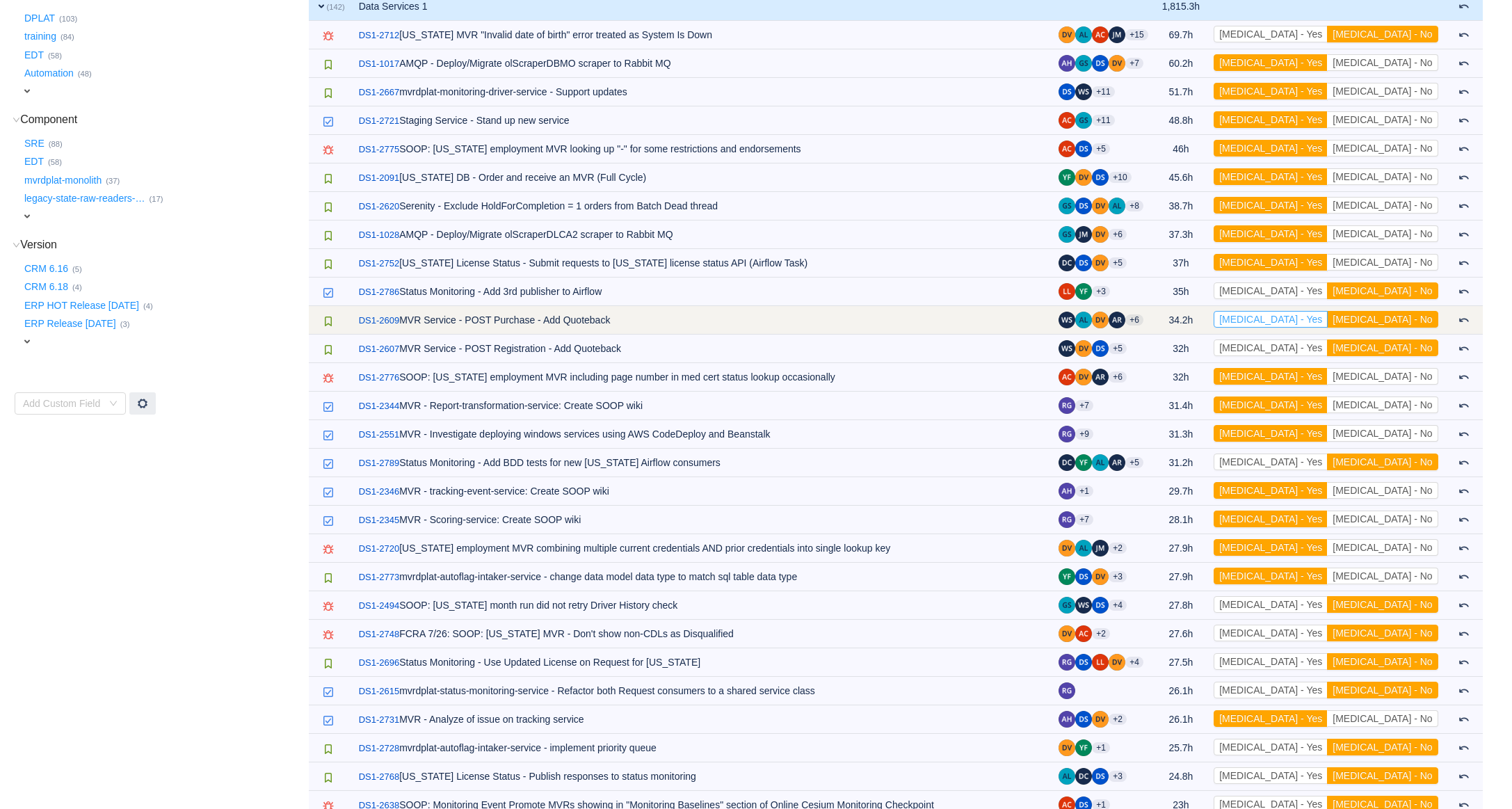
click at [1327, 325] on button "[MEDICAL_DATA] - Yes" at bounding box center [1271, 319] width 114 height 16
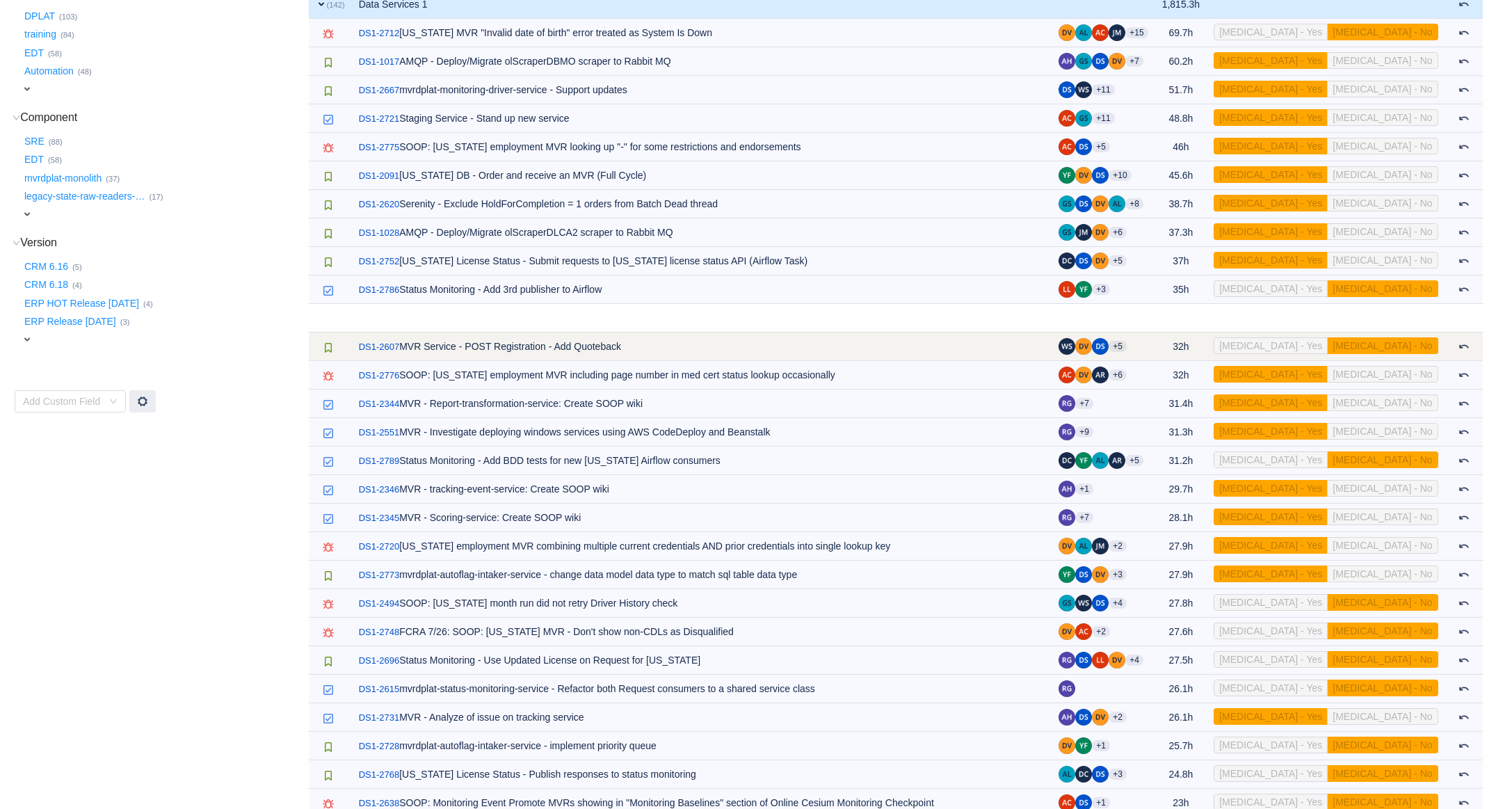
scroll to position [439, 0]
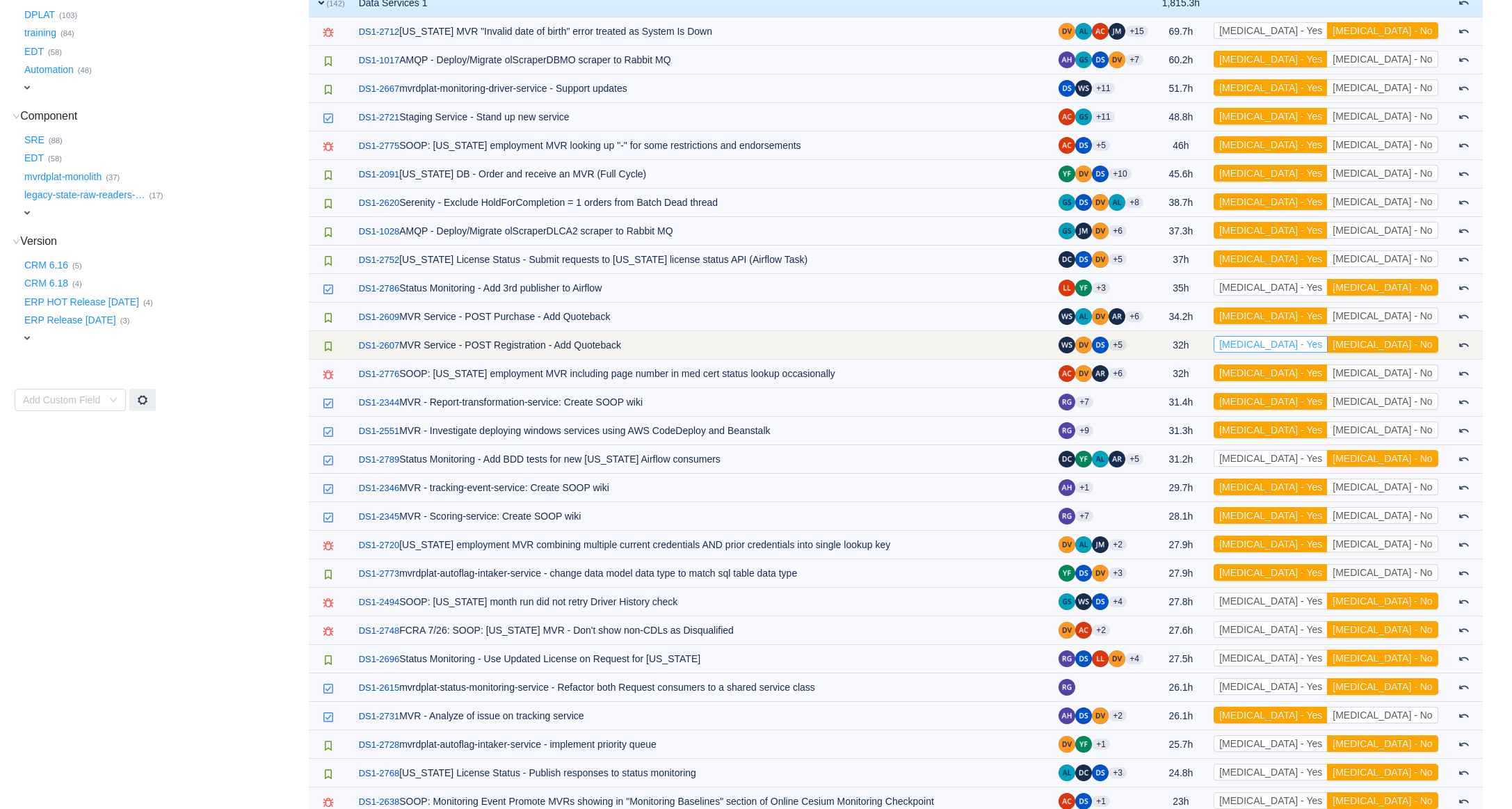
click at [1327, 344] on button "[MEDICAL_DATA] - Yes" at bounding box center [1271, 344] width 114 height 16
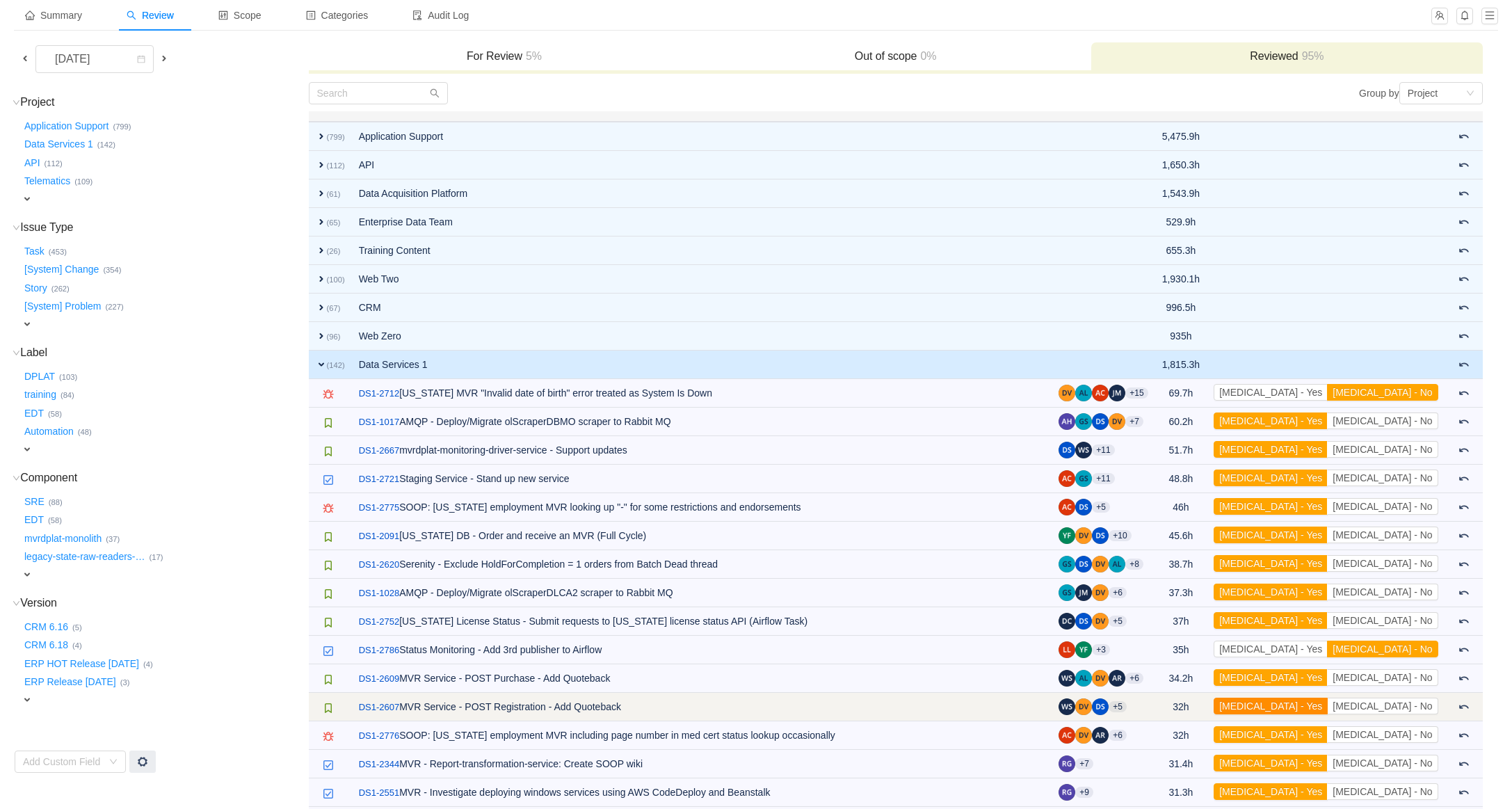
scroll to position [0, 0]
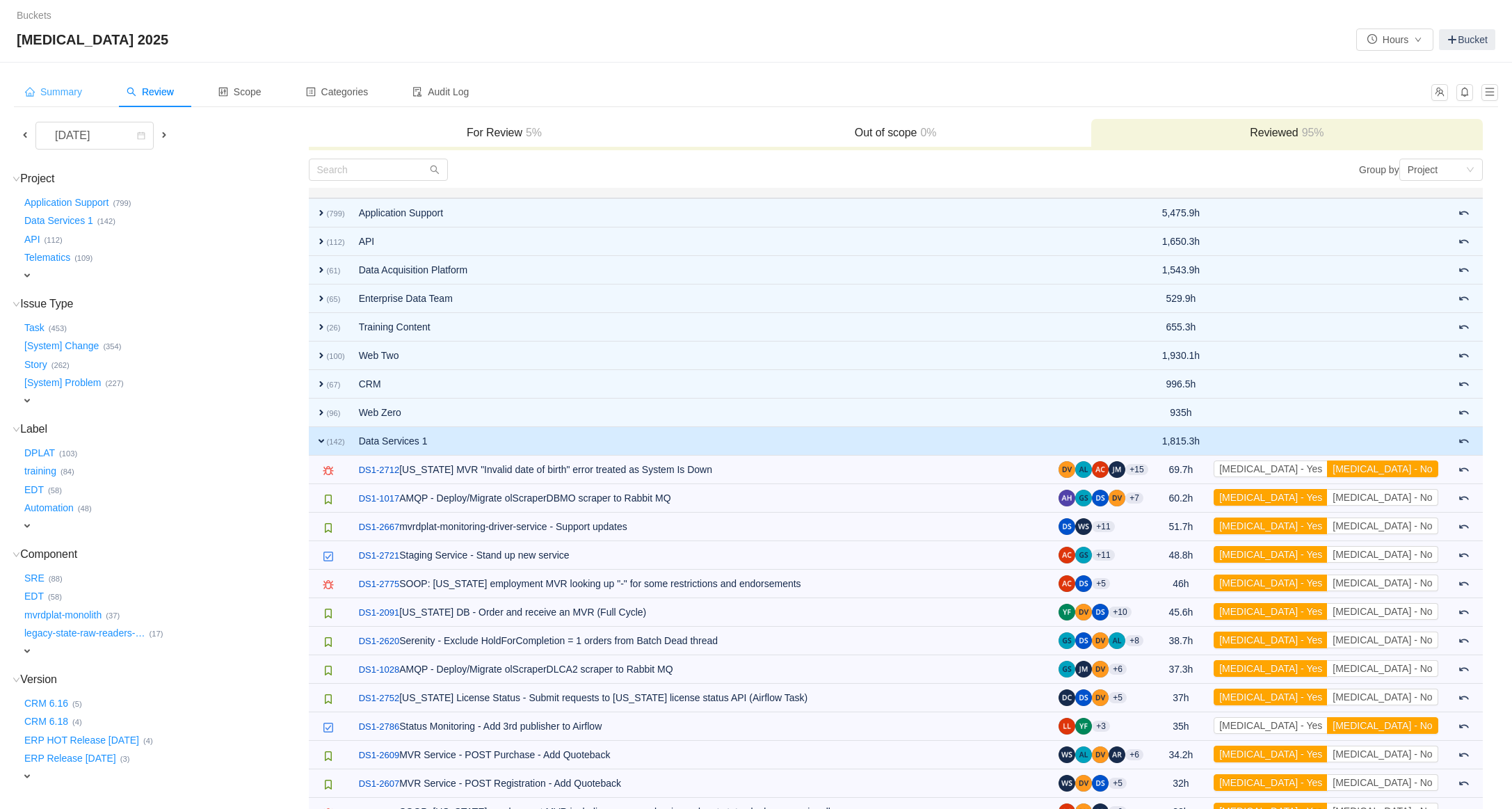
click at [49, 94] on span "Summary" at bounding box center [53, 92] width 57 height 11
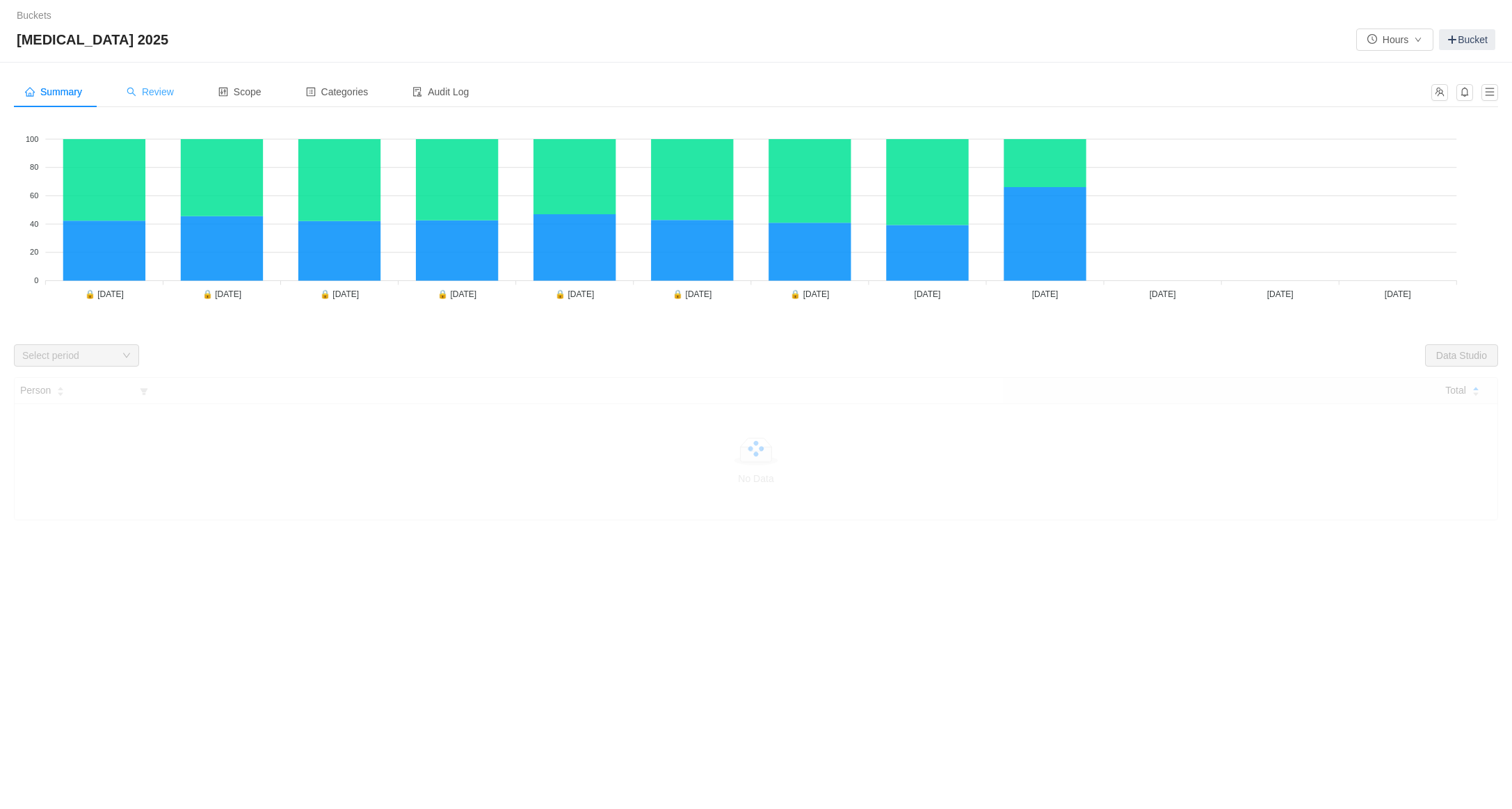
click at [159, 88] on span "Review" at bounding box center [150, 92] width 48 height 11
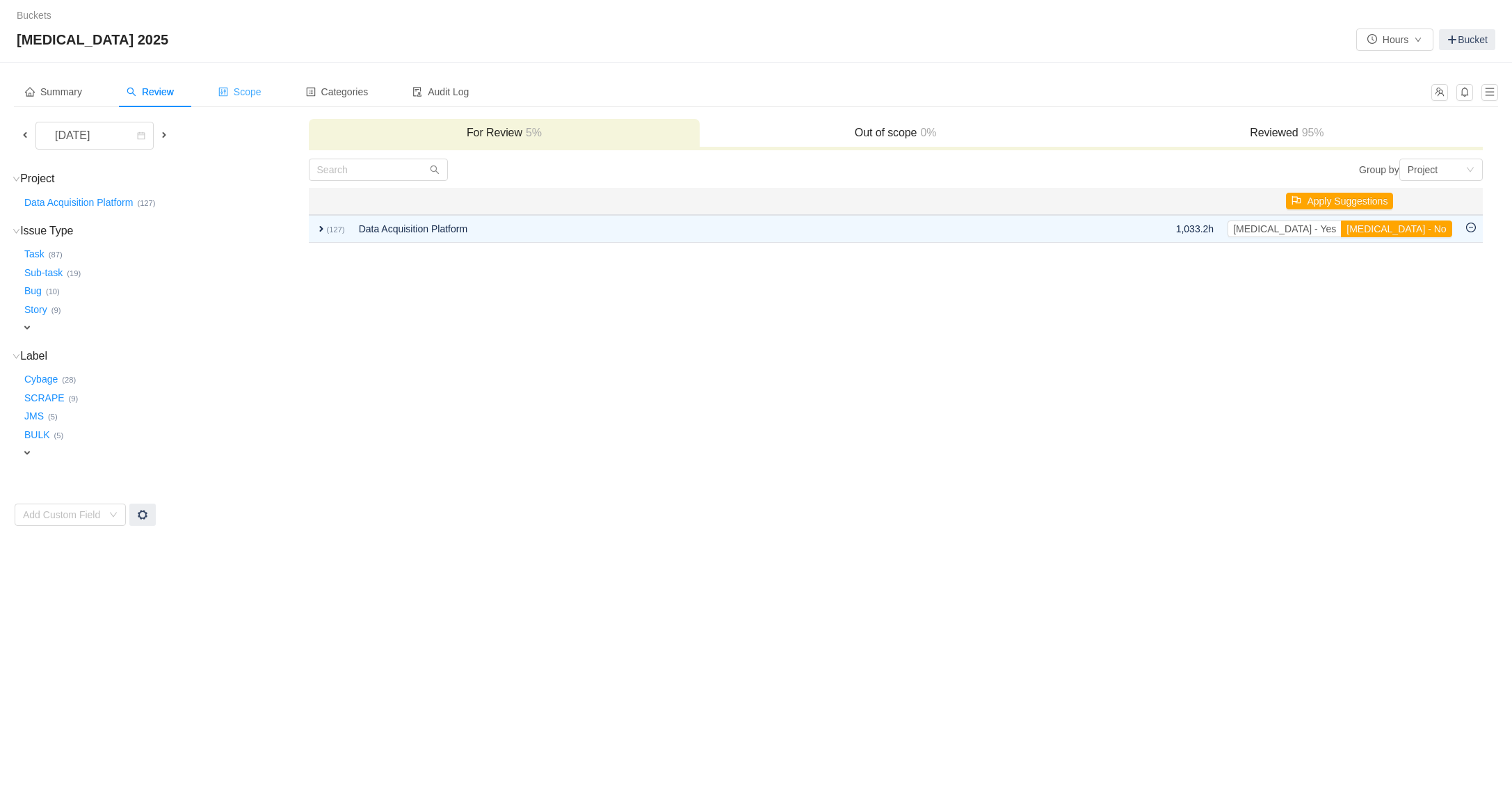
click at [273, 88] on div "Scope" at bounding box center [240, 92] width 65 height 31
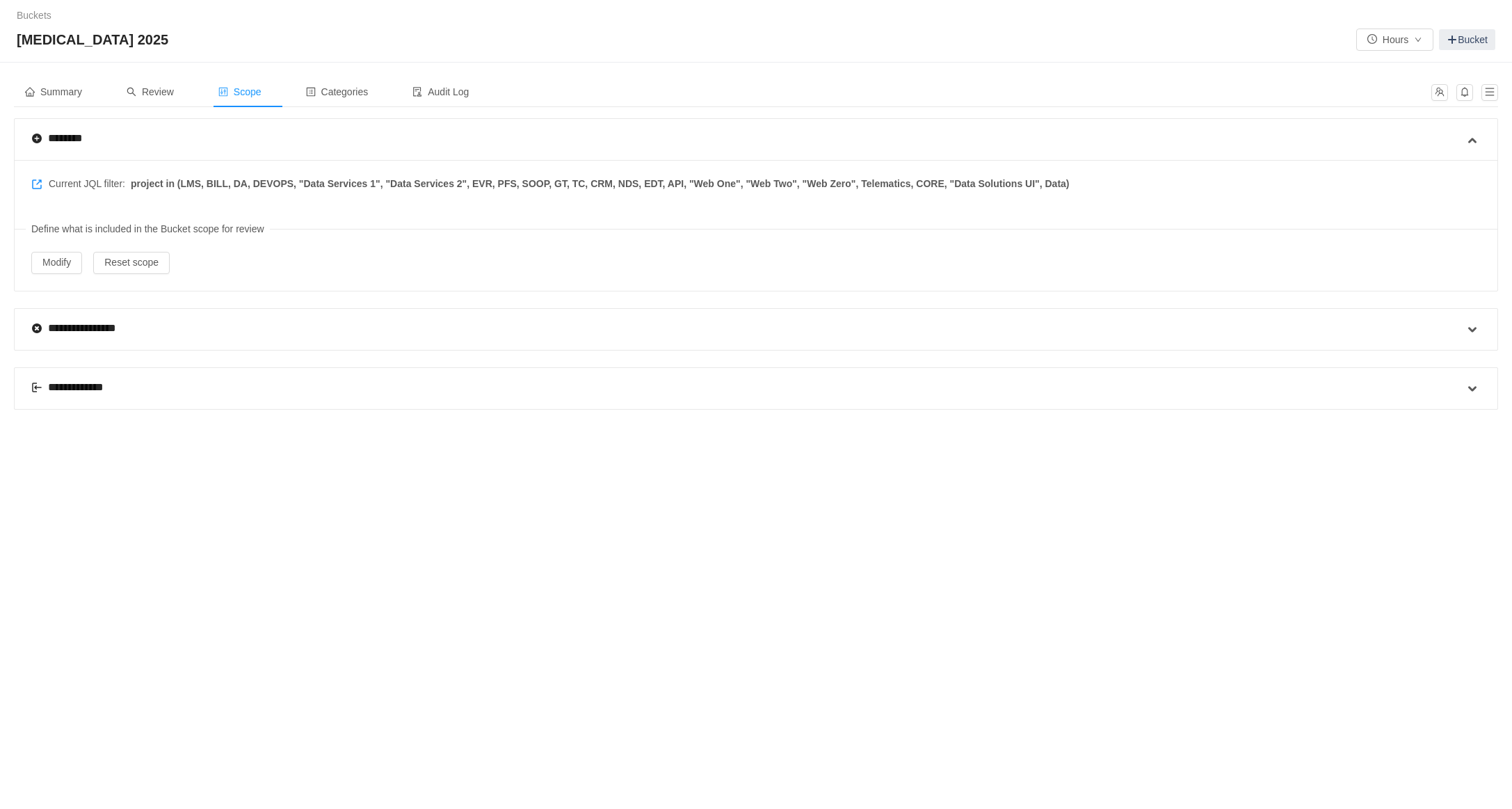
click at [249, 94] on span "Scope" at bounding box center [239, 92] width 43 height 11
click at [72, 88] on span "Summary" at bounding box center [53, 92] width 57 height 11
